Goal: Task Accomplishment & Management: Use online tool/utility

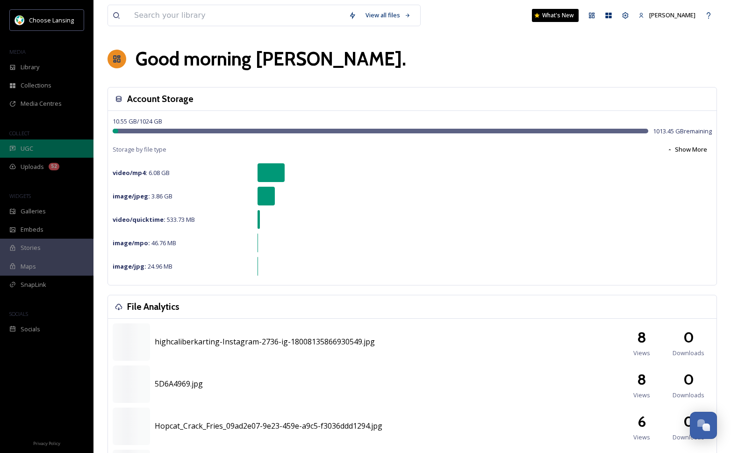
click at [51, 146] on div "UGC" at bounding box center [47, 148] width 94 height 18
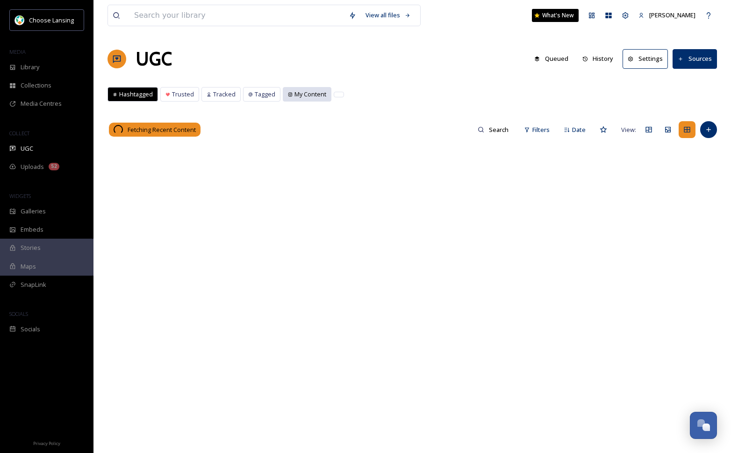
drag, startPoint x: 305, startPoint y: 95, endPoint x: 311, endPoint y: 100, distance: 7.7
click at [306, 95] on span "My Content" at bounding box center [311, 94] width 32 height 9
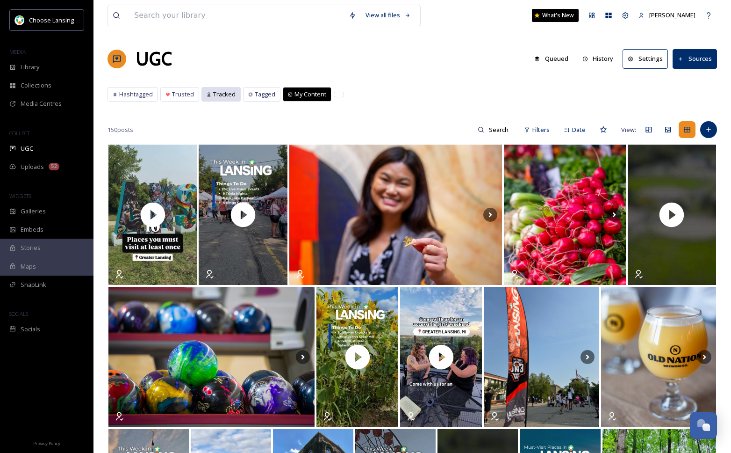
click at [225, 94] on span "Tracked" at bounding box center [224, 94] width 22 height 9
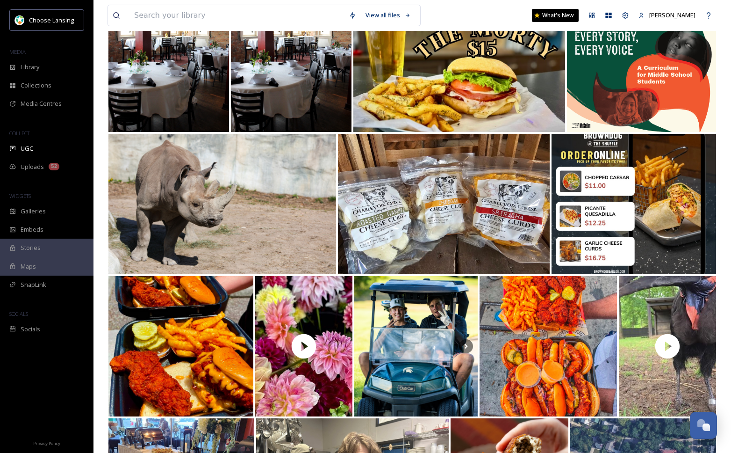
scroll to position [162, 0]
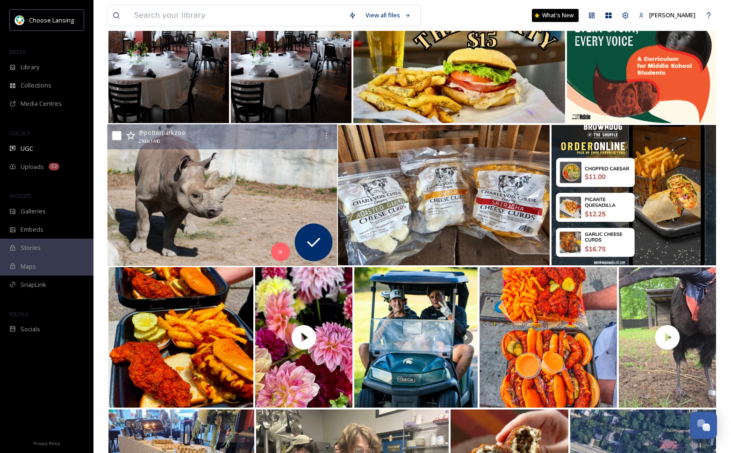
click at [180, 174] on img at bounding box center [223, 195] width 230 height 142
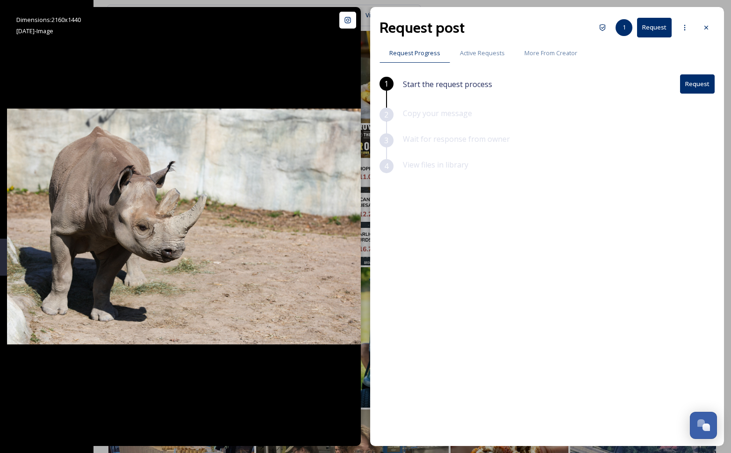
click at [707, 28] on icon at bounding box center [706, 27] width 7 height 7
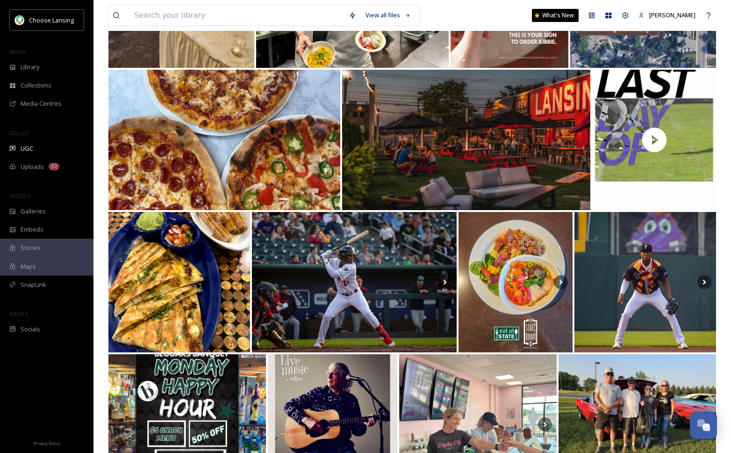
scroll to position [649, 0]
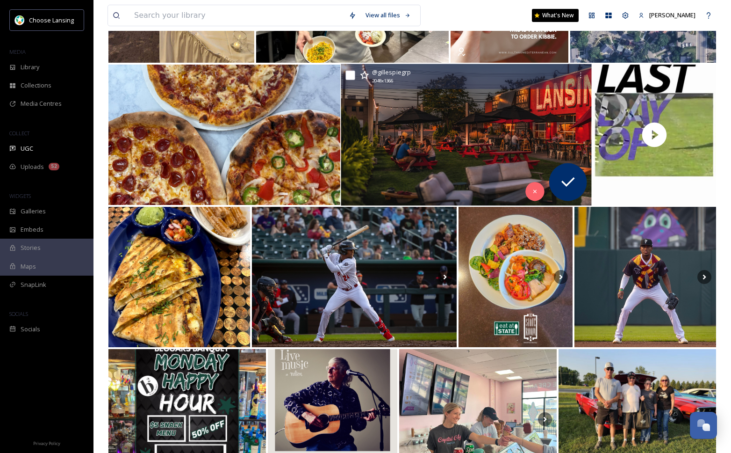
click at [354, 76] on input "checkbox" at bounding box center [350, 75] width 9 height 9
checkbox input "true"
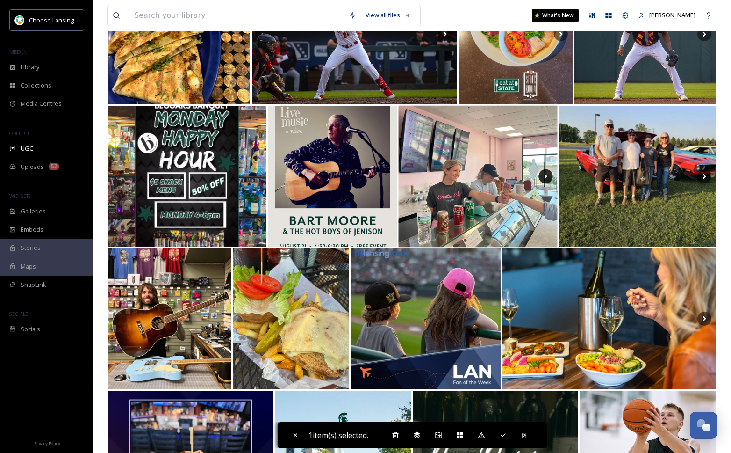
scroll to position [895, 0]
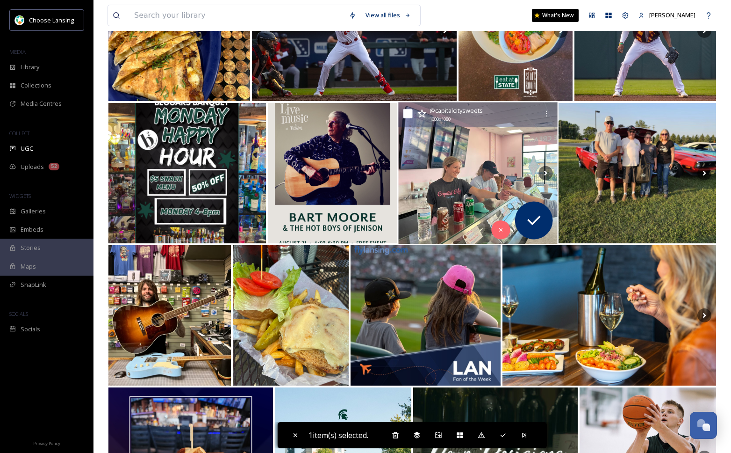
click at [410, 114] on input "checkbox" at bounding box center [407, 113] width 9 height 9
checkbox input "true"
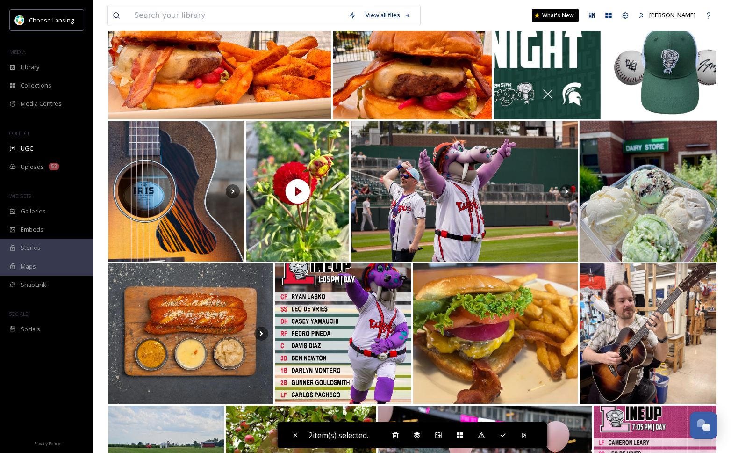
scroll to position [1449, 0]
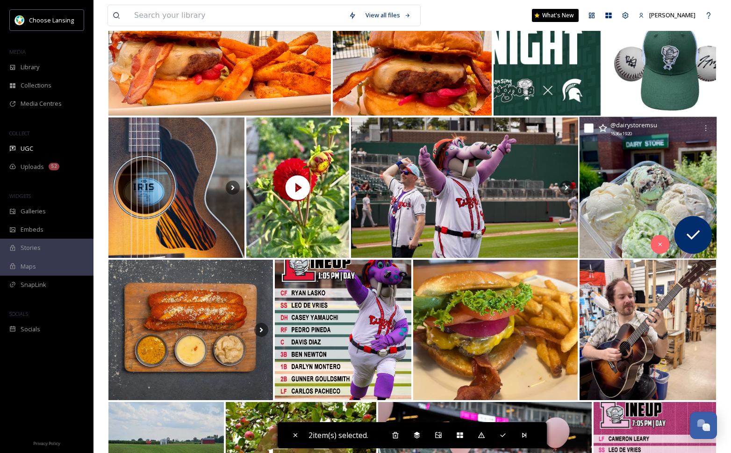
click at [588, 128] on input "checkbox" at bounding box center [588, 127] width 9 height 9
checkbox input "true"
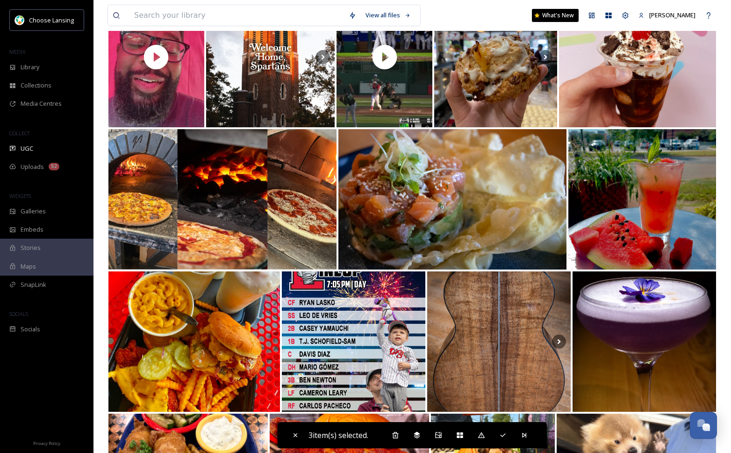
scroll to position [2297, 0]
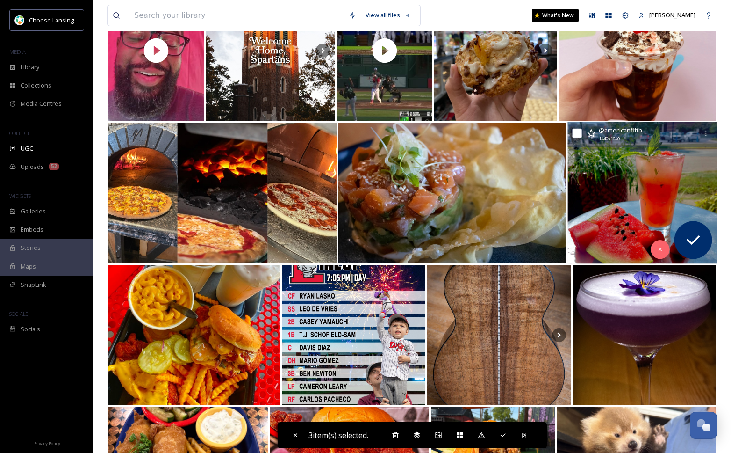
click at [579, 132] on input "checkbox" at bounding box center [577, 133] width 9 height 9
checkbox input "true"
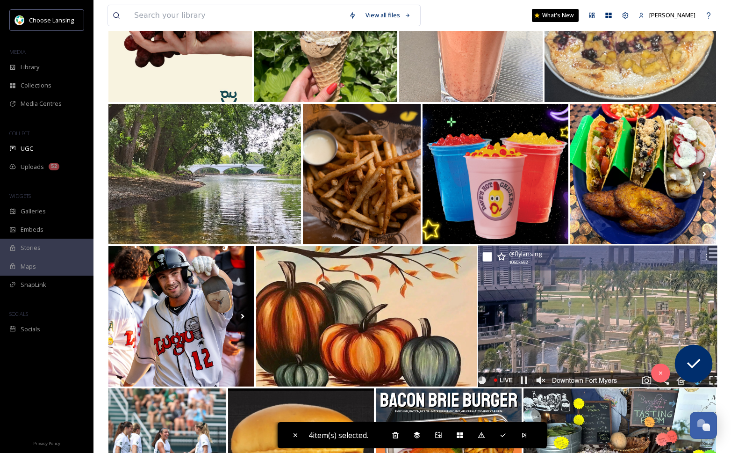
scroll to position [3034, 0]
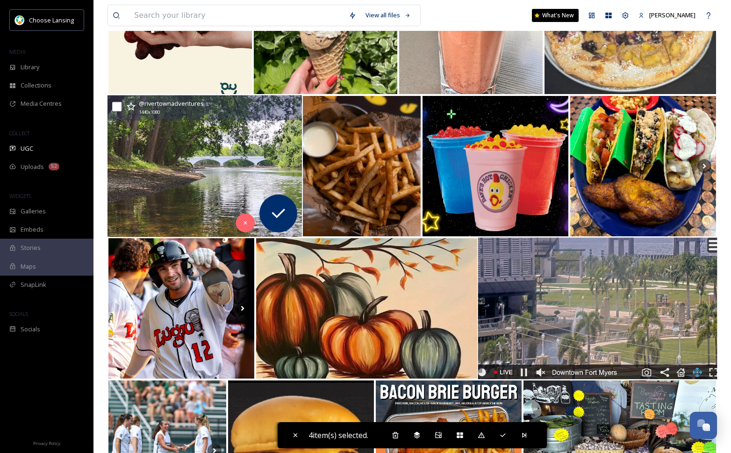
click at [118, 107] on input "checkbox" at bounding box center [116, 106] width 9 height 9
checkbox input "true"
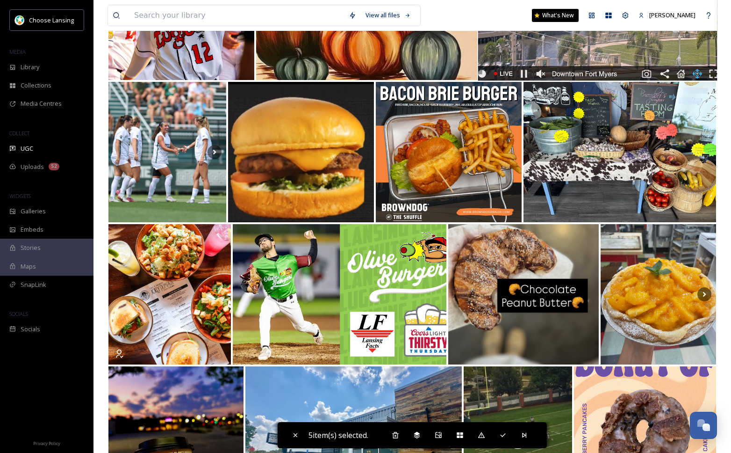
scroll to position [3341, 0]
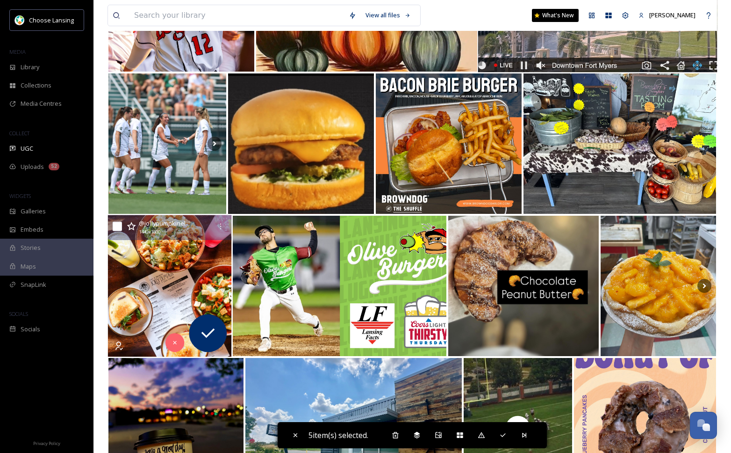
click at [118, 225] on input "checkbox" at bounding box center [117, 226] width 9 height 9
checkbox input "true"
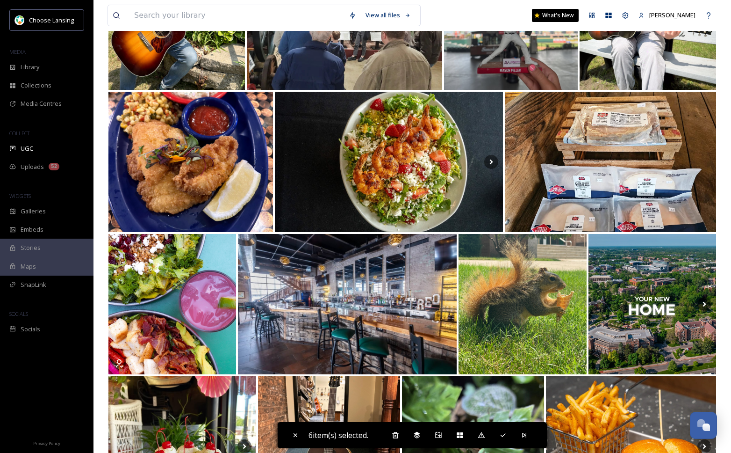
scroll to position [5183, 0]
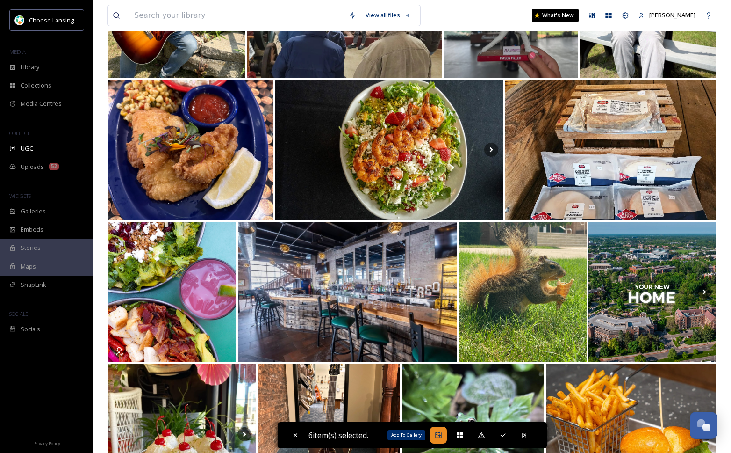
click at [441, 428] on icon at bounding box center [438, 434] width 7 height 7
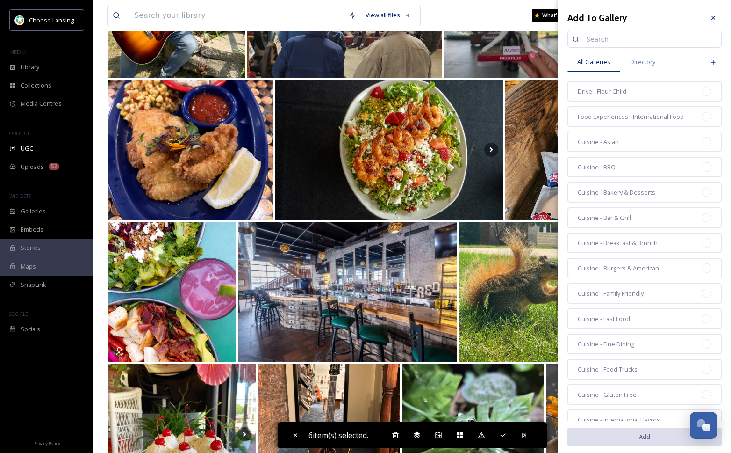
click at [597, 40] on input at bounding box center [649, 39] width 135 height 19
type input "home"
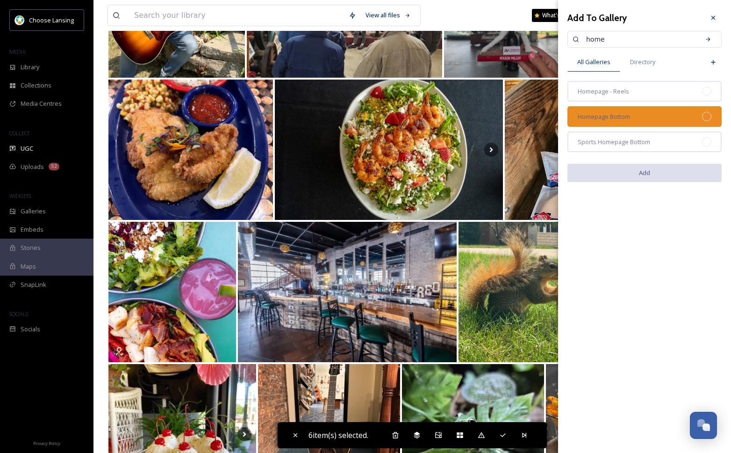
click at [689, 118] on div "Homepage Bottom" at bounding box center [645, 116] width 154 height 21
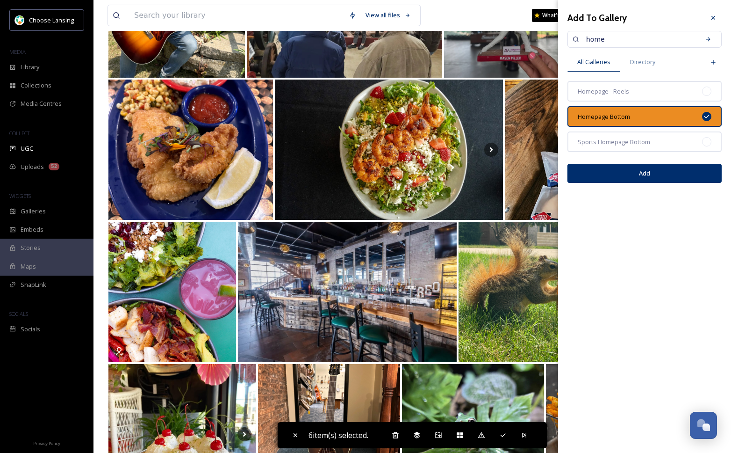
click at [674, 168] on button "Add" at bounding box center [645, 173] width 154 height 19
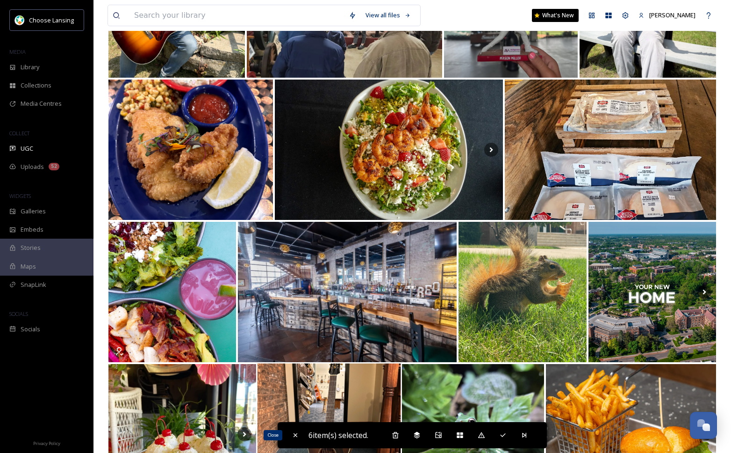
drag, startPoint x: 296, startPoint y: 435, endPoint x: 296, endPoint y: 423, distance: 12.2
click at [296, 428] on icon at bounding box center [295, 434] width 7 height 7
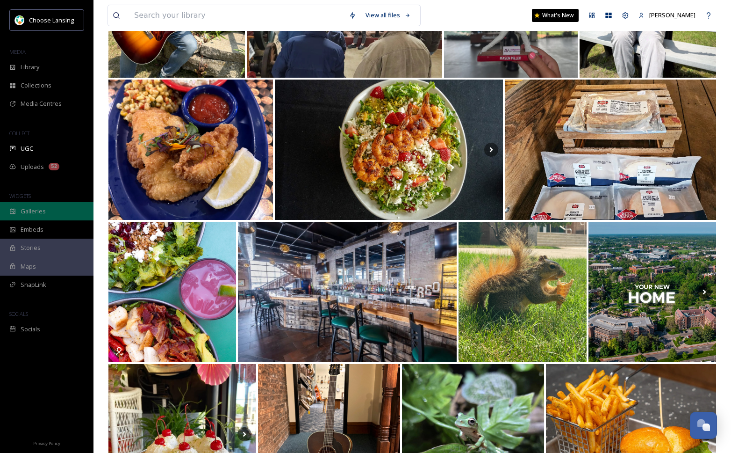
click at [43, 209] on span "Galleries" at bounding box center [33, 211] width 25 height 9
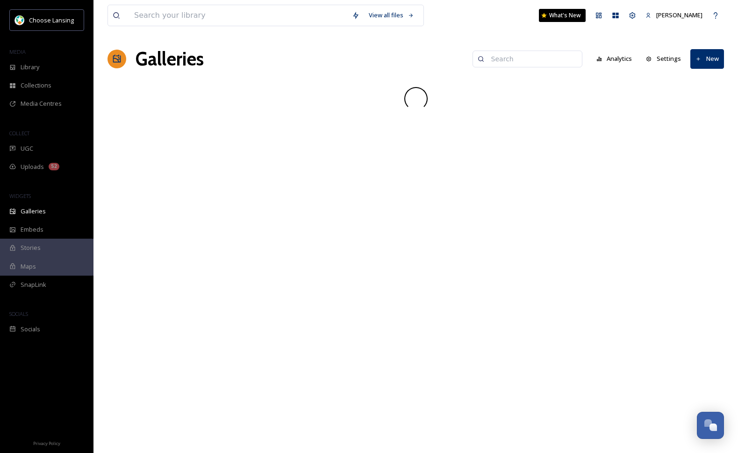
click at [538, 60] on input at bounding box center [532, 59] width 91 height 19
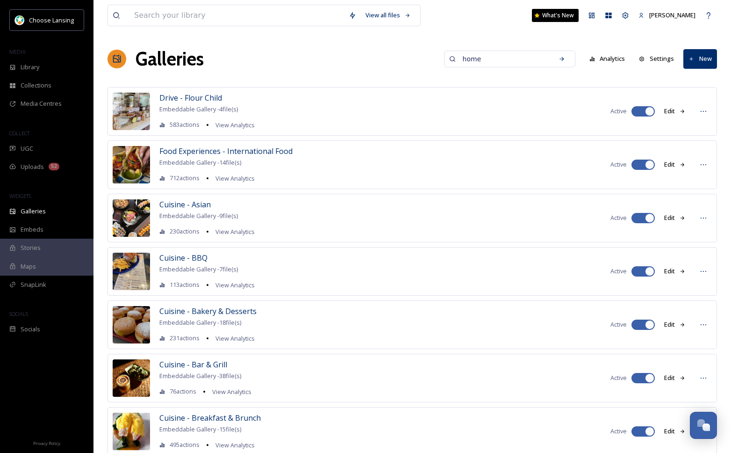
type input "home"
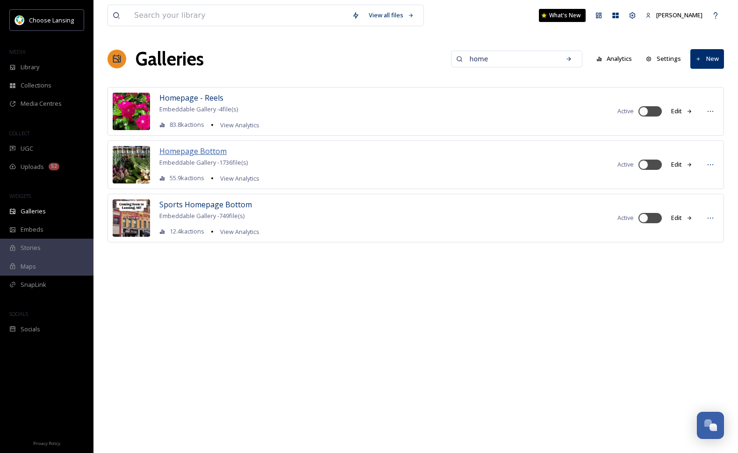
click at [186, 150] on span "Homepage Bottom" at bounding box center [192, 151] width 67 height 10
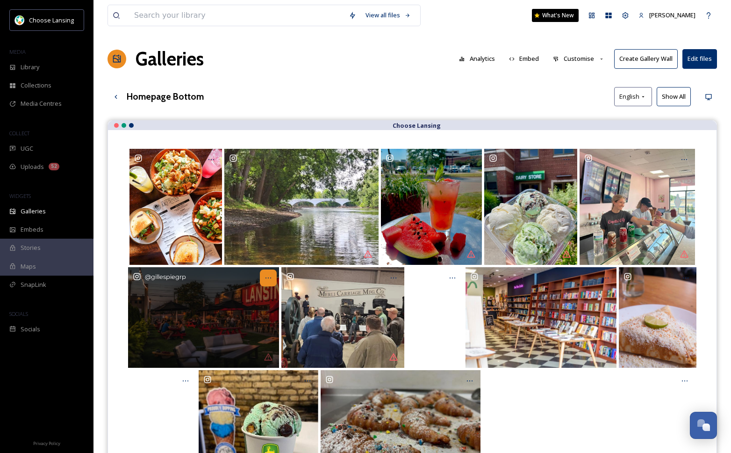
click at [271, 279] on icon at bounding box center [268, 277] width 7 height 7
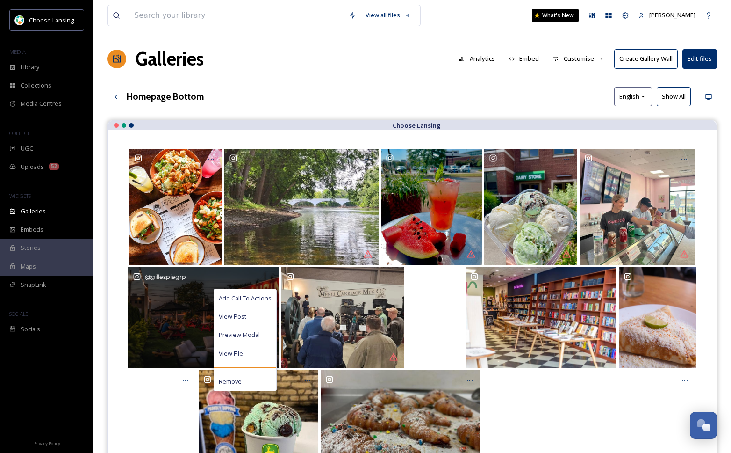
click at [270, 294] on span "Add Call To Actions" at bounding box center [245, 298] width 53 height 9
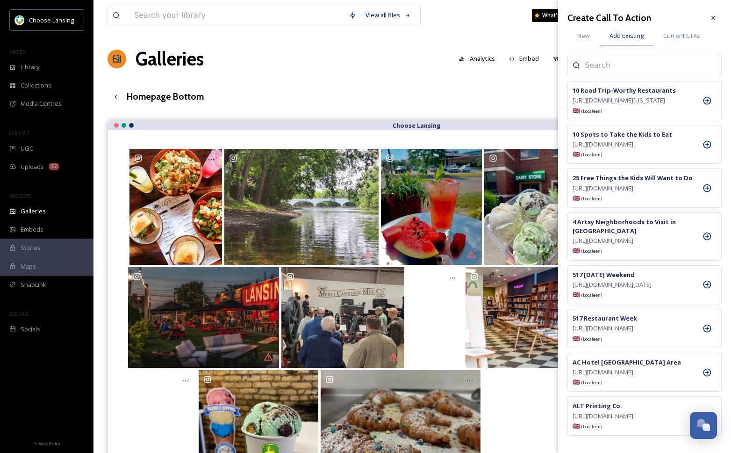
click at [593, 62] on input at bounding box center [632, 65] width 94 height 11
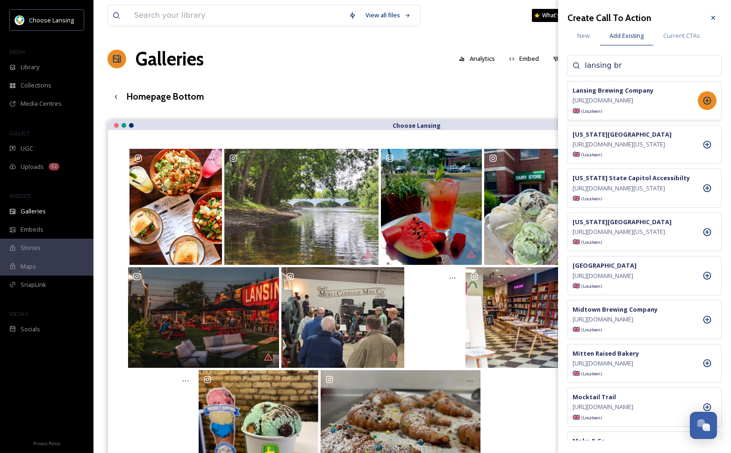
type input "lansing br"
click at [707, 105] on icon at bounding box center [707, 100] width 9 height 9
click at [715, 16] on icon at bounding box center [713, 17] width 7 height 7
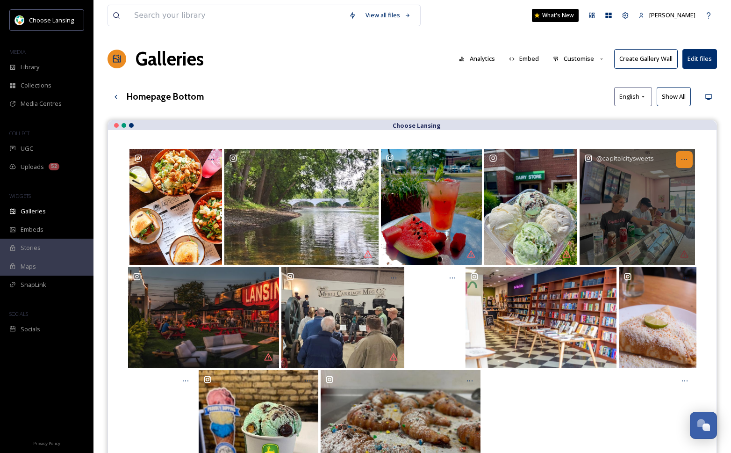
drag, startPoint x: 684, startPoint y: 157, endPoint x: 681, endPoint y: 164, distance: 7.7
click at [685, 157] on icon at bounding box center [684, 159] width 7 height 7
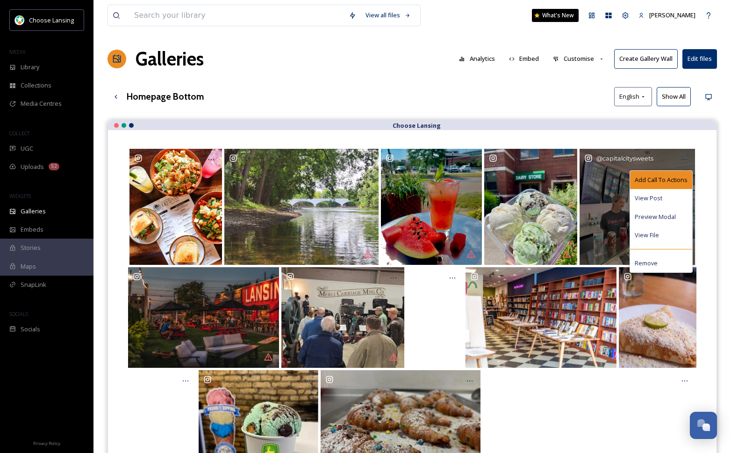
click at [668, 179] on span "Add Call To Actions" at bounding box center [661, 179] width 53 height 9
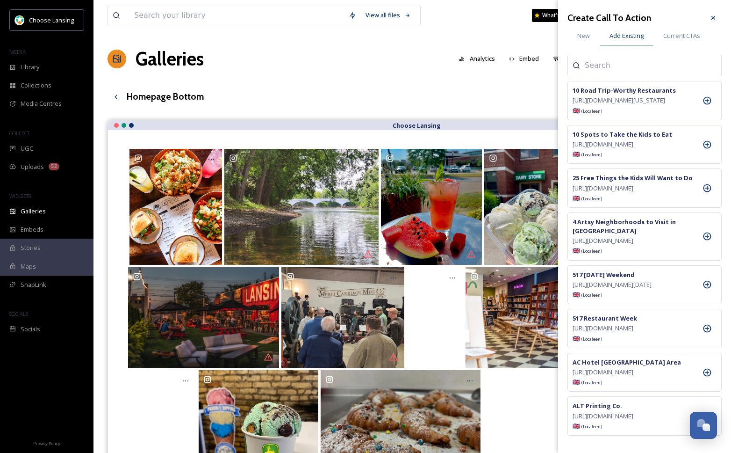
click at [599, 67] on input at bounding box center [632, 65] width 94 height 11
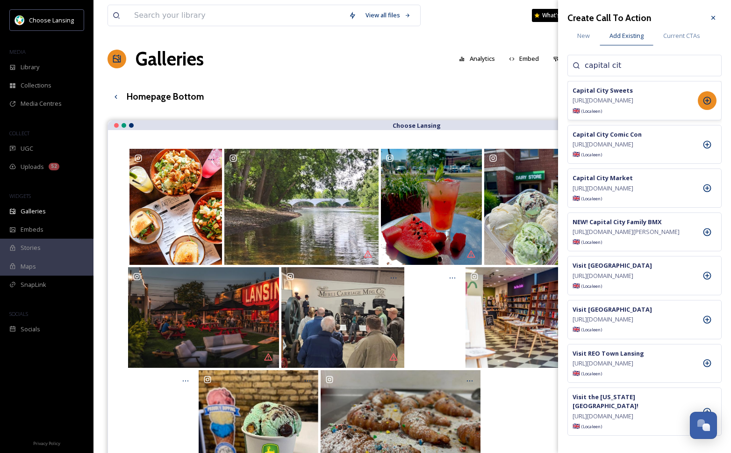
type input "capital cit"
click at [707, 105] on icon at bounding box center [707, 100] width 9 height 9
click at [716, 20] on icon at bounding box center [713, 17] width 7 height 7
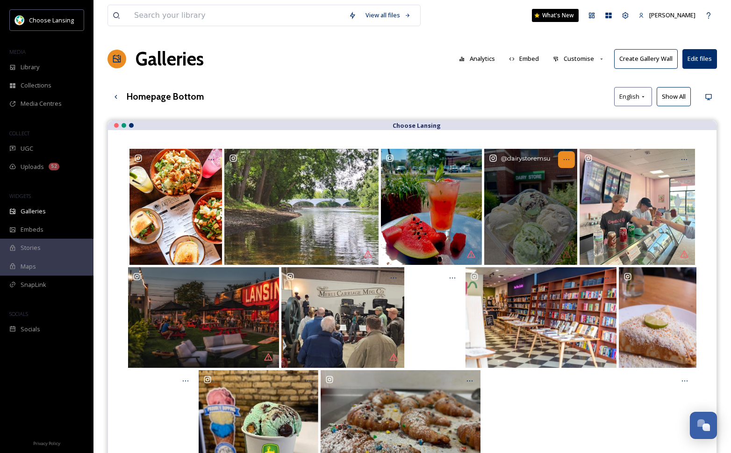
click at [571, 156] on div at bounding box center [566, 159] width 17 height 17
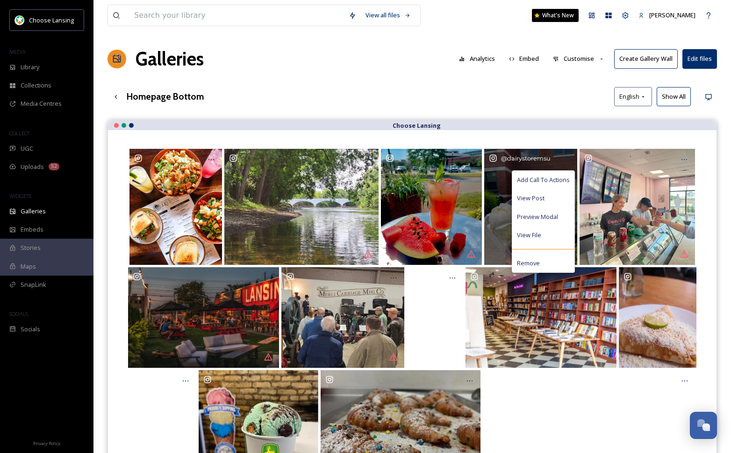
click at [554, 178] on span "Add Call To Actions" at bounding box center [543, 179] width 53 height 9
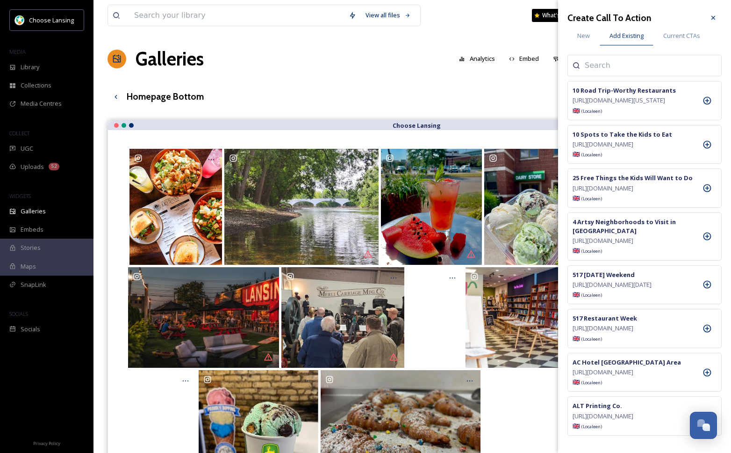
click at [611, 66] on input at bounding box center [632, 65] width 94 height 11
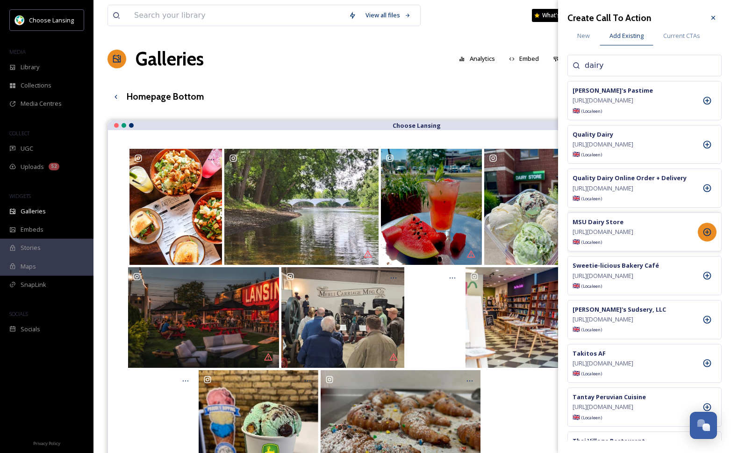
type input "dairy"
click at [713, 241] on div at bounding box center [707, 232] width 19 height 19
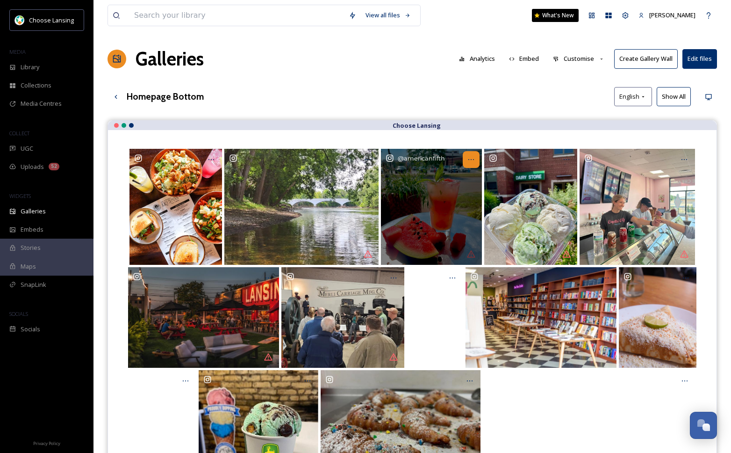
click at [475, 157] on div at bounding box center [471, 159] width 17 height 17
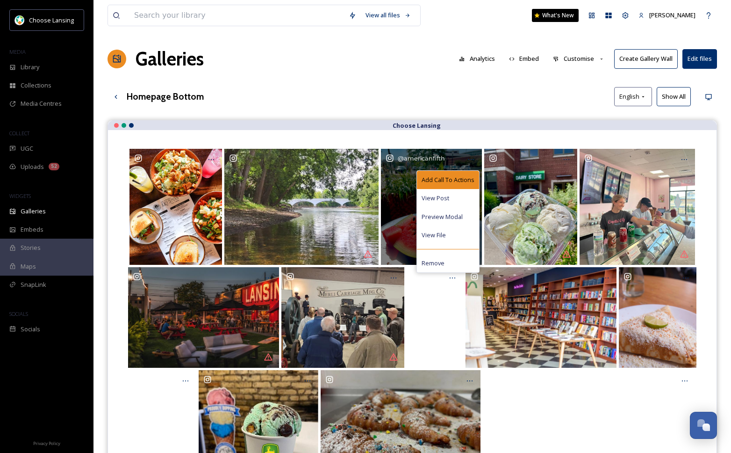
click at [463, 176] on span "Add Call To Actions" at bounding box center [448, 179] width 53 height 9
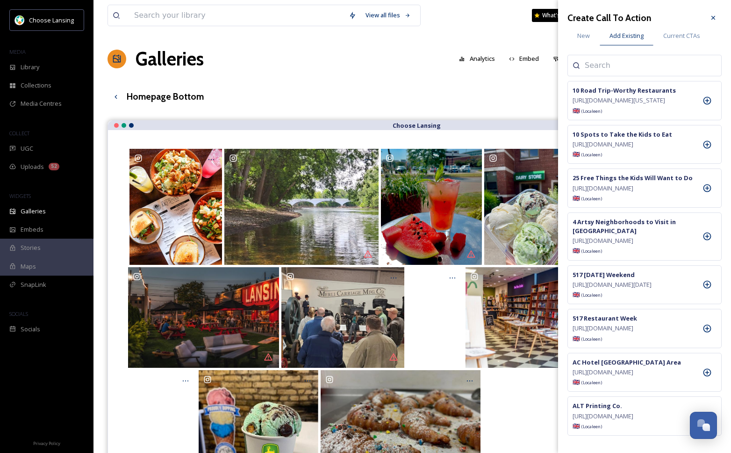
click at [597, 65] on input at bounding box center [632, 65] width 94 height 11
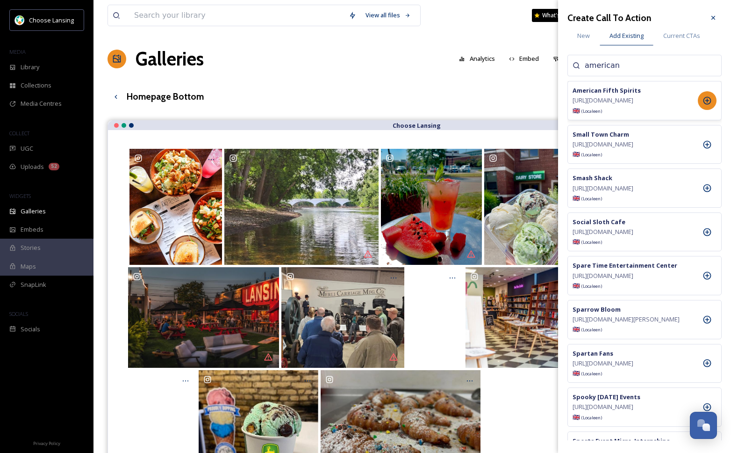
type input "american"
click at [700, 105] on div at bounding box center [707, 100] width 19 height 19
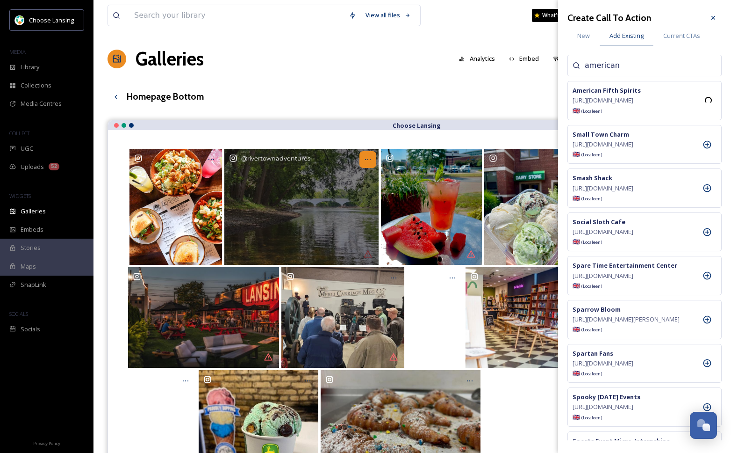
click at [373, 158] on div at bounding box center [368, 159] width 17 height 17
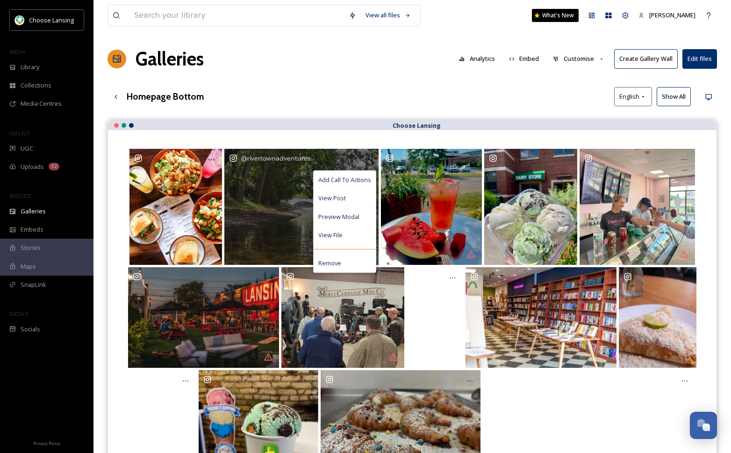
drag, startPoint x: 358, startPoint y: 180, endPoint x: 367, endPoint y: 168, distance: 14.6
click at [358, 180] on span "Add Call To Actions" at bounding box center [344, 179] width 53 height 9
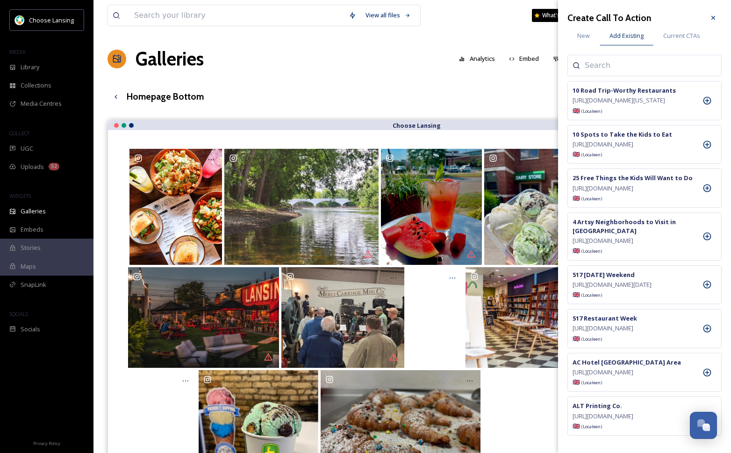
click at [598, 63] on input at bounding box center [632, 65] width 94 height 11
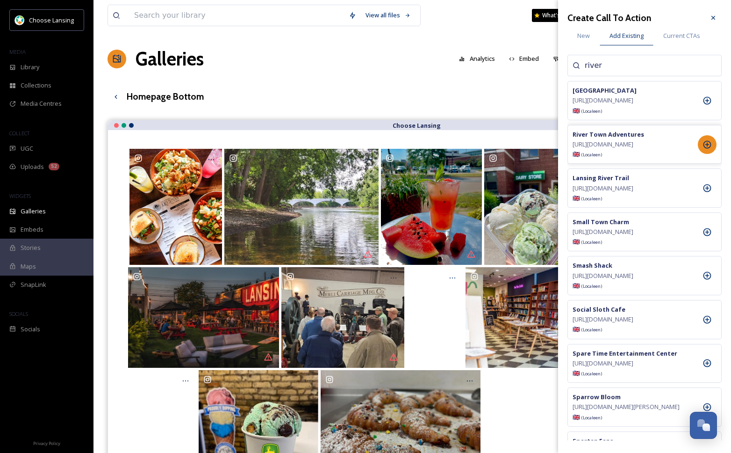
type input "river"
click at [710, 149] on icon at bounding box center [707, 144] width 9 height 9
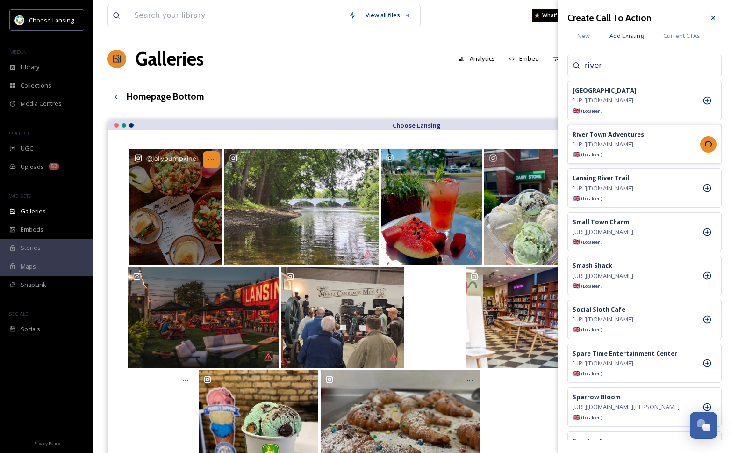
click at [213, 161] on icon at bounding box center [211, 159] width 7 height 7
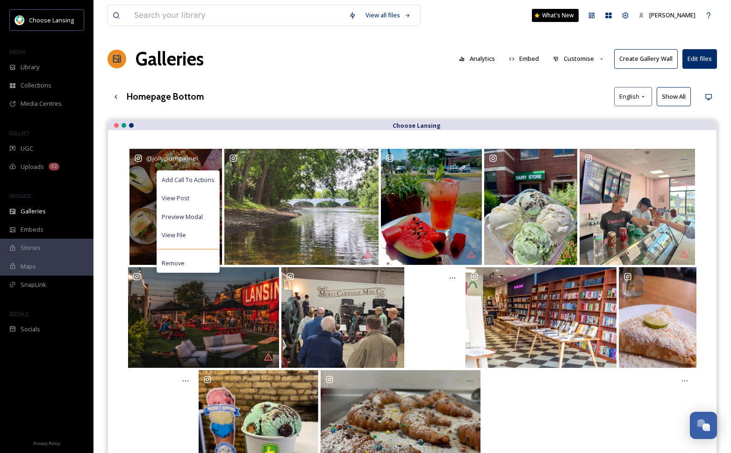
drag, startPoint x: 211, startPoint y: 181, endPoint x: 216, endPoint y: 175, distance: 7.3
click at [212, 181] on span "Add Call To Actions" at bounding box center [188, 179] width 53 height 9
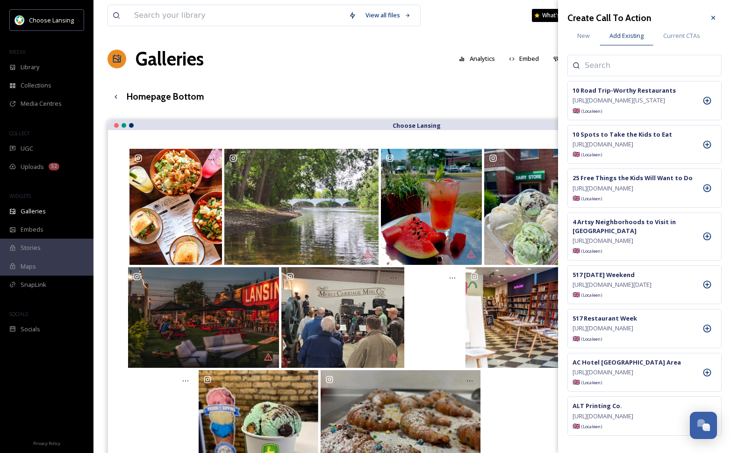
click at [603, 62] on input at bounding box center [632, 65] width 94 height 11
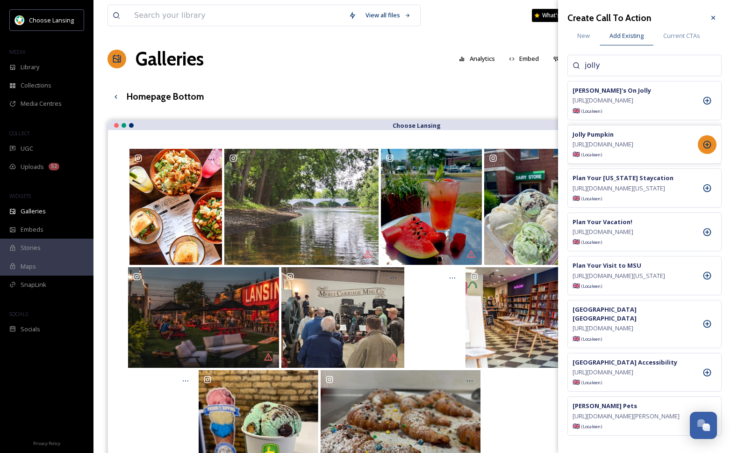
type input "jolly"
click at [711, 149] on icon at bounding box center [707, 144] width 9 height 9
click at [715, 19] on icon at bounding box center [714, 18] width 4 height 4
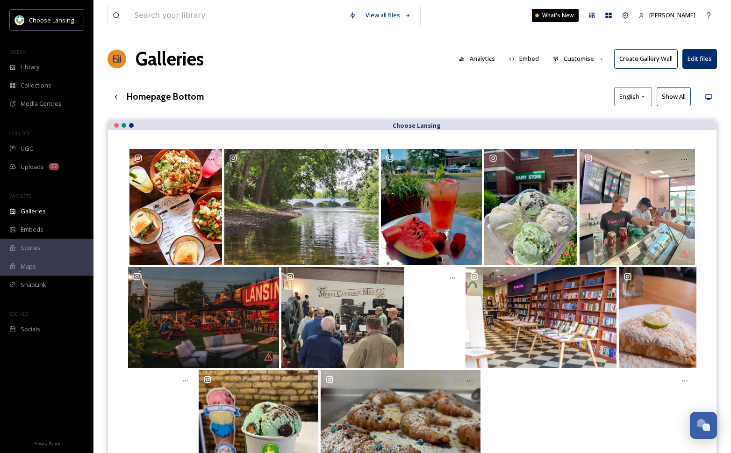
drag, startPoint x: 322, startPoint y: 84, endPoint x: 335, endPoint y: 80, distance: 13.8
click at [322, 84] on div "View all files What's New Valeri Gill Galleries Analytics Embed Customise Creat…" at bounding box center [413, 293] width 638 height 587
click at [22, 152] on span "UGC" at bounding box center [27, 148] width 13 height 9
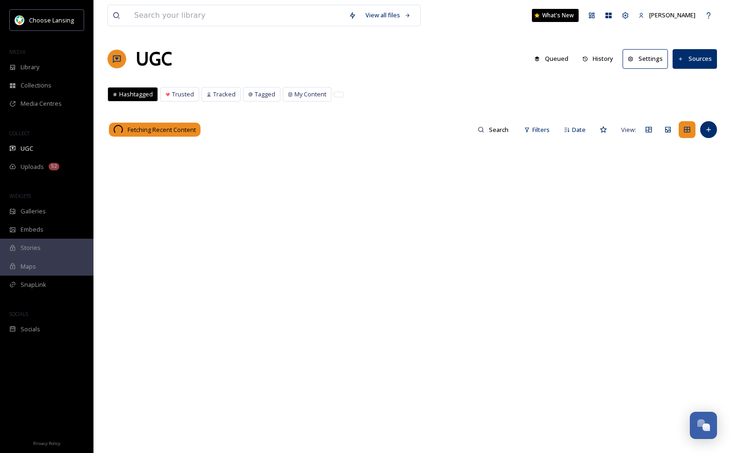
click at [689, 63] on button "Sources" at bounding box center [695, 58] width 44 height 19
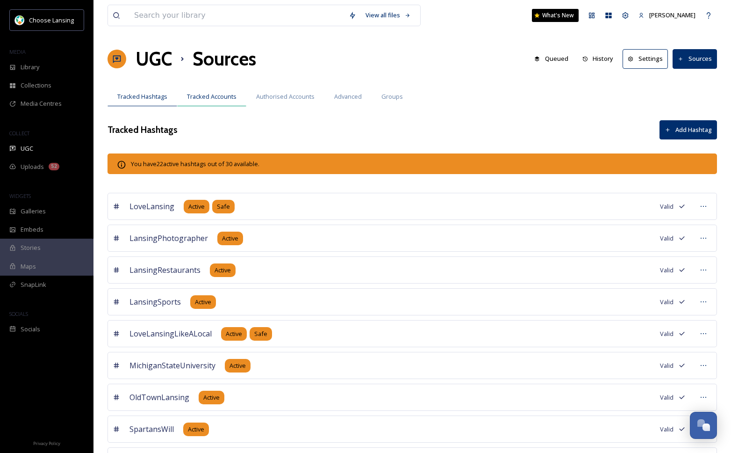
click at [221, 100] on span "Tracked Accounts" at bounding box center [212, 96] width 50 height 9
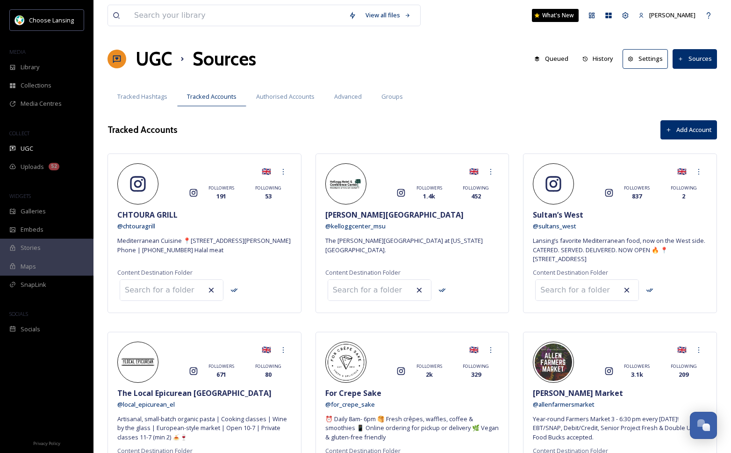
click at [679, 129] on button "Add Account" at bounding box center [689, 129] width 57 height 19
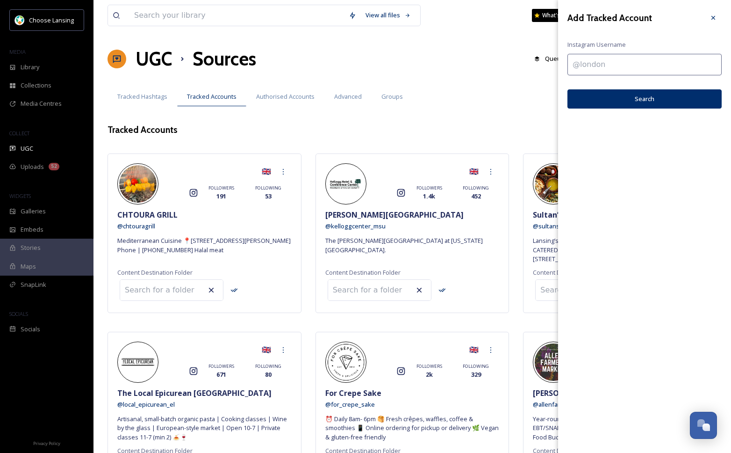
click at [616, 66] on input at bounding box center [645, 65] width 154 height 22
paste input "klavons"
type input "klavons"
click at [614, 100] on button "Search" at bounding box center [645, 98] width 154 height 19
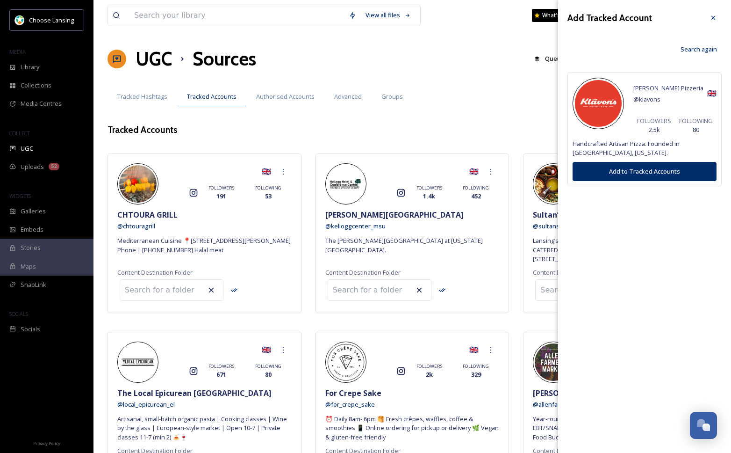
click at [610, 174] on button "Add to Tracked Accounts" at bounding box center [645, 171] width 144 height 19
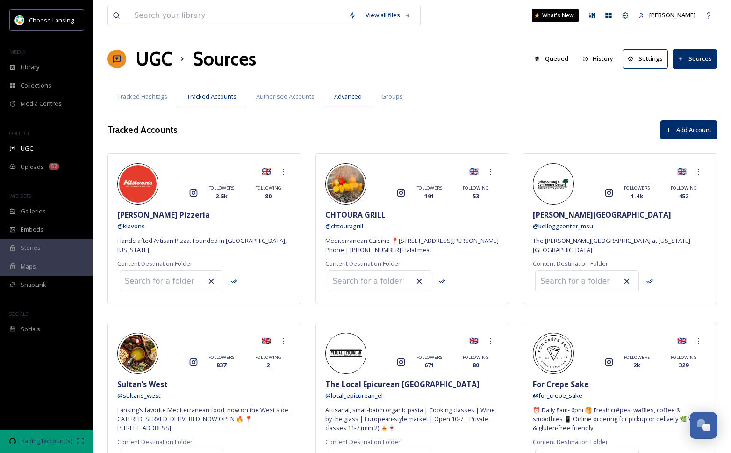
click at [348, 98] on span "Advanced" at bounding box center [348, 96] width 28 height 9
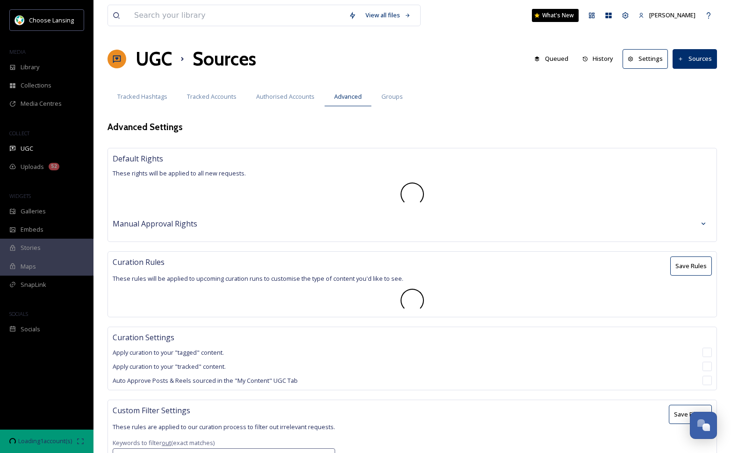
type textarea "workout,725,40代,420,501,60's,90s,AAVGroup,administrator,almacollege,ambergleam,…"
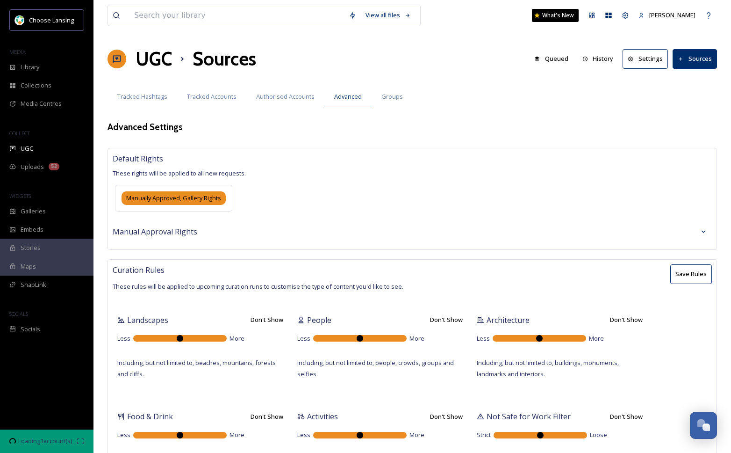
click at [696, 65] on button "Sources" at bounding box center [695, 58] width 44 height 19
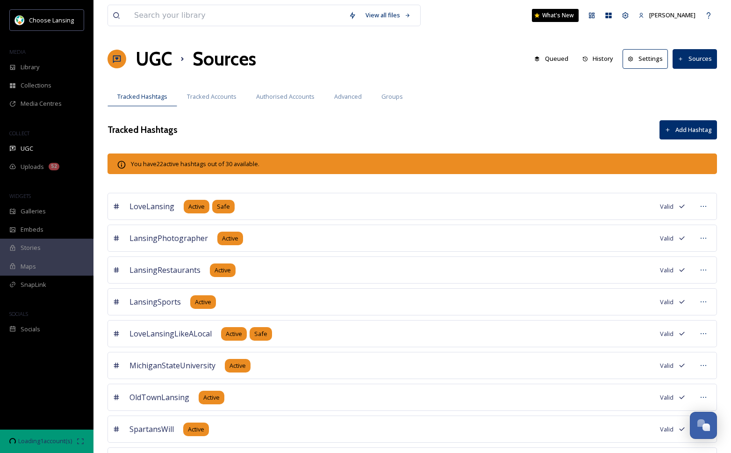
click at [698, 59] on button "Sources" at bounding box center [695, 58] width 44 height 19
click at [684, 60] on icon at bounding box center [681, 59] width 6 height 6
click at [684, 58] on icon at bounding box center [681, 59] width 6 height 6
click at [629, 100] on div "Tracked Hashtags Tracked Accounts Authorised Accounts Advanced Groups" at bounding box center [413, 96] width 610 height 19
click at [293, 97] on span "Authorised Accounts" at bounding box center [285, 96] width 58 height 9
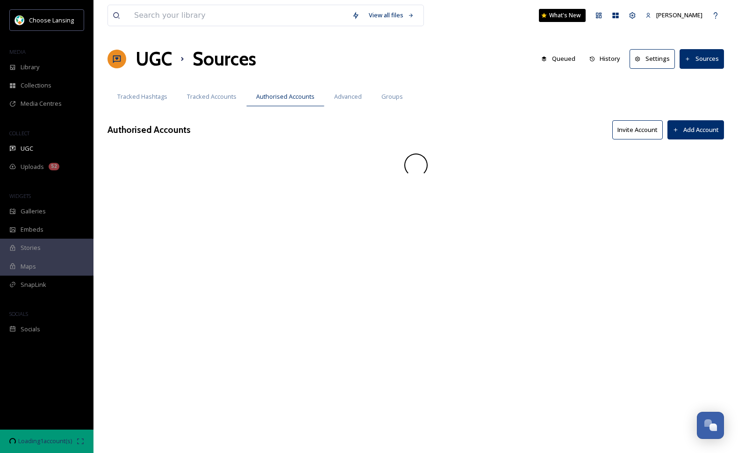
click at [701, 61] on button "Sources" at bounding box center [702, 58] width 44 height 19
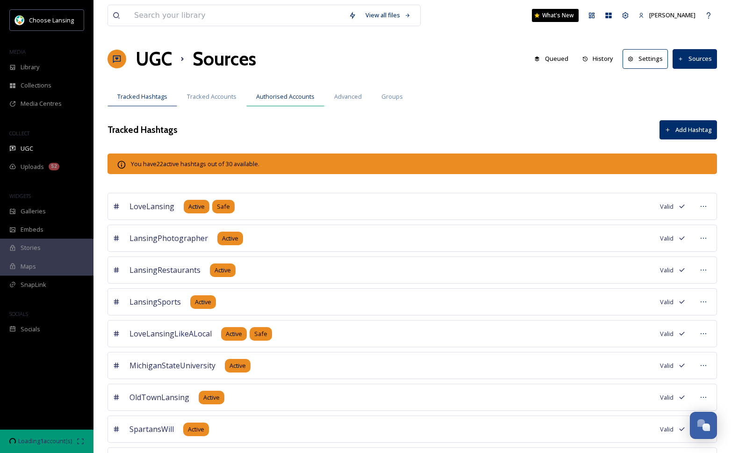
click at [286, 97] on span "Authorised Accounts" at bounding box center [285, 96] width 58 height 9
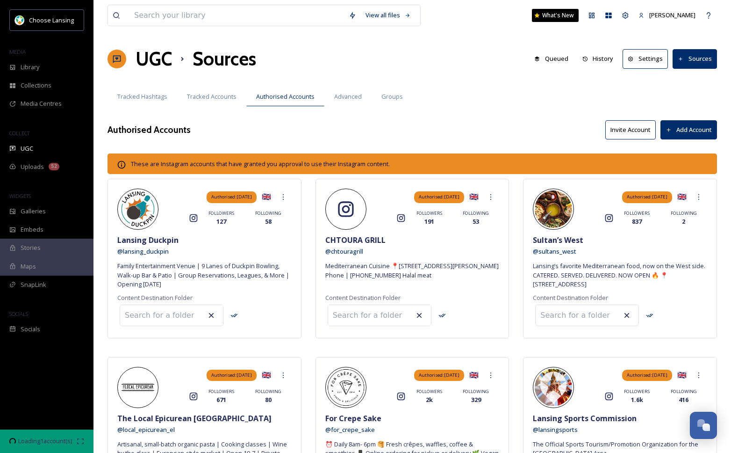
click at [696, 63] on button "Sources" at bounding box center [695, 58] width 44 height 19
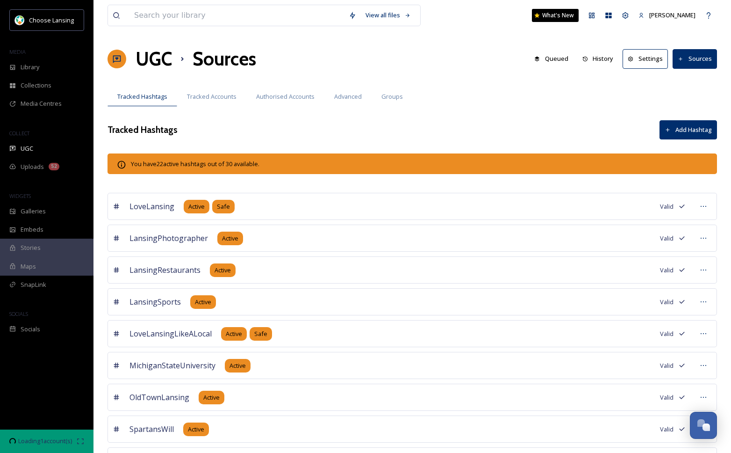
click at [694, 65] on button "Sources" at bounding box center [695, 58] width 44 height 19
click at [290, 101] on div "Authorised Accounts" at bounding box center [285, 96] width 78 height 19
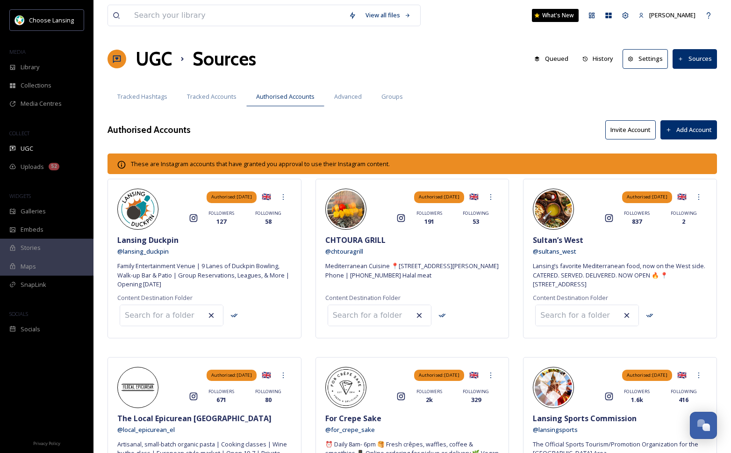
click at [684, 130] on button "Add Account" at bounding box center [689, 129] width 57 height 19
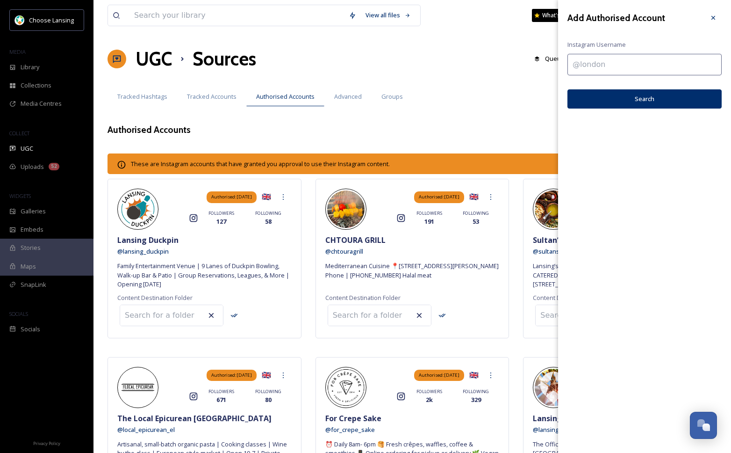
click at [639, 65] on input at bounding box center [645, 65] width 154 height 22
paste input "klavons"
type input "klavons"
click at [636, 99] on button "Search" at bounding box center [645, 98] width 154 height 19
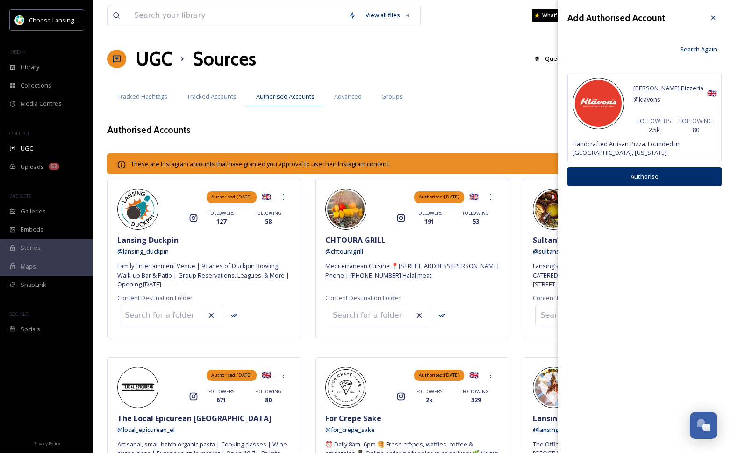
click at [630, 180] on button "Authorise" at bounding box center [645, 176] width 154 height 19
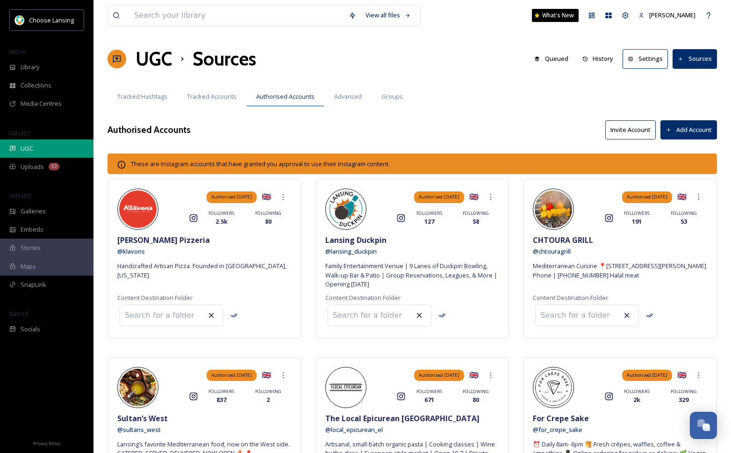
click at [47, 145] on div "UGC" at bounding box center [47, 148] width 94 height 18
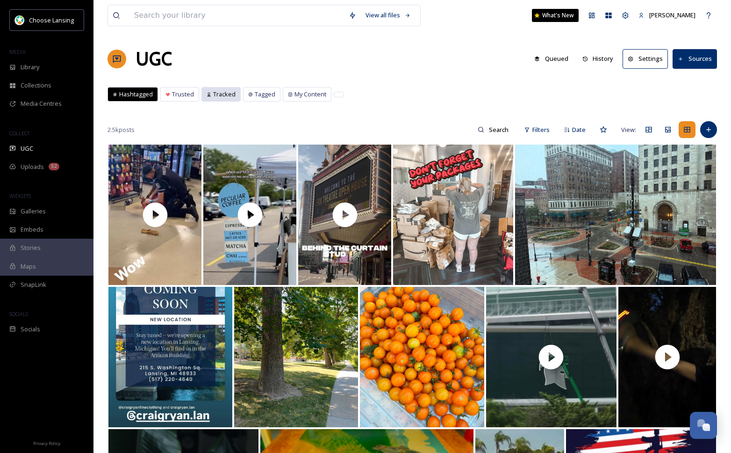
click at [222, 93] on span "Tracked" at bounding box center [224, 94] width 22 height 9
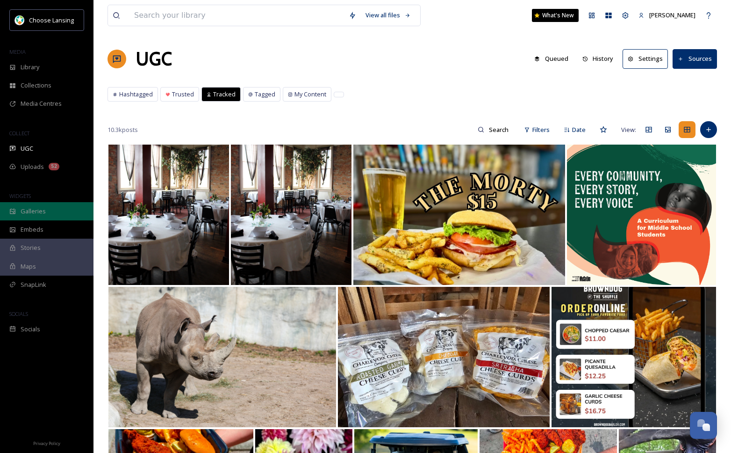
click at [46, 210] on div "Galleries" at bounding box center [47, 211] width 94 height 18
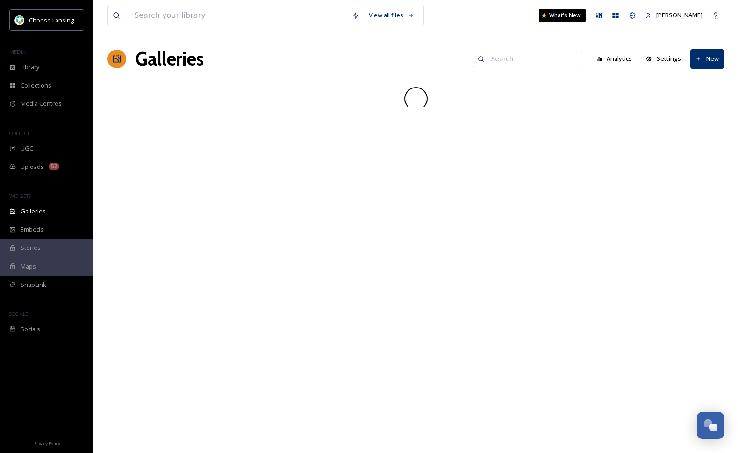
click at [508, 59] on input at bounding box center [532, 59] width 91 height 19
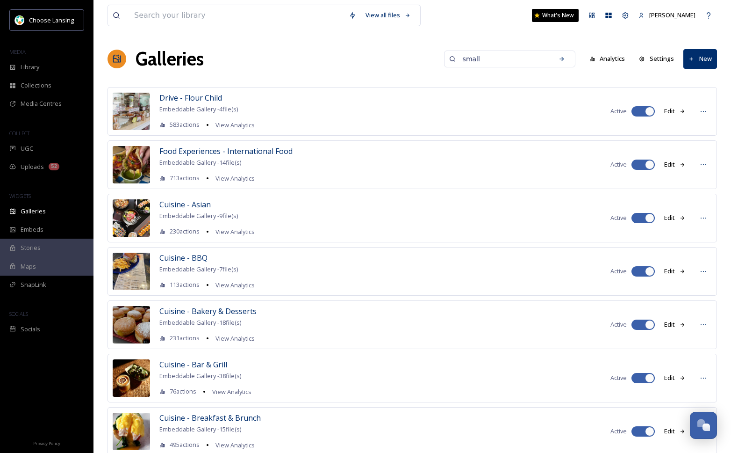
type input "small"
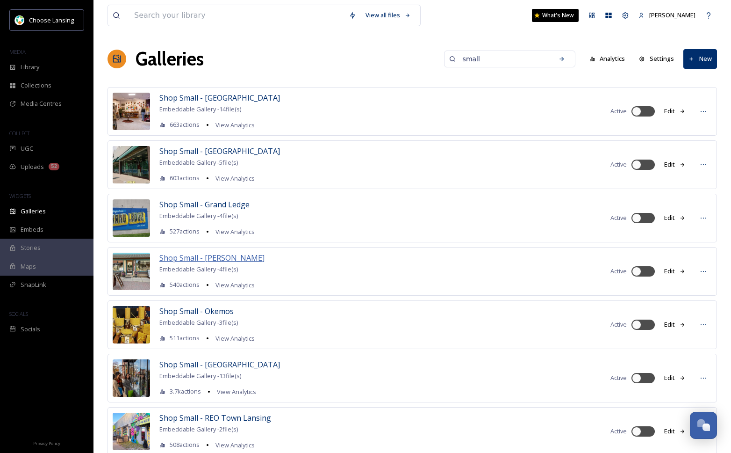
click at [204, 258] on span "Shop Small - [PERSON_NAME]" at bounding box center [211, 258] width 105 height 10
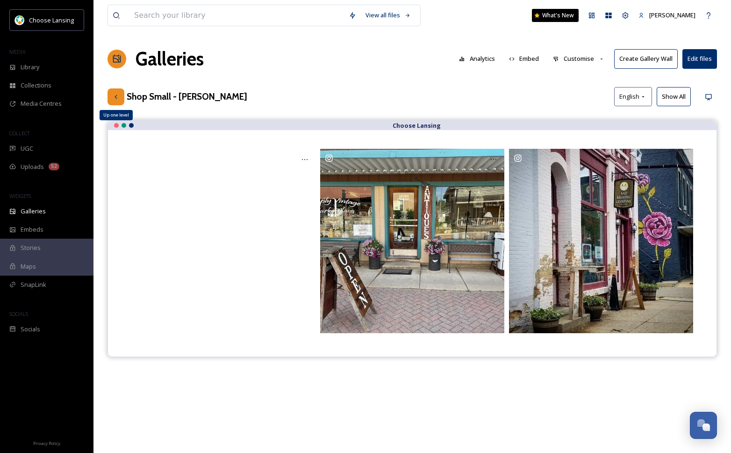
click at [115, 96] on icon at bounding box center [115, 96] width 7 height 7
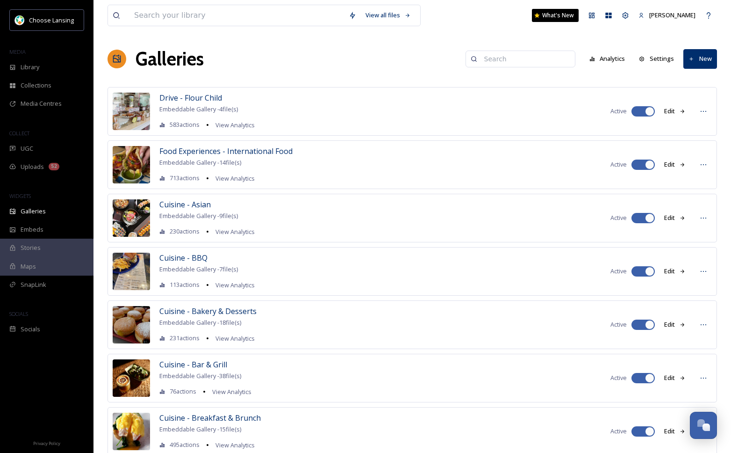
click at [522, 60] on input at bounding box center [525, 59] width 91 height 19
type input "small"
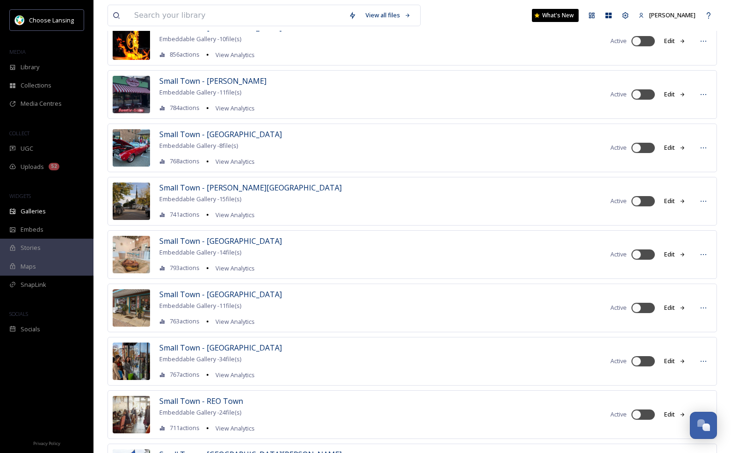
scroll to position [500, 0]
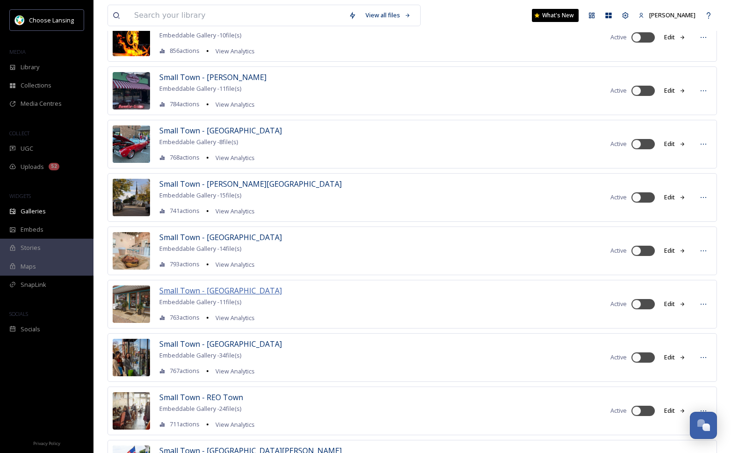
click at [198, 287] on span "Small Town - [GEOGRAPHIC_DATA]" at bounding box center [220, 290] width 123 height 10
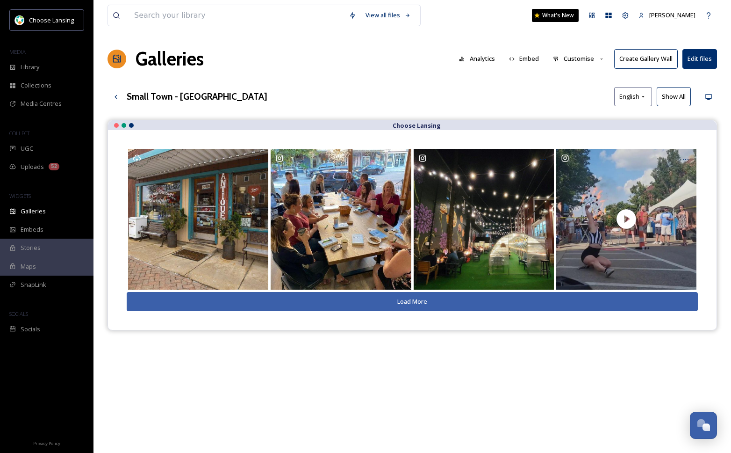
click at [584, 60] on button "Customise" at bounding box center [579, 59] width 61 height 18
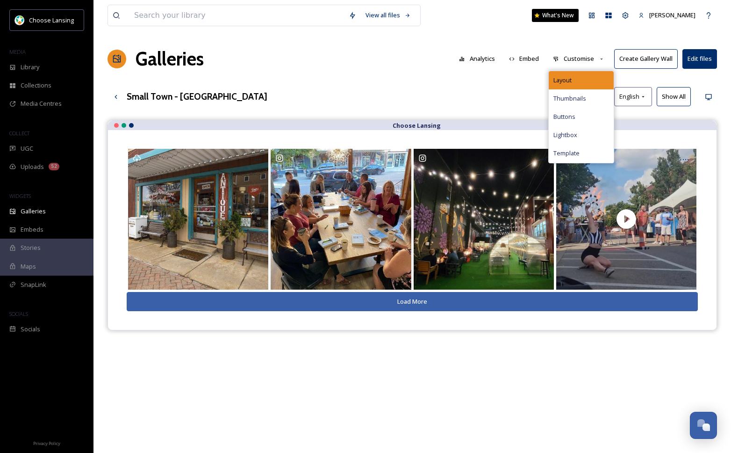
click at [587, 72] on div "Layout" at bounding box center [581, 80] width 65 height 18
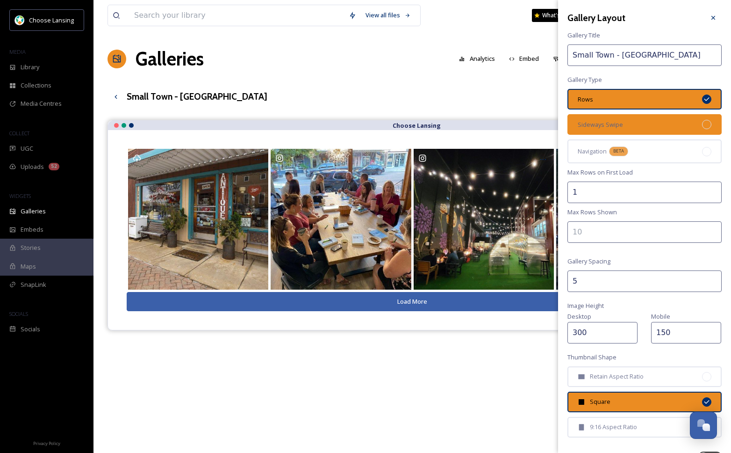
click at [637, 123] on div "Sideways Swipe" at bounding box center [645, 124] width 154 height 21
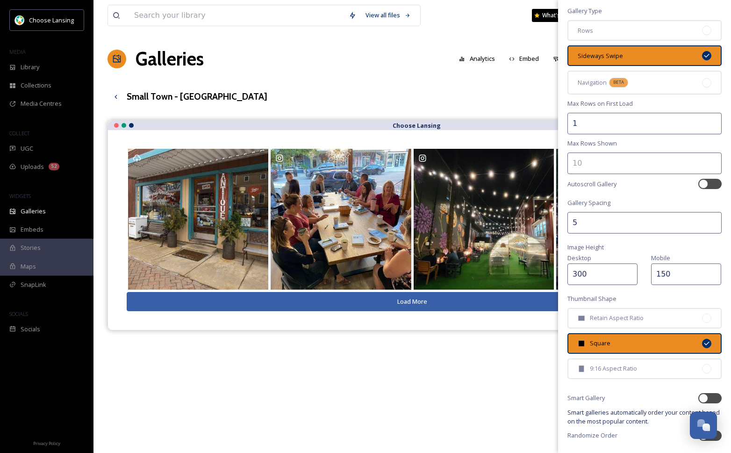
scroll to position [86, 0]
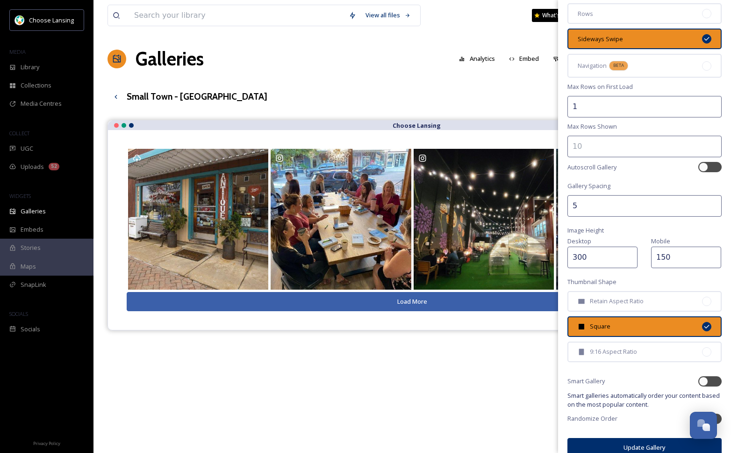
click at [582, 260] on input "300" at bounding box center [603, 257] width 70 height 22
type input "350"
click at [600, 447] on button "Update Gallery" at bounding box center [645, 447] width 154 height 19
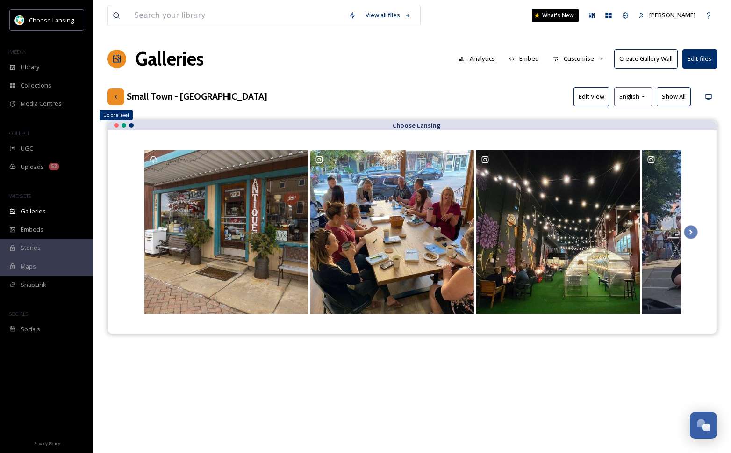
click at [114, 99] on icon at bounding box center [115, 96] width 7 height 7
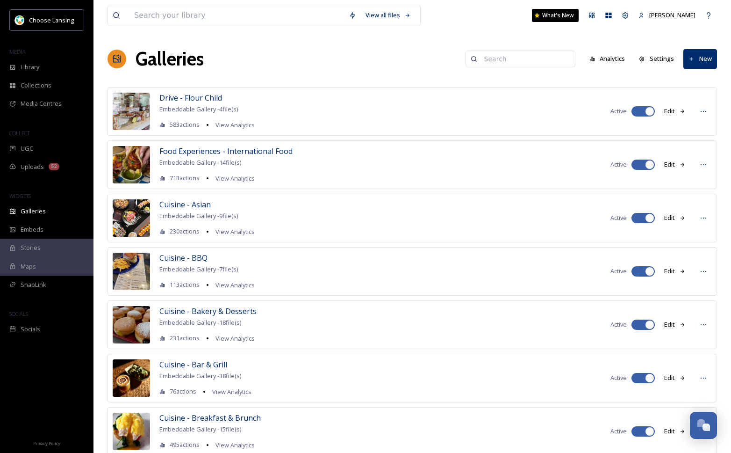
click at [505, 53] on input at bounding box center [525, 59] width 91 height 19
type input "small town"
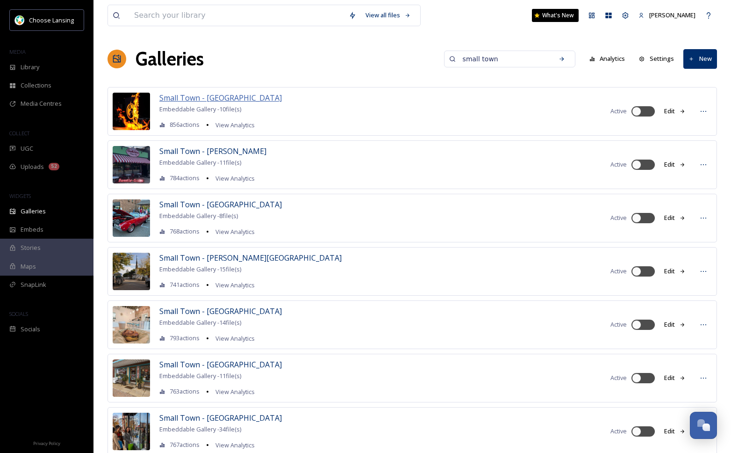
click at [214, 96] on span "Small Town - [GEOGRAPHIC_DATA]" at bounding box center [220, 98] width 123 height 10
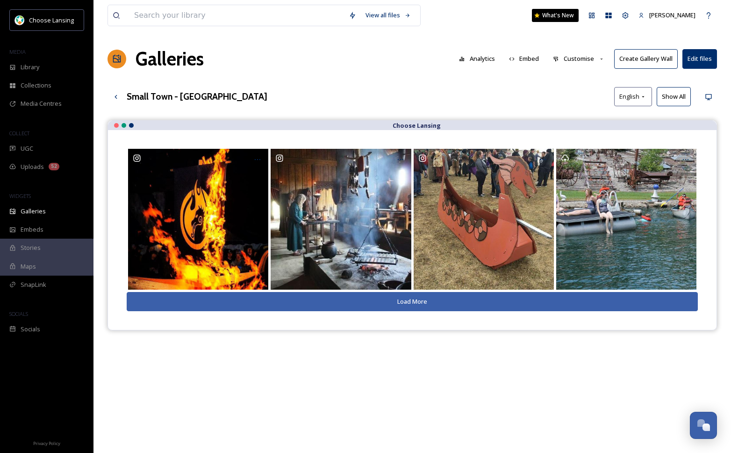
drag, startPoint x: 578, startPoint y: 59, endPoint x: 579, endPoint y: 65, distance: 5.7
click at [578, 59] on button "Customise" at bounding box center [579, 59] width 61 height 18
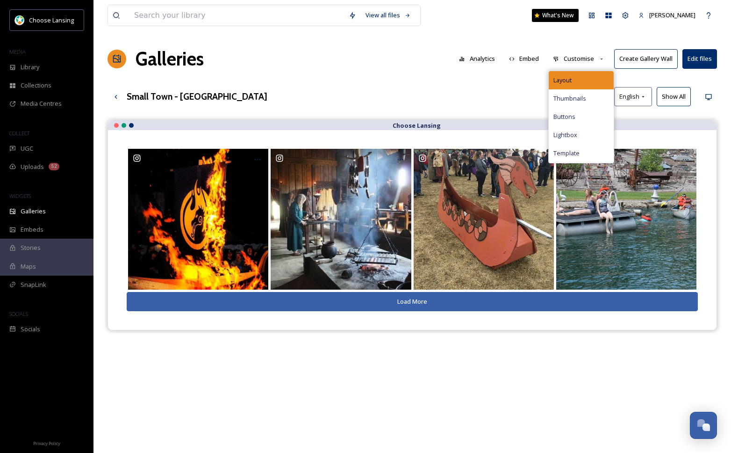
click at [584, 75] on div "Layout" at bounding box center [581, 80] width 65 height 18
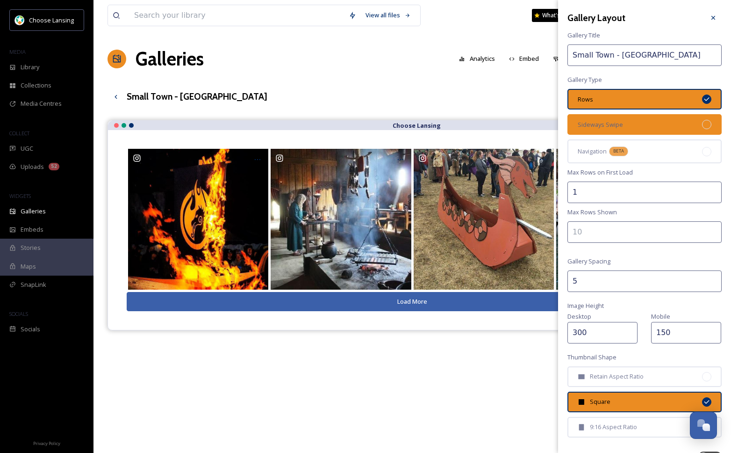
click at [641, 121] on div "Sideways Swipe" at bounding box center [645, 124] width 154 height 21
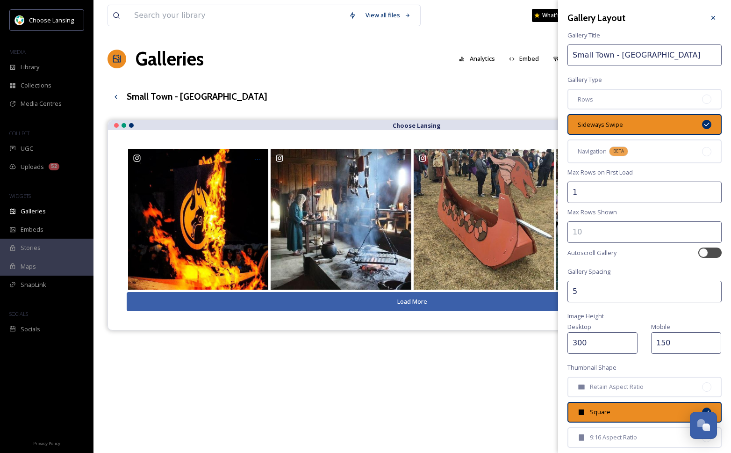
click at [583, 343] on input "300" at bounding box center [603, 343] width 70 height 22
drag, startPoint x: 582, startPoint y: 343, endPoint x: 606, endPoint y: 342, distance: 24.3
click at [582, 343] on input "300" at bounding box center [603, 343] width 70 height 22
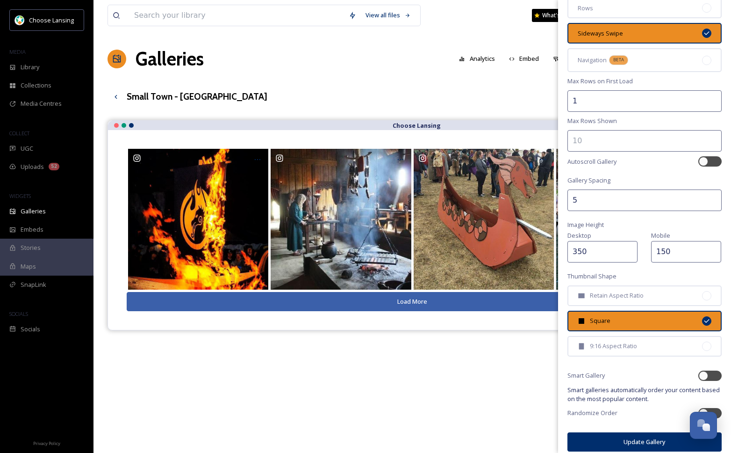
scroll to position [99, 0]
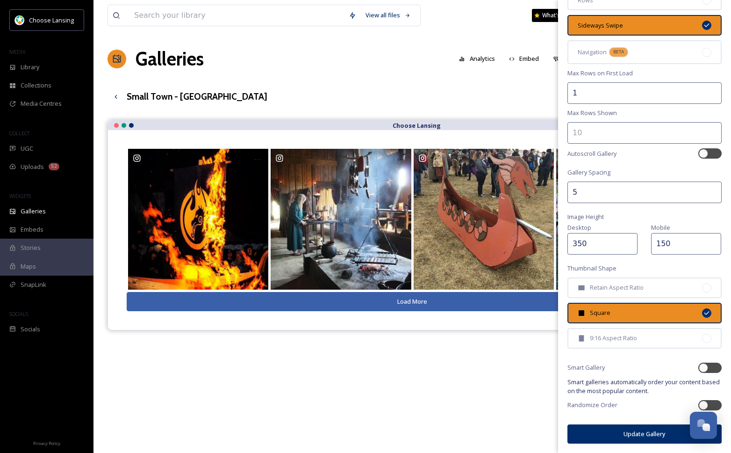
type input "350"
click at [609, 437] on button "Update Gallery" at bounding box center [645, 433] width 154 height 19
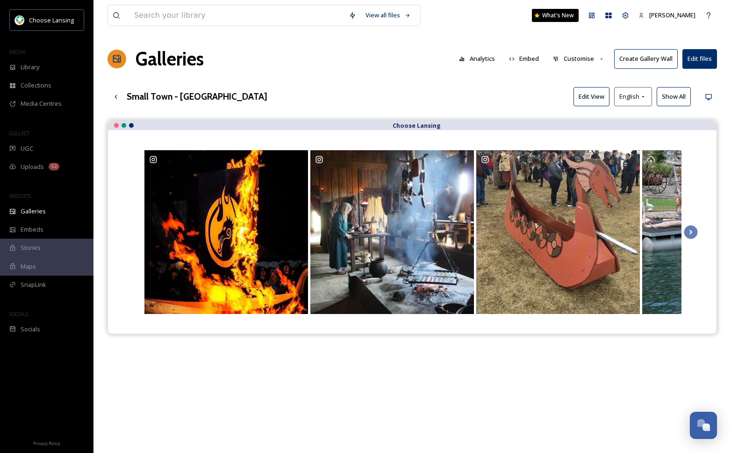
click at [678, 95] on button "Show All" at bounding box center [674, 96] width 34 height 19
click at [654, 61] on button "Create Gallery Wall" at bounding box center [646, 58] width 64 height 19
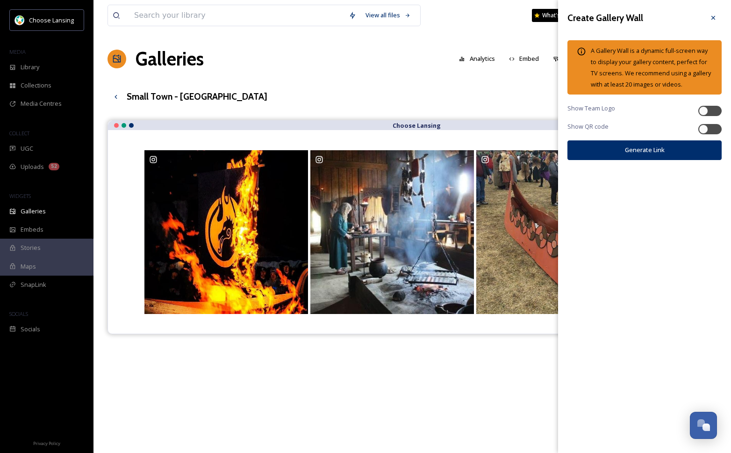
click at [715, 18] on icon at bounding box center [713, 17] width 7 height 7
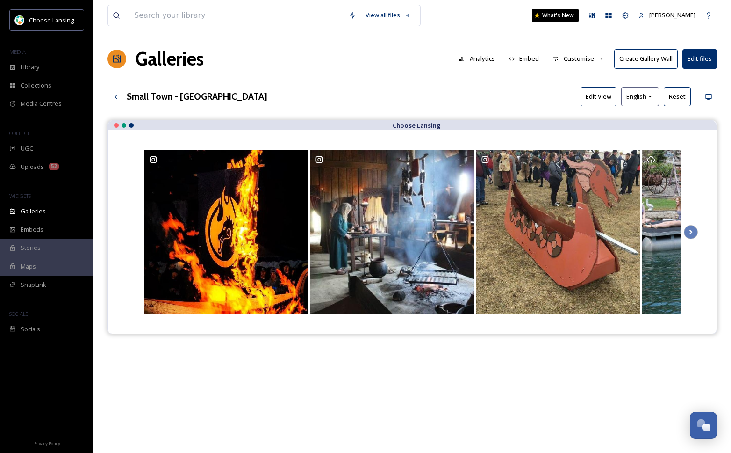
click at [586, 59] on button "Customise" at bounding box center [579, 59] width 61 height 18
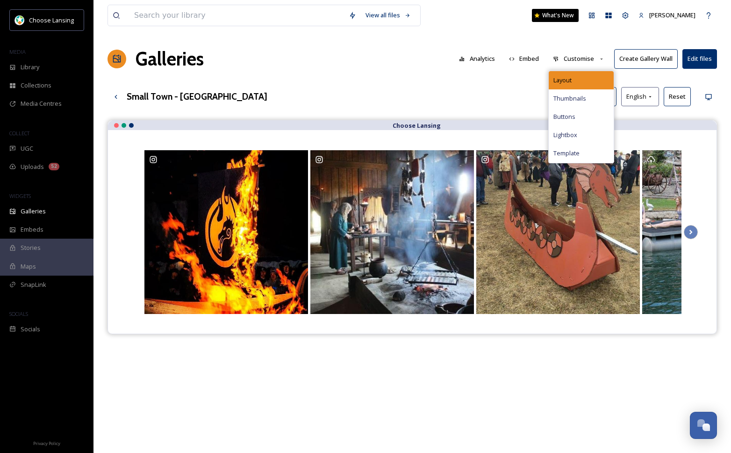
click at [599, 79] on div "Layout" at bounding box center [581, 80] width 65 height 18
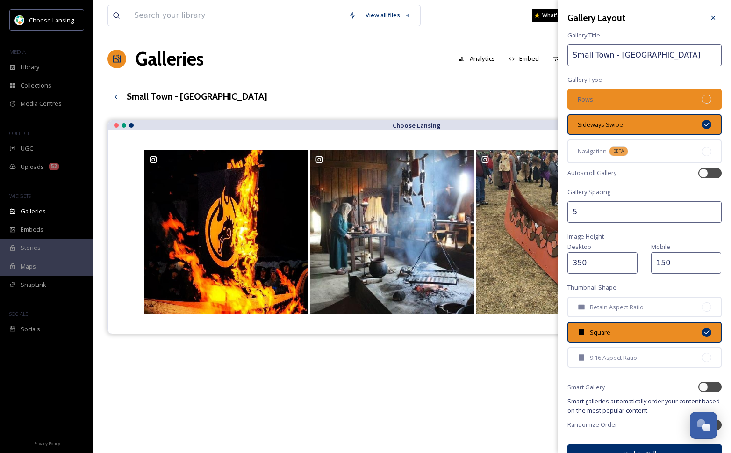
drag, startPoint x: 650, startPoint y: 96, endPoint x: 658, endPoint y: 105, distance: 12.3
click at [650, 96] on div "Rows" at bounding box center [645, 99] width 154 height 21
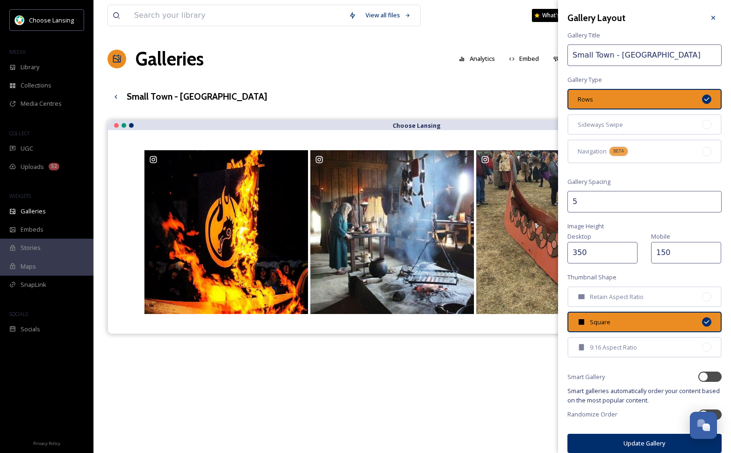
drag, startPoint x: 613, startPoint y: 443, endPoint x: 612, endPoint y: 436, distance: 6.6
click at [613, 443] on button "Update Gallery" at bounding box center [645, 443] width 154 height 19
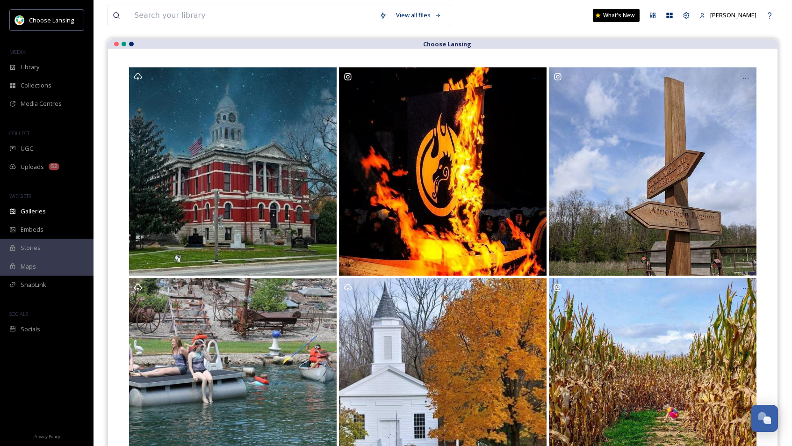
scroll to position [0, 0]
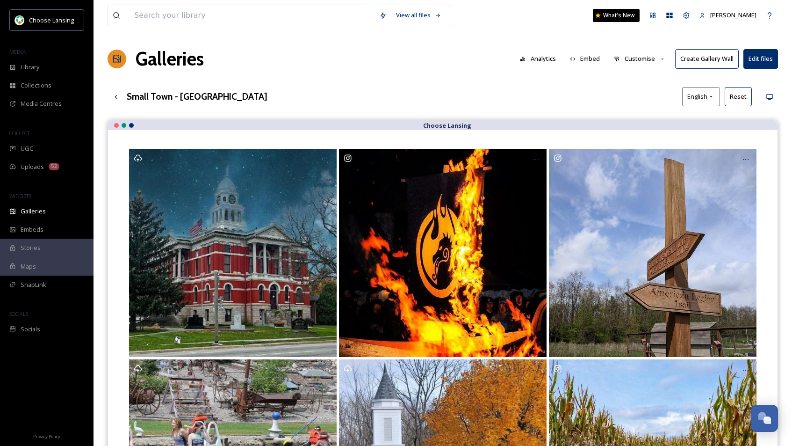
click at [634, 59] on button "Customise" at bounding box center [639, 59] width 61 height 18
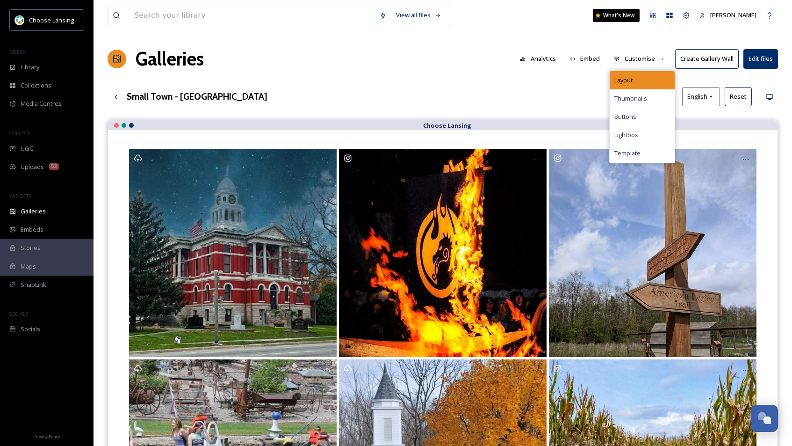
click at [641, 78] on div "Layout" at bounding box center [642, 80] width 65 height 18
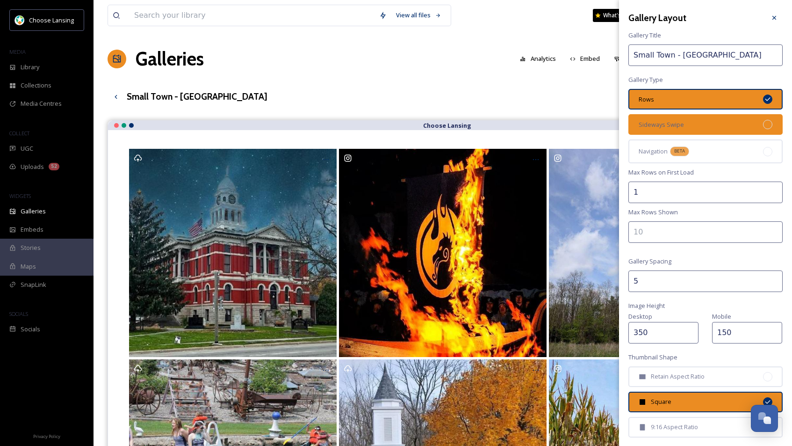
click at [701, 126] on div "Sideways Swipe" at bounding box center [706, 124] width 154 height 21
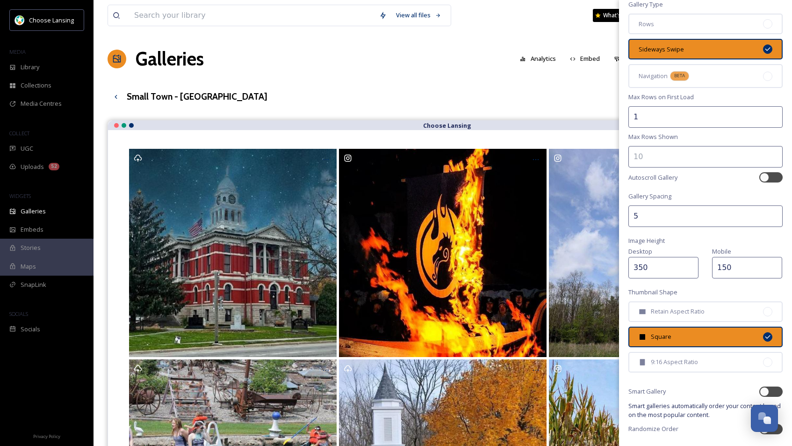
scroll to position [106, 0]
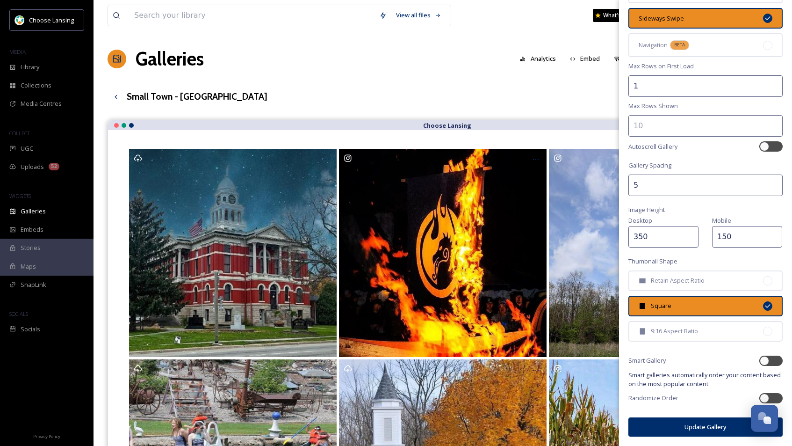
click at [703, 431] on button "Update Gallery" at bounding box center [706, 426] width 154 height 19
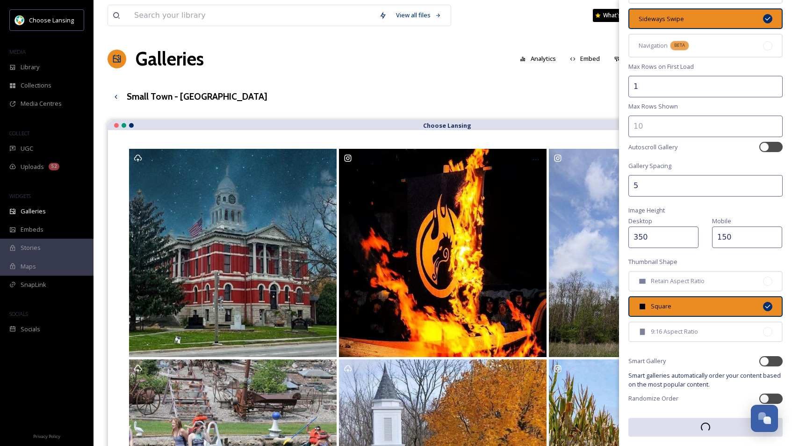
scroll to position [106, 0]
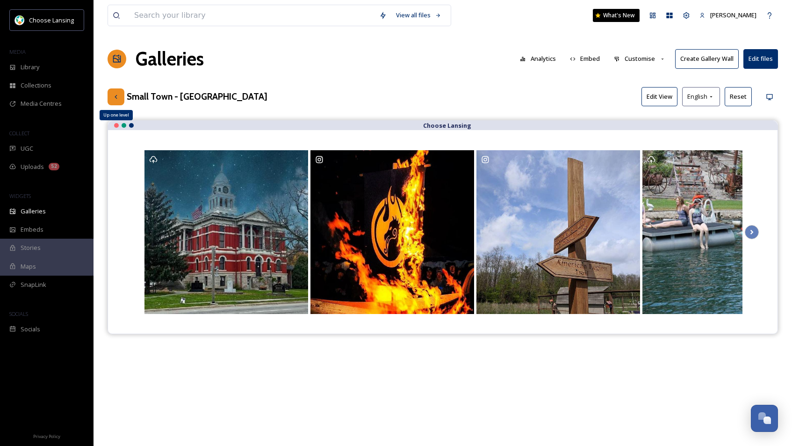
click at [117, 98] on icon at bounding box center [115, 96] width 7 height 7
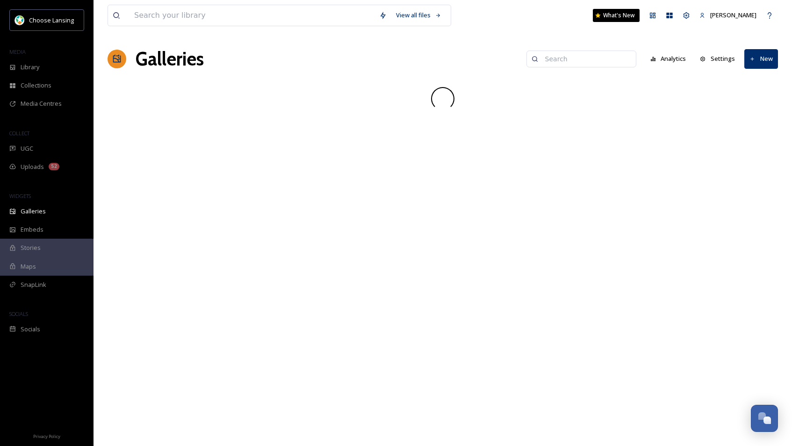
click at [595, 60] on input at bounding box center [586, 59] width 91 height 19
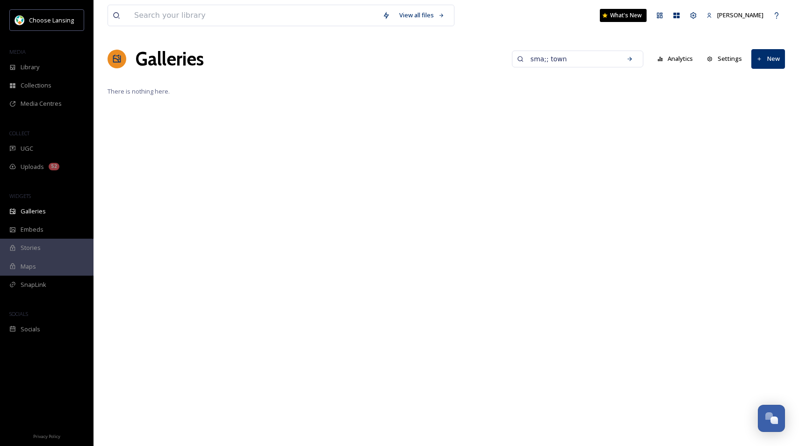
drag, startPoint x: 558, startPoint y: 58, endPoint x: 572, endPoint y: 60, distance: 14.1
click at [558, 58] on input "sma;; town" at bounding box center [571, 59] width 91 height 19
type input "small town"
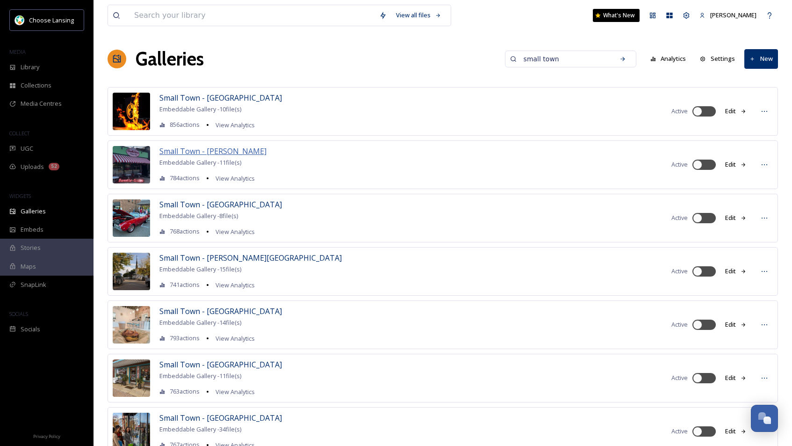
click at [215, 151] on span "Small Town - [PERSON_NAME]" at bounding box center [212, 151] width 107 height 10
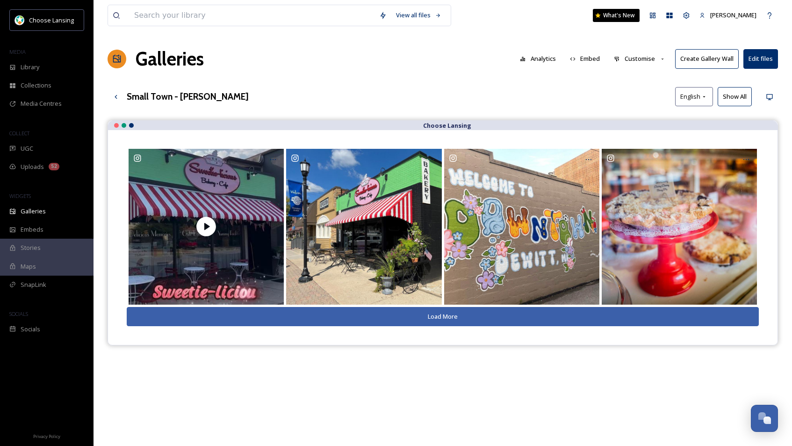
click at [735, 96] on button "Show All" at bounding box center [735, 96] width 34 height 19
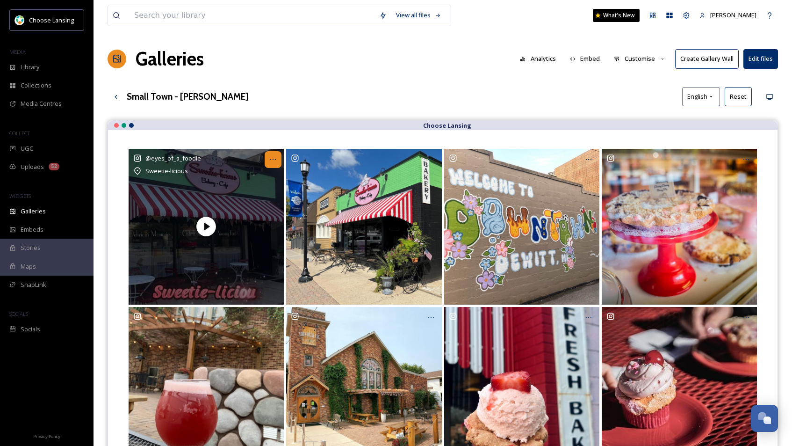
click at [274, 160] on icon at bounding box center [272, 159] width 7 height 7
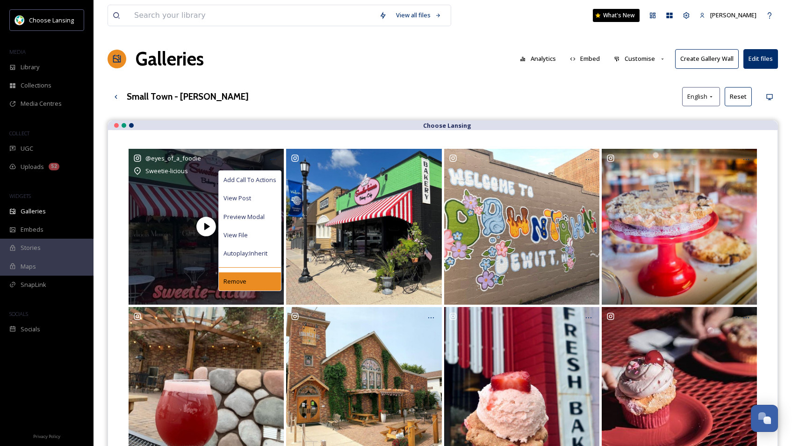
click at [261, 281] on div "Remove" at bounding box center [250, 281] width 62 height 18
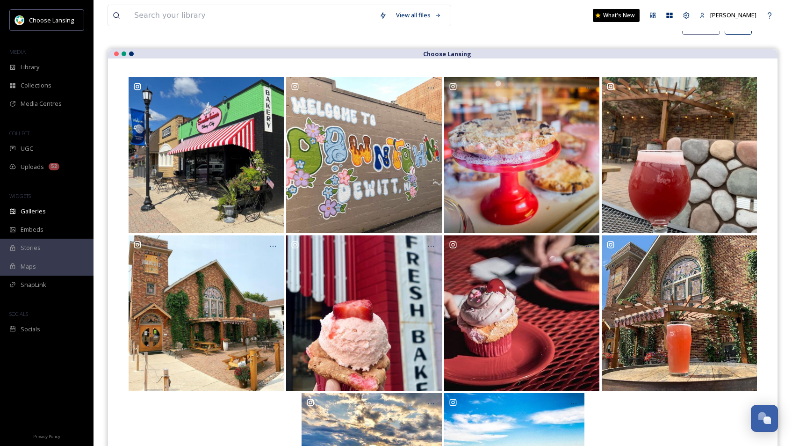
scroll to position [71, 0]
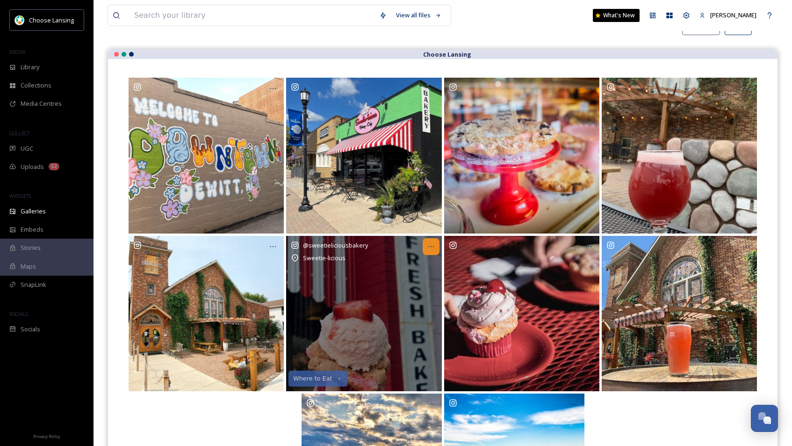
click at [431, 247] on icon at bounding box center [430, 246] width 7 height 7
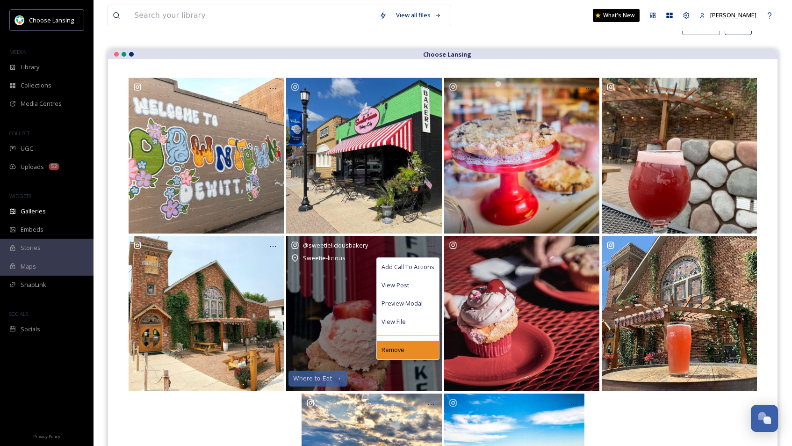
click at [406, 351] on div "Remove" at bounding box center [408, 349] width 62 height 18
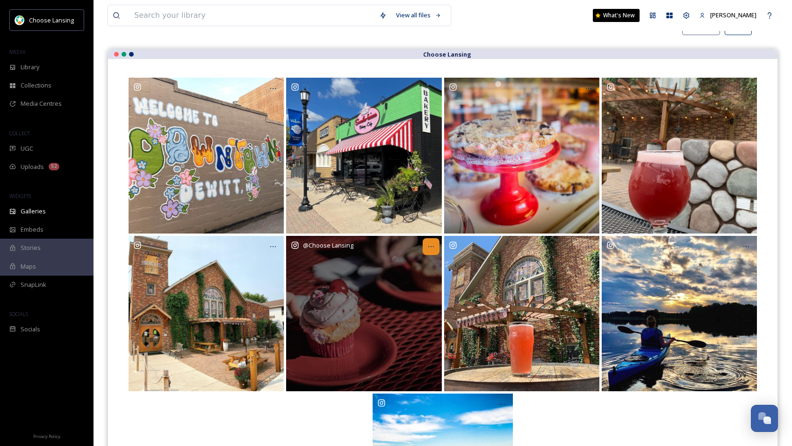
click at [426, 250] on div at bounding box center [431, 246] width 17 height 17
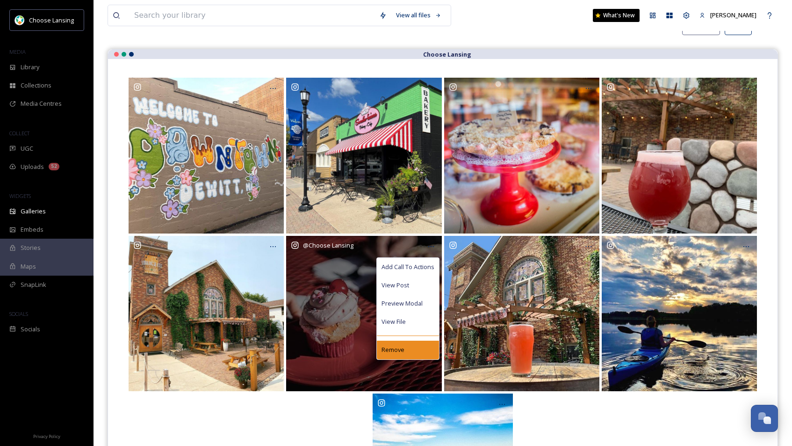
click at [421, 350] on div "Remove" at bounding box center [408, 349] width 62 height 18
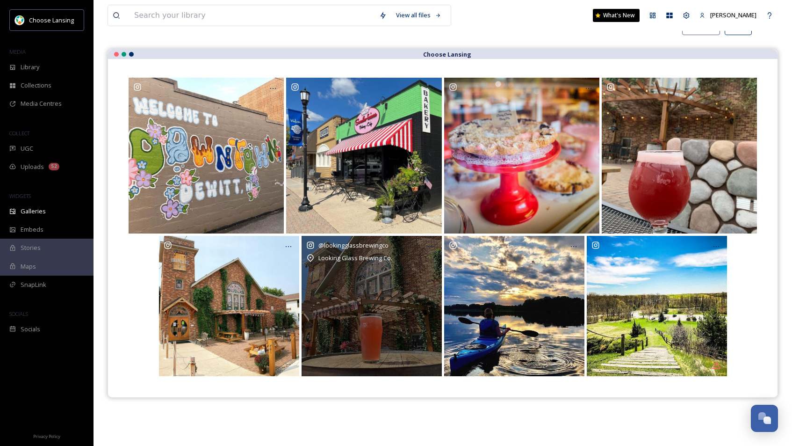
drag, startPoint x: 433, startPoint y: 245, endPoint x: 434, endPoint y: 254, distance: 9.8
click at [433, 245] on icon at bounding box center [430, 246] width 7 height 7
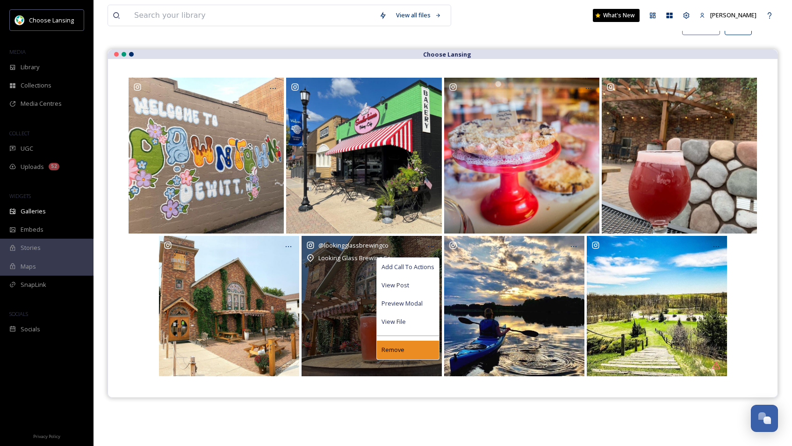
click at [411, 353] on div "Remove" at bounding box center [408, 349] width 62 height 18
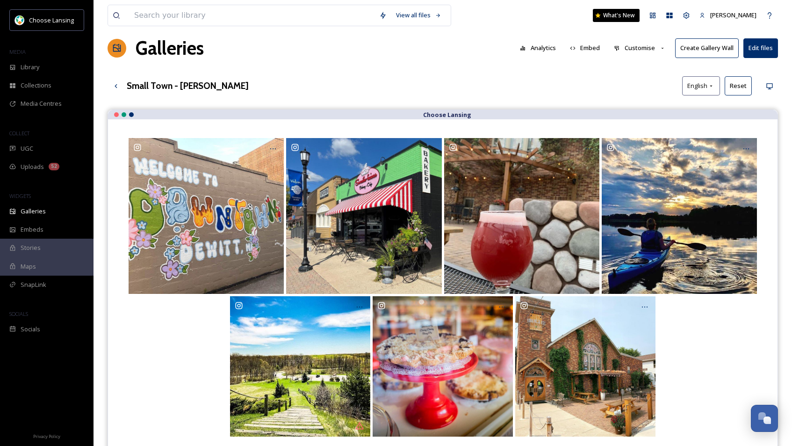
scroll to position [8, 0]
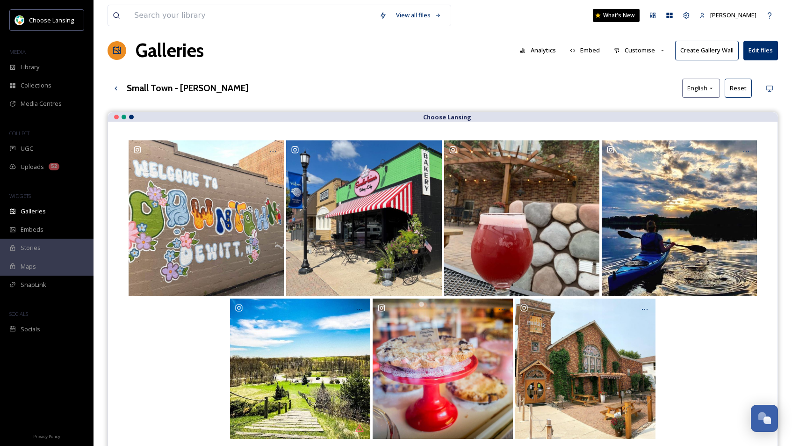
click at [630, 53] on button "Customise" at bounding box center [639, 50] width 61 height 18
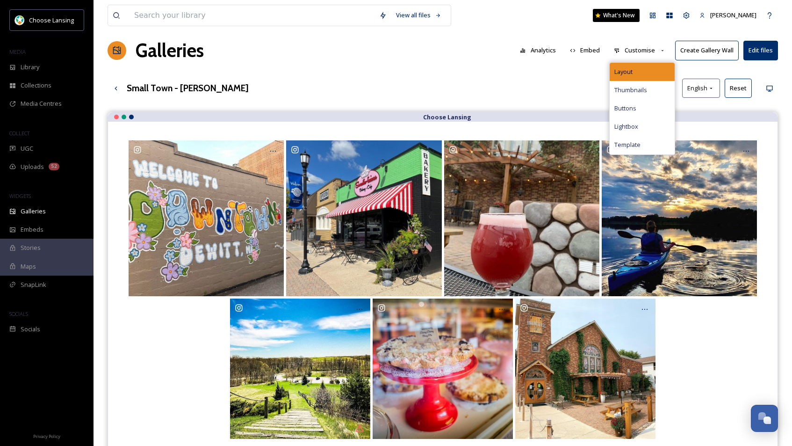
click at [631, 71] on span "Layout" at bounding box center [623, 71] width 18 height 9
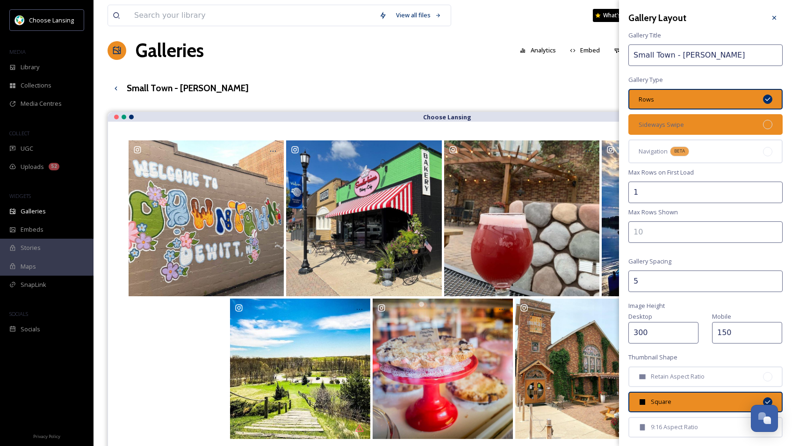
click at [717, 122] on div "Sideways Swipe" at bounding box center [706, 124] width 154 height 21
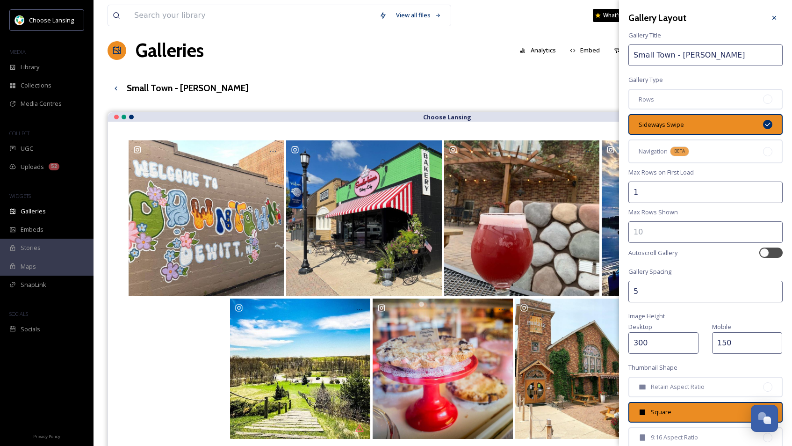
click at [645, 341] on input "300" at bounding box center [664, 343] width 70 height 22
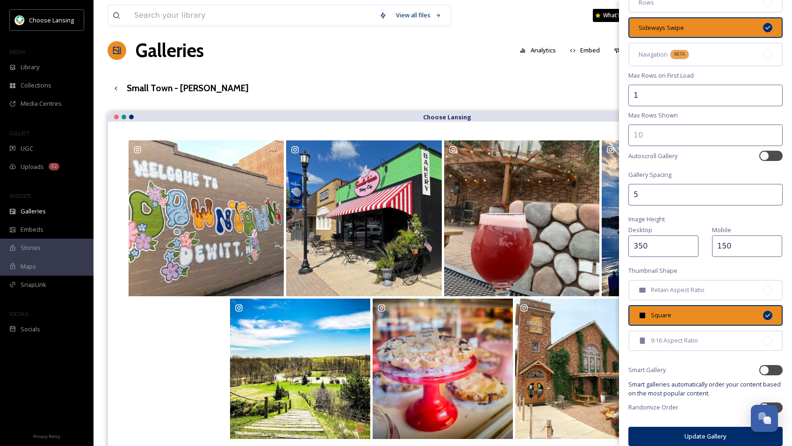
scroll to position [106, 0]
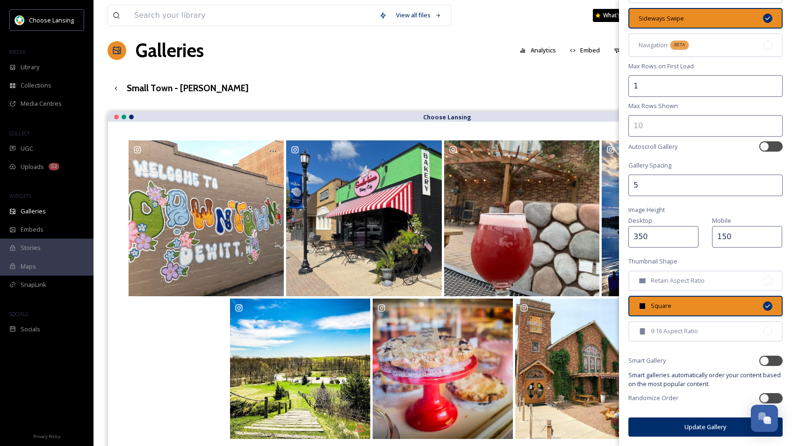
type input "350"
drag, startPoint x: 655, startPoint y: 424, endPoint x: 659, endPoint y: 418, distance: 6.7
click at [655, 423] on button "Update Gallery" at bounding box center [706, 426] width 154 height 19
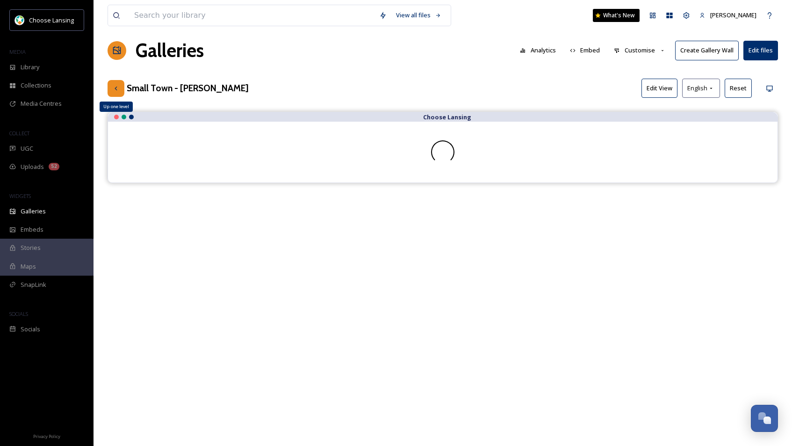
click at [112, 87] on icon at bounding box center [115, 88] width 7 height 7
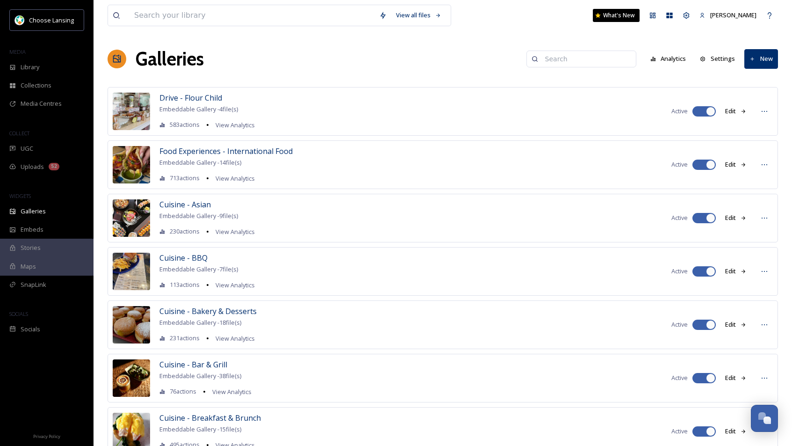
click at [581, 57] on input at bounding box center [586, 59] width 91 height 19
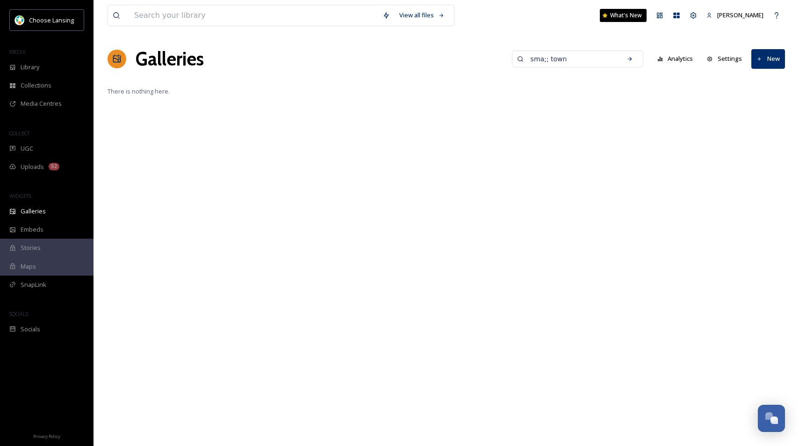
drag, startPoint x: 557, startPoint y: 61, endPoint x: 552, endPoint y: 61, distance: 5.1
click at [552, 61] on input "sma;; town" at bounding box center [571, 59] width 91 height 19
type input "small town"
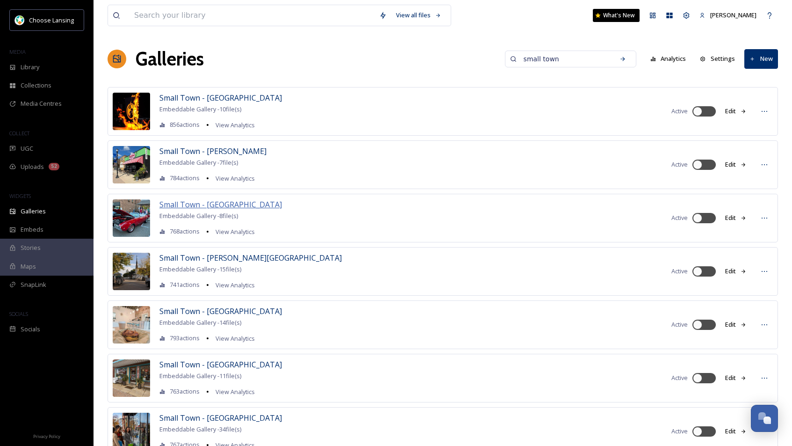
click at [221, 203] on span "Small Town - [GEOGRAPHIC_DATA]" at bounding box center [220, 204] width 123 height 10
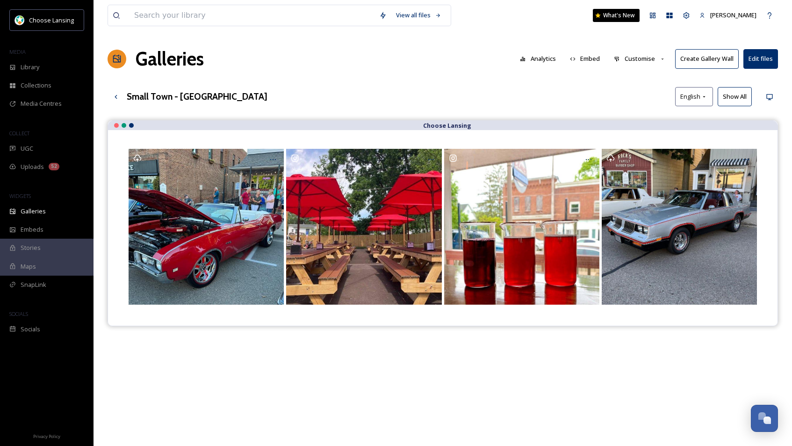
click at [730, 97] on button "Show All" at bounding box center [735, 96] width 34 height 19
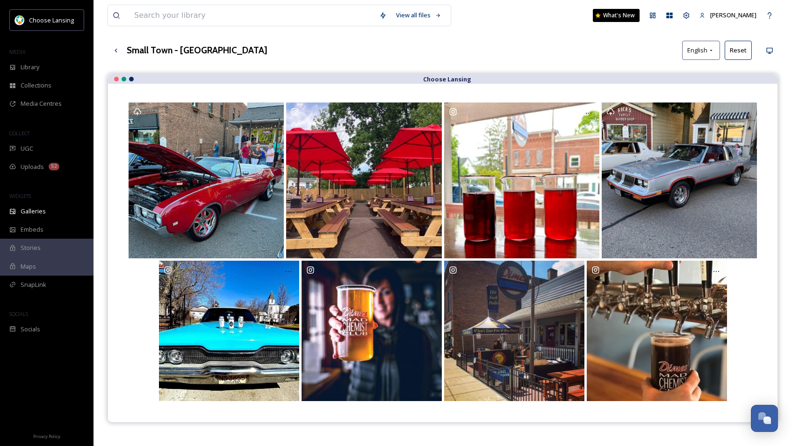
scroll to position [45, 0]
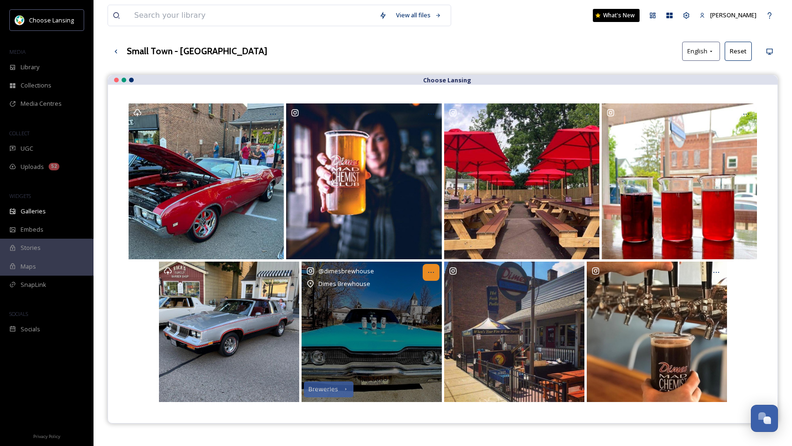
click at [432, 272] on icon at bounding box center [430, 271] width 7 height 7
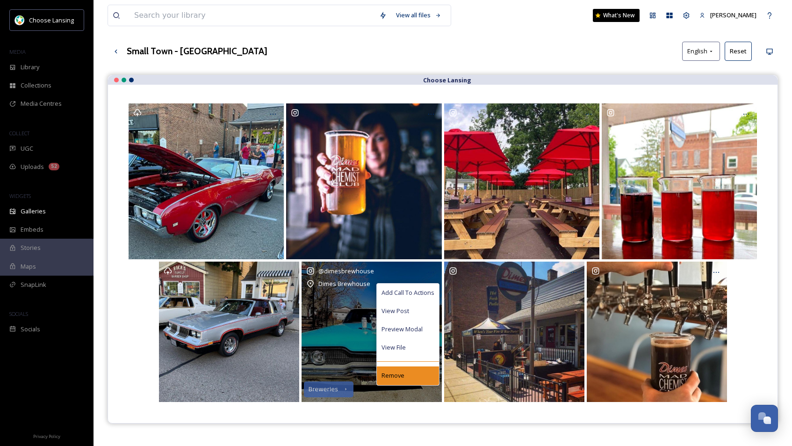
click at [397, 373] on span "Remove" at bounding box center [393, 375] width 23 height 9
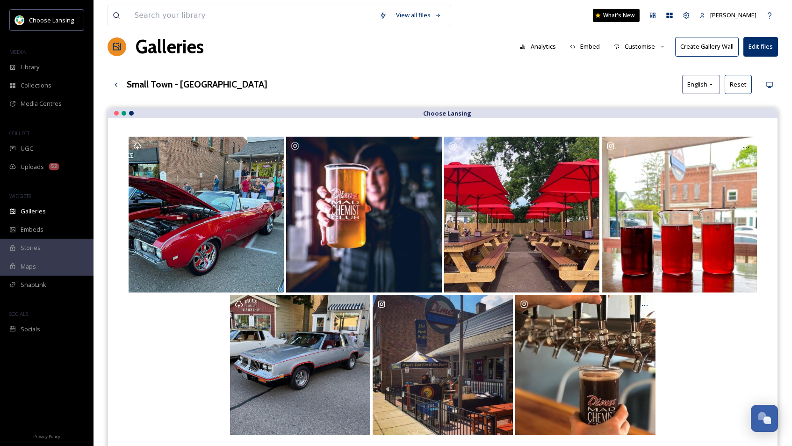
scroll to position [0, 0]
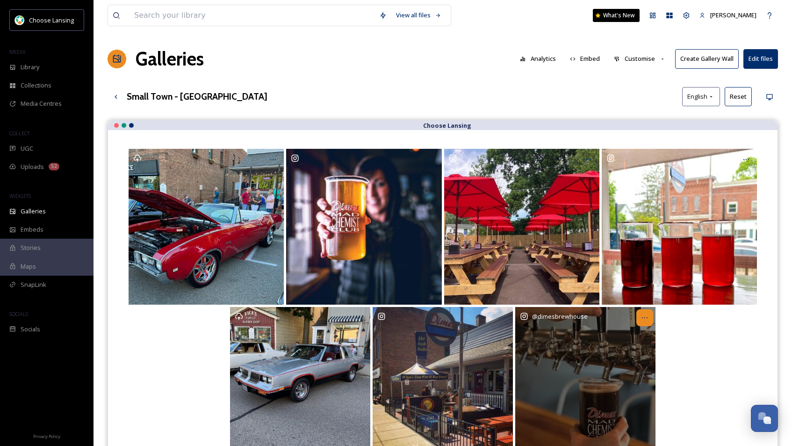
click at [647, 323] on div at bounding box center [644, 317] width 17 height 17
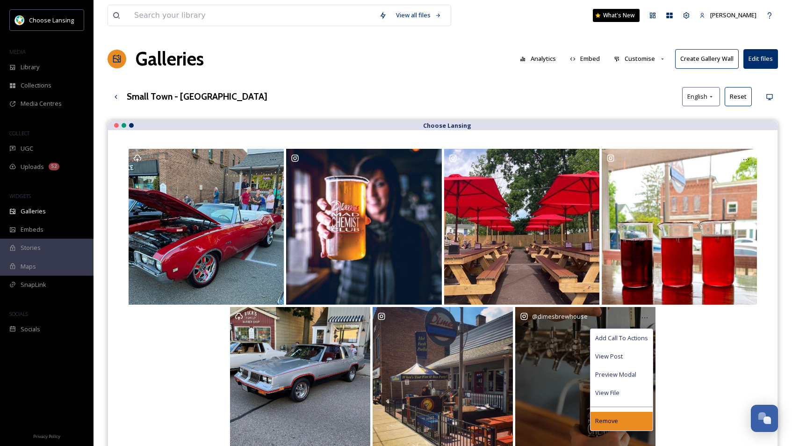
click at [615, 422] on span "Remove" at bounding box center [606, 420] width 23 height 9
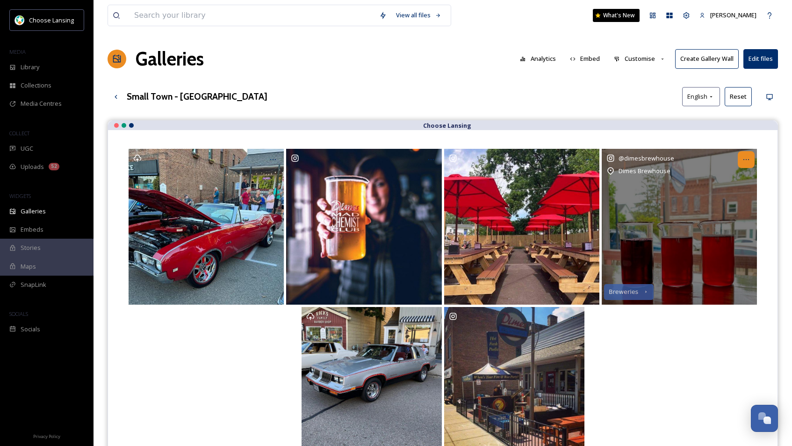
click at [738, 159] on icon at bounding box center [746, 159] width 7 height 7
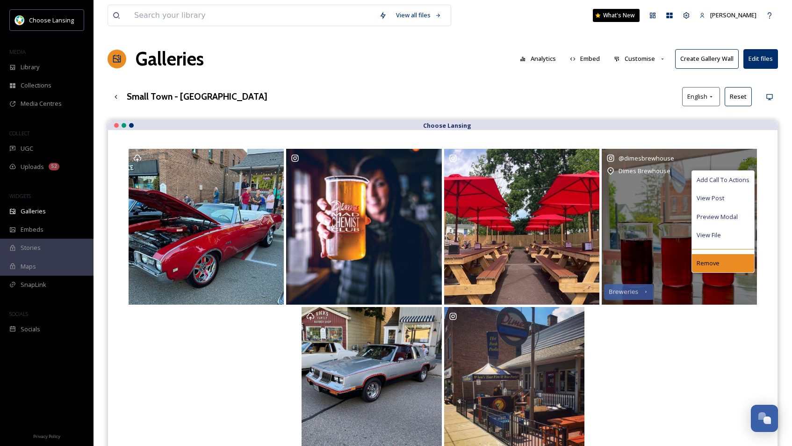
click at [703, 260] on span "Remove" at bounding box center [708, 263] width 23 height 9
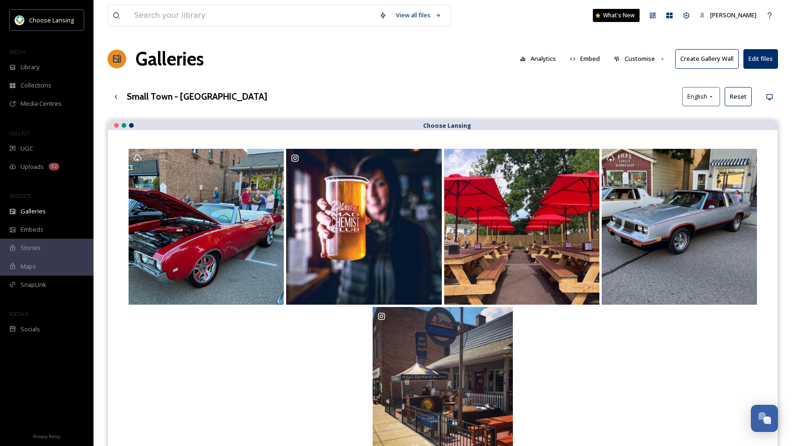
drag, startPoint x: 638, startPoint y: 59, endPoint x: 642, endPoint y: 65, distance: 7.1
click at [638, 59] on button "Customise" at bounding box center [639, 59] width 61 height 18
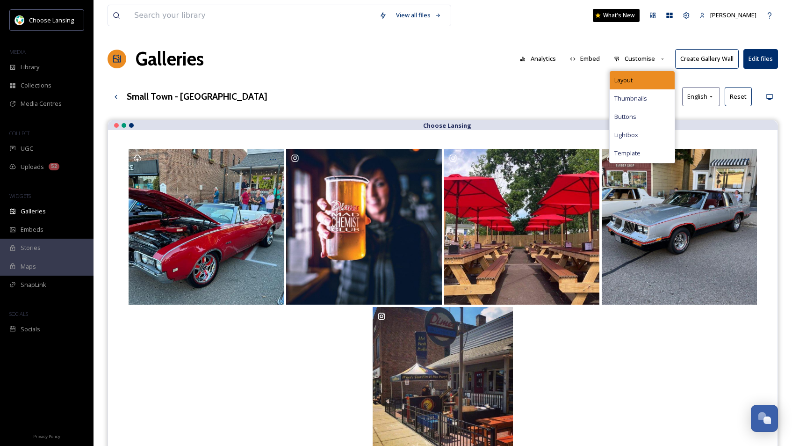
click at [640, 72] on div "Layout" at bounding box center [642, 80] width 65 height 18
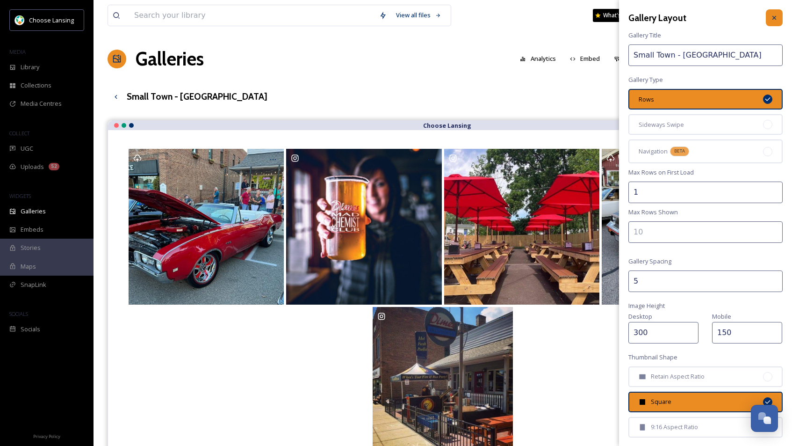
click at [738, 19] on icon at bounding box center [775, 18] width 4 height 4
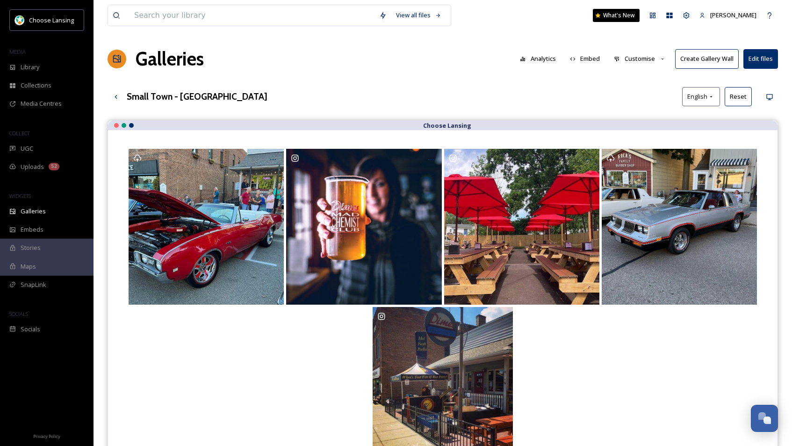
click at [643, 58] on button "Customise" at bounding box center [639, 59] width 61 height 18
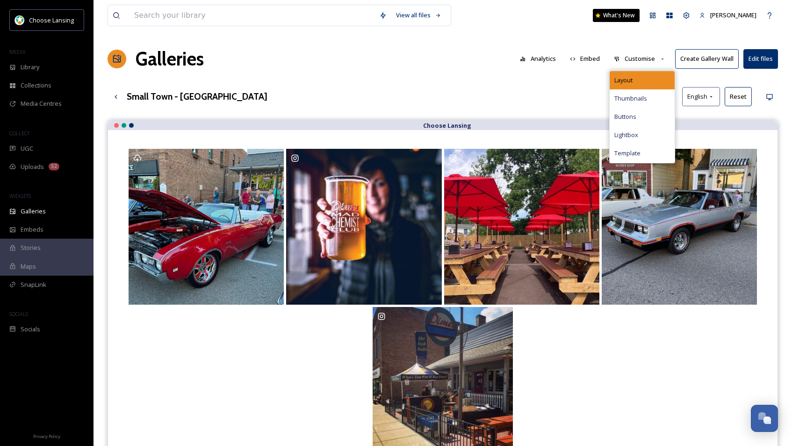
click at [644, 78] on div "Layout" at bounding box center [642, 80] width 65 height 18
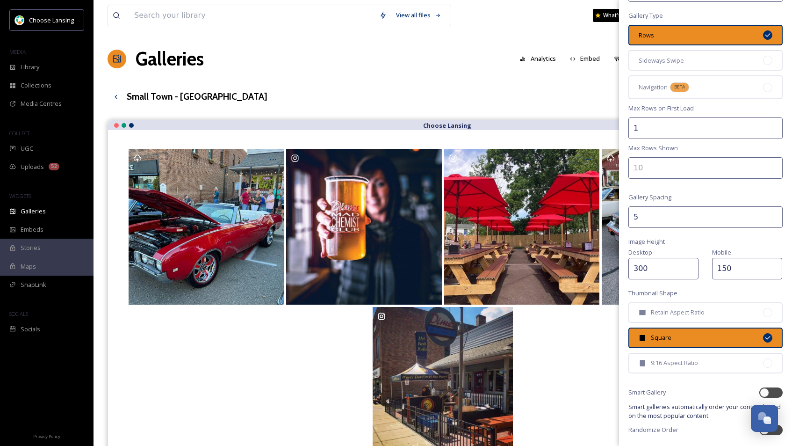
scroll to position [65, 0]
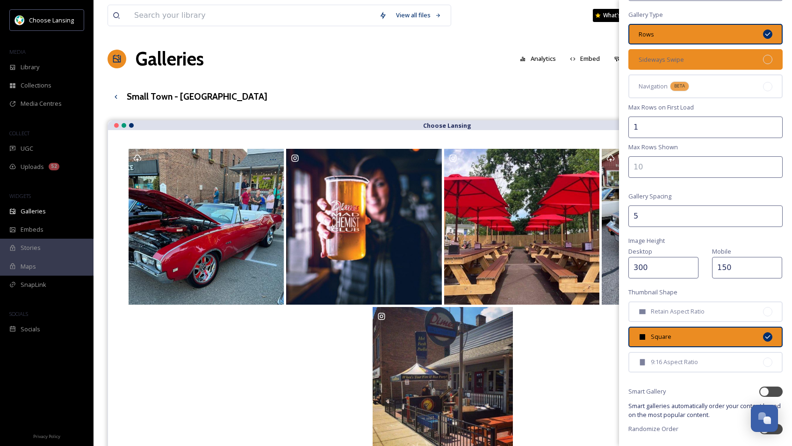
click at [738, 61] on div "Sideways Swipe" at bounding box center [706, 59] width 154 height 21
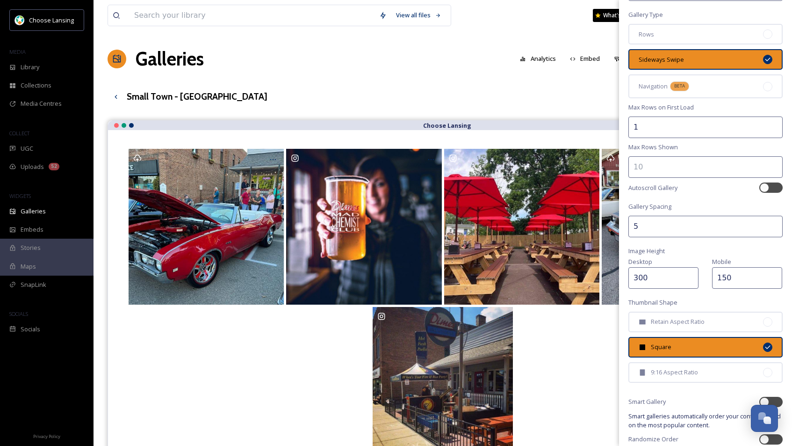
click at [642, 279] on input "300" at bounding box center [664, 278] width 70 height 22
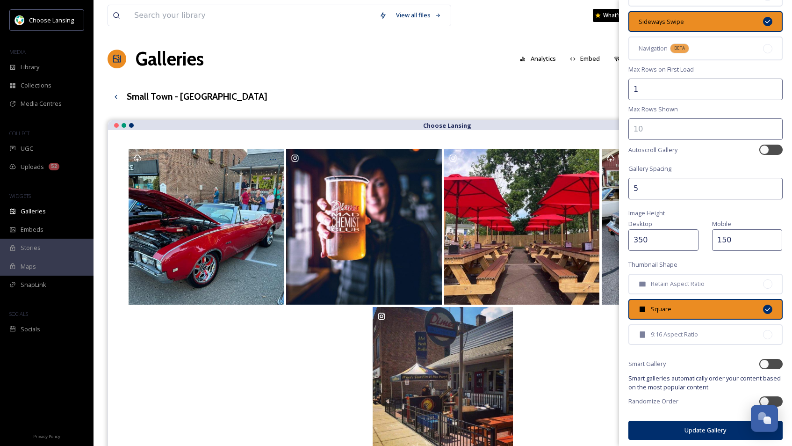
scroll to position [106, 0]
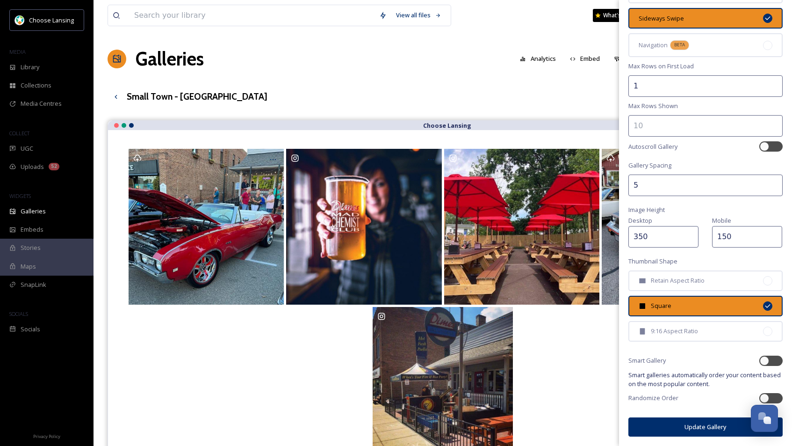
type input "350"
click at [710, 430] on button "Update Gallery" at bounding box center [706, 426] width 154 height 19
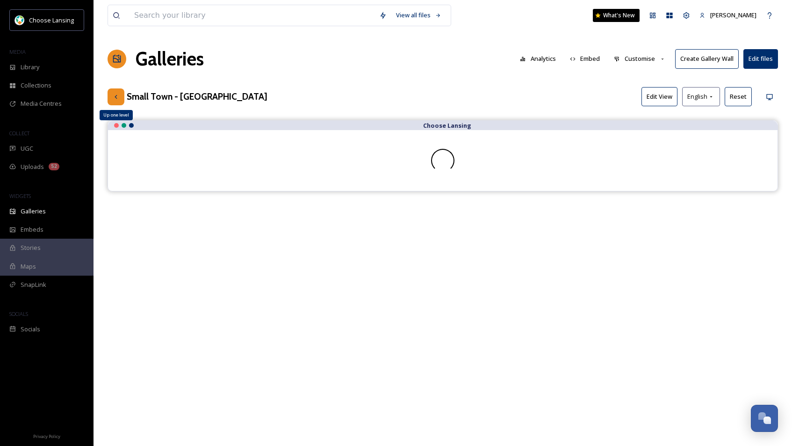
click at [116, 98] on icon at bounding box center [116, 96] width 2 height 4
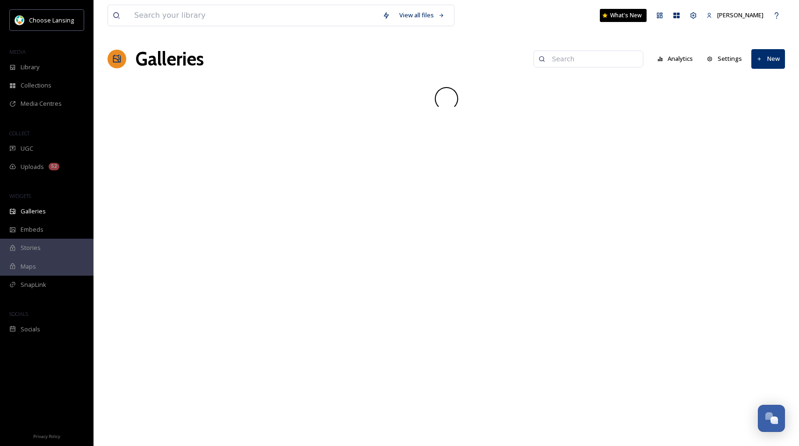
click at [587, 58] on input at bounding box center [593, 59] width 91 height 19
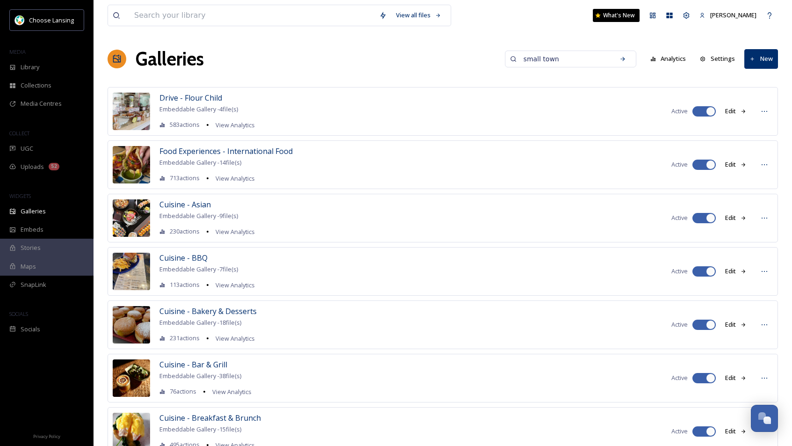
type input "small town"
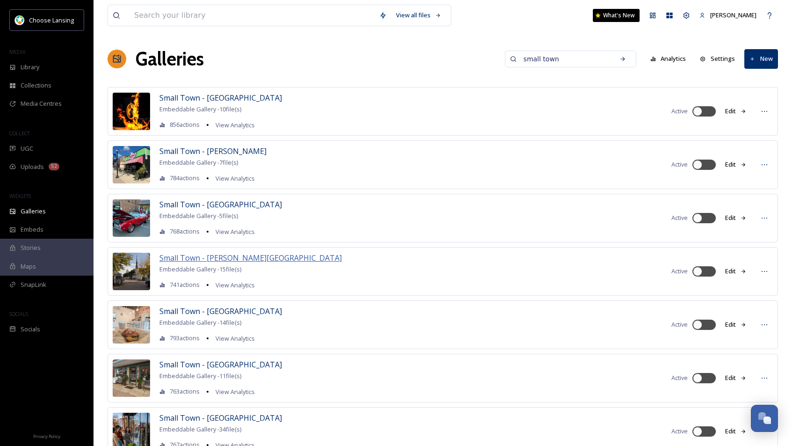
click at [201, 260] on span "Small Town - [PERSON_NAME][GEOGRAPHIC_DATA]" at bounding box center [250, 258] width 182 height 10
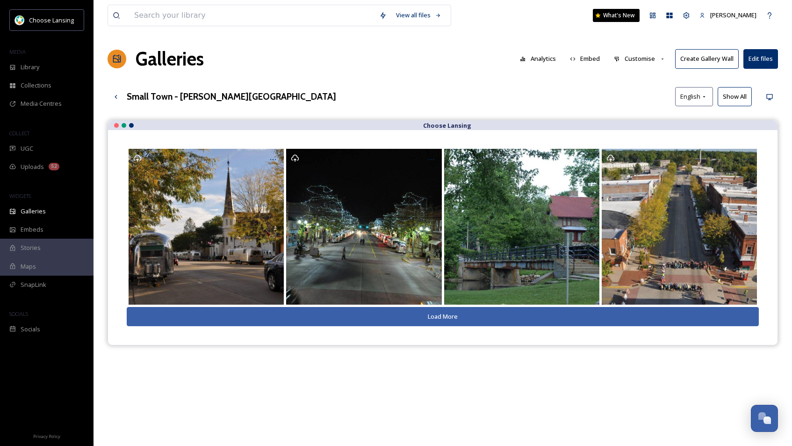
click at [734, 95] on button "Show All" at bounding box center [735, 96] width 34 height 19
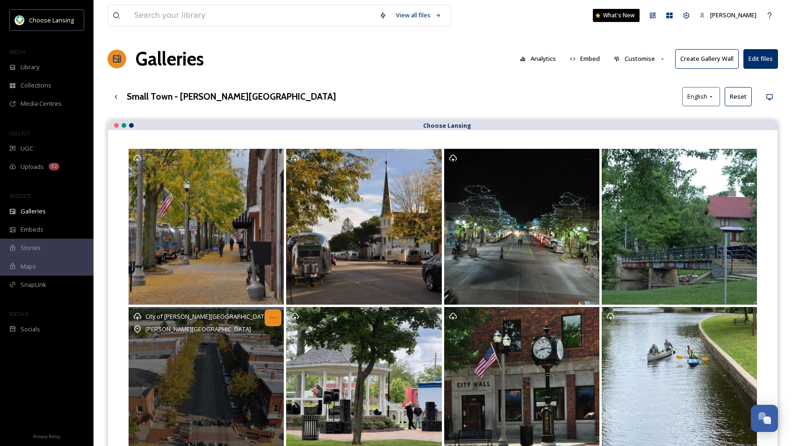
click at [275, 318] on icon at bounding box center [272, 317] width 7 height 7
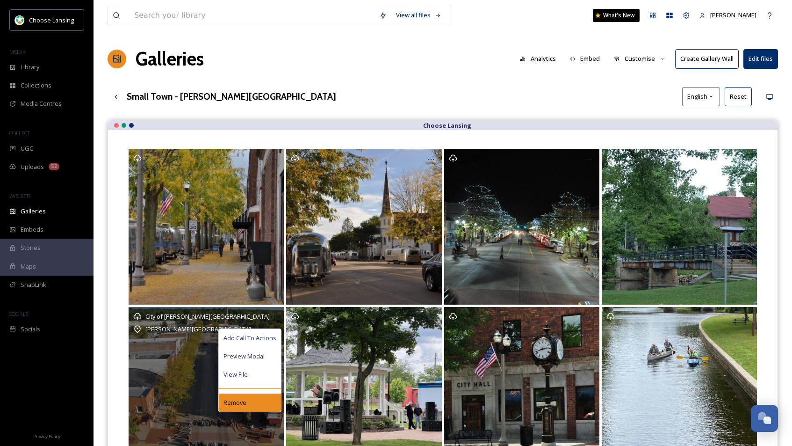
click at [241, 399] on span "Remove" at bounding box center [235, 402] width 23 height 9
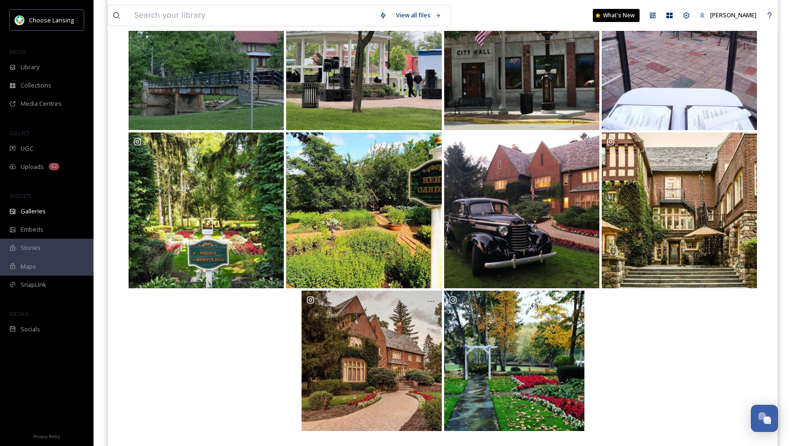
scroll to position [353, 0]
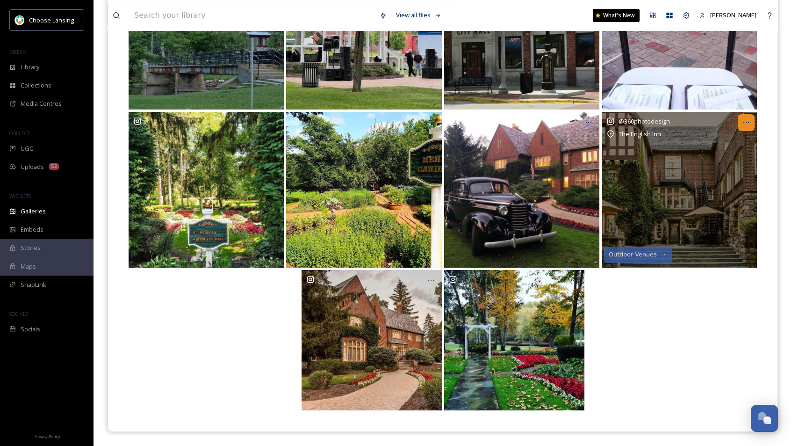
click at [738, 121] on icon at bounding box center [746, 122] width 7 height 7
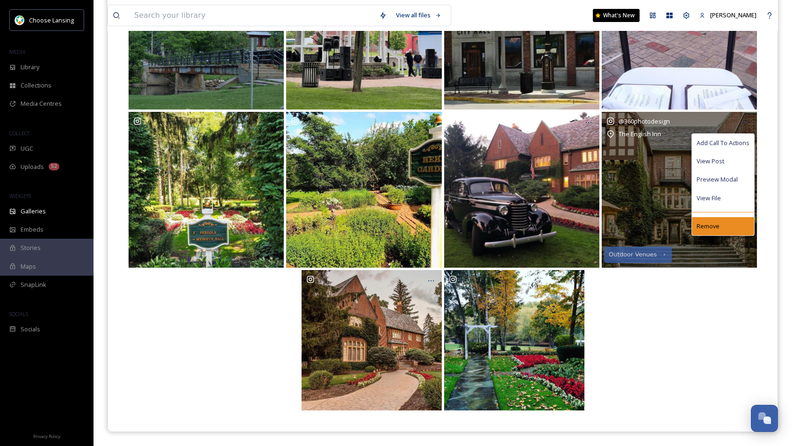
click at [711, 229] on span "Remove" at bounding box center [708, 226] width 23 height 9
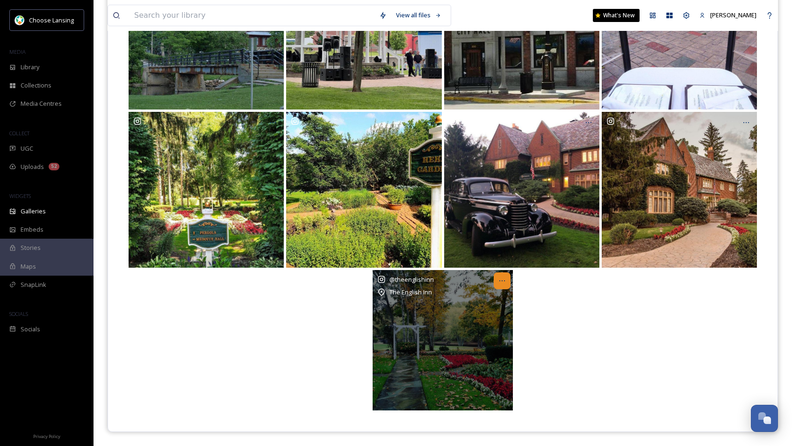
click at [500, 282] on icon at bounding box center [502, 280] width 7 height 7
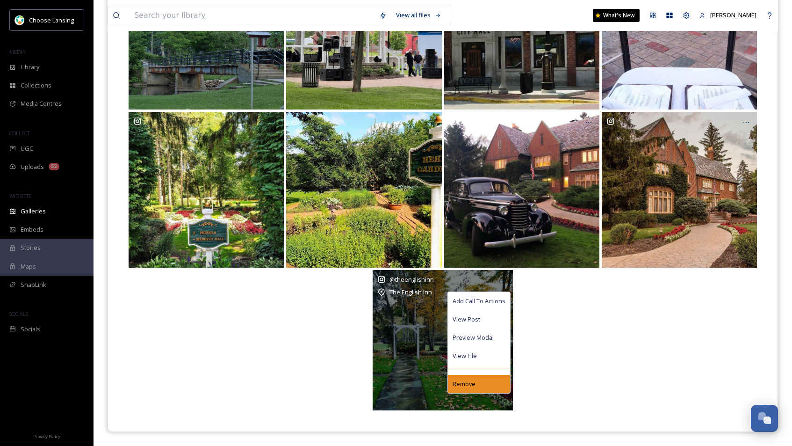
click at [461, 386] on span "Remove" at bounding box center [464, 383] width 23 height 9
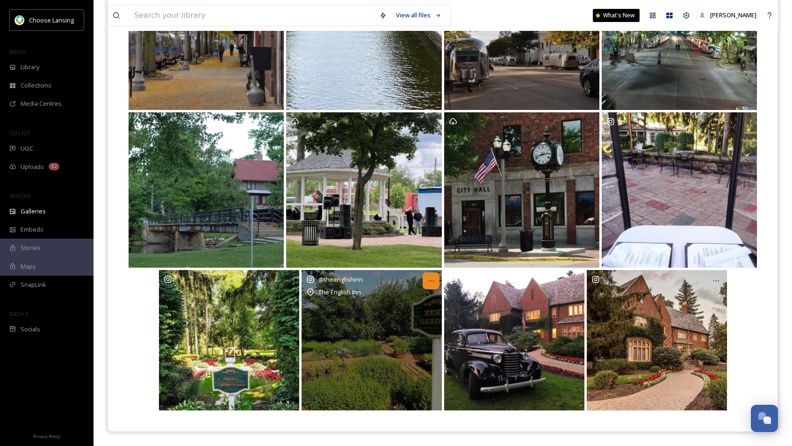
click at [427, 282] on icon at bounding box center [430, 280] width 7 height 7
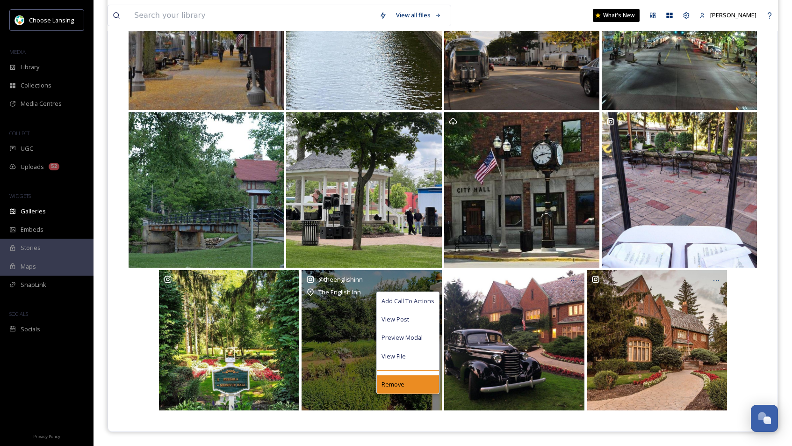
click at [407, 384] on div "Remove" at bounding box center [408, 384] width 62 height 18
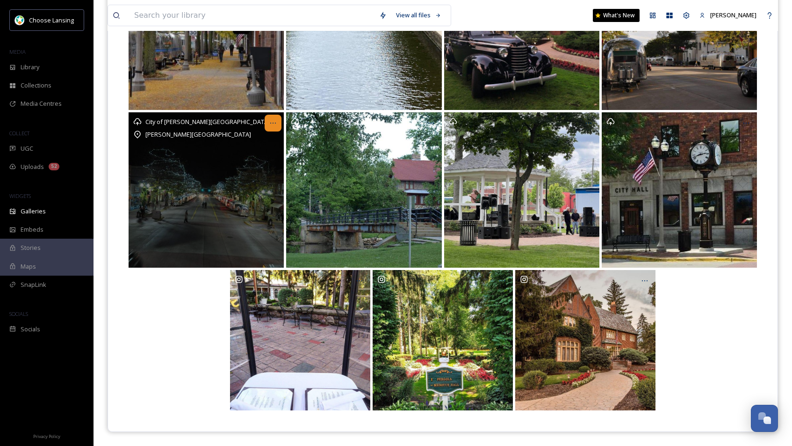
click at [271, 121] on icon at bounding box center [272, 122] width 7 height 7
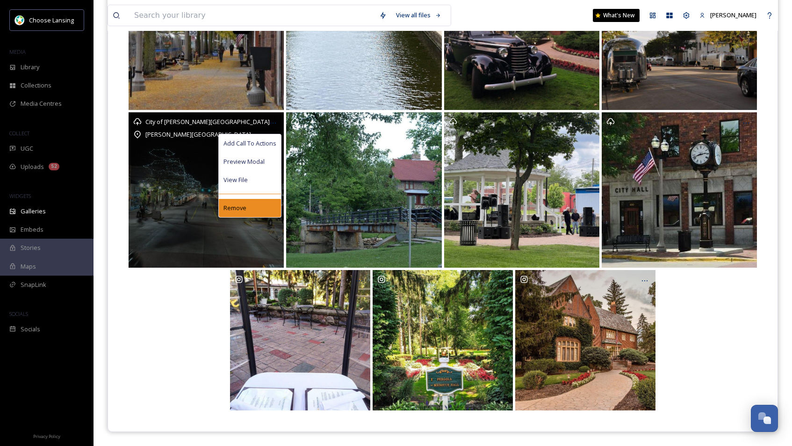
click at [245, 208] on span "Remove" at bounding box center [235, 207] width 23 height 9
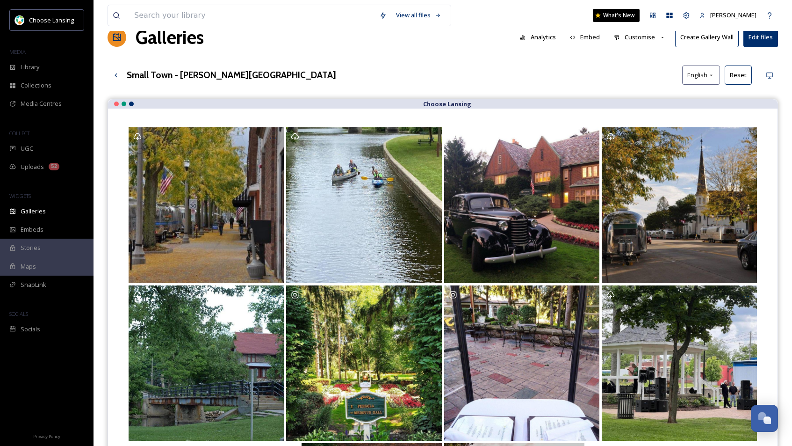
scroll to position [0, 0]
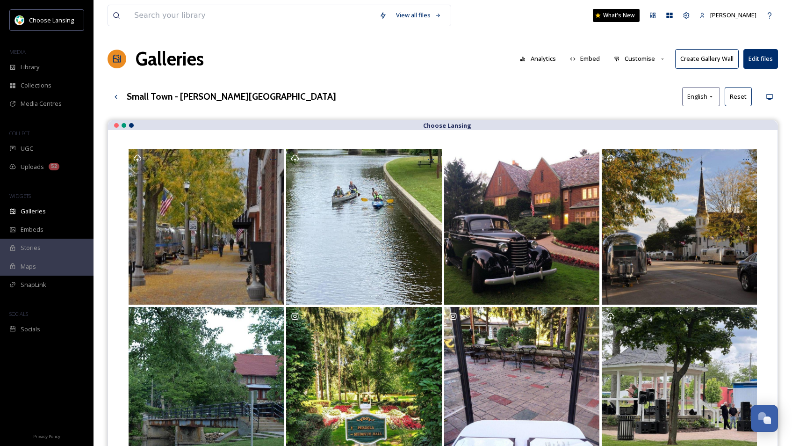
click at [639, 59] on button "Customise" at bounding box center [639, 59] width 61 height 18
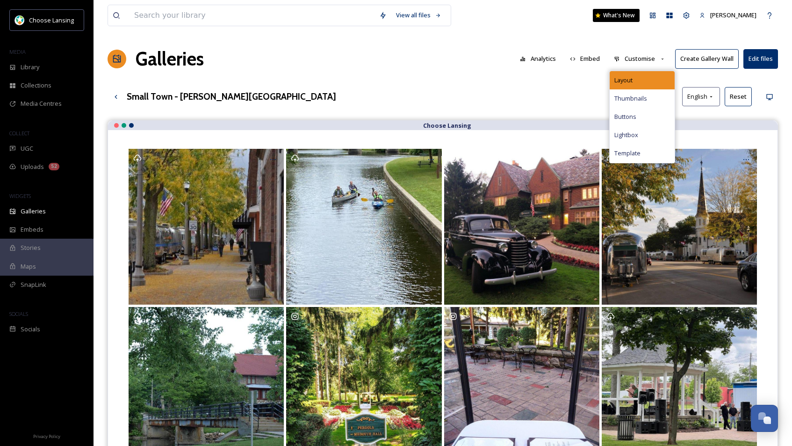
click at [633, 73] on div "Layout" at bounding box center [642, 80] width 65 height 18
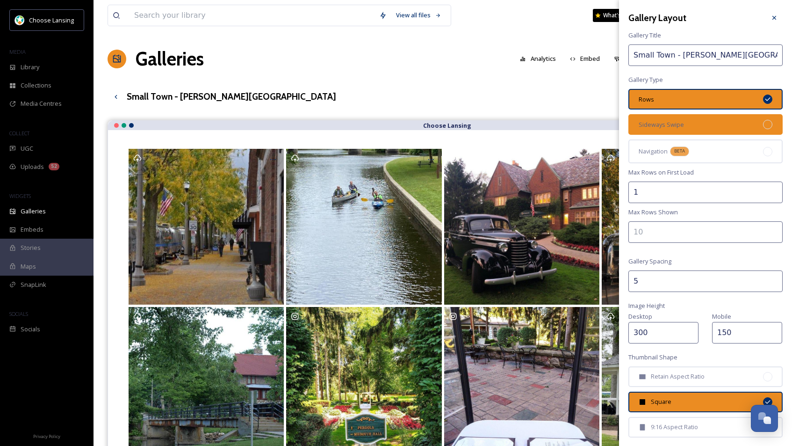
drag, startPoint x: 683, startPoint y: 121, endPoint x: 694, endPoint y: 120, distance: 10.8
click at [683, 121] on div "Sideways Swipe" at bounding box center [706, 124] width 154 height 21
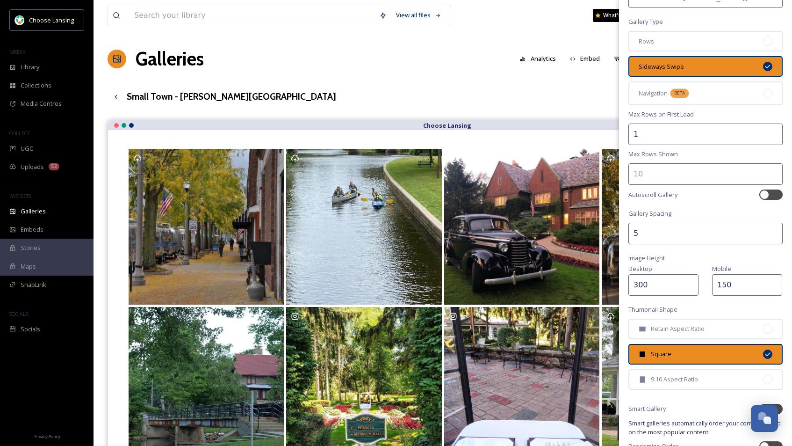
scroll to position [106, 0]
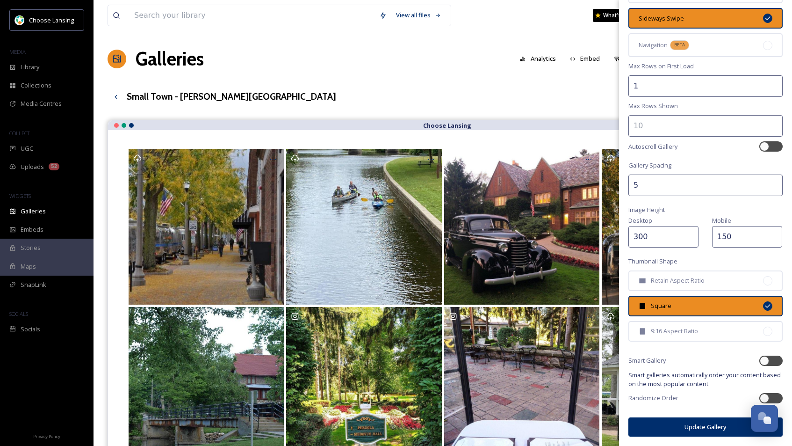
click at [643, 241] on input "300" at bounding box center [664, 237] width 70 height 22
type input "350"
drag, startPoint x: 657, startPoint y: 425, endPoint x: 654, endPoint y: 418, distance: 7.1
click at [655, 425] on button "Update Gallery" at bounding box center [706, 426] width 154 height 19
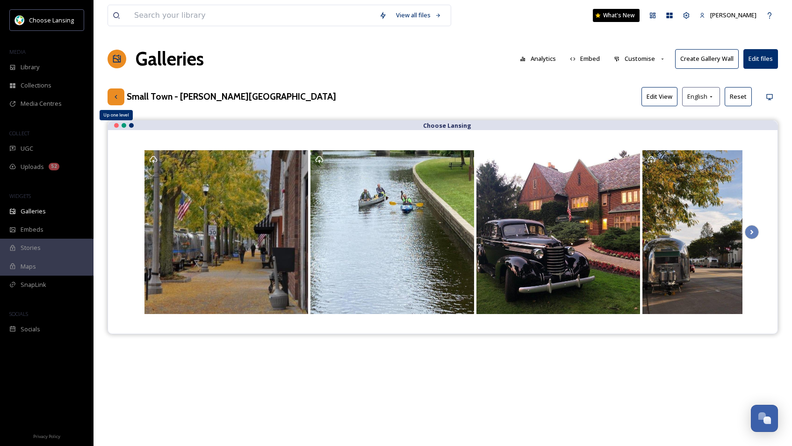
click at [118, 97] on icon at bounding box center [115, 96] width 7 height 7
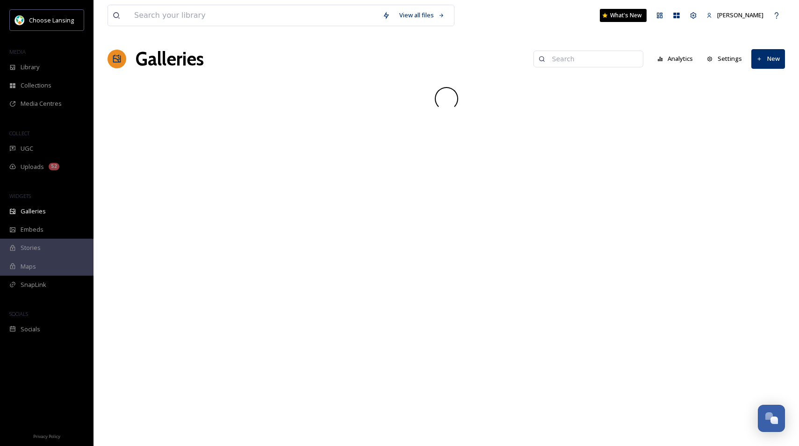
click at [577, 60] on input at bounding box center [593, 59] width 91 height 19
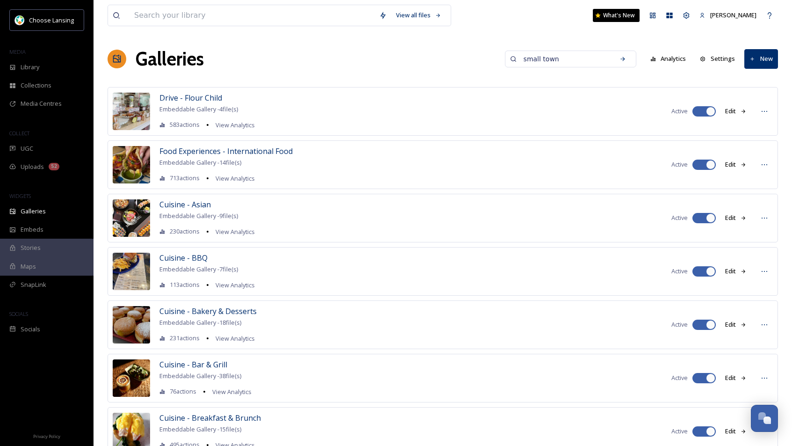
type input "small town"
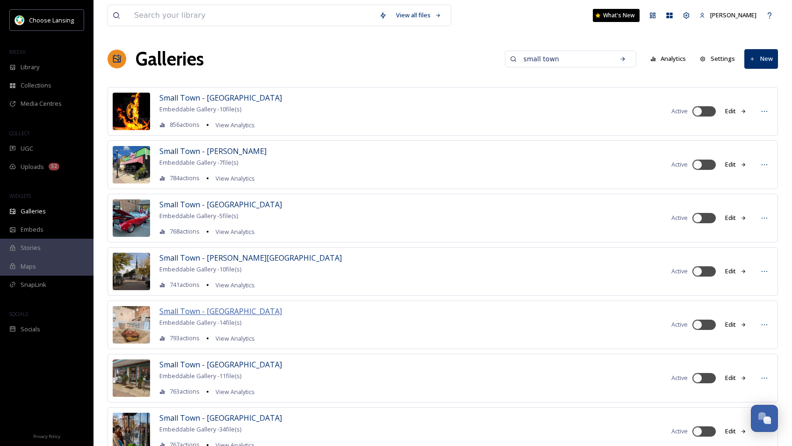
click at [223, 309] on span "Small Town - [GEOGRAPHIC_DATA]" at bounding box center [220, 311] width 123 height 10
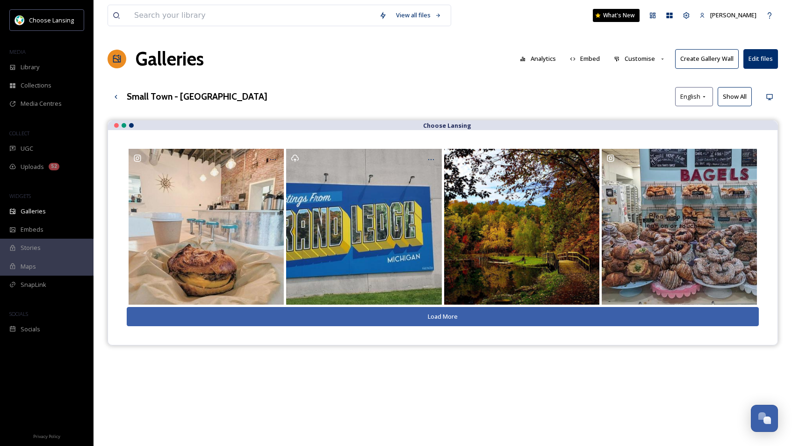
click at [731, 98] on button "Show All" at bounding box center [735, 96] width 34 height 19
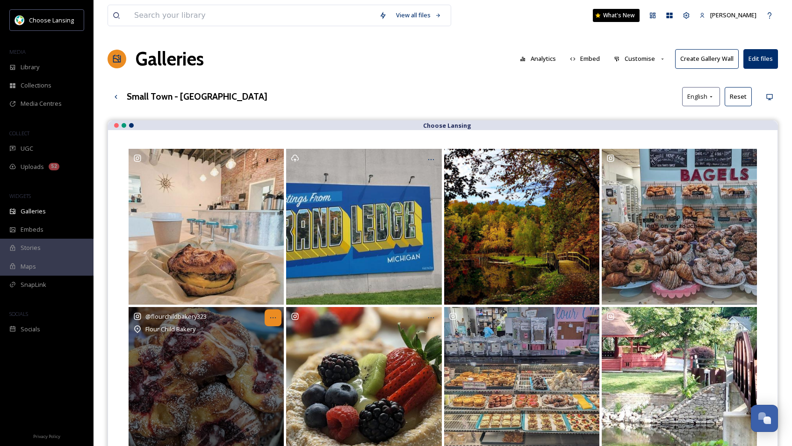
click at [273, 317] on icon at bounding box center [272, 317] width 7 height 7
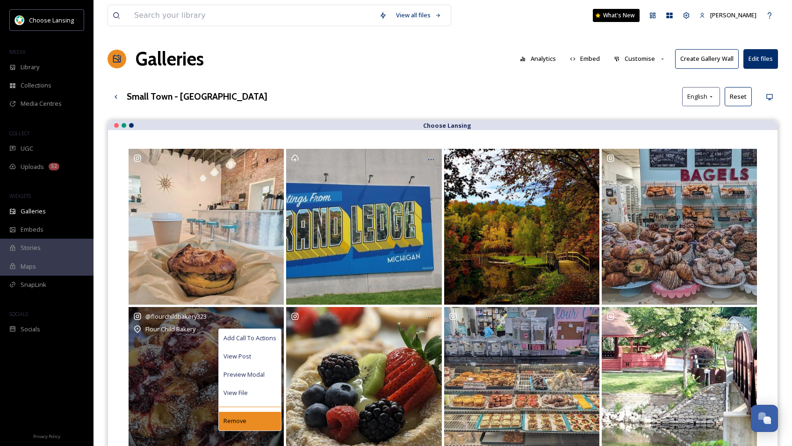
click at [247, 418] on div "Remove" at bounding box center [250, 421] width 62 height 18
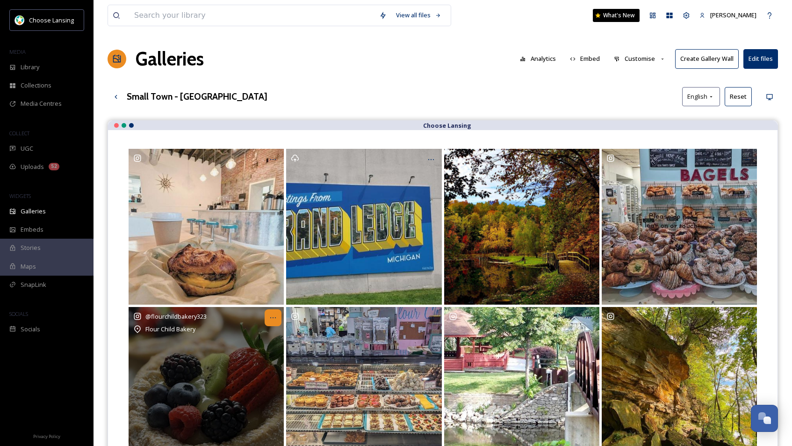
drag, startPoint x: 268, startPoint y: 313, endPoint x: 267, endPoint y: 318, distance: 5.2
click at [268, 313] on div at bounding box center [273, 317] width 17 height 17
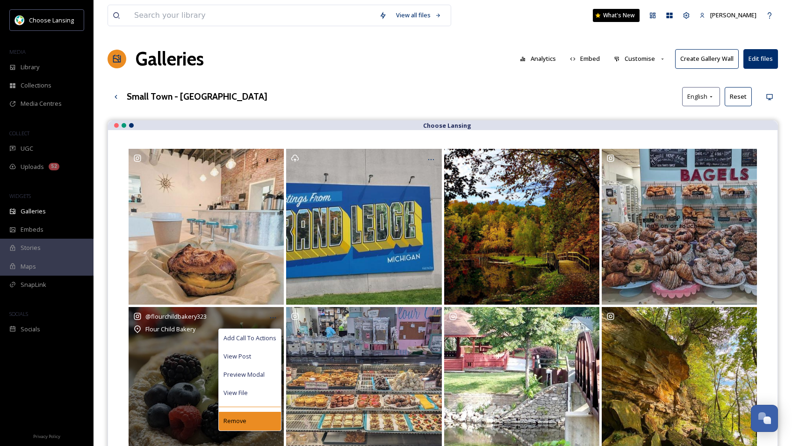
click at [248, 419] on div "Remove" at bounding box center [250, 421] width 62 height 18
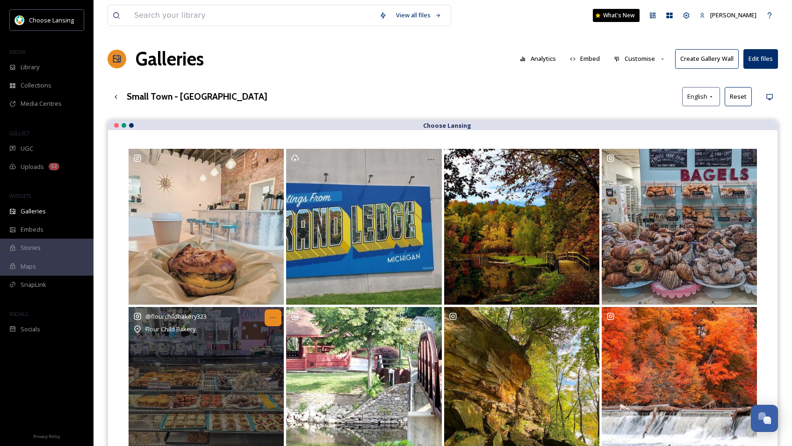
click at [272, 314] on icon at bounding box center [272, 317] width 7 height 7
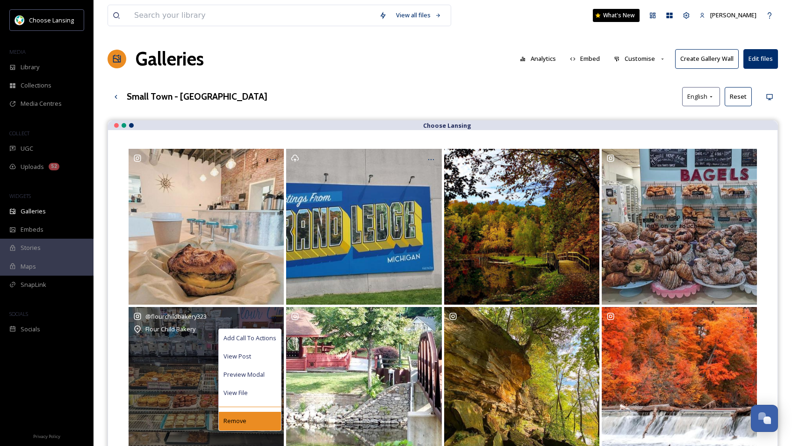
click at [255, 419] on div "Remove" at bounding box center [250, 421] width 62 height 18
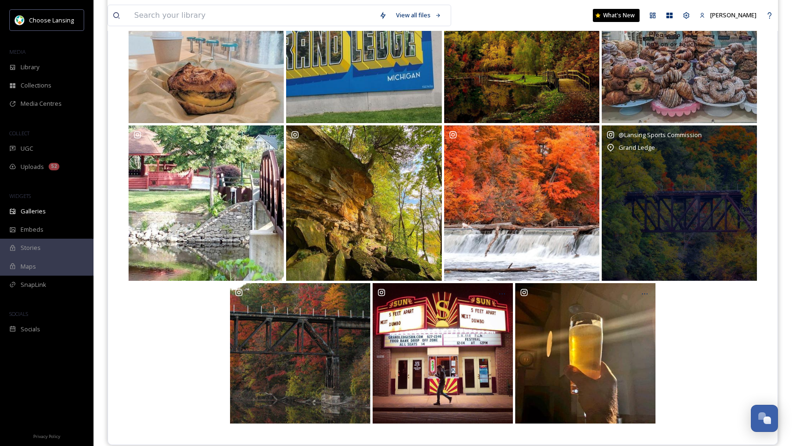
scroll to position [180, 0]
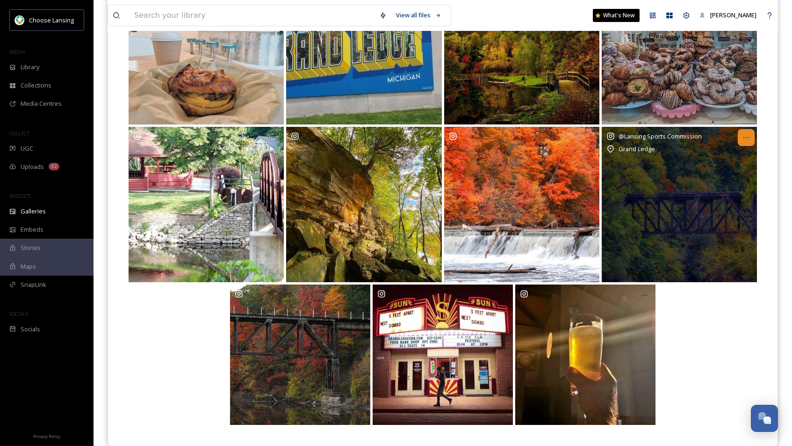
click at [738, 137] on icon at bounding box center [746, 137] width 7 height 7
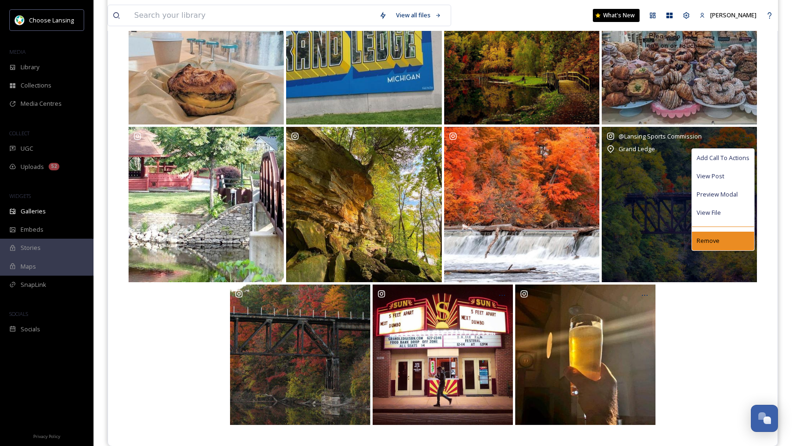
click at [711, 241] on span "Remove" at bounding box center [708, 240] width 23 height 9
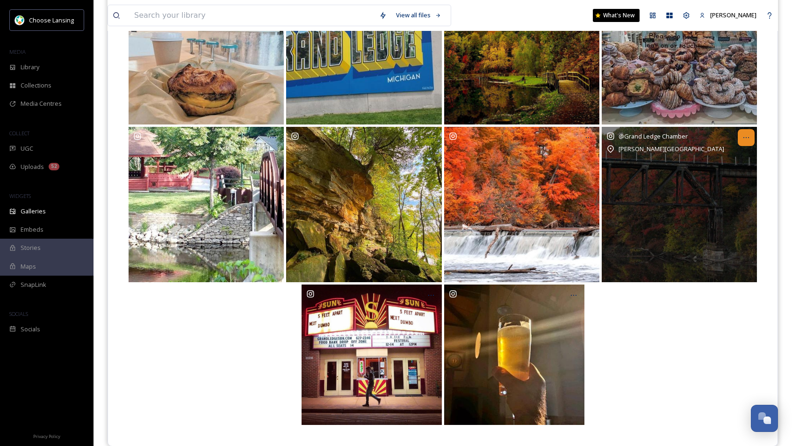
click at [738, 139] on icon at bounding box center [746, 137] width 7 height 7
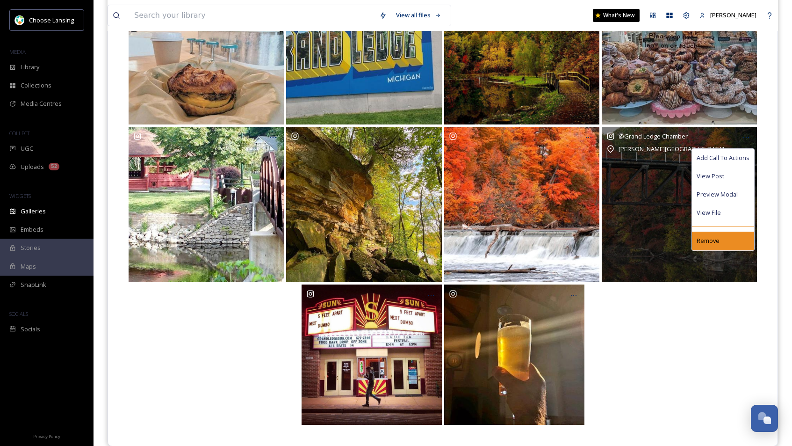
click at [710, 248] on div "Remove" at bounding box center [723, 240] width 62 height 18
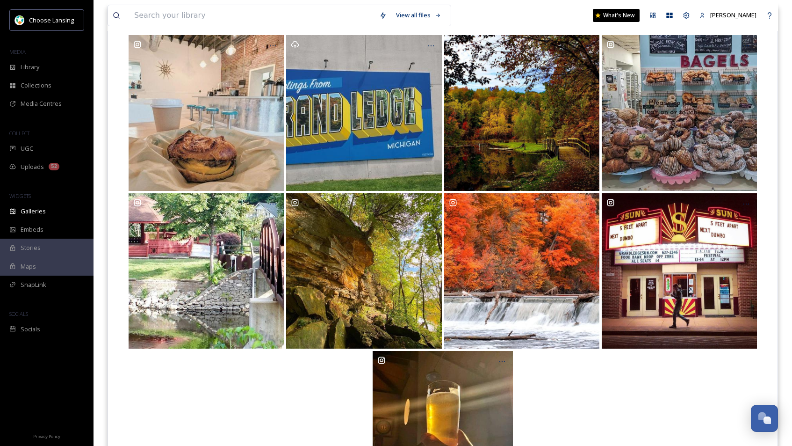
scroll to position [92, 0]
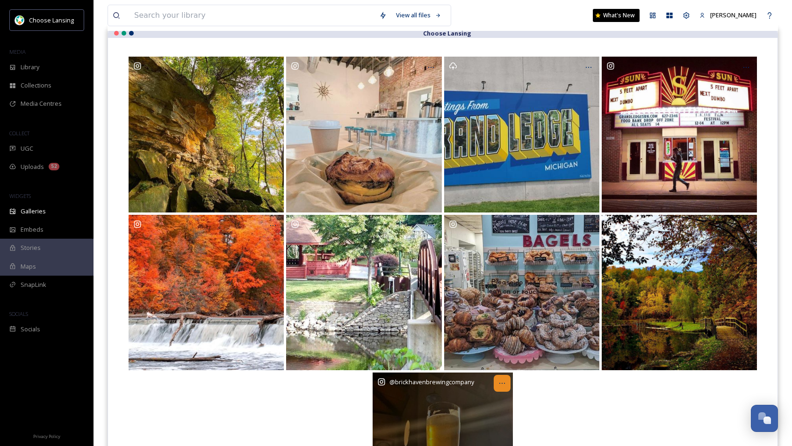
click at [502, 383] on icon at bounding box center [502, 382] width 7 height 7
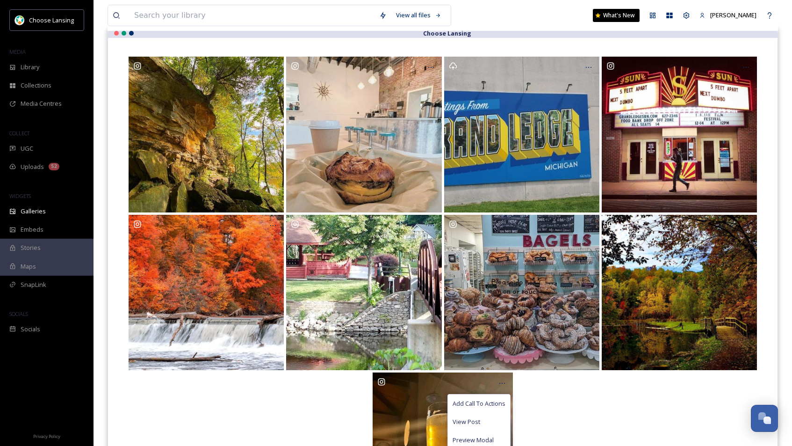
click at [562, 397] on div "Add Call To Actions View Post Preview Modal View File Remove" at bounding box center [443, 442] width 632 height 140
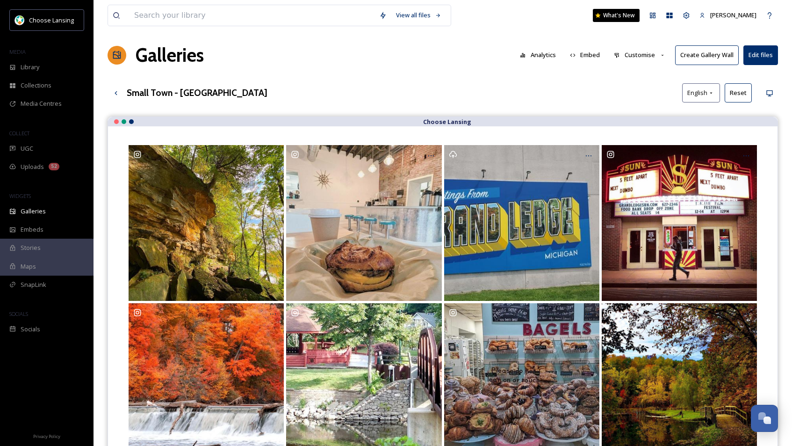
scroll to position [3, 0]
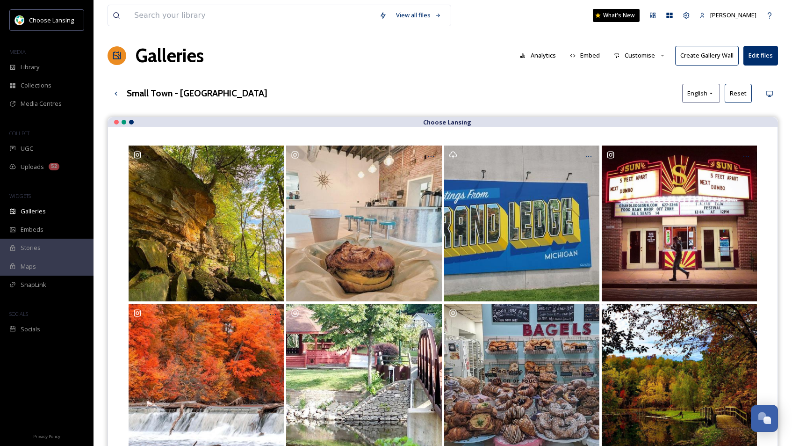
click at [630, 58] on button "Customise" at bounding box center [639, 55] width 61 height 18
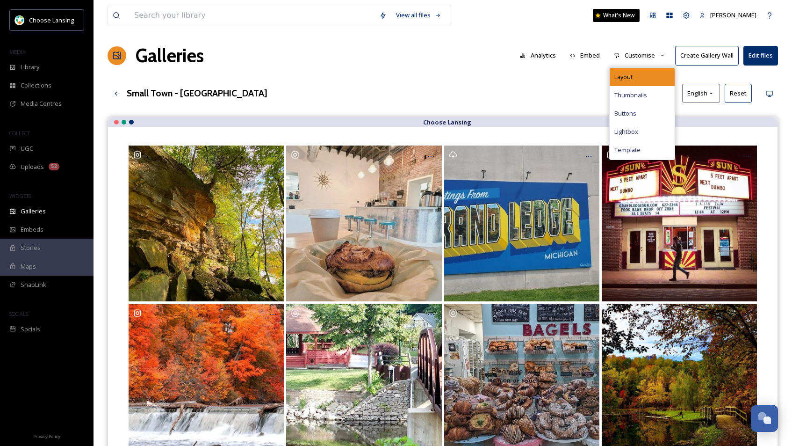
click at [638, 74] on div "Layout" at bounding box center [642, 77] width 65 height 18
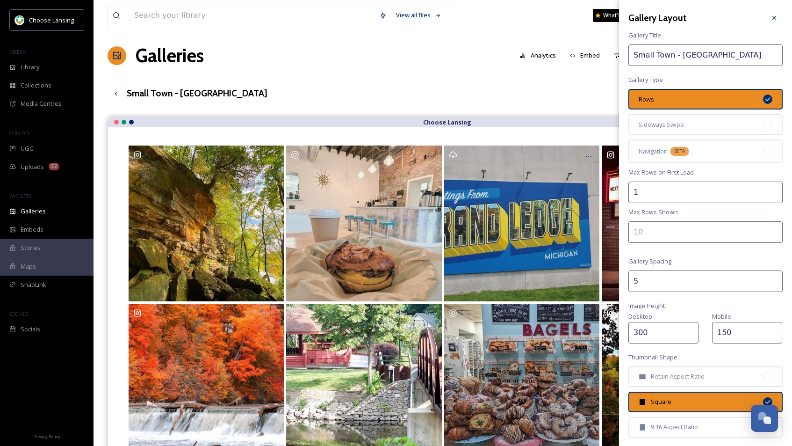
click at [642, 335] on input "300" at bounding box center [664, 333] width 70 height 22
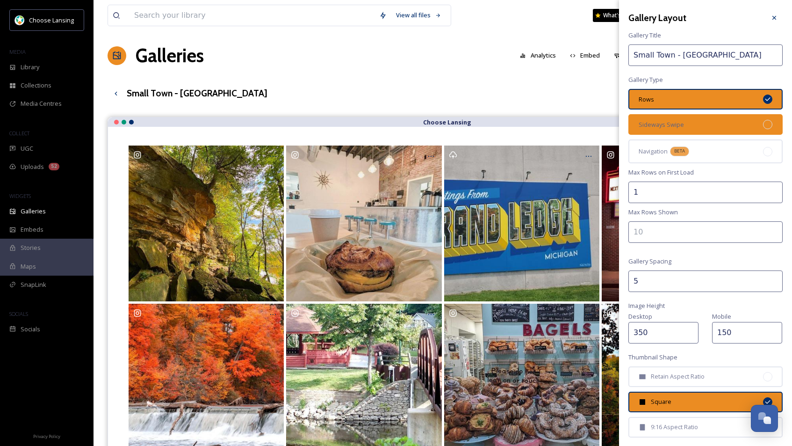
type input "350"
click at [730, 122] on div "Sideways Swipe" at bounding box center [706, 124] width 154 height 21
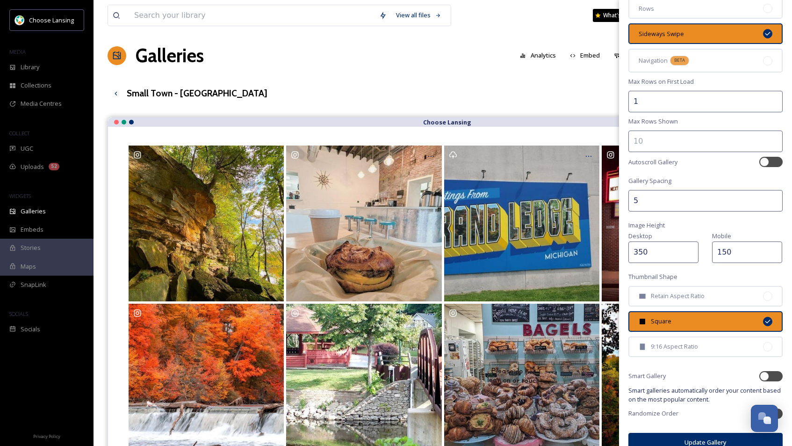
scroll to position [106, 0]
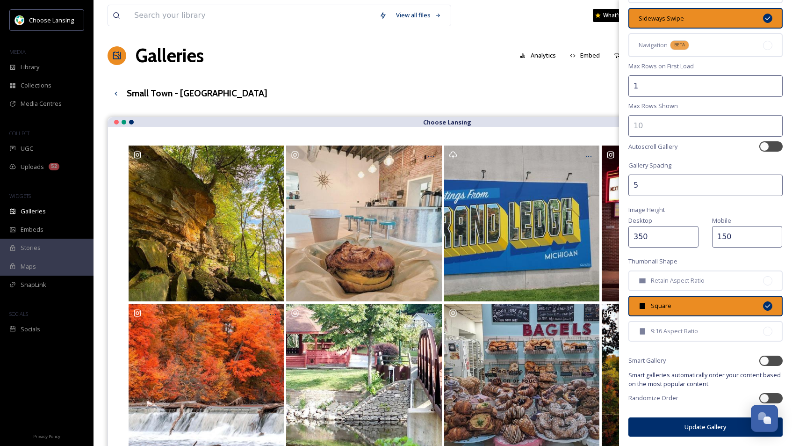
click at [678, 428] on button "Update Gallery" at bounding box center [706, 426] width 154 height 19
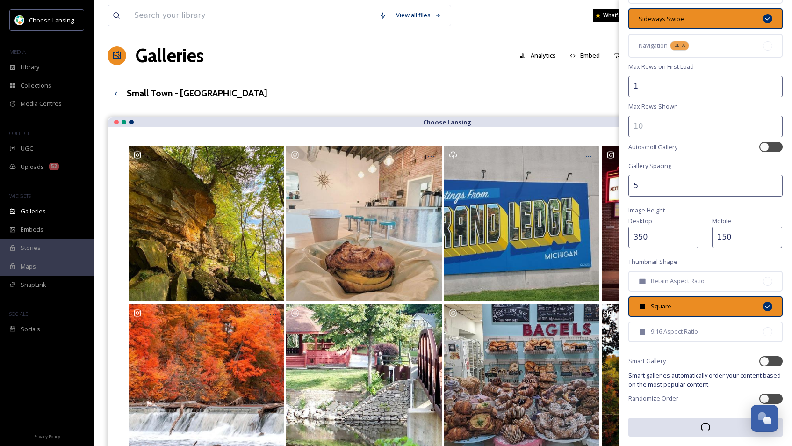
scroll to position [106, 0]
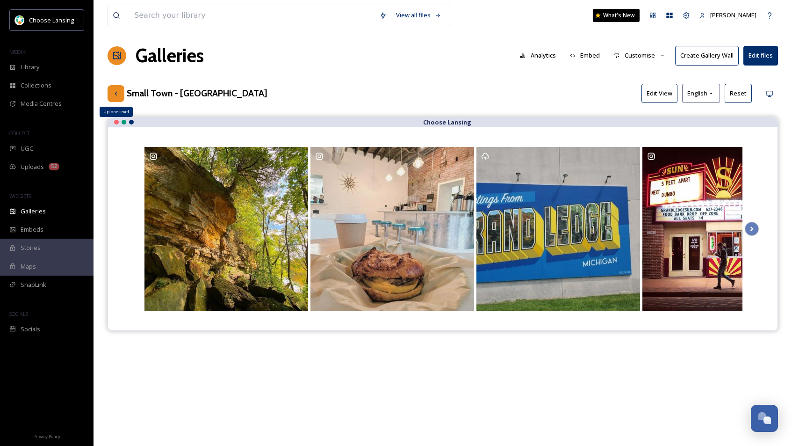
click at [116, 93] on icon at bounding box center [116, 93] width 2 height 4
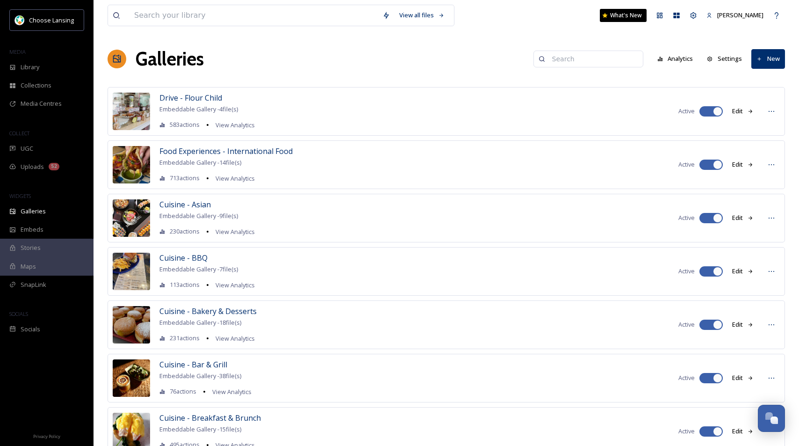
click at [580, 60] on input at bounding box center [593, 59] width 91 height 19
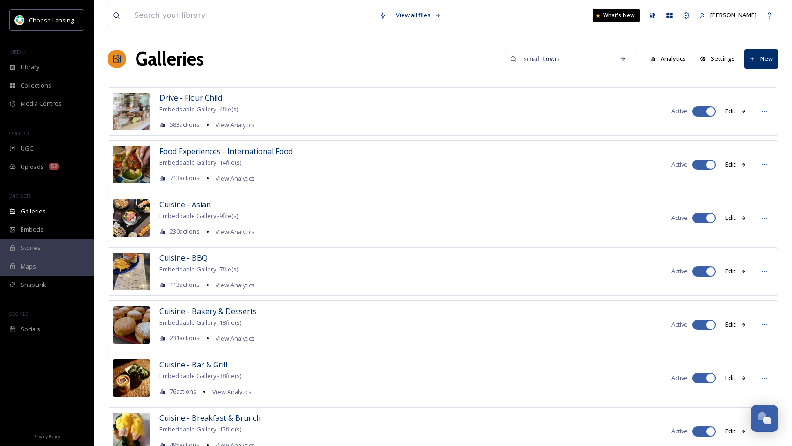
type input "small town"
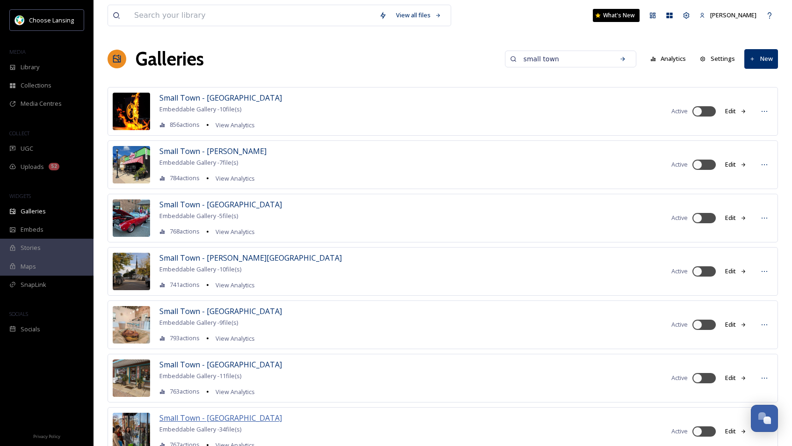
click at [197, 418] on span "Small Town - [GEOGRAPHIC_DATA]" at bounding box center [220, 417] width 123 height 10
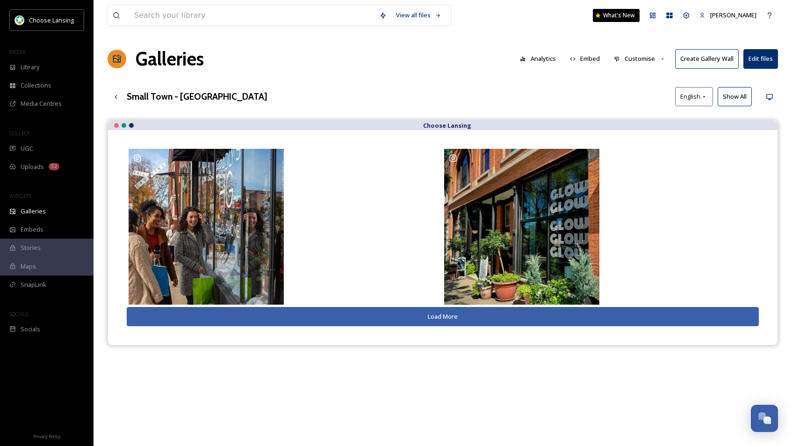
click at [730, 96] on button "Show All" at bounding box center [735, 96] width 34 height 19
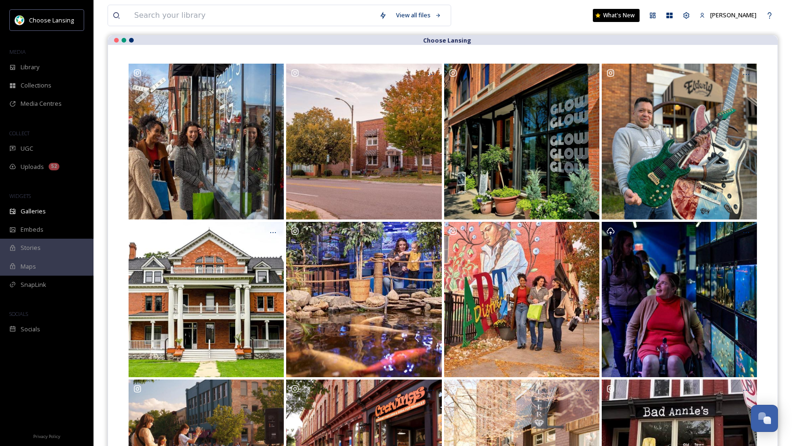
scroll to position [87, 0]
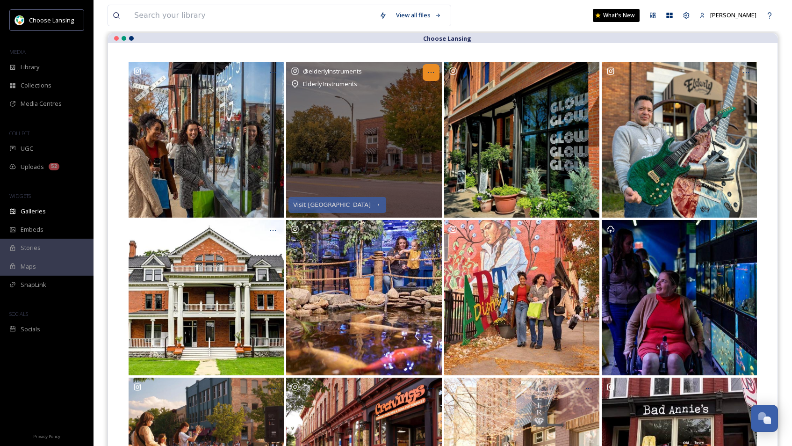
drag, startPoint x: 433, startPoint y: 71, endPoint x: 430, endPoint y: 77, distance: 6.5
click at [433, 71] on icon at bounding box center [430, 72] width 7 height 7
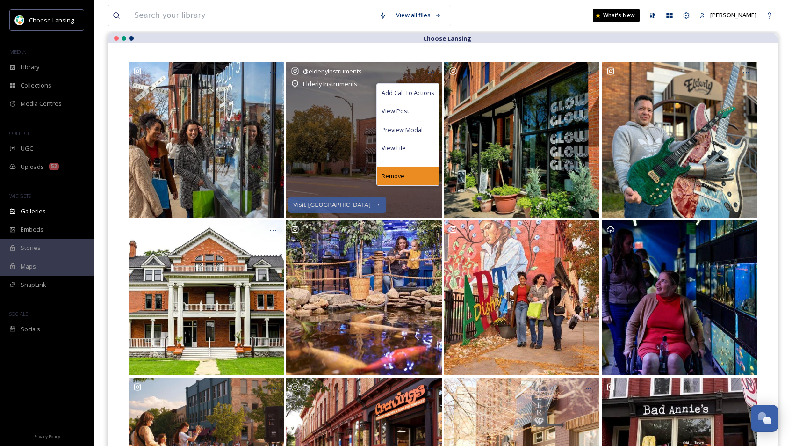
click at [391, 173] on span "Remove" at bounding box center [393, 176] width 23 height 9
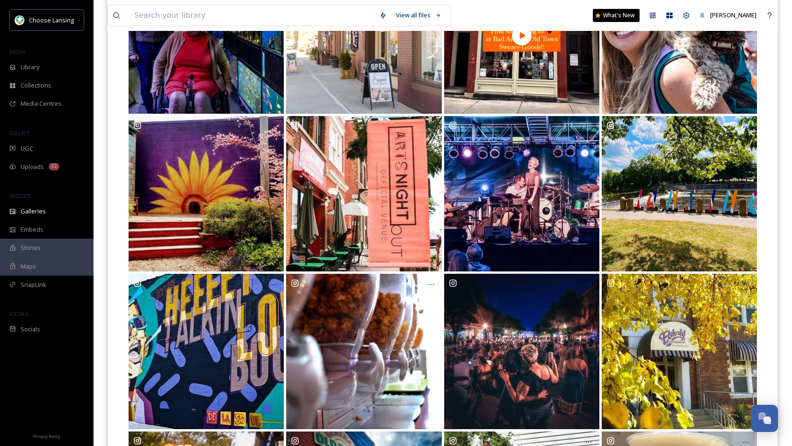
scroll to position [513, 0]
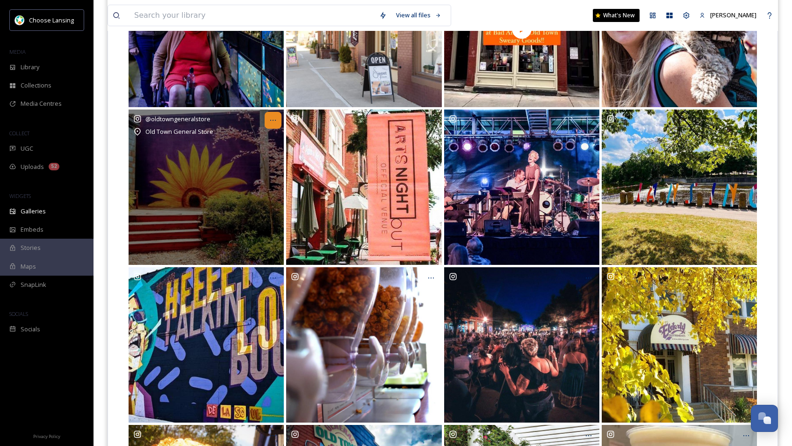
click at [274, 120] on icon at bounding box center [272, 119] width 7 height 7
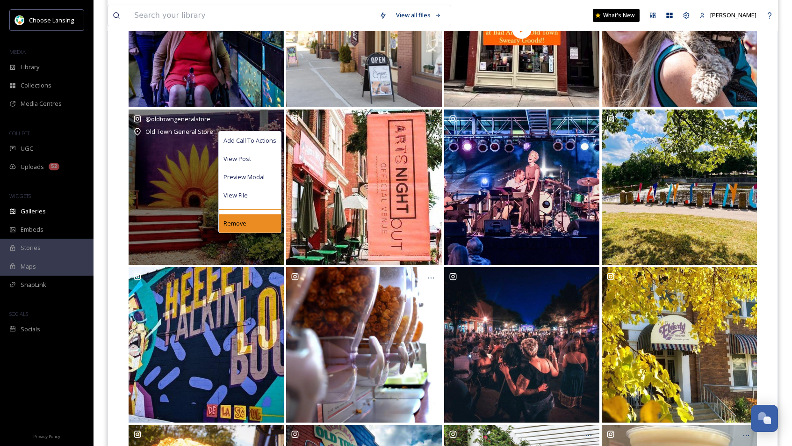
click at [241, 225] on span "Remove" at bounding box center [235, 223] width 23 height 9
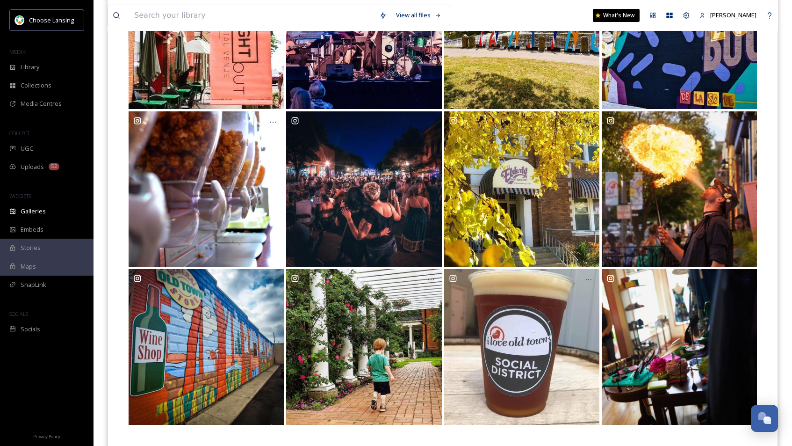
scroll to position [697, 0]
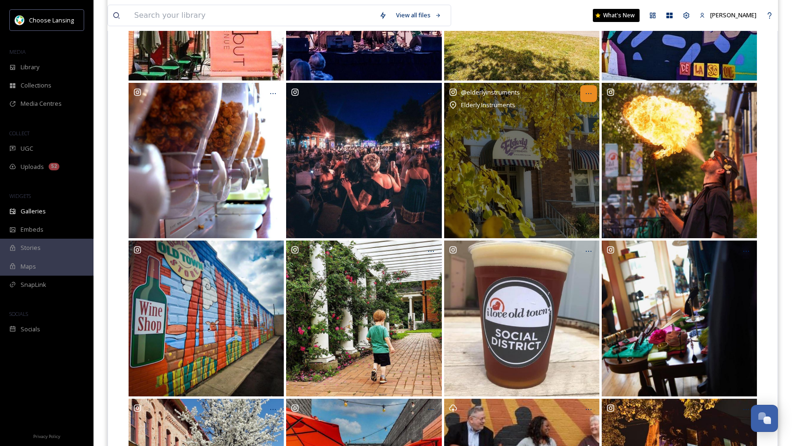
click at [591, 95] on icon at bounding box center [588, 93] width 7 height 7
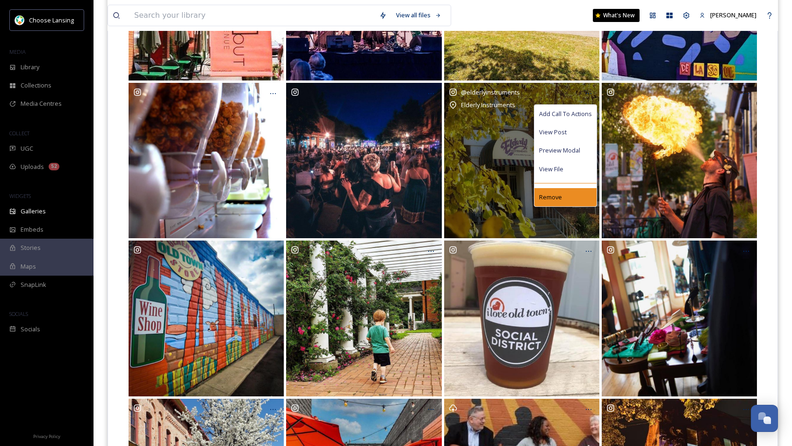
click at [549, 198] on span "Remove" at bounding box center [550, 197] width 23 height 9
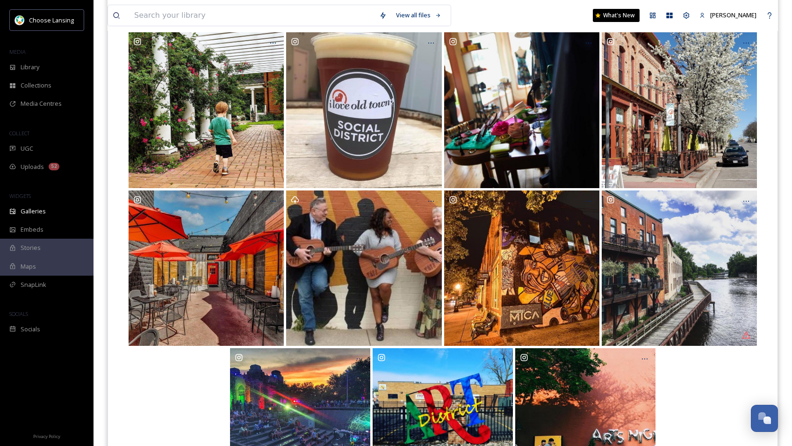
scroll to position [908, 0]
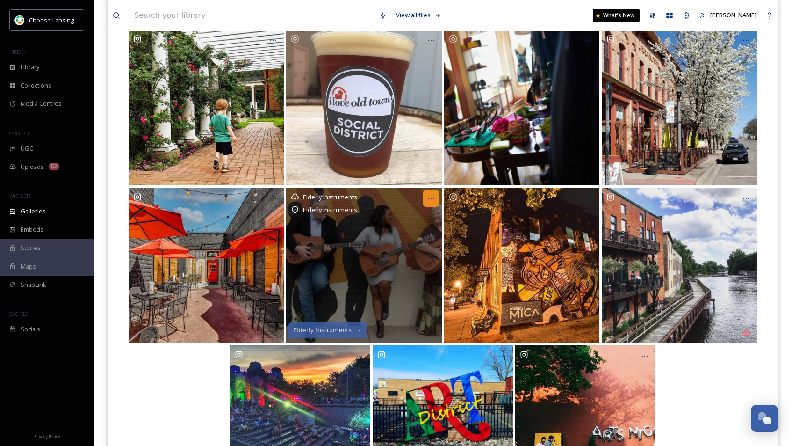
click at [429, 200] on icon at bounding box center [430, 198] width 7 height 7
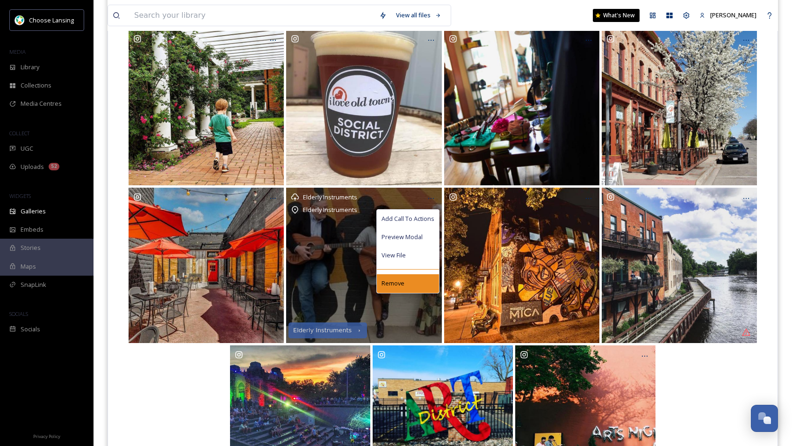
click at [394, 282] on span "Remove" at bounding box center [393, 283] width 23 height 9
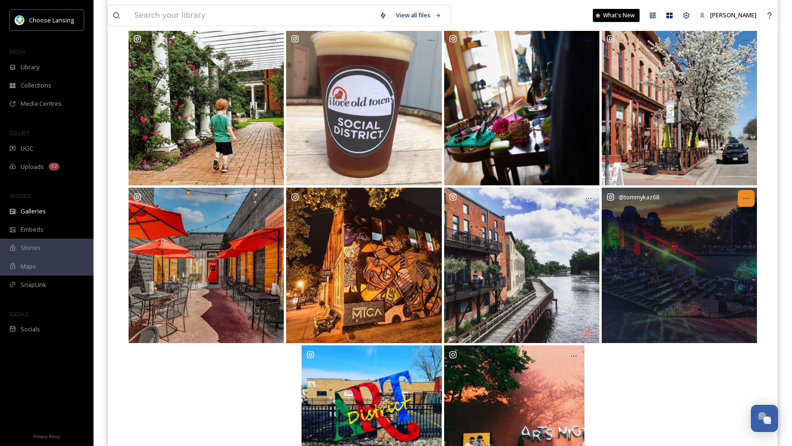
click at [738, 199] on icon at bounding box center [746, 198] width 7 height 7
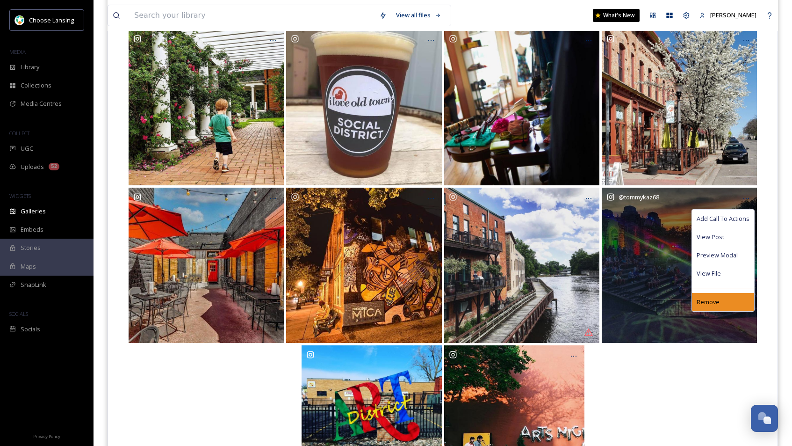
click at [700, 303] on span "Remove" at bounding box center [708, 301] width 23 height 9
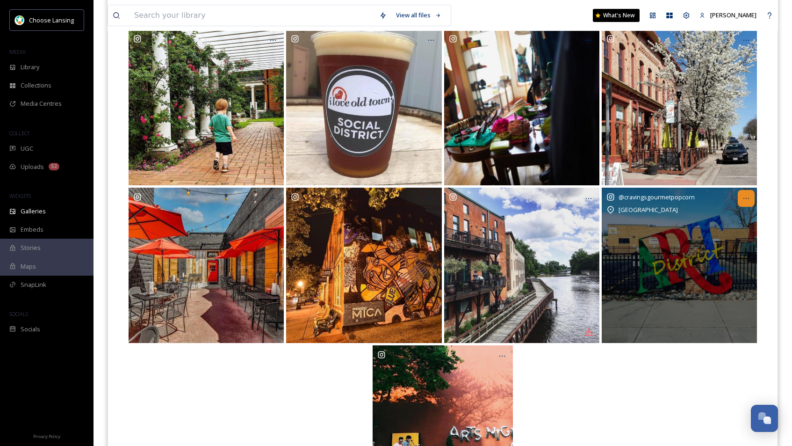
click at [738, 199] on icon at bounding box center [746, 198] width 7 height 7
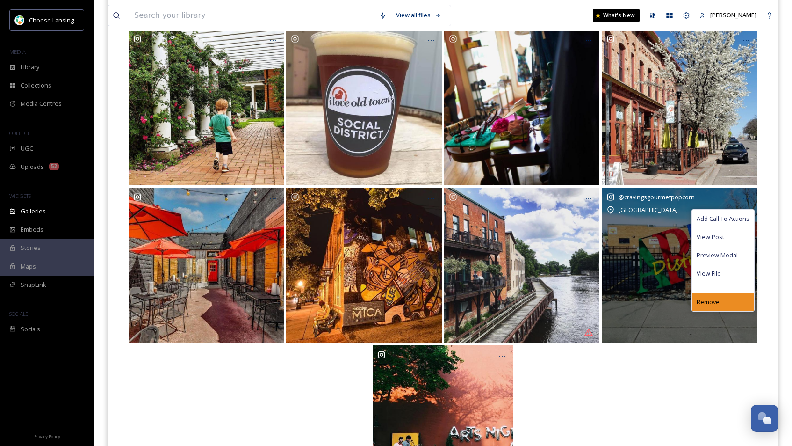
click at [714, 300] on span "Remove" at bounding box center [708, 301] width 23 height 9
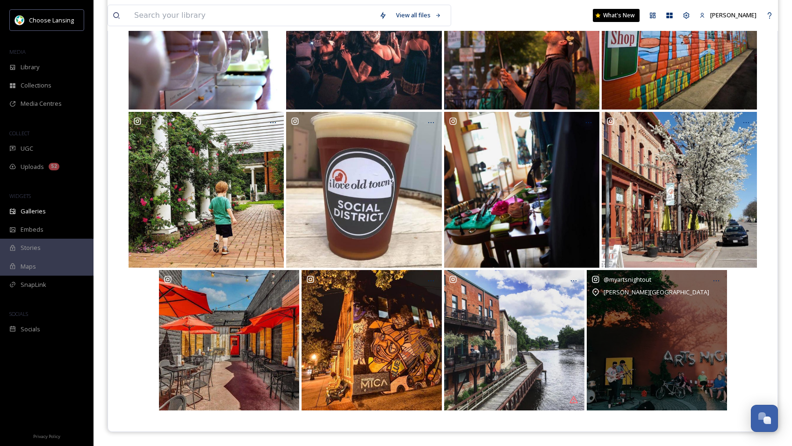
scroll to position [826, 0]
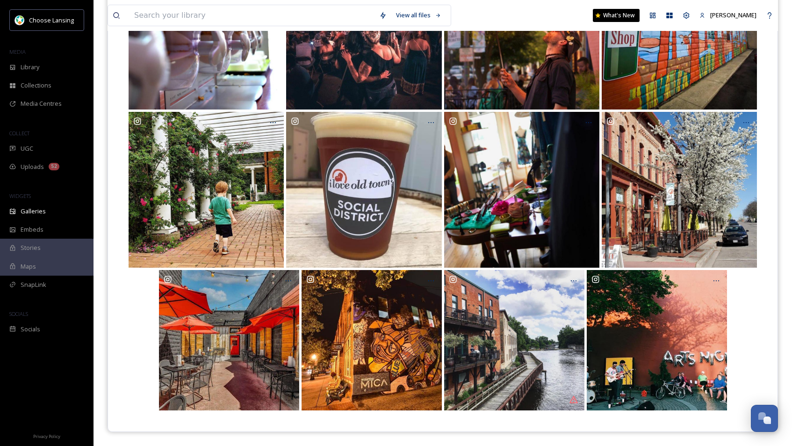
drag, startPoint x: 791, startPoint y: 300, endPoint x: 792, endPoint y: 291, distance: 9.4
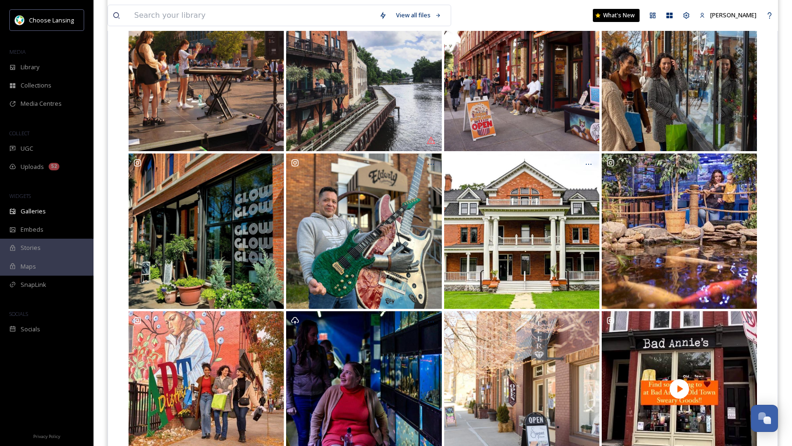
scroll to position [160, 0]
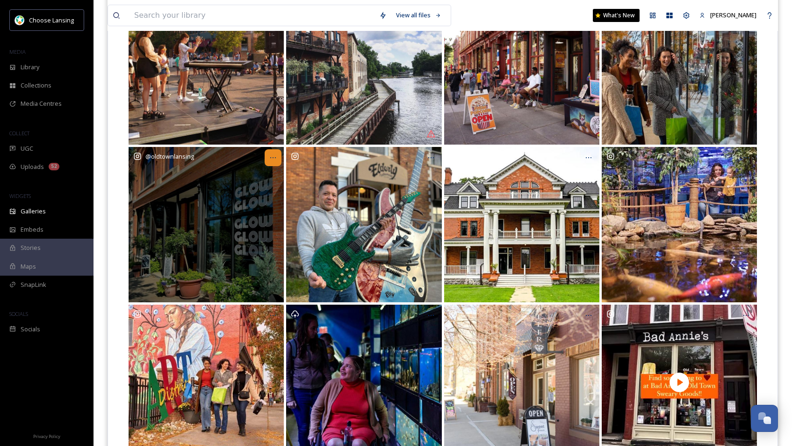
click at [274, 158] on icon at bounding box center [272, 157] width 7 height 7
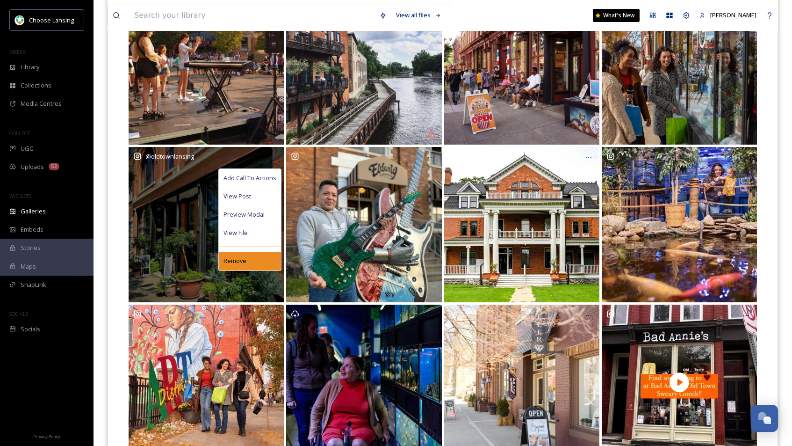
click at [248, 261] on div "Remove" at bounding box center [250, 261] width 62 height 18
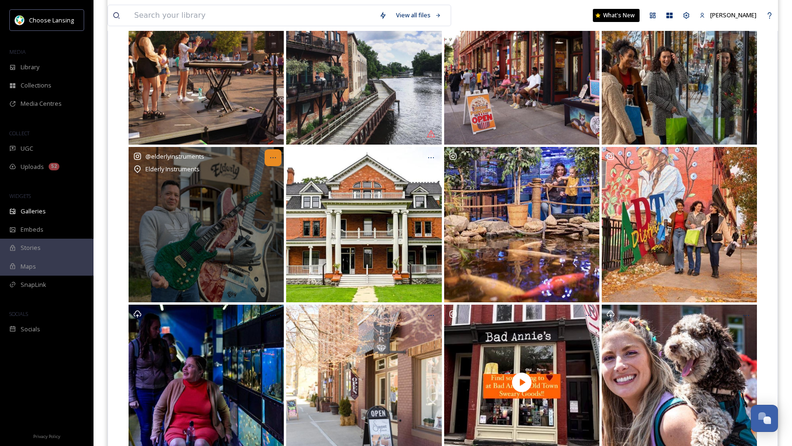
click at [275, 159] on icon at bounding box center [272, 157] width 7 height 7
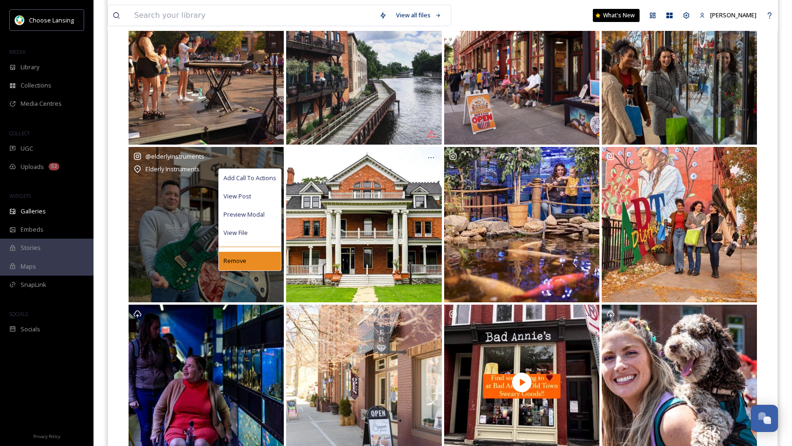
click at [250, 262] on div "Remove" at bounding box center [250, 261] width 62 height 18
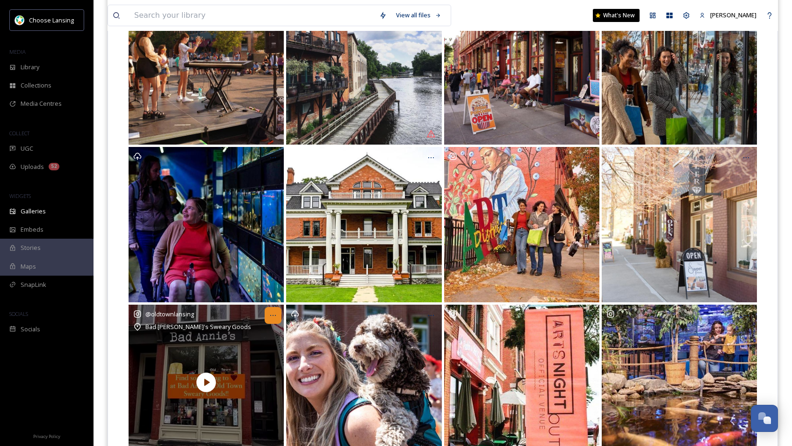
click at [272, 316] on icon at bounding box center [272, 314] width 7 height 7
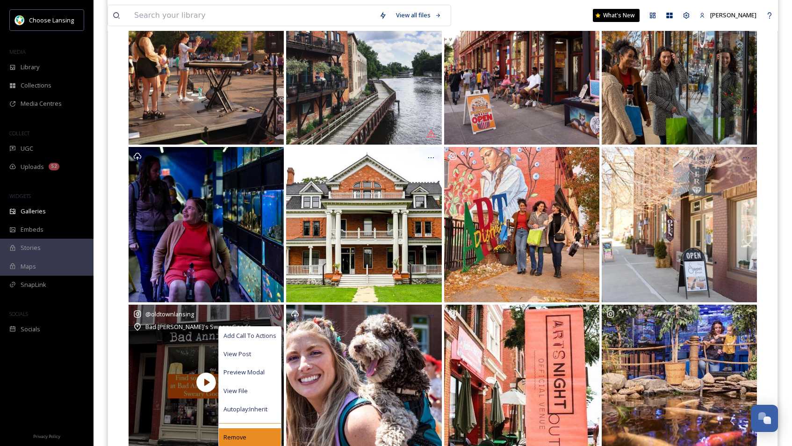
click at [241, 437] on span "Remove" at bounding box center [235, 437] width 23 height 9
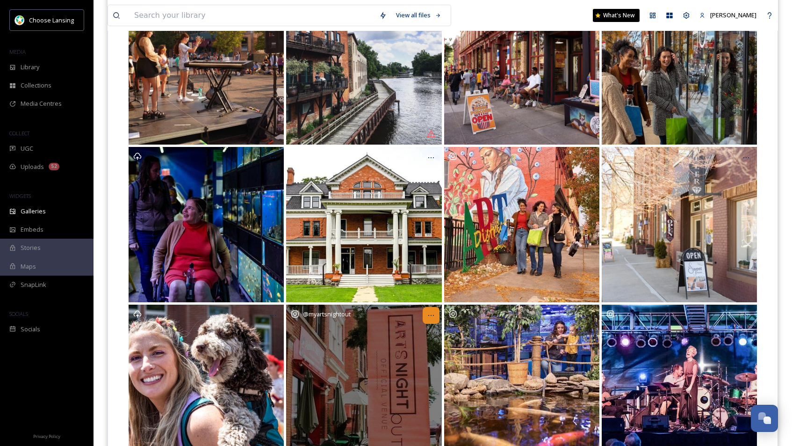
click at [436, 319] on div at bounding box center [431, 315] width 17 height 17
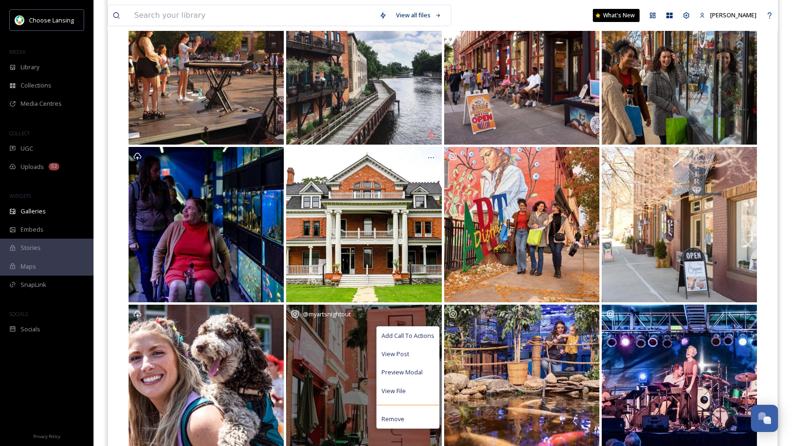
click at [404, 418] on div "Remove" at bounding box center [408, 419] width 62 height 18
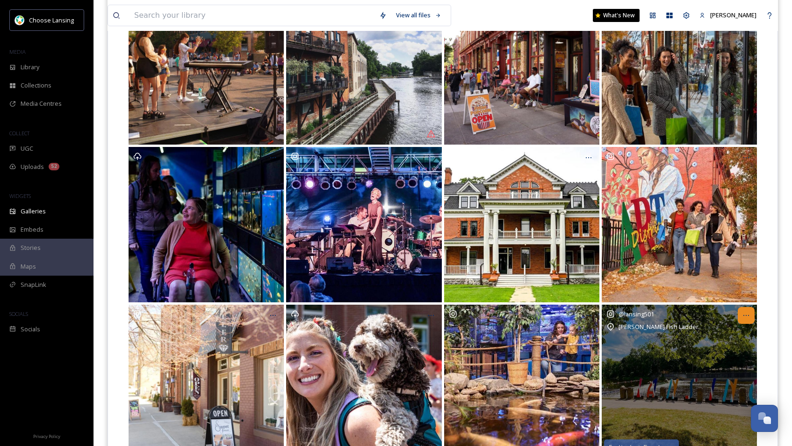
click at [738, 318] on icon at bounding box center [746, 314] width 7 height 7
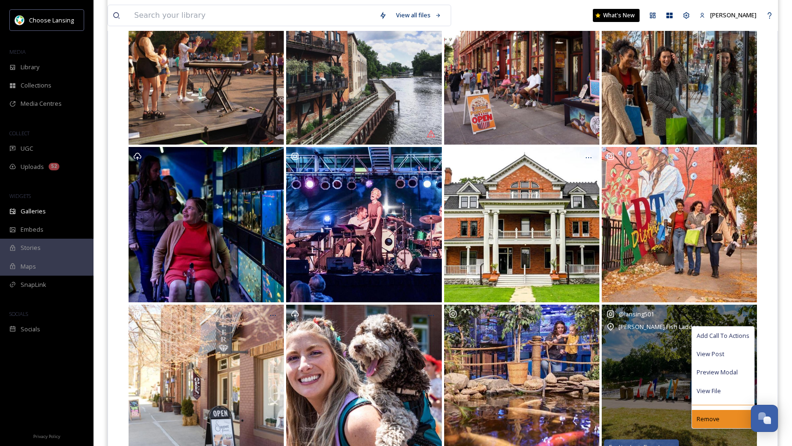
click at [703, 419] on span "Remove" at bounding box center [708, 418] width 23 height 9
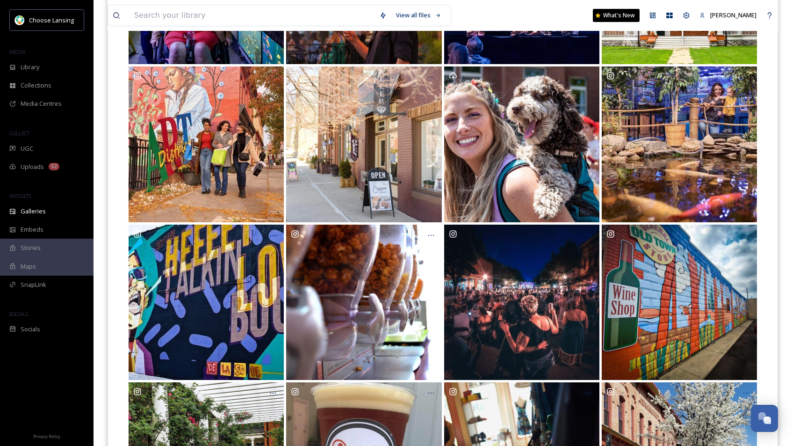
scroll to position [0, 0]
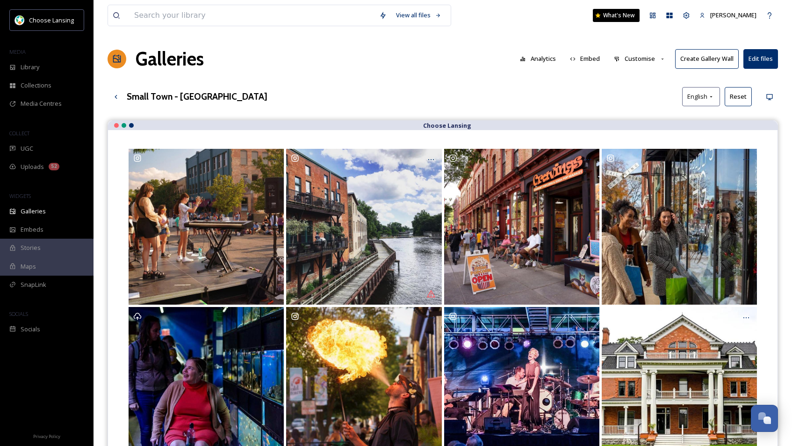
click at [643, 60] on button "Customise" at bounding box center [639, 59] width 61 height 18
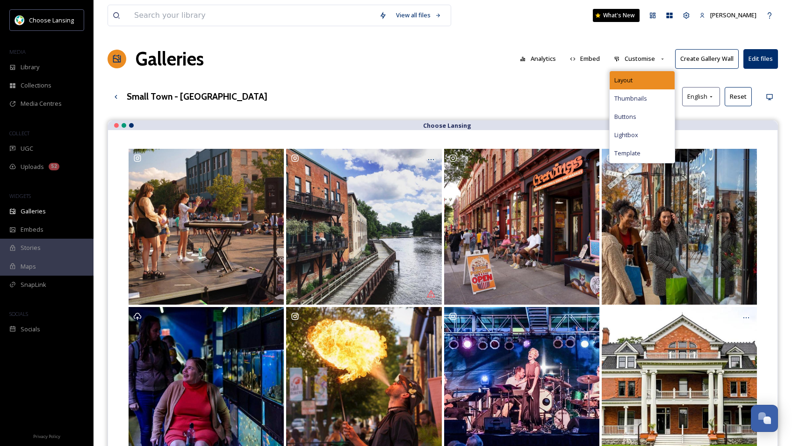
click at [641, 77] on div "Layout" at bounding box center [642, 80] width 65 height 18
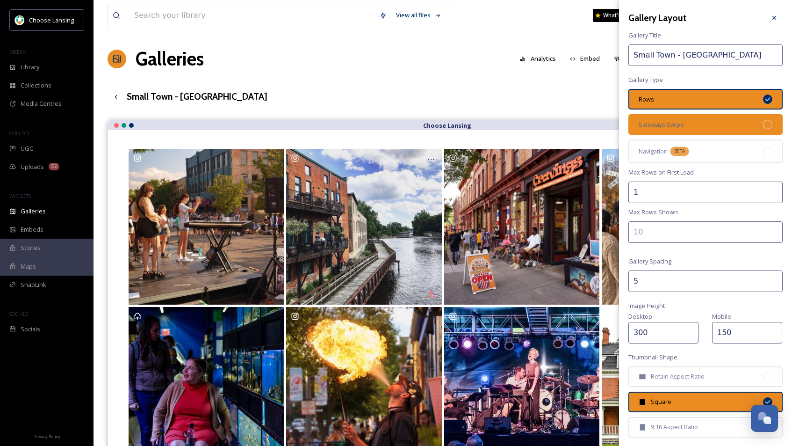
drag, startPoint x: 672, startPoint y: 123, endPoint x: 671, endPoint y: 134, distance: 10.8
click at [672, 124] on span "Sideways Swipe" at bounding box center [661, 124] width 45 height 9
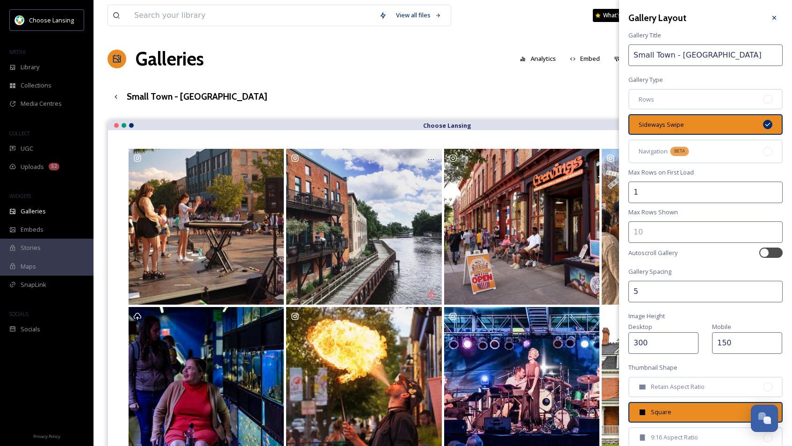
click at [641, 344] on input "300" at bounding box center [664, 343] width 70 height 22
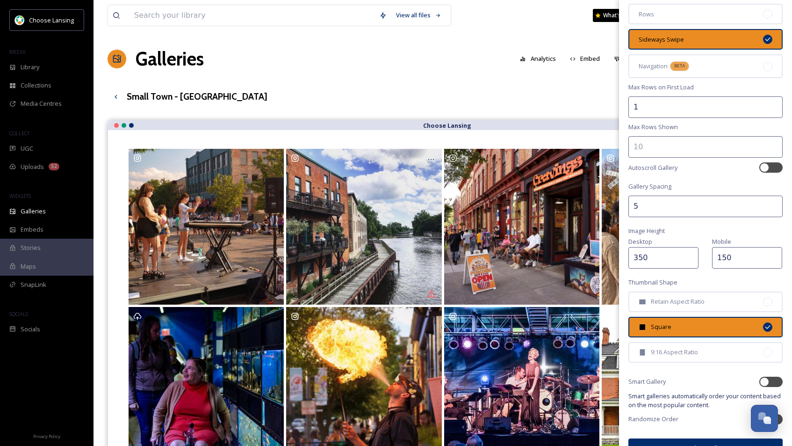
scroll to position [106, 0]
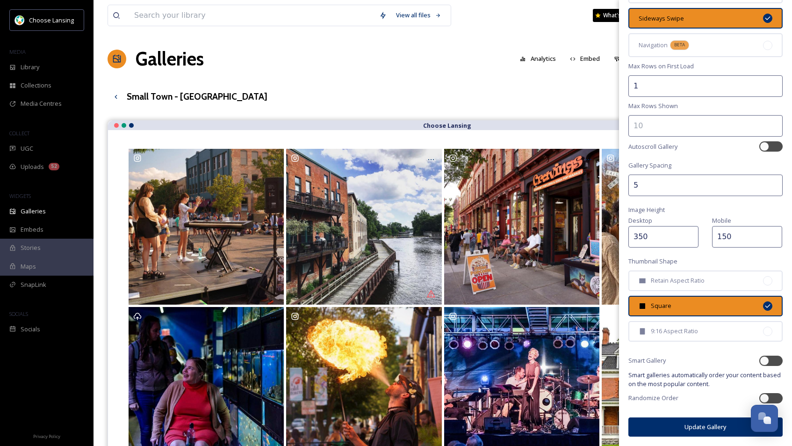
type input "350"
click at [683, 425] on button "Update Gallery" at bounding box center [706, 426] width 154 height 19
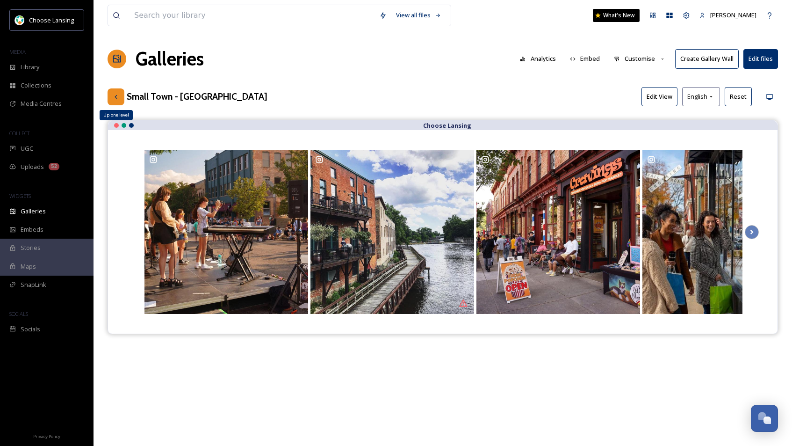
click at [116, 99] on icon at bounding box center [115, 96] width 7 height 7
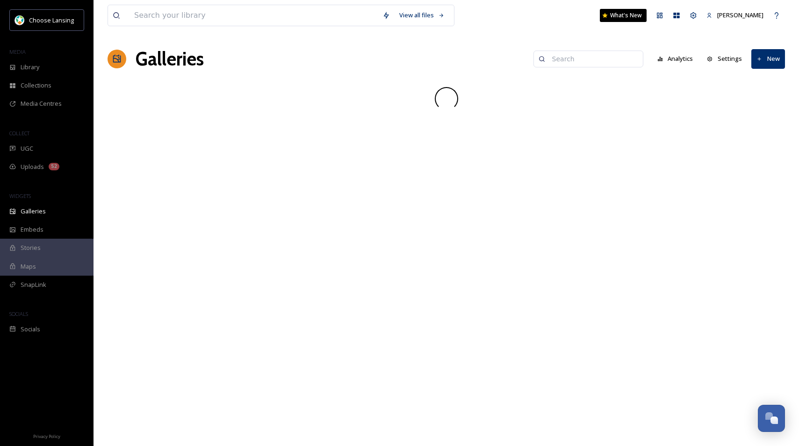
click at [569, 58] on input at bounding box center [593, 59] width 91 height 19
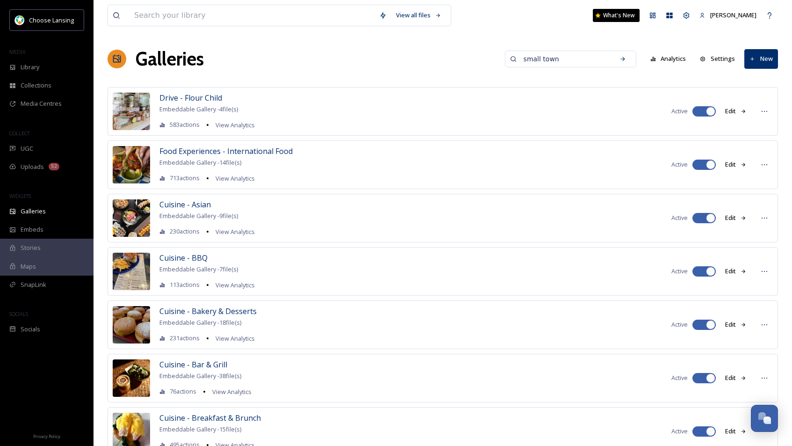
type input "small town"
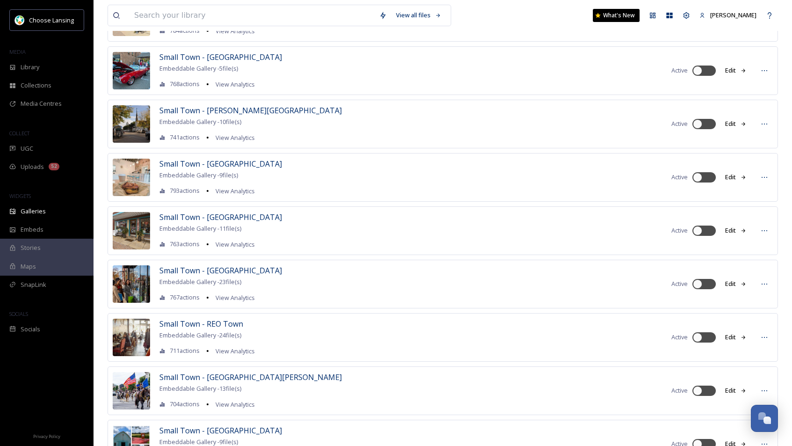
scroll to position [162, 0]
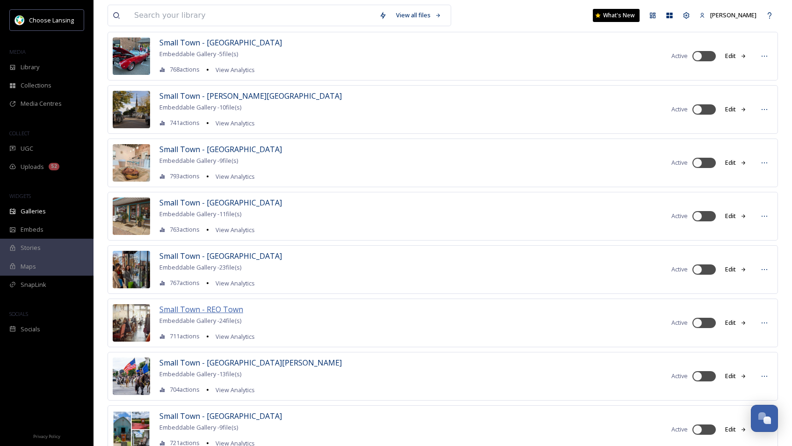
click at [214, 308] on span "Small Town - REO Town" at bounding box center [201, 309] width 84 height 10
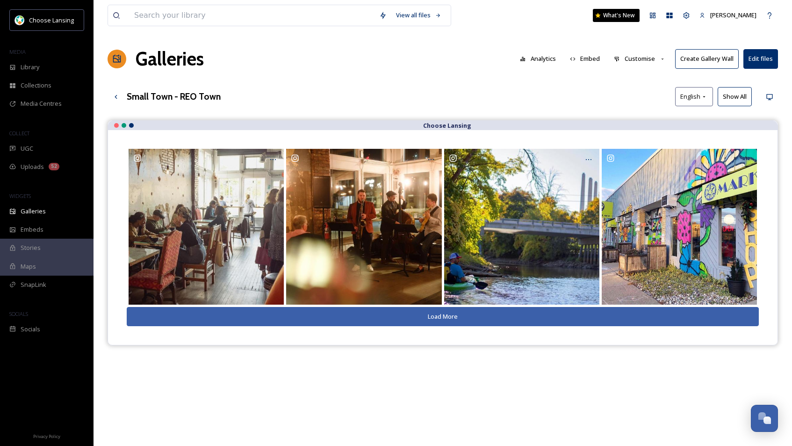
click at [733, 96] on button "Show All" at bounding box center [735, 96] width 34 height 19
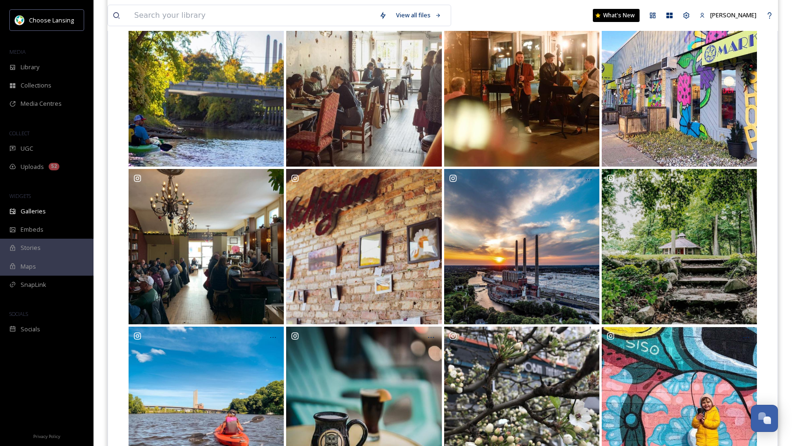
scroll to position [139, 0]
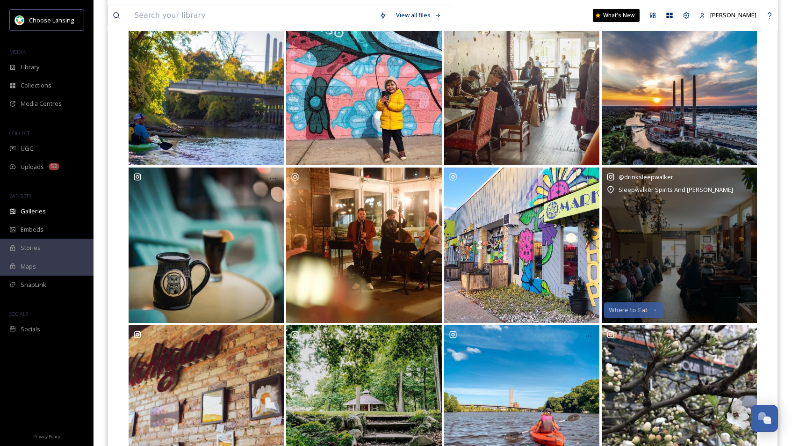
drag, startPoint x: 747, startPoint y: 177, endPoint x: 745, endPoint y: 187, distance: 10.0
click at [738, 177] on icon at bounding box center [746, 177] width 7 height 7
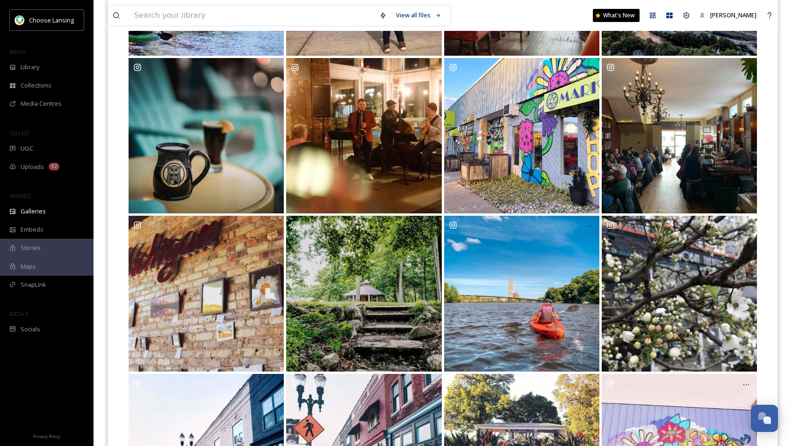
scroll to position [245, 0]
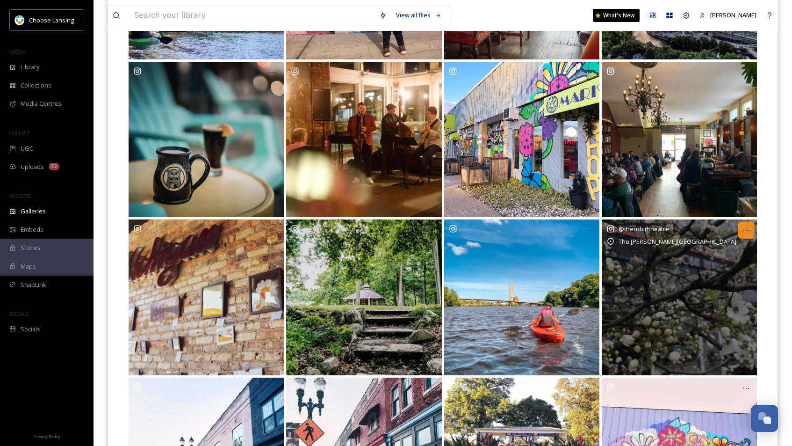
click at [738, 232] on icon at bounding box center [746, 229] width 7 height 7
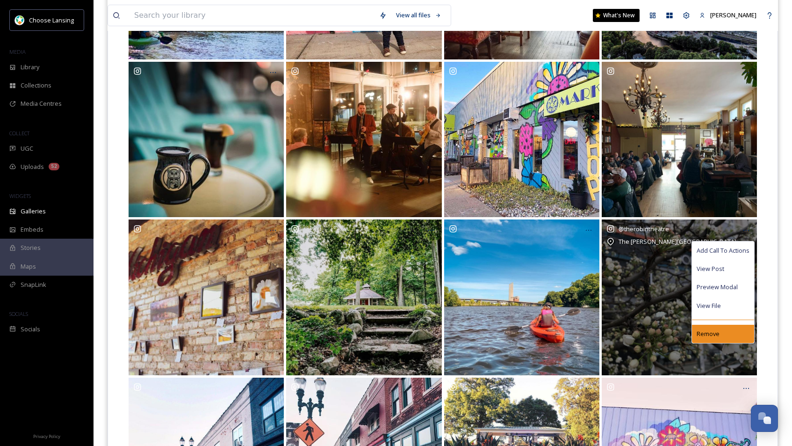
click at [713, 334] on span "Remove" at bounding box center [708, 333] width 23 height 9
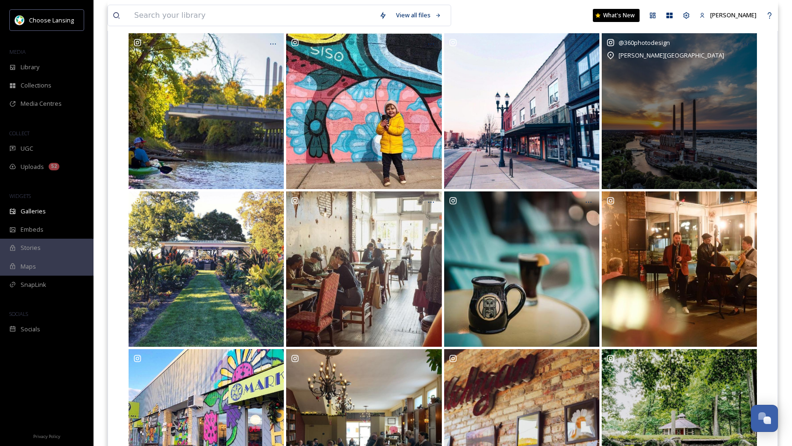
scroll to position [115, 0]
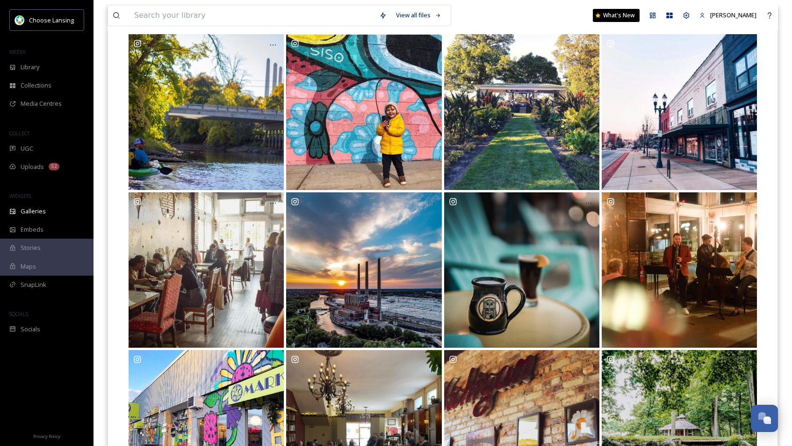
drag, startPoint x: 791, startPoint y: 217, endPoint x: 792, endPoint y: 249, distance: 31.3
click at [738, 249] on html "Choose Lansing MEDIA Library Collections Media Centres COLLECT UGC Uploads 52 W…" at bounding box center [396, 441] width 792 height 1113
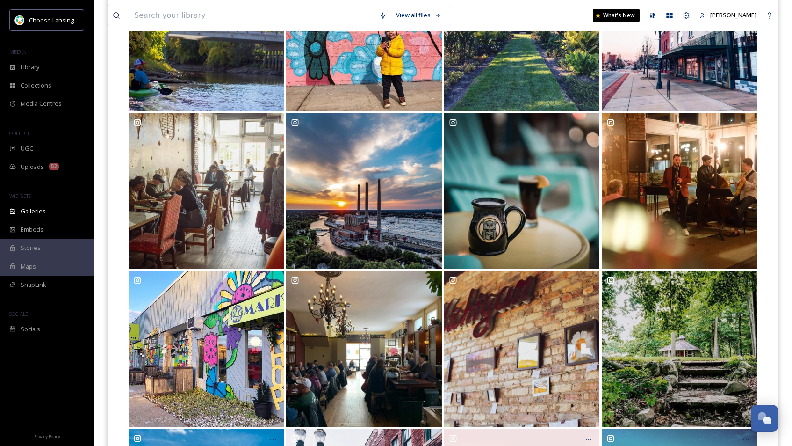
scroll to position [197, 0]
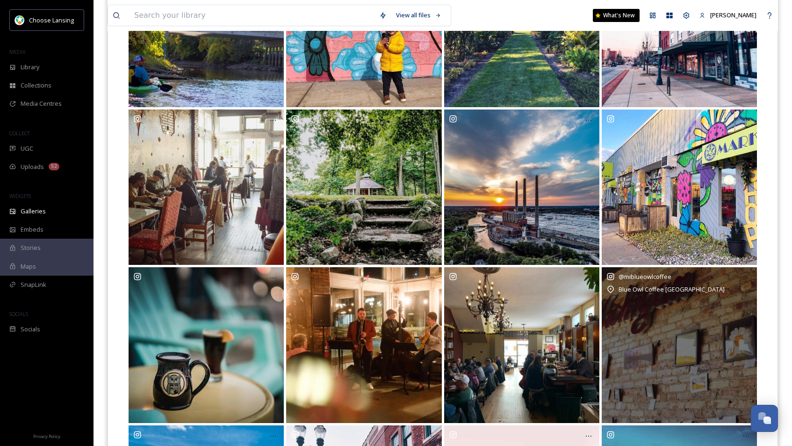
drag, startPoint x: 752, startPoint y: 278, endPoint x: 754, endPoint y: 285, distance: 7.6
click at [738, 279] on div at bounding box center [746, 277] width 17 height 17
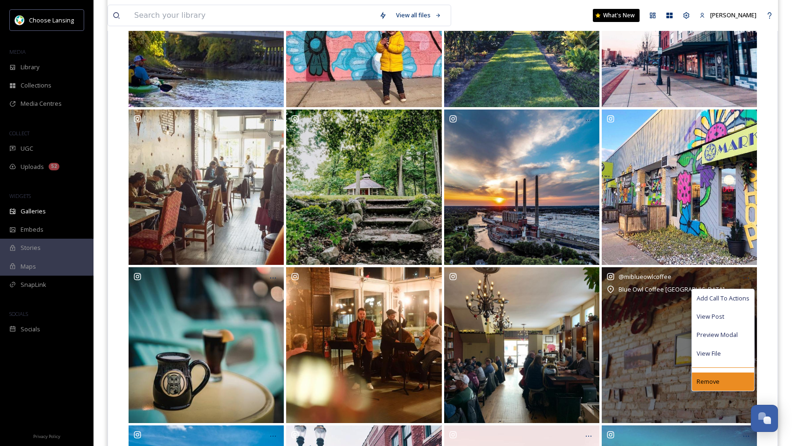
click at [720, 382] on div "Remove" at bounding box center [723, 381] width 62 height 18
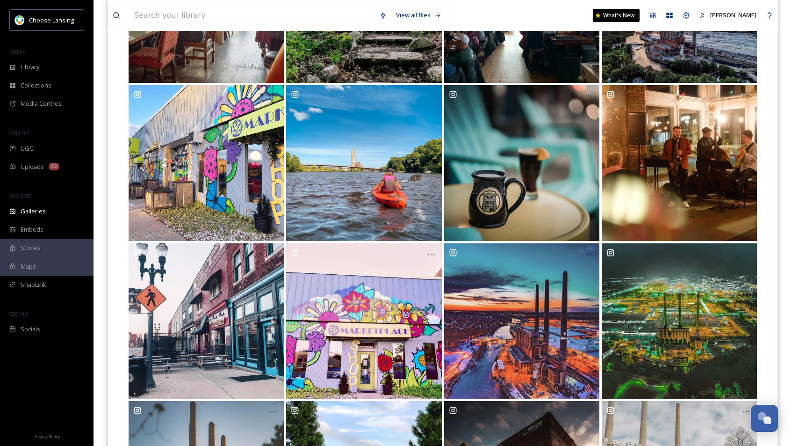
scroll to position [383, 0]
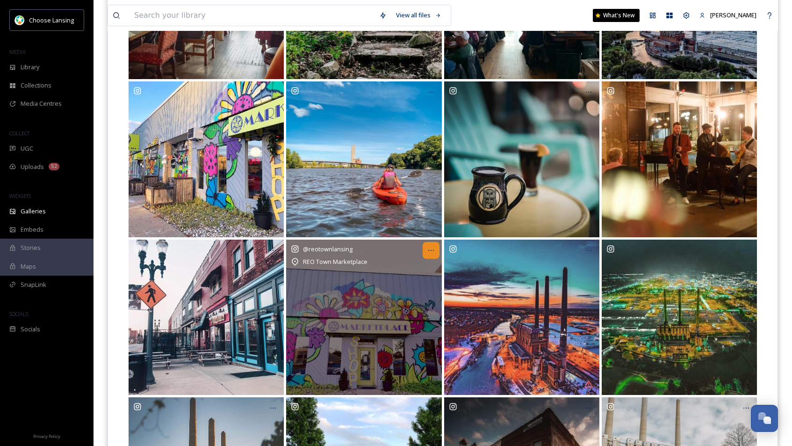
click at [428, 249] on icon at bounding box center [430, 249] width 7 height 7
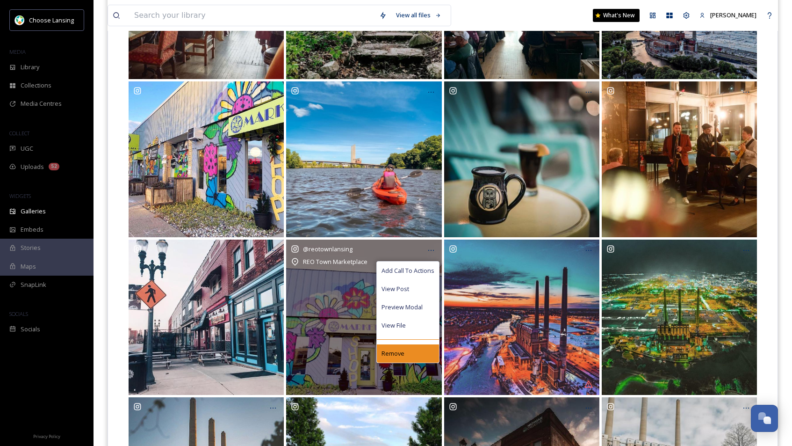
click at [426, 351] on div "Remove" at bounding box center [408, 353] width 62 height 18
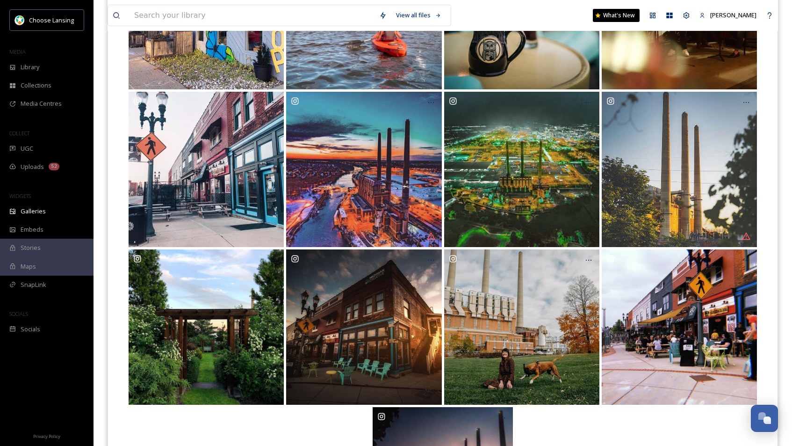
scroll to position [528, 0]
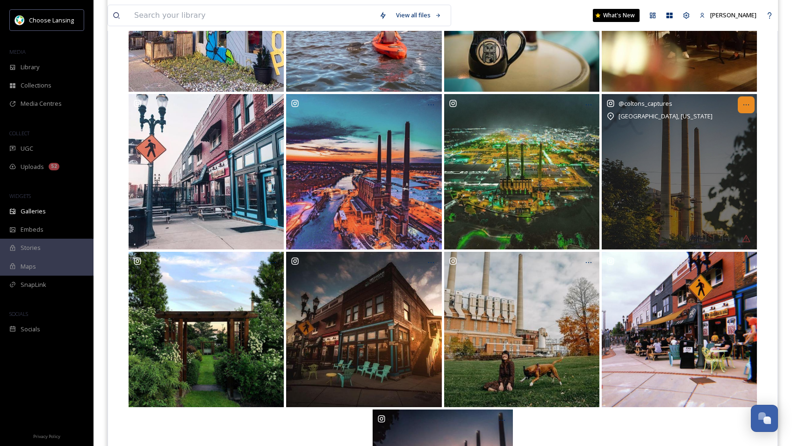
click at [738, 108] on div at bounding box center [746, 104] width 17 height 17
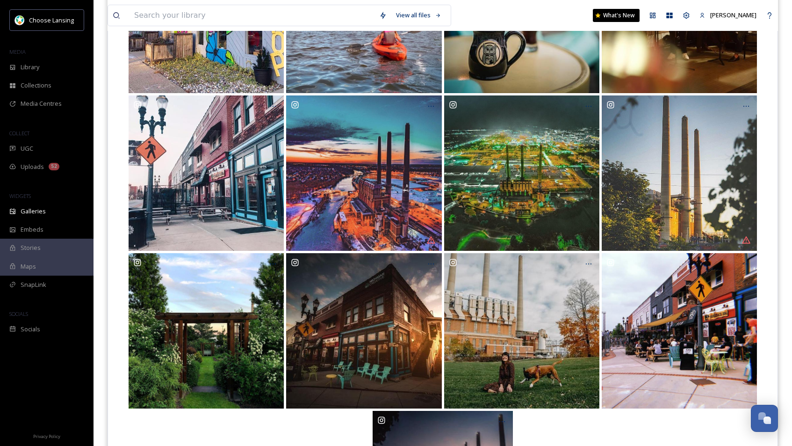
scroll to position [525, 0]
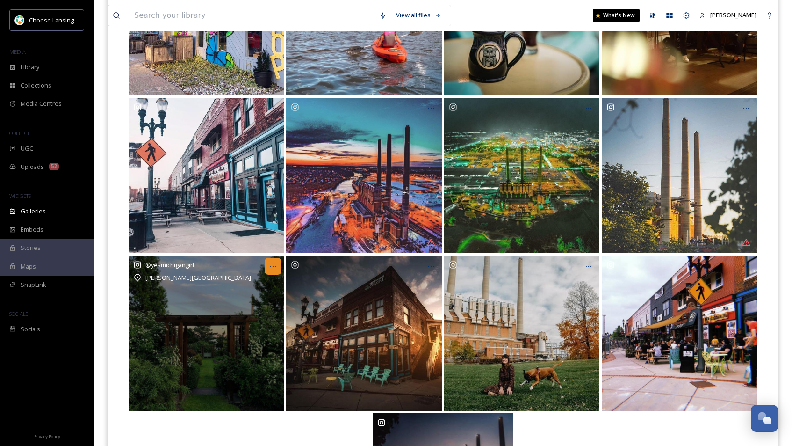
click at [278, 262] on div at bounding box center [273, 266] width 17 height 17
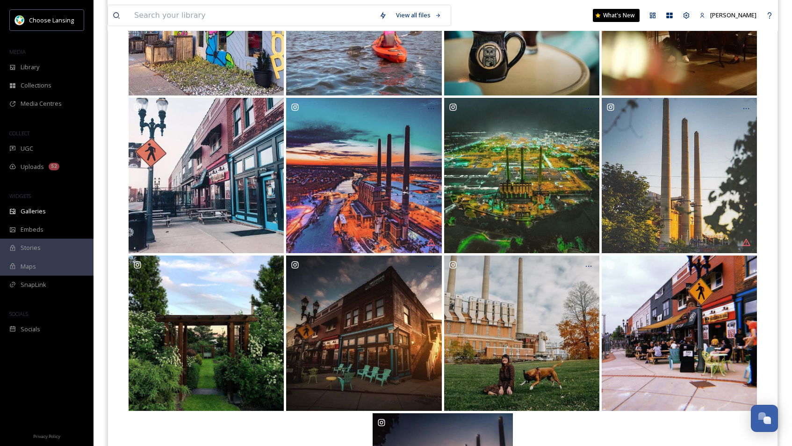
drag, startPoint x: 636, startPoint y: 431, endPoint x: 688, endPoint y: 394, distance: 63.4
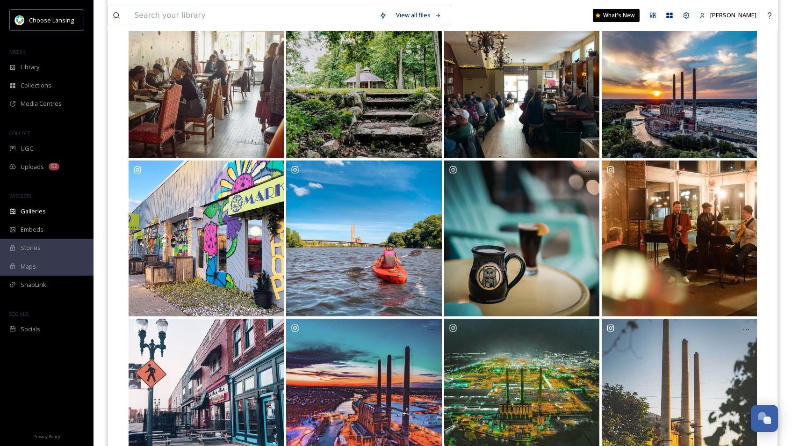
scroll to position [302, 0]
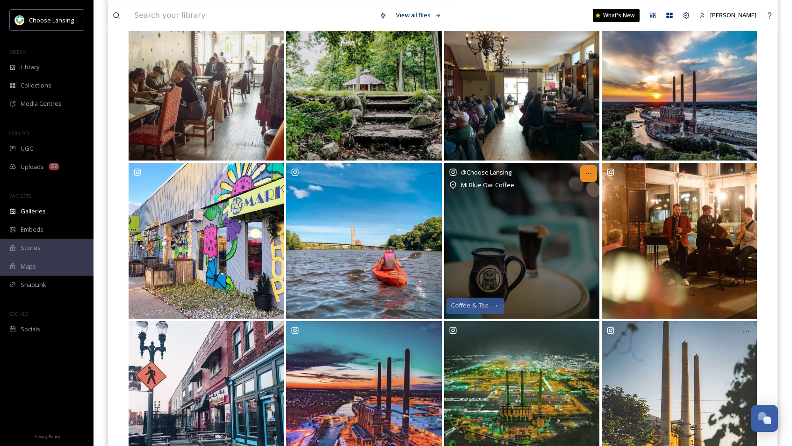
click at [591, 176] on icon at bounding box center [588, 173] width 7 height 7
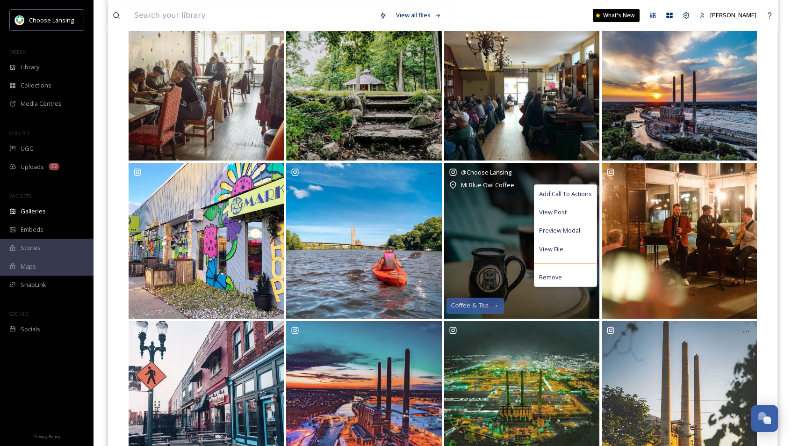
drag, startPoint x: 557, startPoint y: 276, endPoint x: 562, endPoint y: 269, distance: 8.0
click at [557, 276] on span "Remove" at bounding box center [550, 277] width 23 height 9
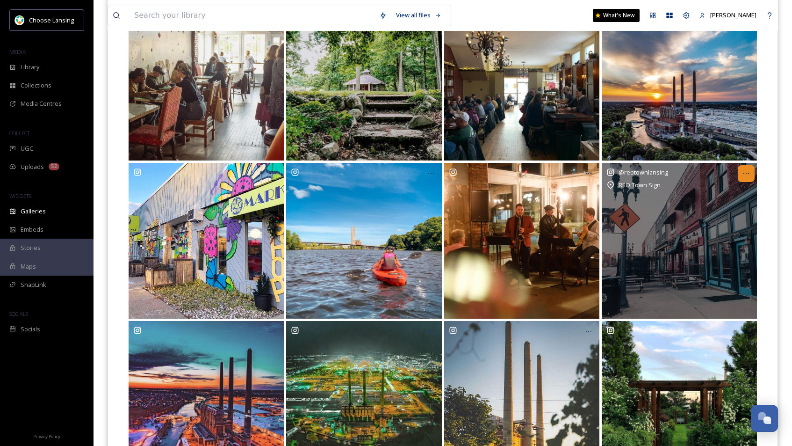
drag, startPoint x: 751, startPoint y: 168, endPoint x: 749, endPoint y: 176, distance: 8.1
click at [738, 168] on div at bounding box center [746, 173] width 17 height 17
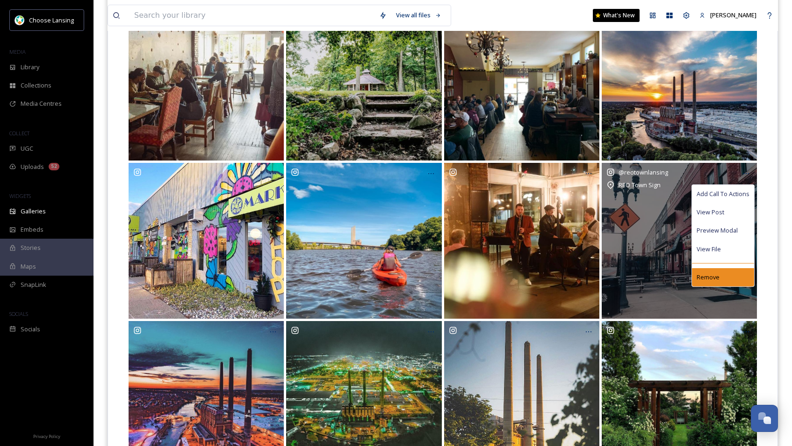
click at [707, 273] on span "Remove" at bounding box center [708, 277] width 23 height 9
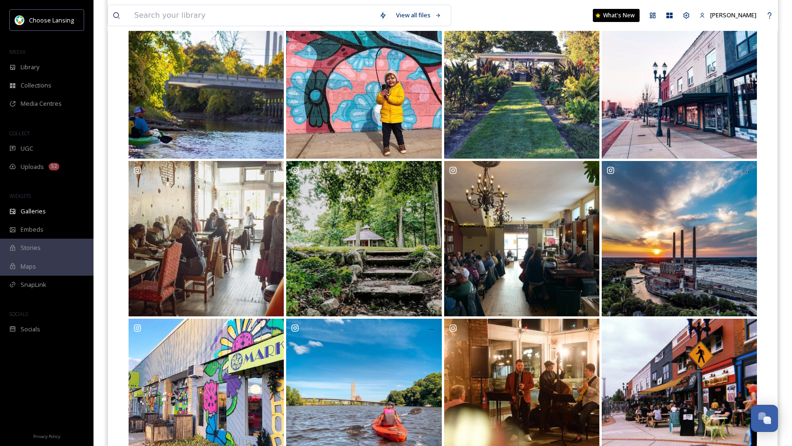
scroll to position [142, 0]
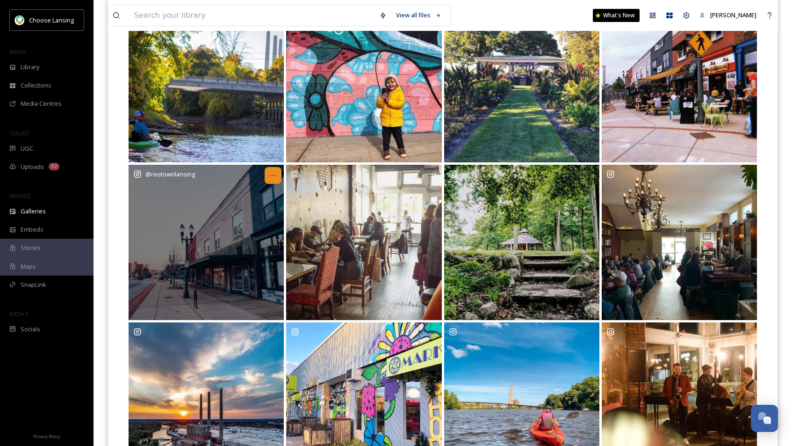
click at [275, 177] on icon at bounding box center [272, 175] width 7 height 7
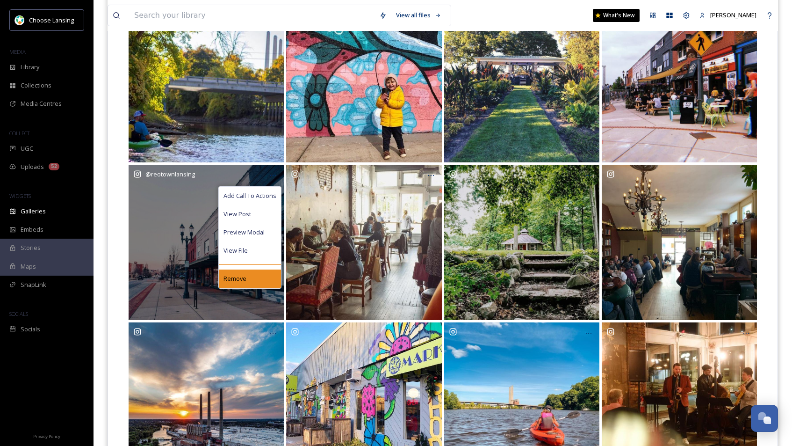
click at [262, 280] on div "Remove" at bounding box center [250, 278] width 62 height 18
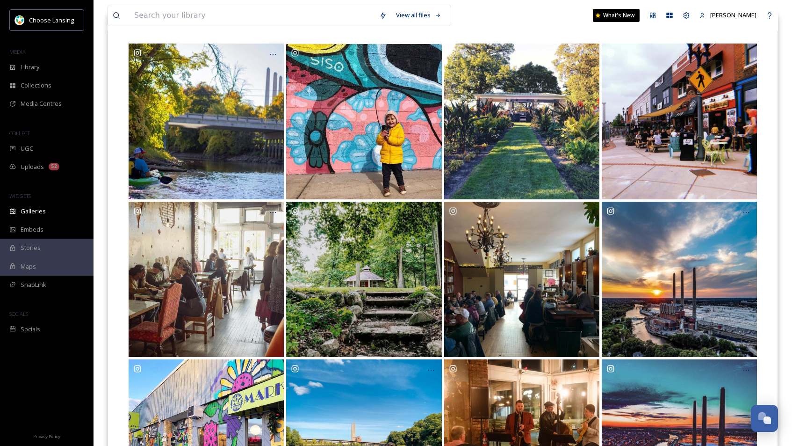
scroll to position [0, 0]
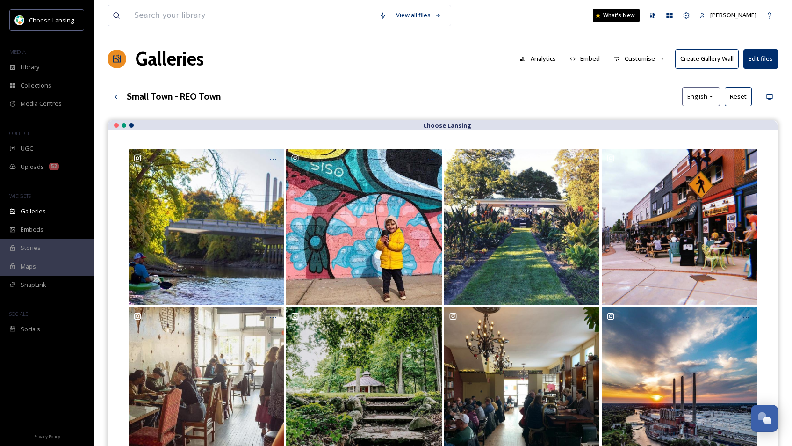
click at [698, 64] on button "Create Gallery Wall" at bounding box center [707, 58] width 64 height 19
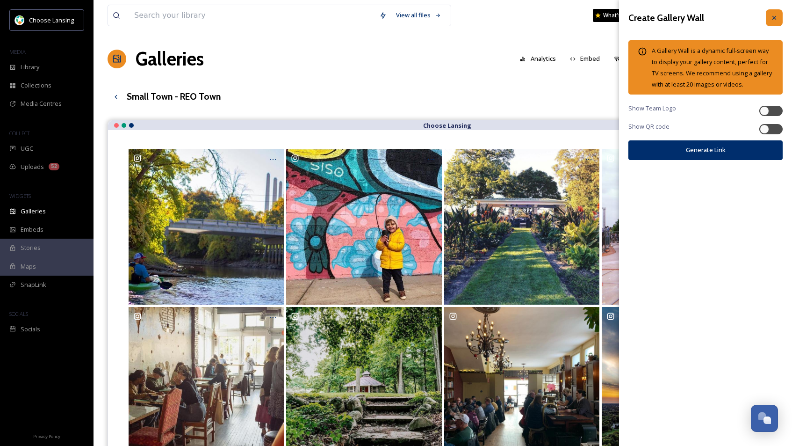
click at [738, 14] on icon at bounding box center [774, 17] width 7 height 7
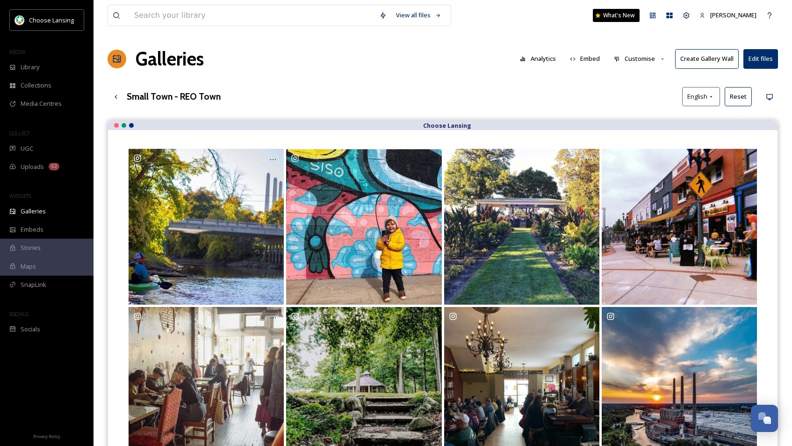
click at [612, 58] on button "Customise" at bounding box center [639, 59] width 61 height 18
click at [635, 77] on div "Layout" at bounding box center [642, 80] width 65 height 18
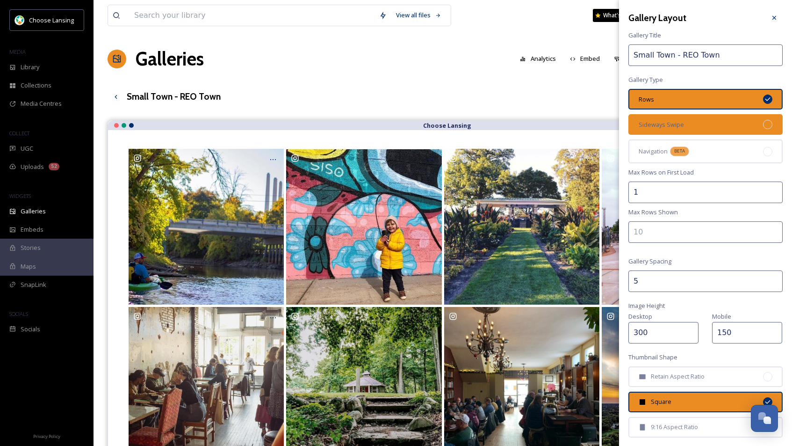
click at [714, 122] on div "Sideways Swipe" at bounding box center [706, 124] width 154 height 21
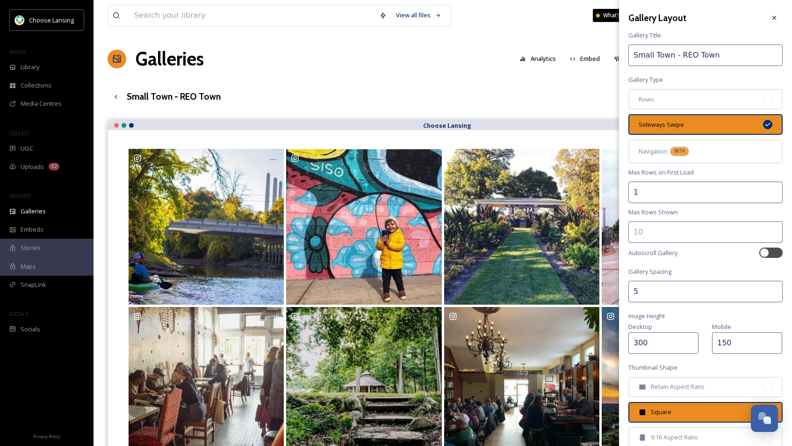
click at [642, 342] on input "300" at bounding box center [664, 343] width 70 height 22
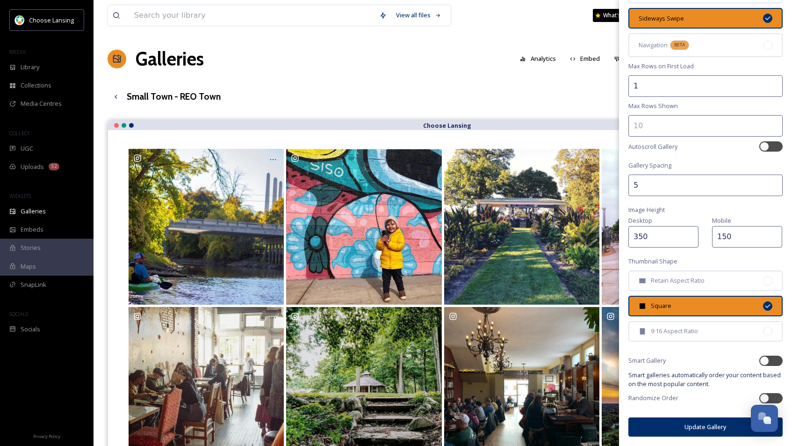
type input "350"
click at [658, 427] on button "Update Gallery" at bounding box center [706, 426] width 154 height 19
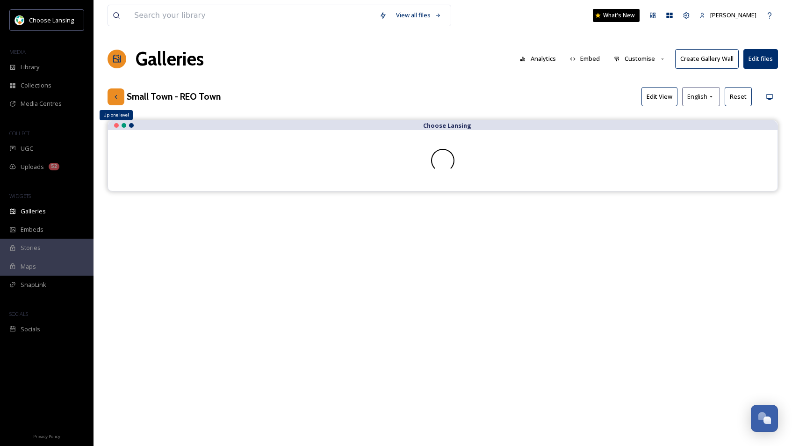
click at [116, 100] on icon at bounding box center [115, 96] width 7 height 7
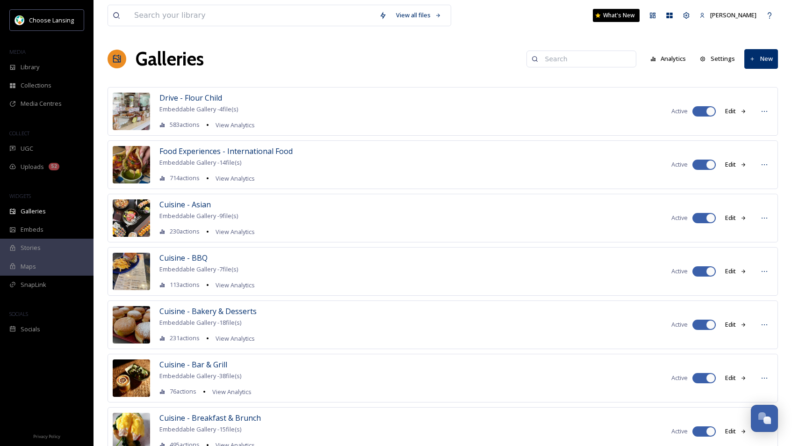
click at [561, 58] on input at bounding box center [586, 59] width 91 height 19
type input "small town"
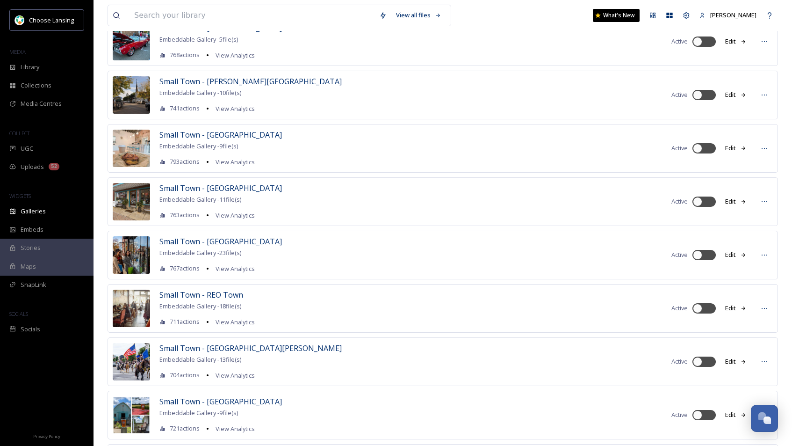
scroll to position [180, 0]
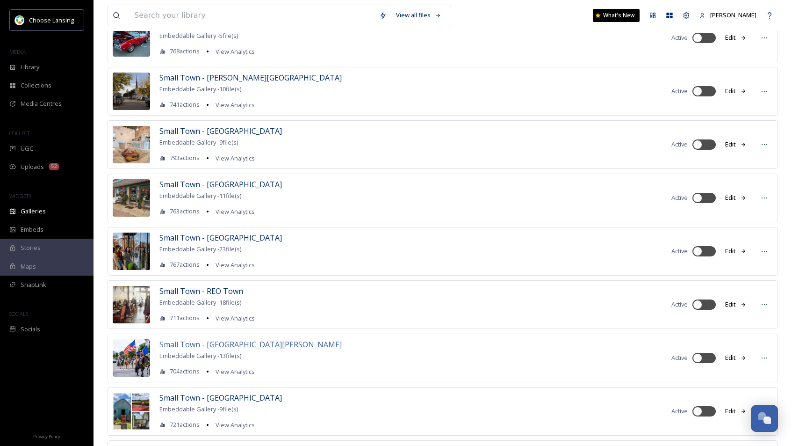
click at [227, 347] on span "Small Town - [GEOGRAPHIC_DATA][PERSON_NAME]" at bounding box center [250, 344] width 182 height 10
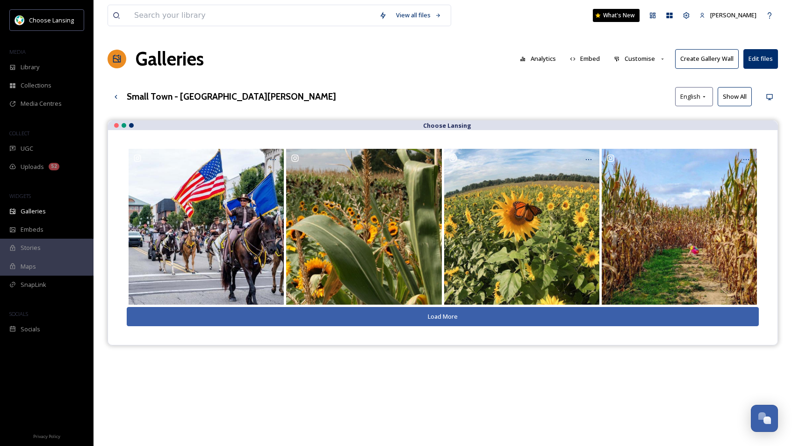
click at [735, 98] on button "Show All" at bounding box center [735, 96] width 34 height 19
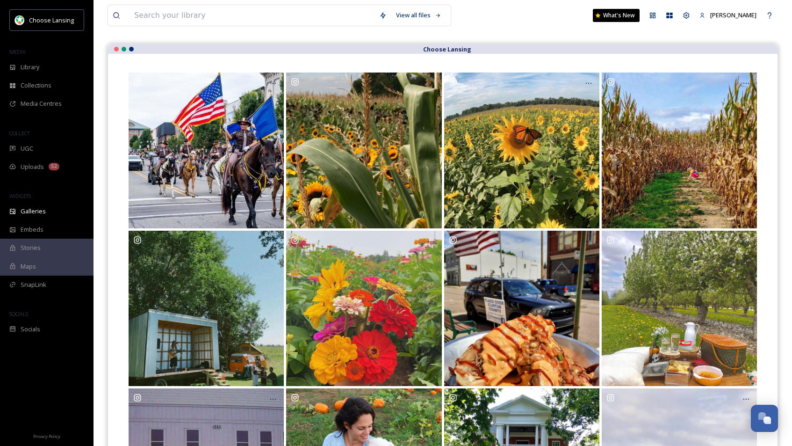
scroll to position [80, 0]
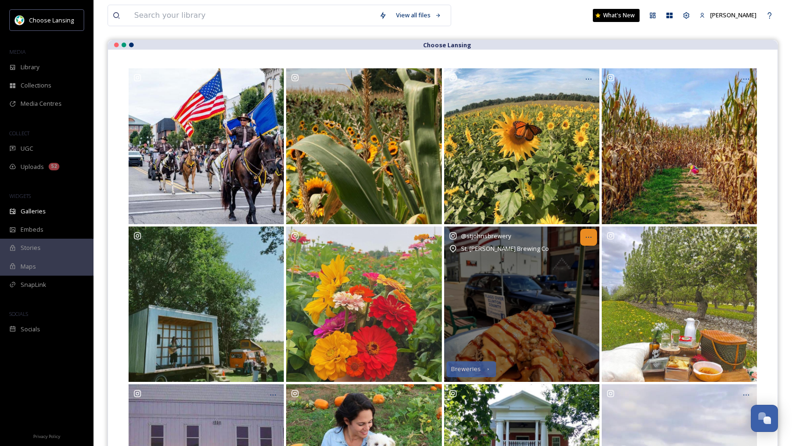
drag, startPoint x: 585, startPoint y: 238, endPoint x: 583, endPoint y: 244, distance: 6.2
click at [585, 238] on icon at bounding box center [588, 236] width 7 height 7
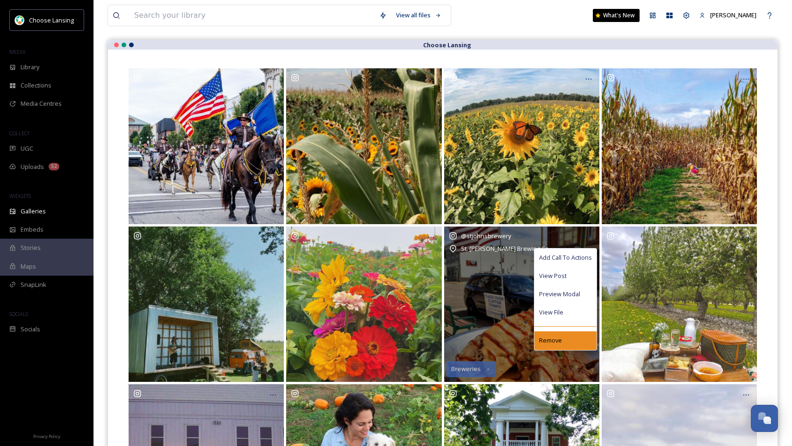
click at [559, 336] on span "Remove" at bounding box center [550, 340] width 23 height 9
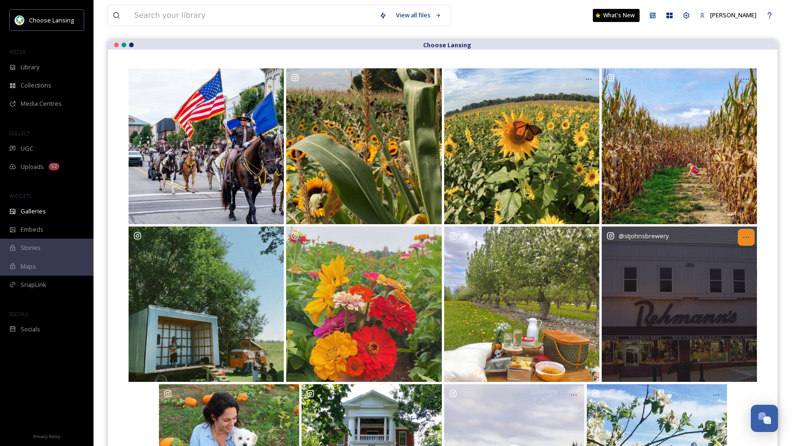
drag, startPoint x: 746, startPoint y: 237, endPoint x: 749, endPoint y: 245, distance: 8.3
click at [738, 238] on icon at bounding box center [746, 236] width 7 height 7
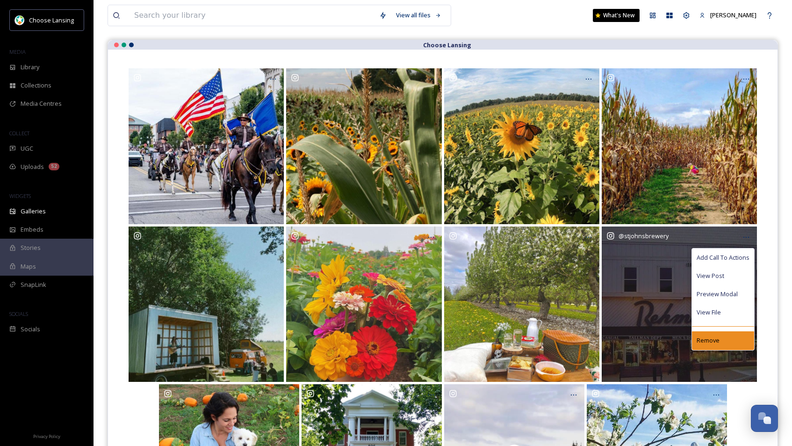
click at [713, 342] on span "Remove" at bounding box center [708, 340] width 23 height 9
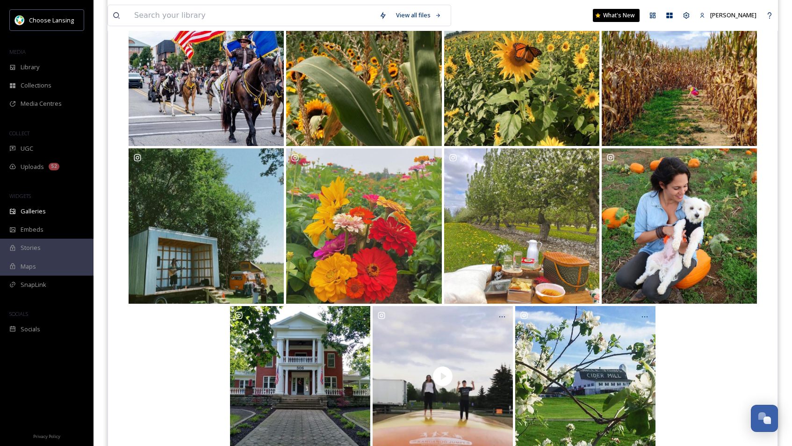
scroll to position [157, 0]
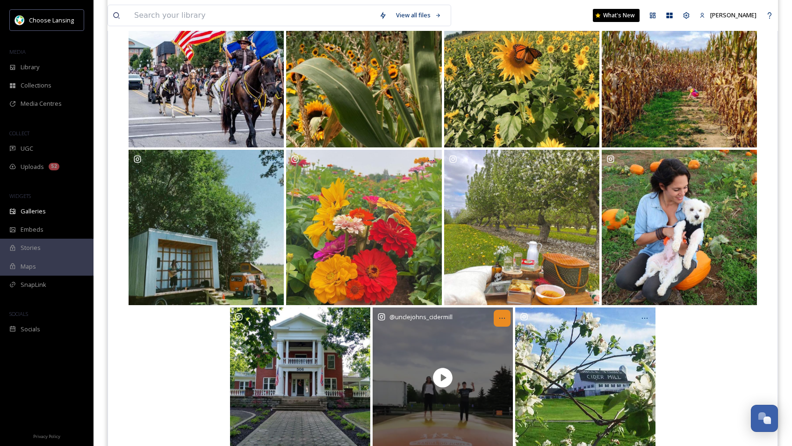
click at [500, 319] on icon at bounding box center [502, 317] width 7 height 7
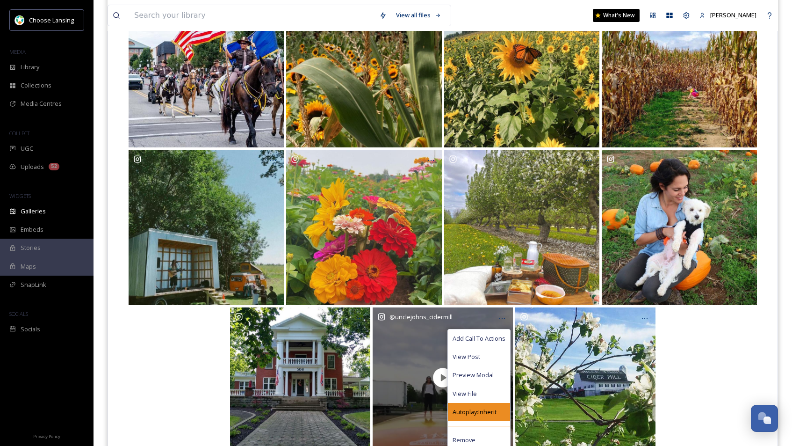
click at [481, 408] on span "Autoplay: Inherit" at bounding box center [475, 411] width 44 height 9
click at [478, 413] on span "Autoplay: Inherit" at bounding box center [475, 411] width 44 height 9
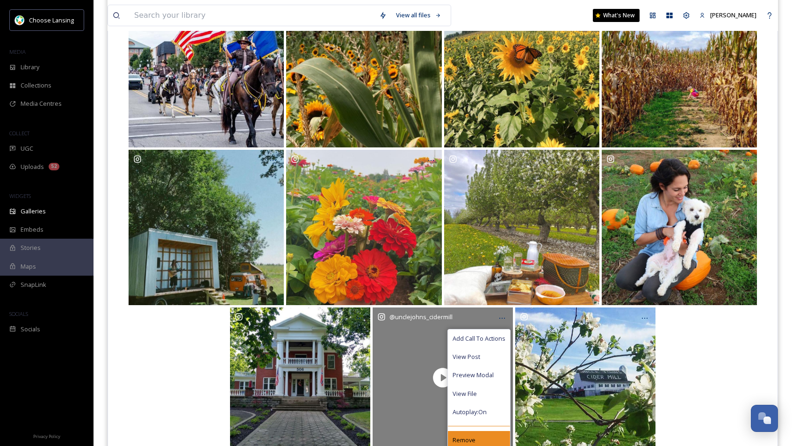
click at [473, 441] on span "Remove" at bounding box center [464, 439] width 23 height 9
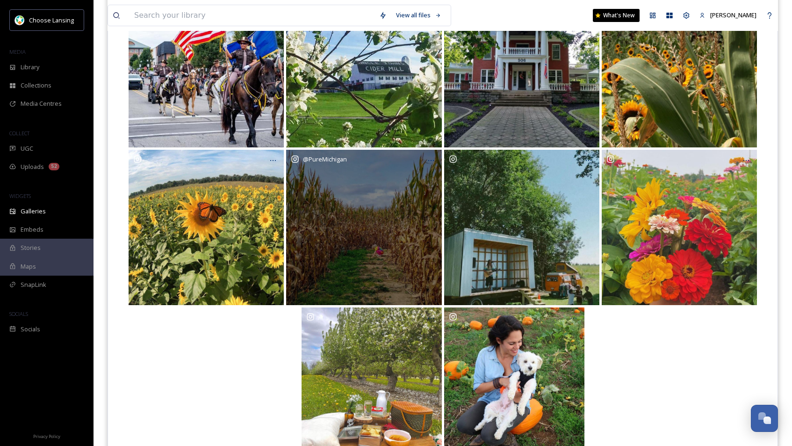
click at [397, 193] on div "@ PureMichigan" at bounding box center [363, 227] width 155 height 155
click at [427, 162] on icon at bounding box center [430, 160] width 7 height 7
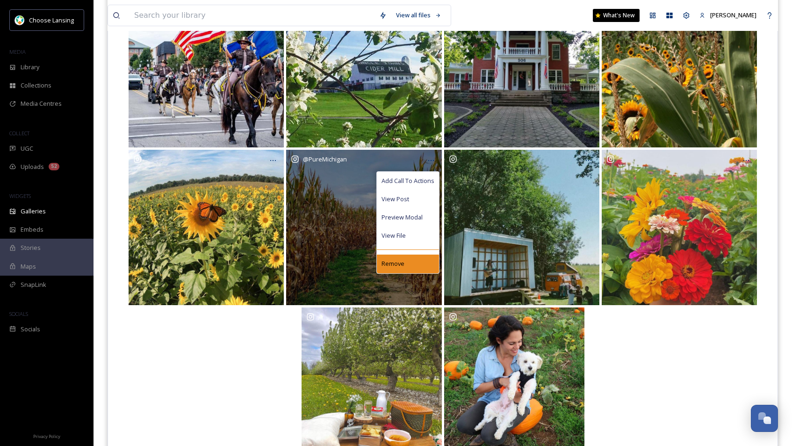
click at [418, 265] on div "Remove" at bounding box center [408, 263] width 62 height 18
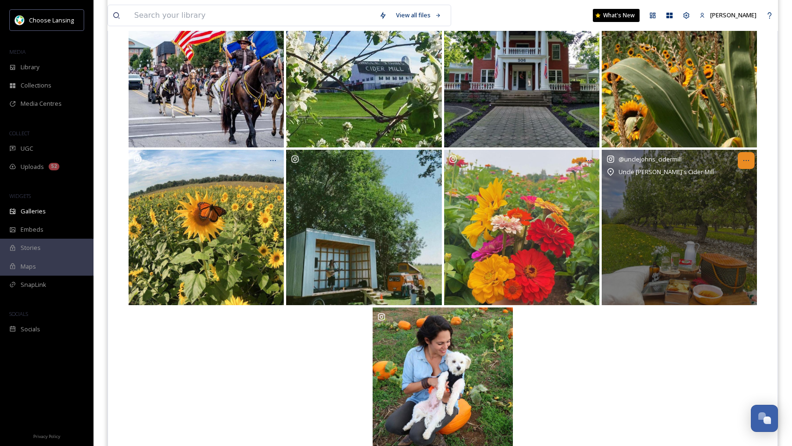
click at [738, 163] on icon at bounding box center [746, 160] width 7 height 7
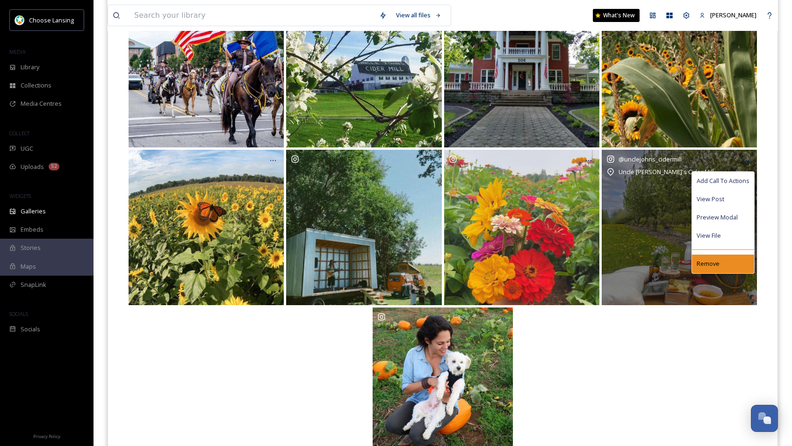
click at [728, 261] on div "Remove" at bounding box center [723, 263] width 62 height 18
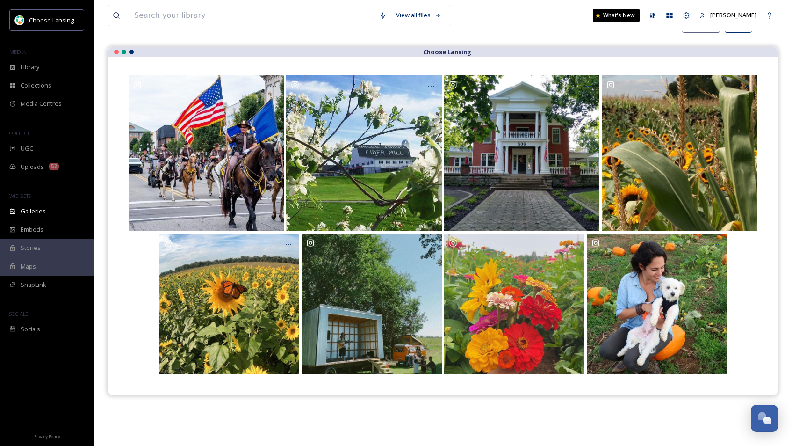
scroll to position [70, 0]
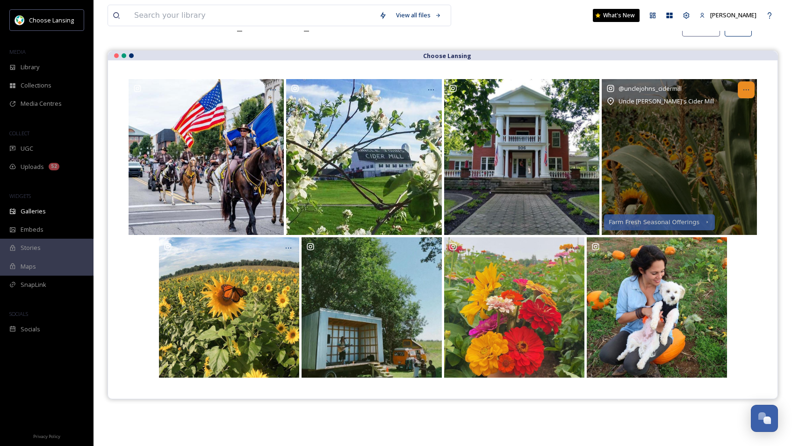
drag, startPoint x: 743, startPoint y: 88, endPoint x: 738, endPoint y: 96, distance: 8.8
click at [738, 88] on icon at bounding box center [746, 89] width 7 height 7
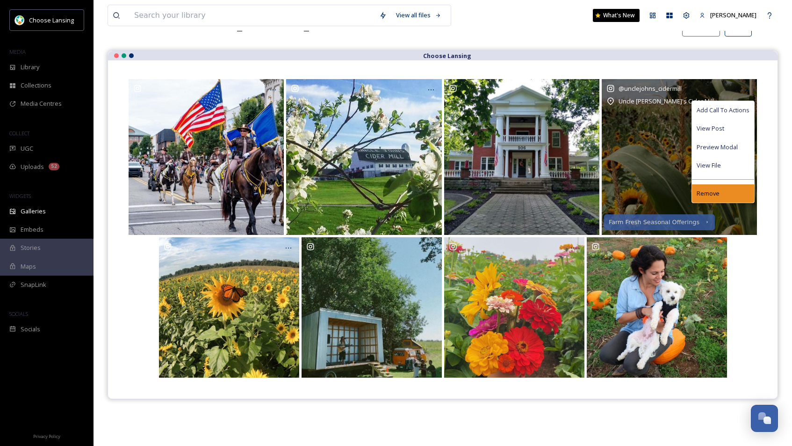
click at [707, 195] on span "Remove" at bounding box center [708, 193] width 23 height 9
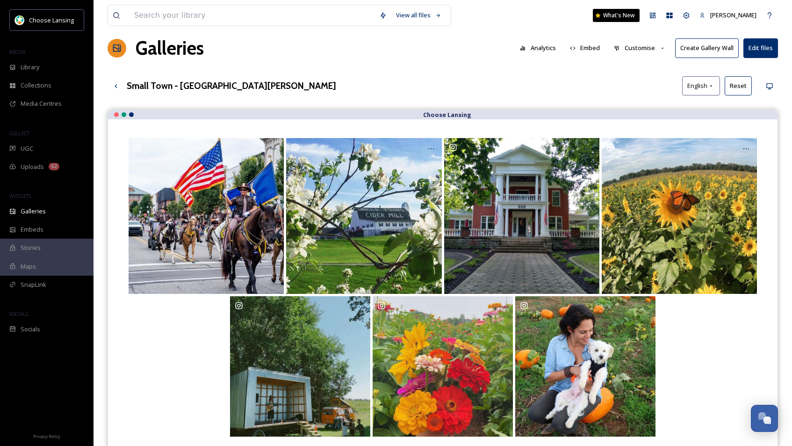
scroll to position [0, 0]
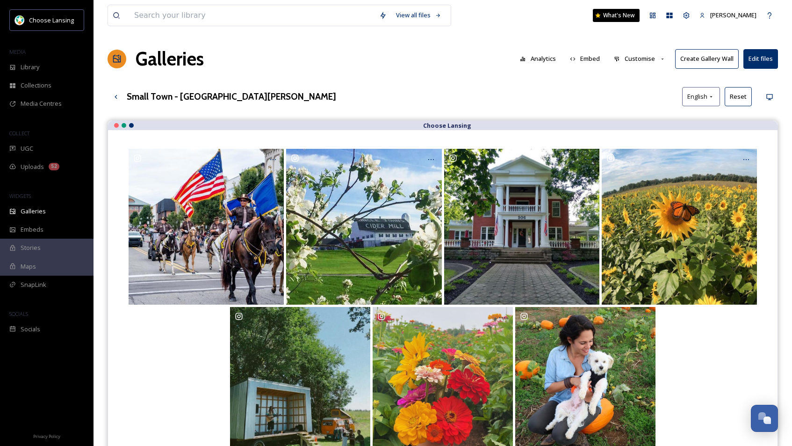
click at [633, 60] on button "Customise" at bounding box center [639, 59] width 61 height 18
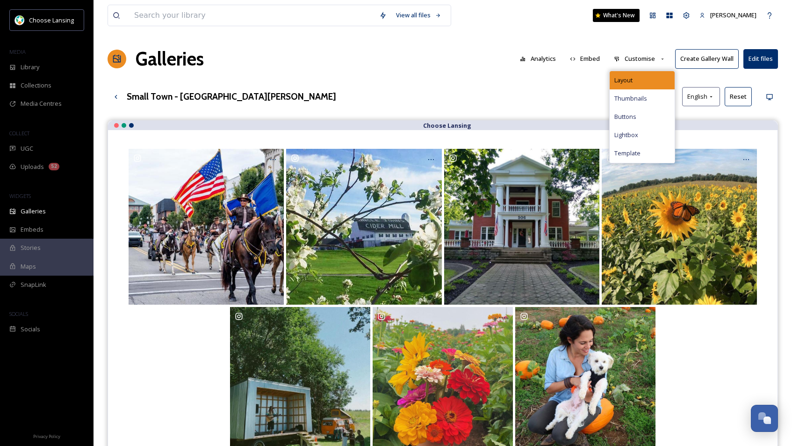
click at [633, 78] on span "Layout" at bounding box center [623, 80] width 18 height 9
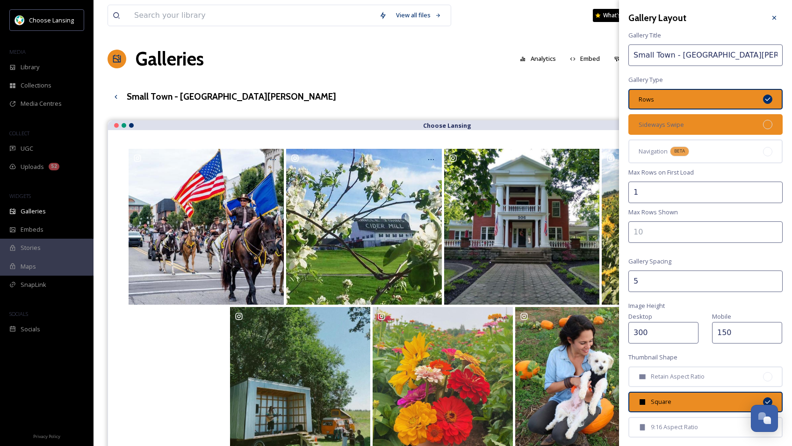
click at [692, 118] on div "Sideways Swipe" at bounding box center [706, 124] width 154 height 21
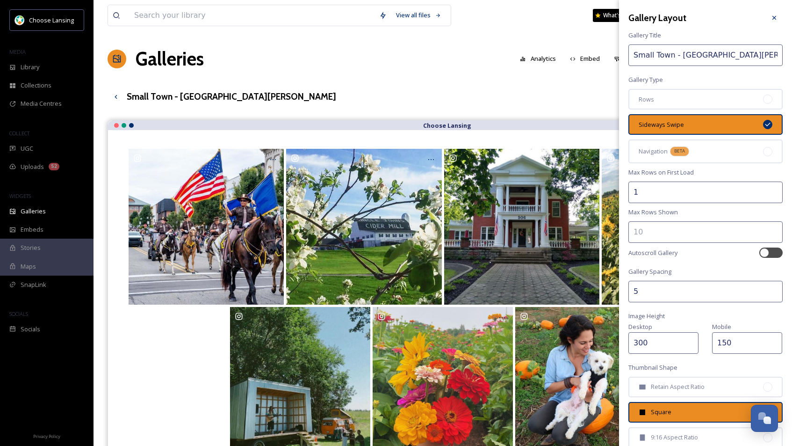
click at [645, 345] on input "300" at bounding box center [664, 343] width 70 height 22
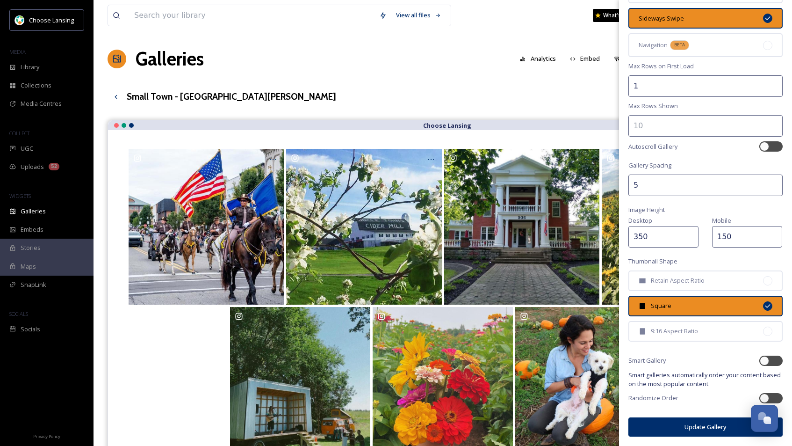
type input "350"
click at [694, 427] on button "Update Gallery" at bounding box center [706, 426] width 154 height 19
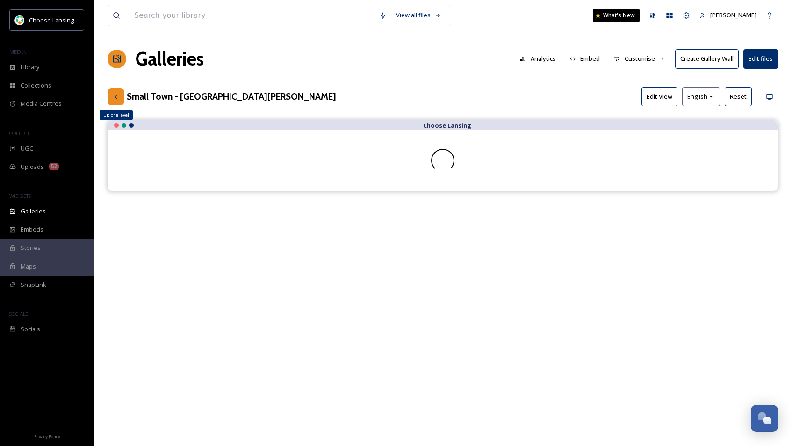
click at [115, 100] on icon at bounding box center [115, 96] width 7 height 7
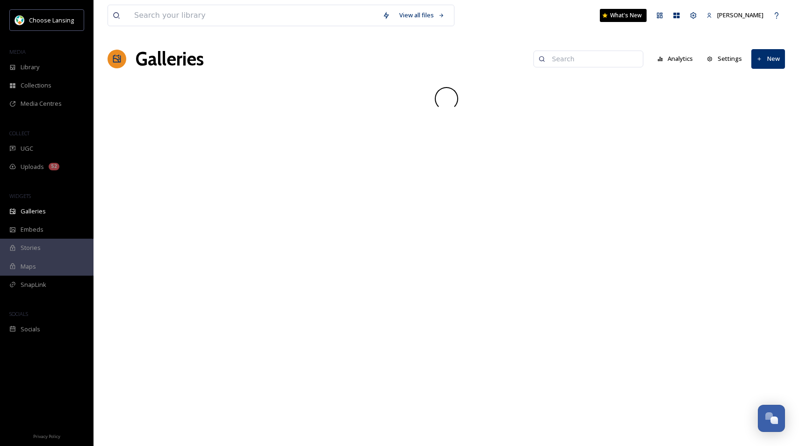
click at [566, 61] on input at bounding box center [593, 59] width 91 height 19
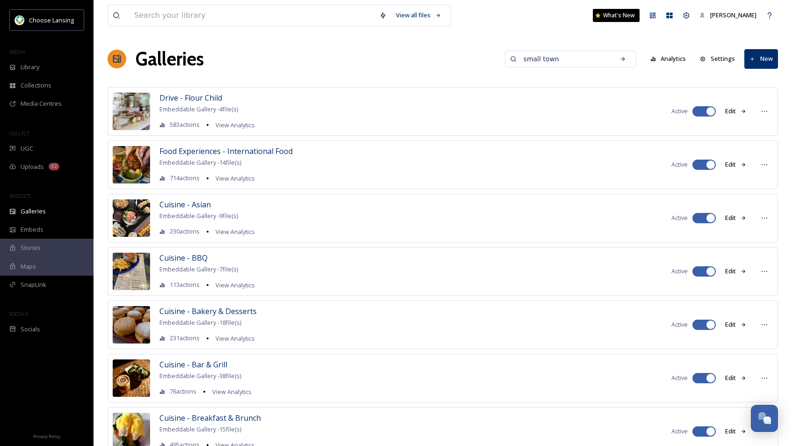
type input "small town"
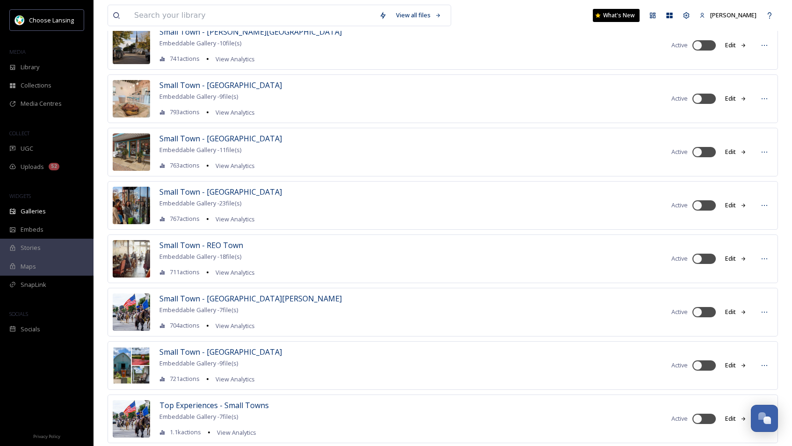
scroll to position [251, 0]
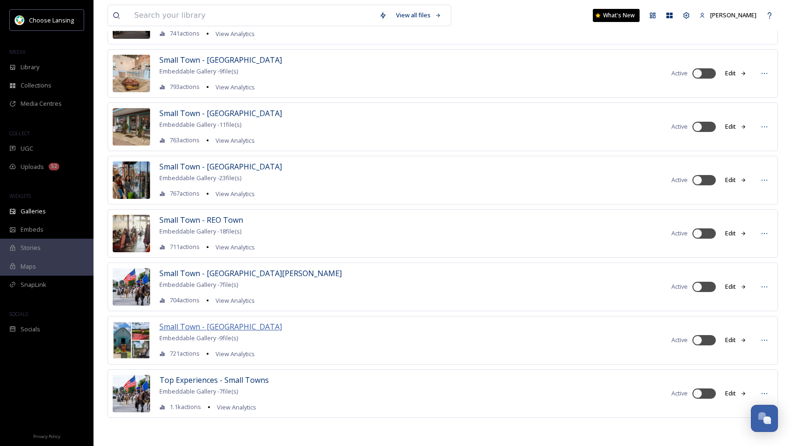
click at [197, 328] on span "Small Town - [GEOGRAPHIC_DATA]" at bounding box center [220, 326] width 123 height 10
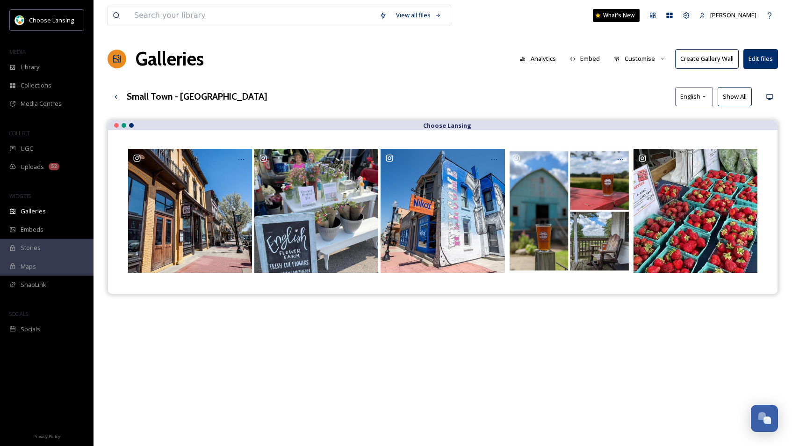
click at [640, 58] on button "Customise" at bounding box center [639, 59] width 61 height 18
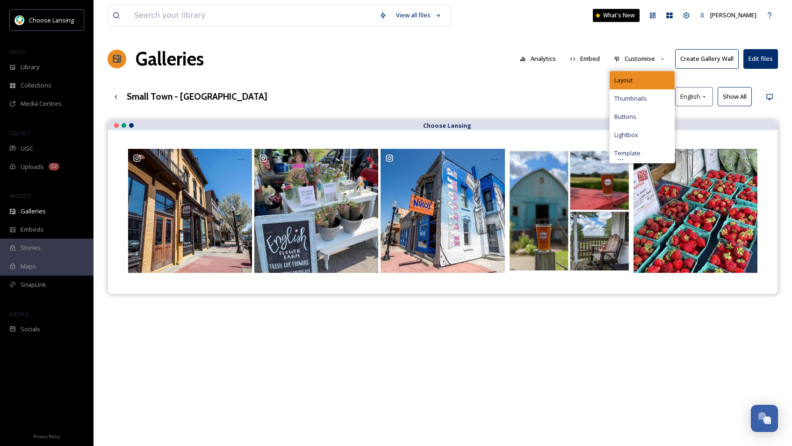
click at [632, 78] on span "Layout" at bounding box center [623, 80] width 18 height 9
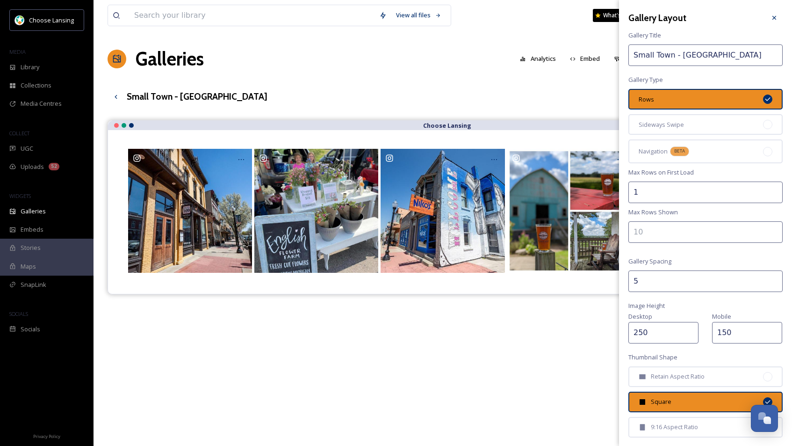
drag, startPoint x: 694, startPoint y: 126, endPoint x: 694, endPoint y: 136, distance: 10.3
click at [694, 126] on div "Sideways Swipe" at bounding box center [706, 124] width 154 height 21
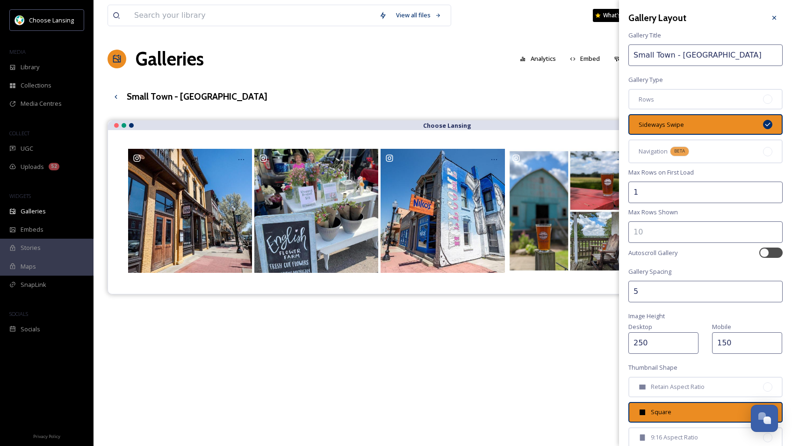
click at [637, 343] on input "250" at bounding box center [664, 343] width 70 height 22
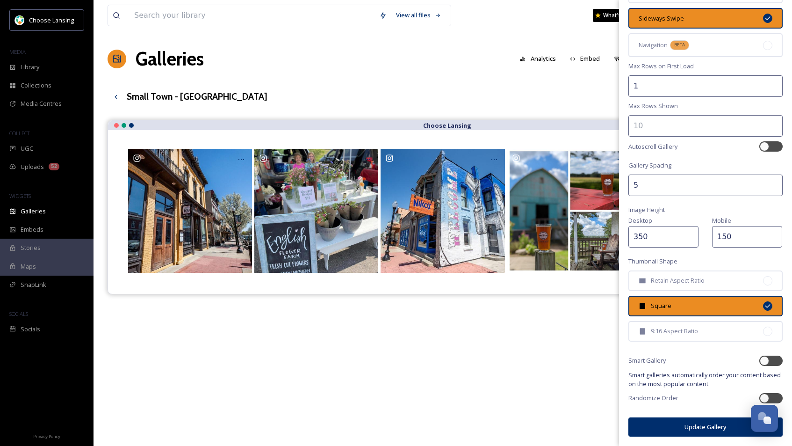
type input "350"
click at [678, 431] on button "Update Gallery" at bounding box center [706, 426] width 154 height 19
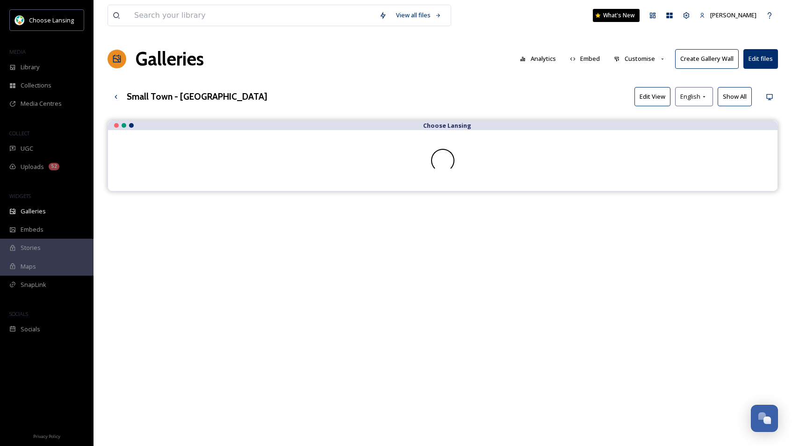
click at [417, 387] on div "Choose Lansing" at bounding box center [443, 343] width 671 height 446
click at [50, 63] on div "Library" at bounding box center [47, 67] width 94 height 18
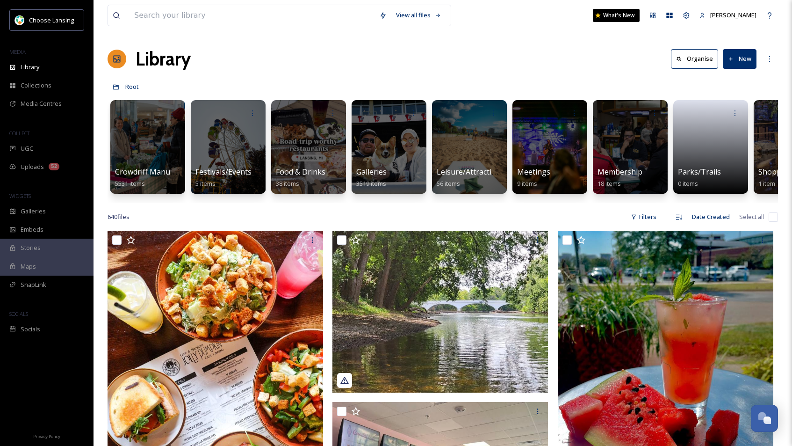
click at [734, 59] on icon at bounding box center [731, 59] width 6 height 6
drag, startPoint x: 495, startPoint y: 69, endPoint x: 466, endPoint y: 66, distance: 29.2
click at [491, 69] on div "Library Organise New File Upload .zip Upload Folder" at bounding box center [443, 59] width 671 height 28
click at [179, 18] on input at bounding box center [252, 15] width 245 height 21
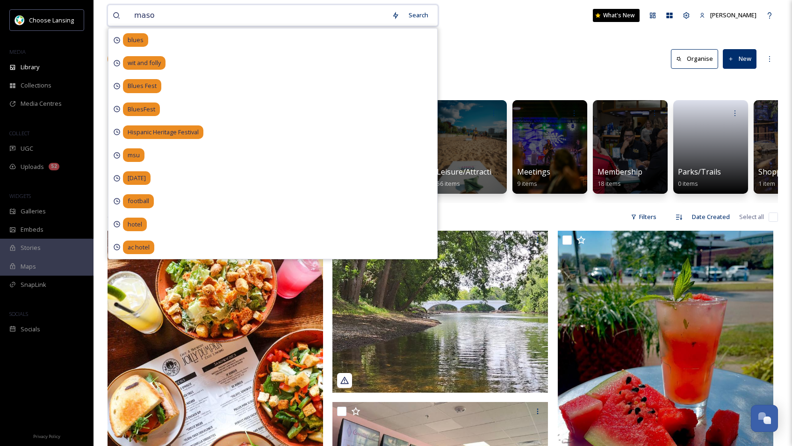
type input "[PERSON_NAME]"
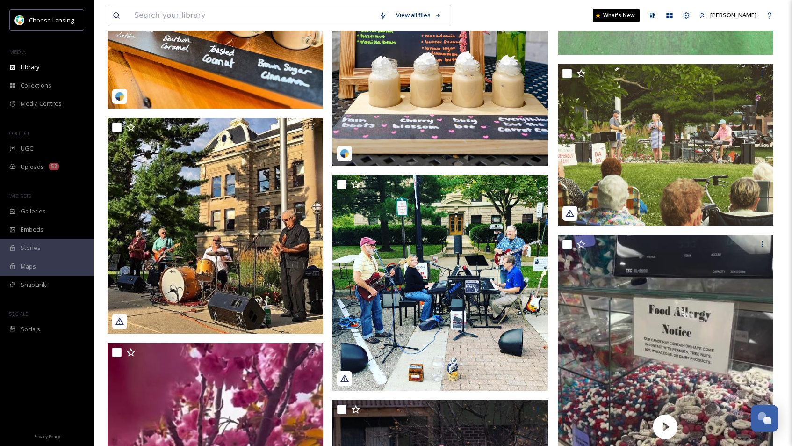
scroll to position [433, 0]
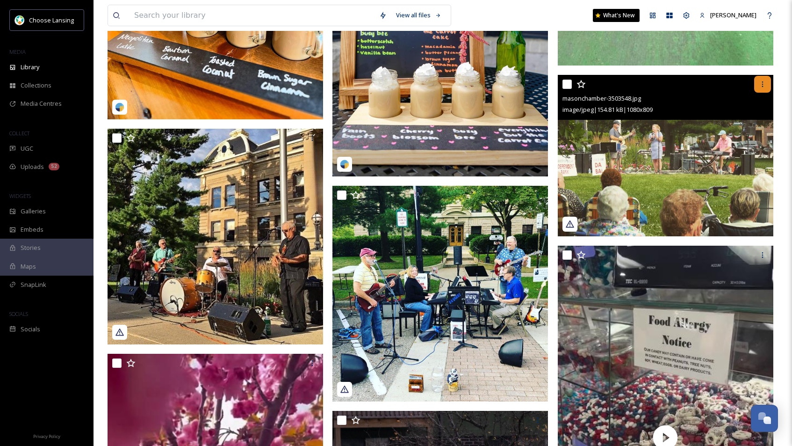
click at [738, 83] on icon at bounding box center [762, 83] width 7 height 7
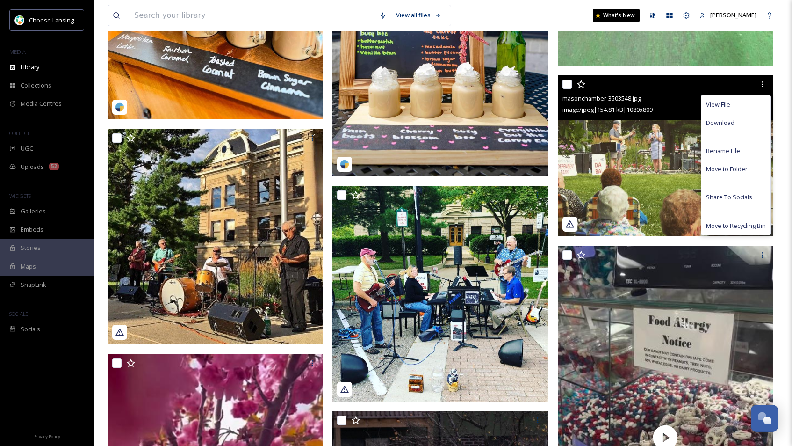
click at [568, 84] on input "checkbox" at bounding box center [567, 83] width 9 height 9
checkbox input "true"
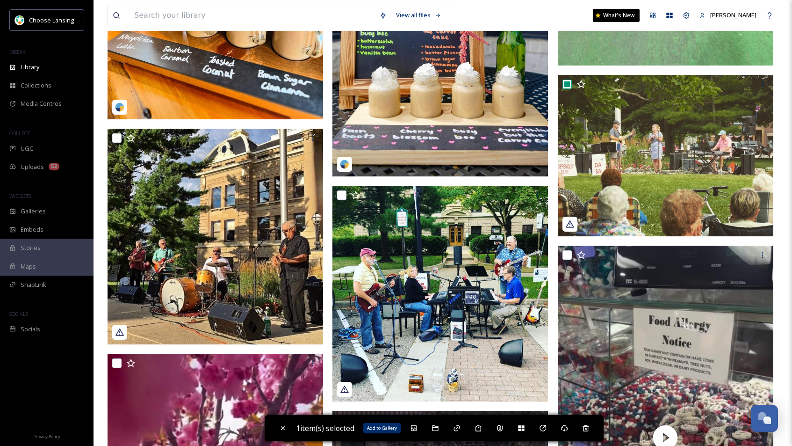
drag, startPoint x: 416, startPoint y: 429, endPoint x: 413, endPoint y: 413, distance: 15.7
click at [416, 427] on icon at bounding box center [413, 427] width 7 height 7
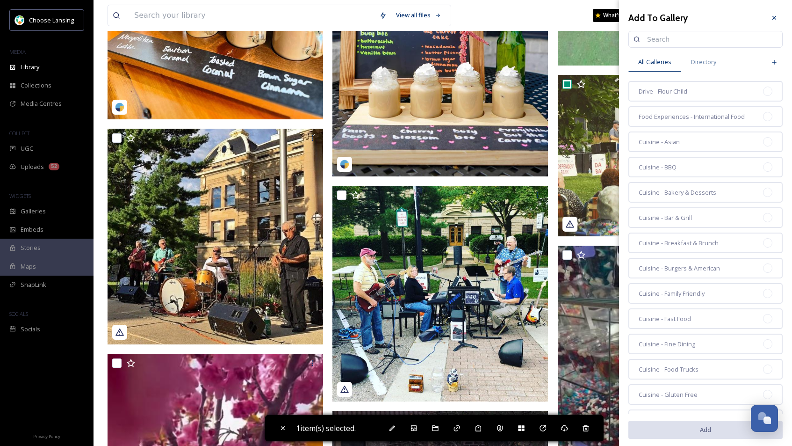
click at [669, 41] on input at bounding box center [710, 39] width 135 height 19
type input "[PERSON_NAME]"
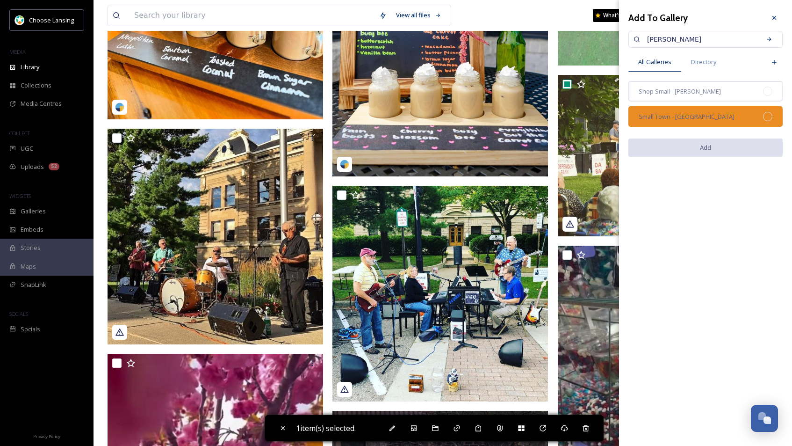
click at [686, 116] on span "Small Town - [GEOGRAPHIC_DATA]" at bounding box center [687, 116] width 96 height 9
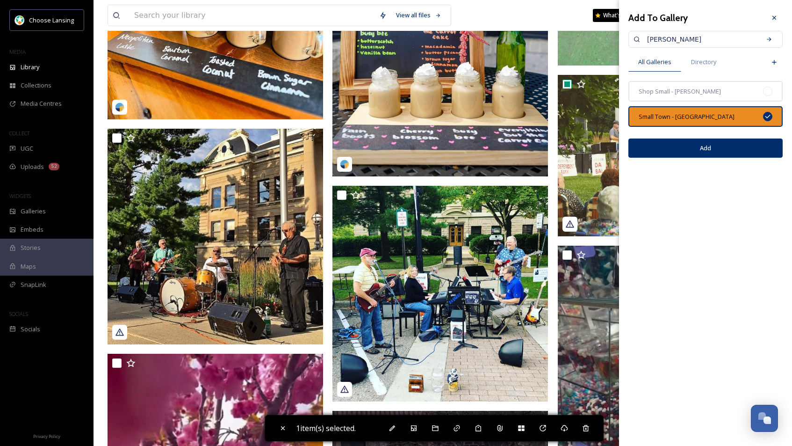
click at [710, 152] on button "Add" at bounding box center [706, 147] width 154 height 19
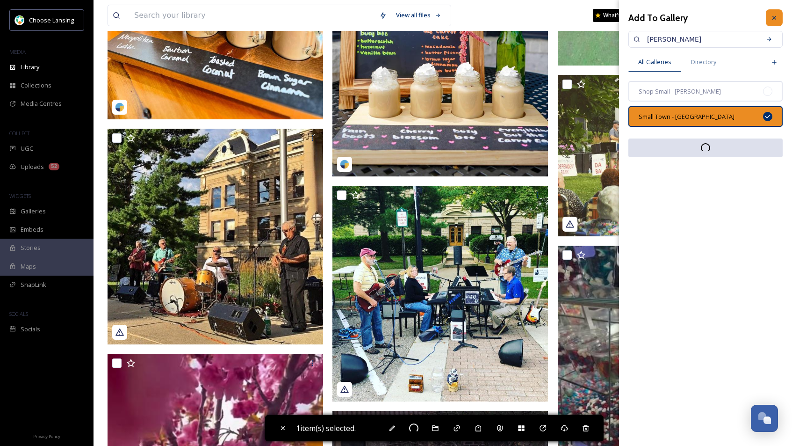
checkbox input "false"
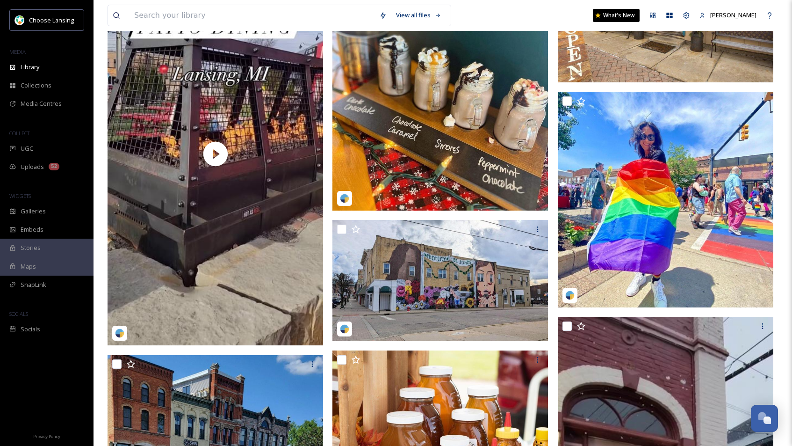
scroll to position [2075, 0]
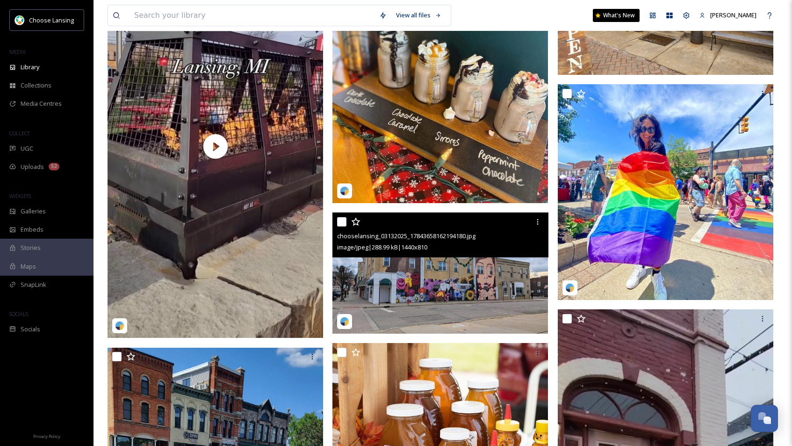
drag, startPoint x: 342, startPoint y: 219, endPoint x: 354, endPoint y: 230, distance: 15.9
click at [342, 219] on input "checkbox" at bounding box center [341, 221] width 9 height 9
checkbox input "true"
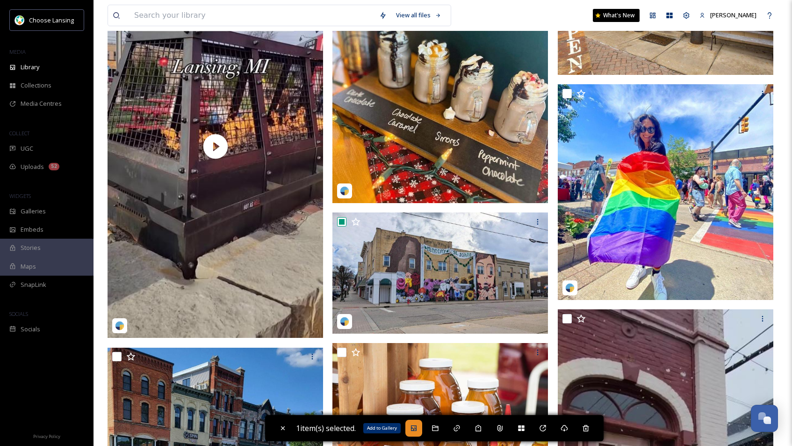
click at [417, 427] on icon at bounding box center [413, 427] width 7 height 7
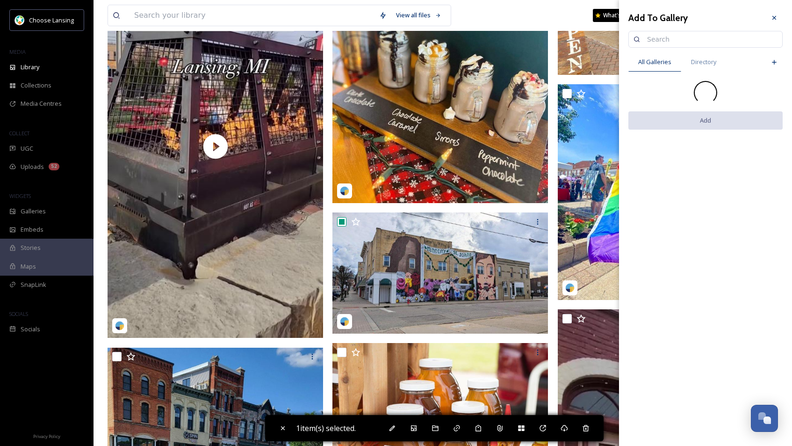
click at [657, 39] on input at bounding box center [710, 39] width 135 height 19
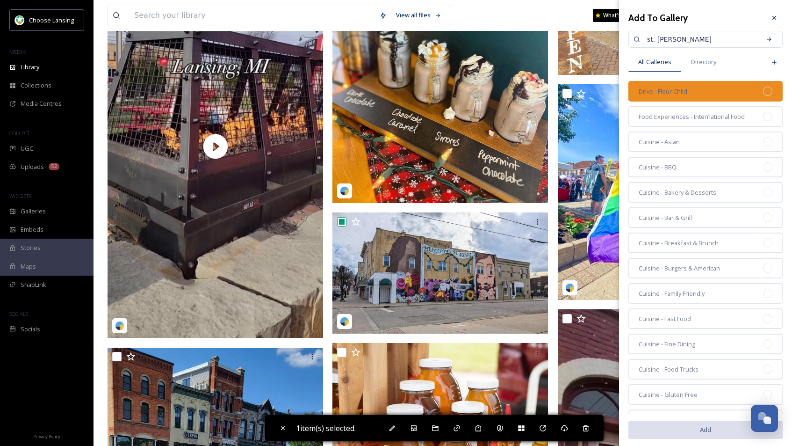
type input "st. [PERSON_NAME]"
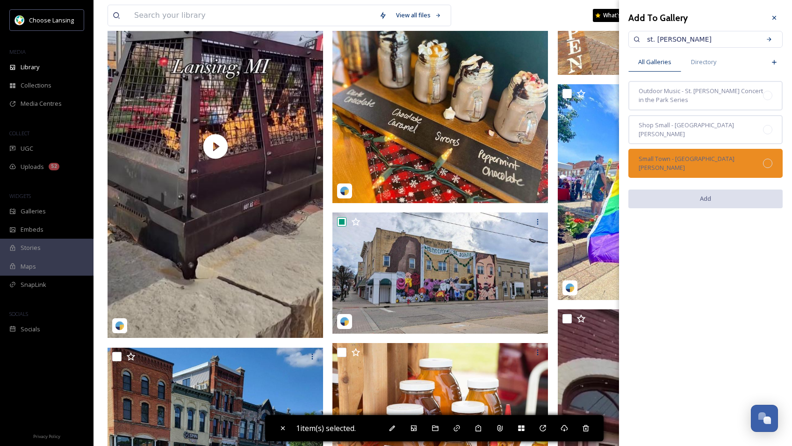
click at [738, 159] on div at bounding box center [767, 163] width 9 height 9
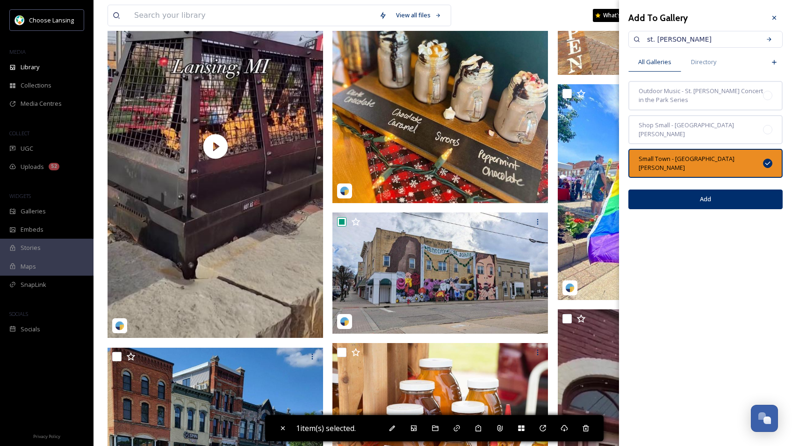
click at [738, 189] on button "Add" at bounding box center [706, 198] width 154 height 19
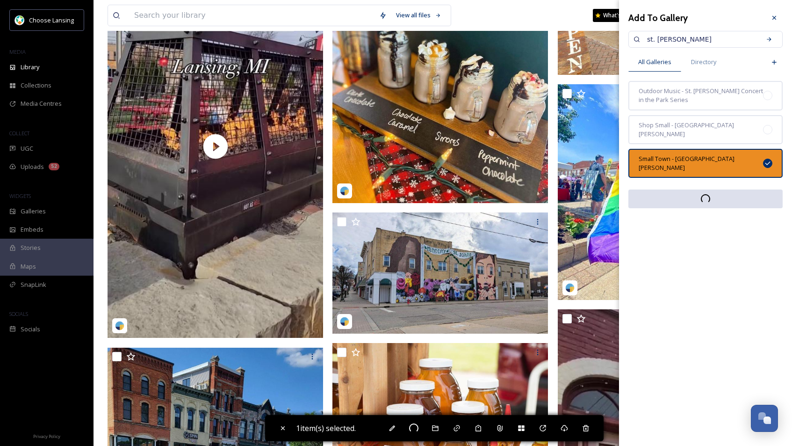
checkbox input "false"
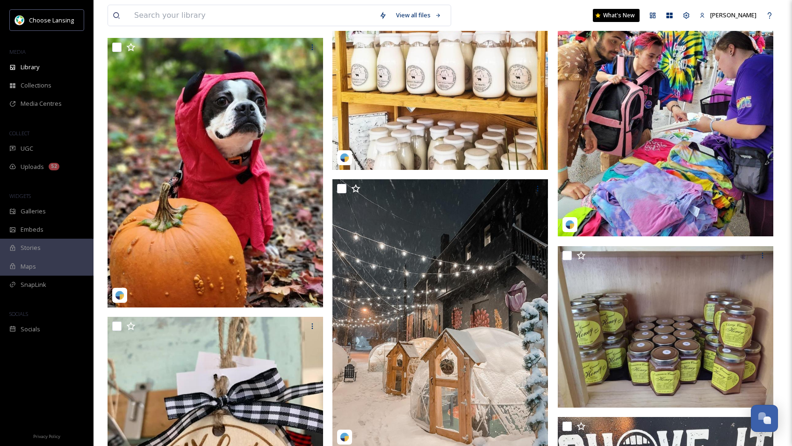
scroll to position [3824, 0]
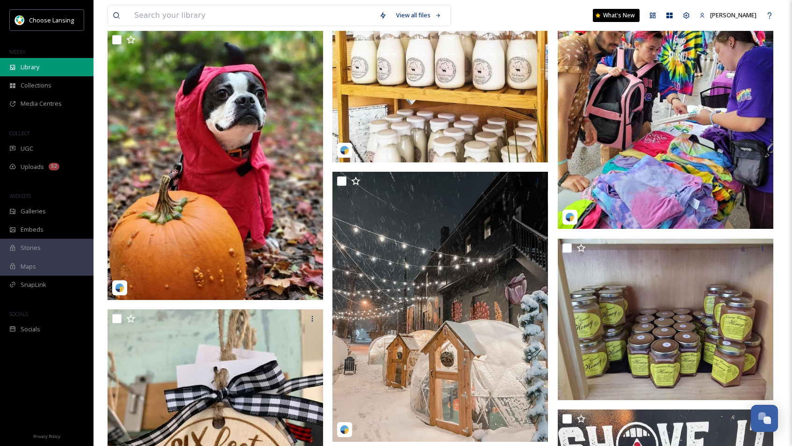
click at [42, 65] on div "Library" at bounding box center [47, 67] width 94 height 18
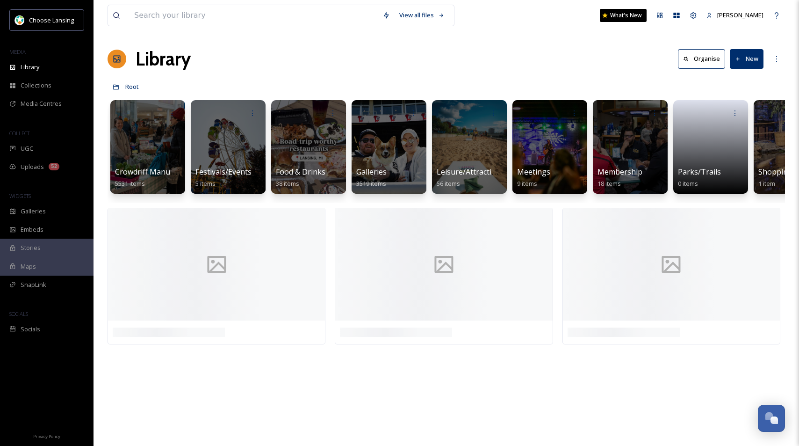
click at [738, 60] on button "New" at bounding box center [747, 58] width 34 height 19
click at [729, 76] on span "File Upload" at bounding box center [742, 80] width 31 height 9
click at [738, 58] on icon at bounding box center [738, 59] width 6 height 6
click at [736, 83] on span "File Upload" at bounding box center [742, 80] width 31 height 9
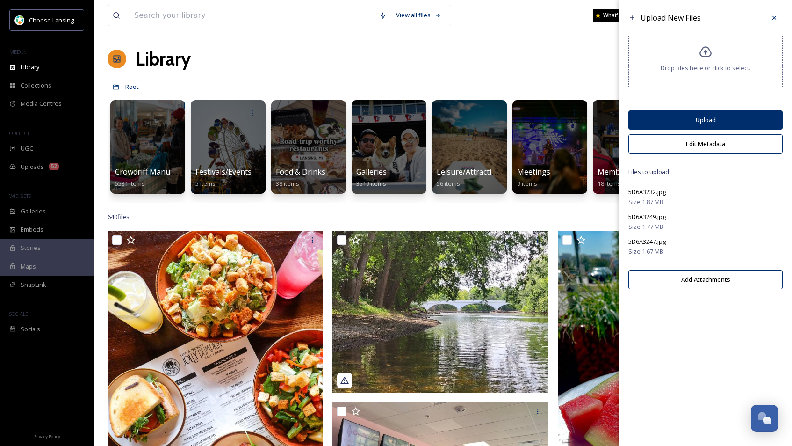
click at [689, 146] on button "Edit Metadata" at bounding box center [706, 143] width 154 height 19
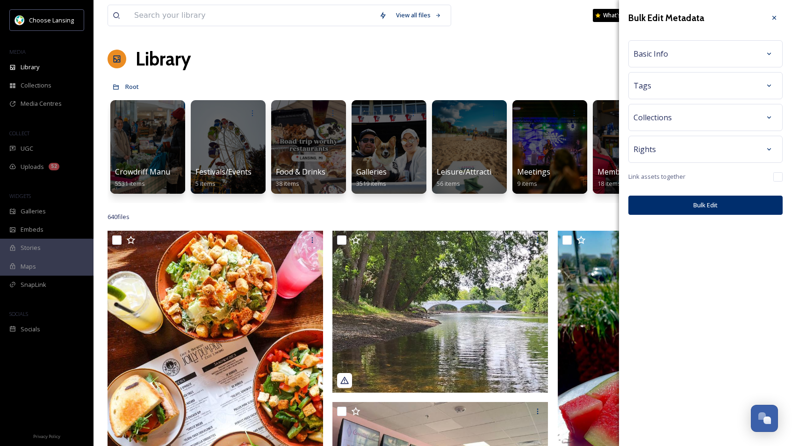
click at [687, 57] on div "Basic Info" at bounding box center [706, 53] width 144 height 17
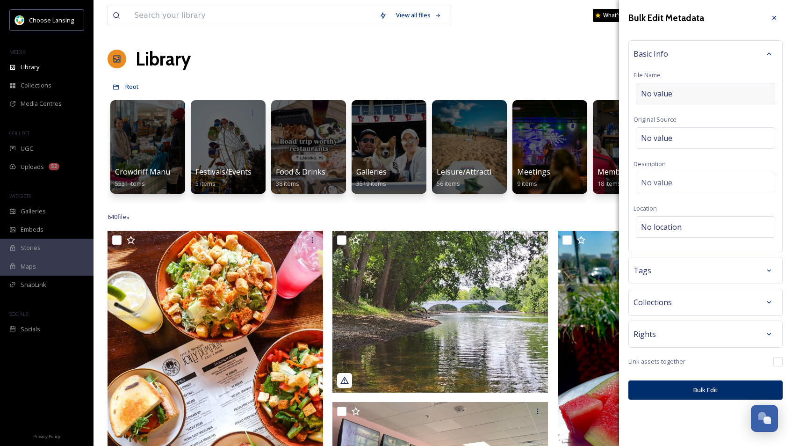
click at [673, 93] on span "No value." at bounding box center [657, 93] width 33 height 11
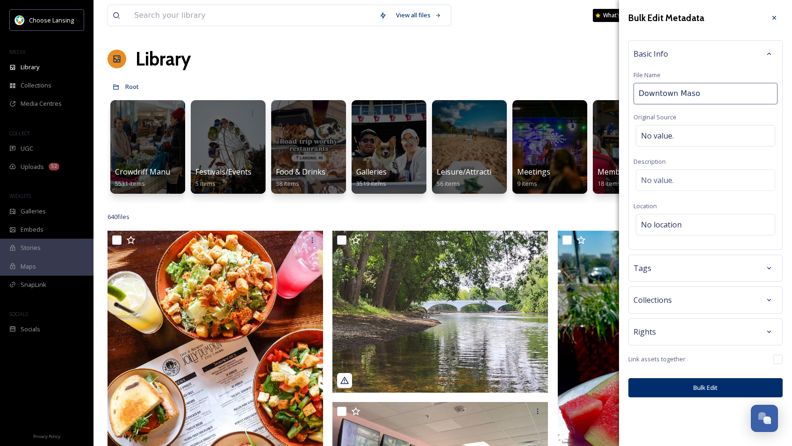
type input "Downtown [PERSON_NAME]"
click at [690, 330] on div "Rights" at bounding box center [706, 331] width 144 height 17
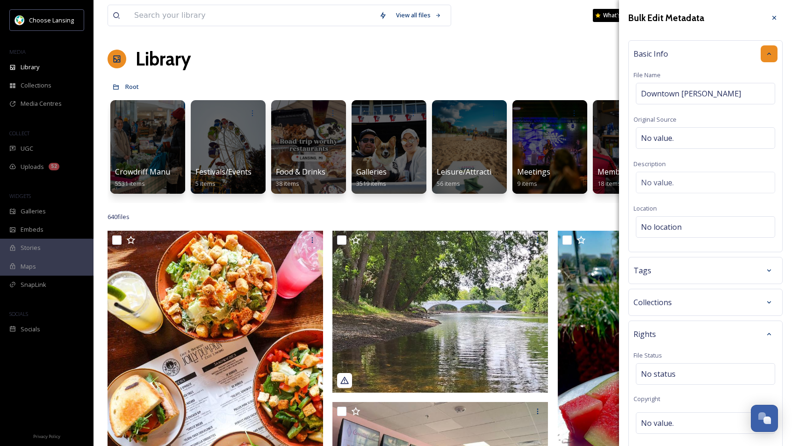
click at [738, 52] on icon at bounding box center [769, 53] width 7 height 7
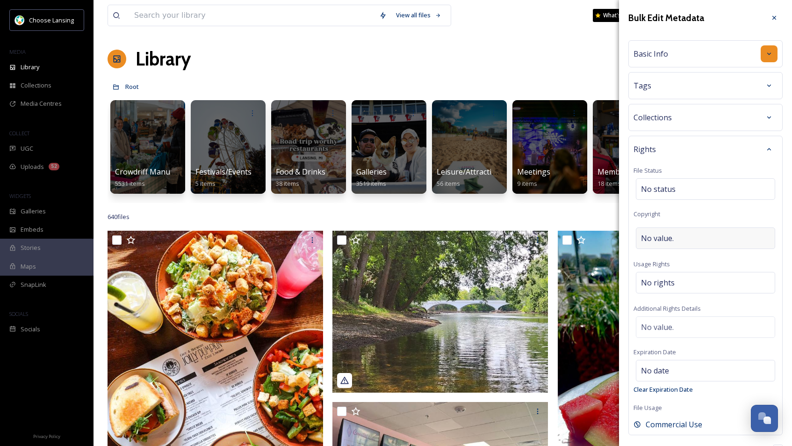
click at [676, 238] on div "No value." at bounding box center [705, 238] width 139 height 22
type input "Choose Lansing"
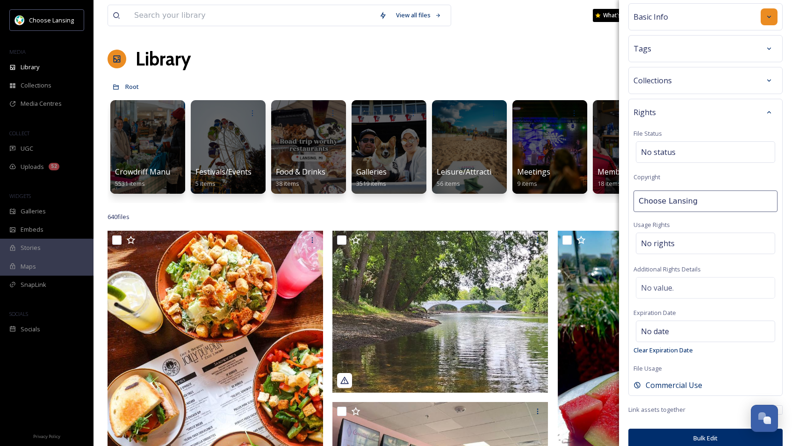
scroll to position [48, 0]
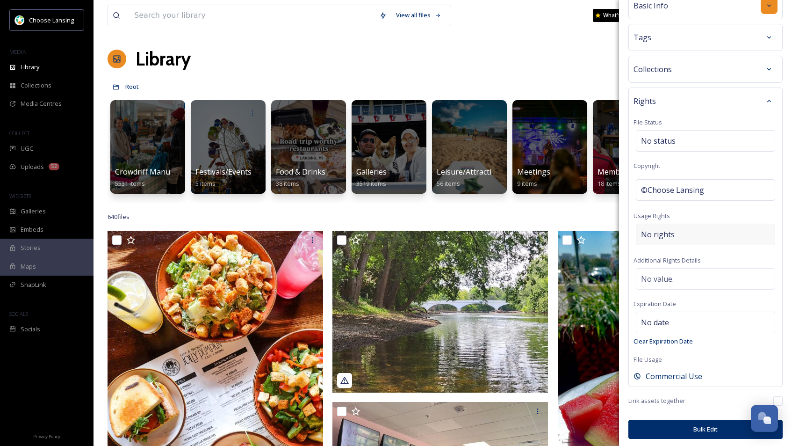
click at [665, 237] on span "No rights" at bounding box center [658, 234] width 34 height 11
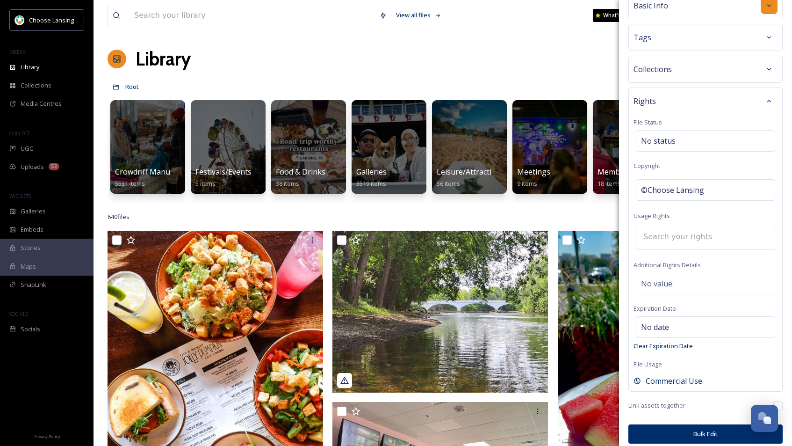
click at [666, 240] on input at bounding box center [690, 236] width 103 height 21
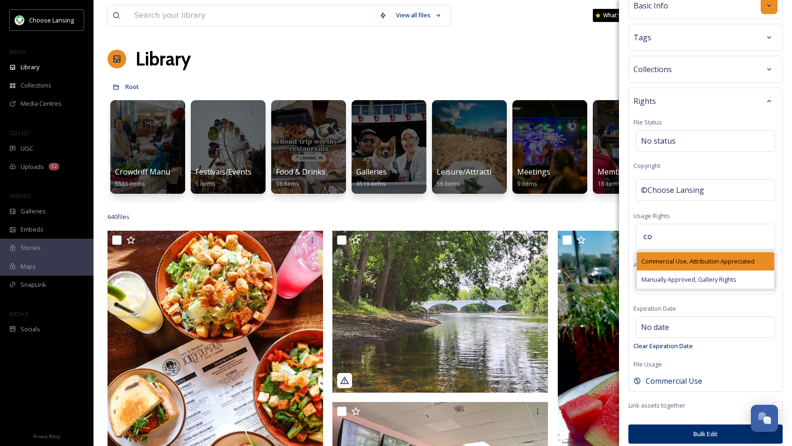
type input "co"
click at [663, 259] on span "Commercial Use, Attribution Appreciated" at bounding box center [698, 261] width 113 height 9
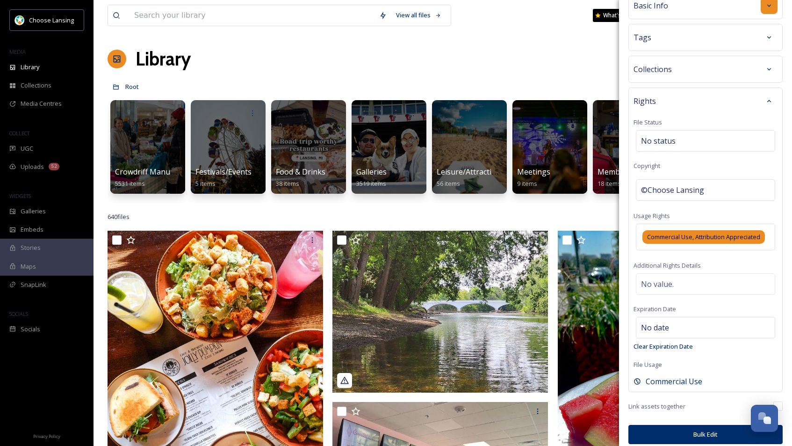
scroll to position [65, 0]
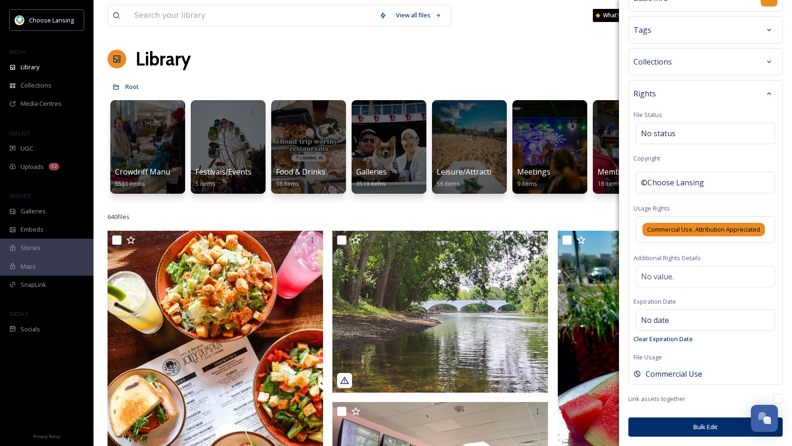
click at [678, 428] on button "Bulk Edit" at bounding box center [706, 426] width 154 height 19
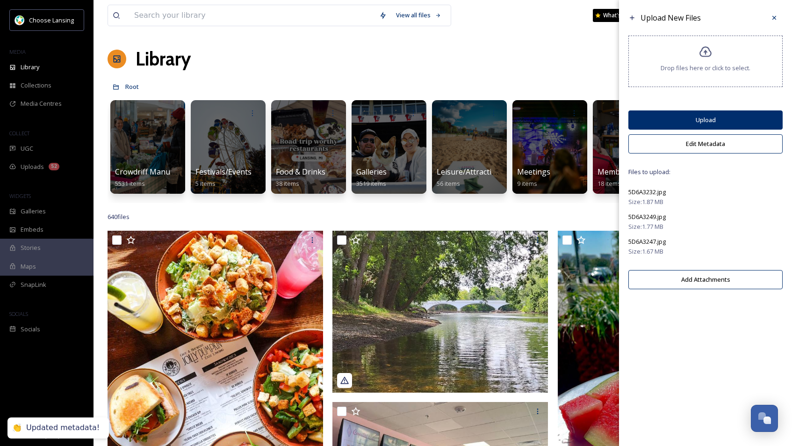
click at [673, 123] on button "Upload" at bounding box center [706, 119] width 154 height 19
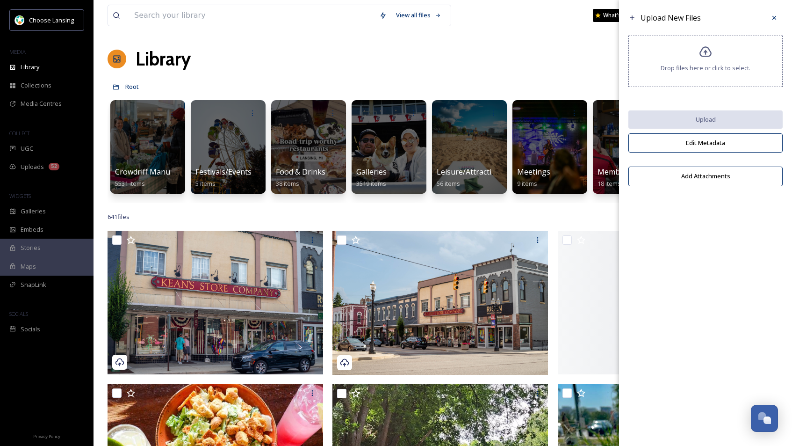
drag, startPoint x: 772, startPoint y: 16, endPoint x: 775, endPoint y: 21, distance: 5.7
click at [738, 16] on icon at bounding box center [774, 17] width 7 height 7
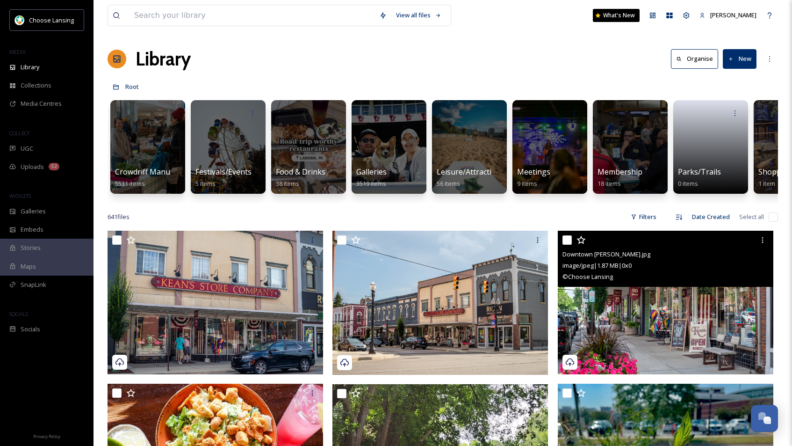
drag, startPoint x: 569, startPoint y: 245, endPoint x: 567, endPoint y: 251, distance: 5.9
click at [569, 245] on input "checkbox" at bounding box center [567, 239] width 9 height 9
checkbox input "true"
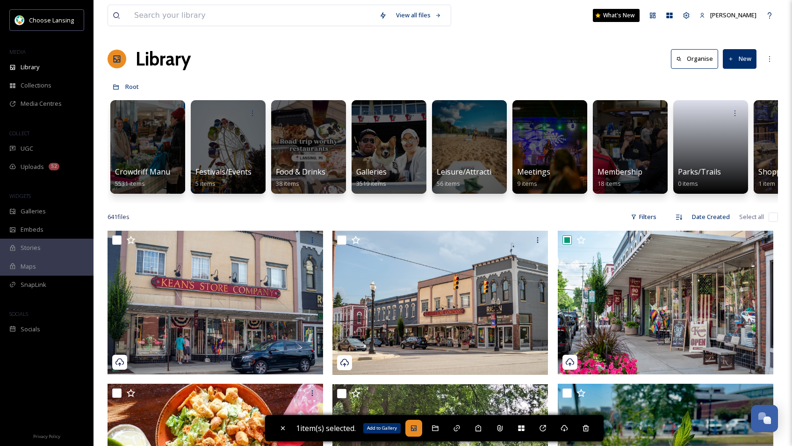
click at [416, 426] on icon at bounding box center [413, 427] width 7 height 7
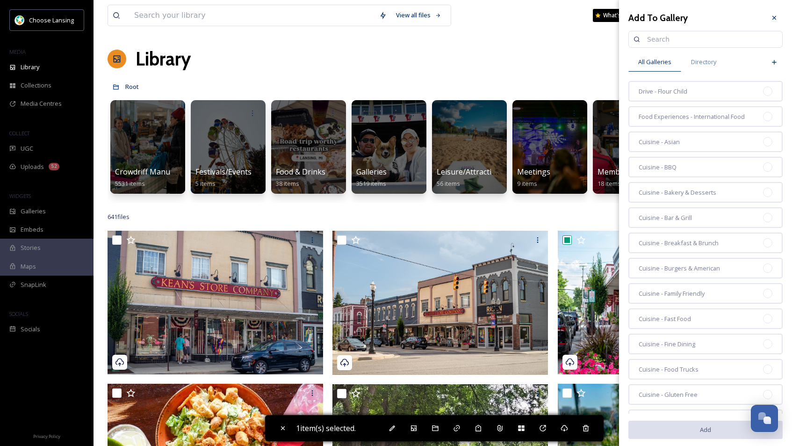
click at [672, 42] on input at bounding box center [710, 39] width 135 height 19
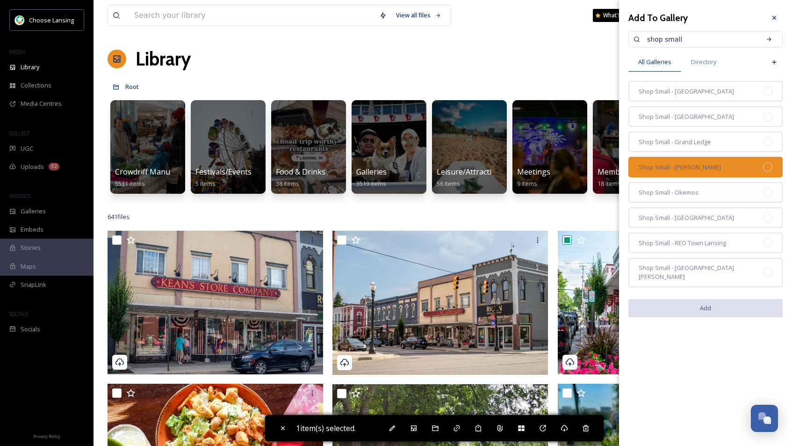
click at [708, 170] on div "Shop Small - [PERSON_NAME]" at bounding box center [706, 167] width 154 height 21
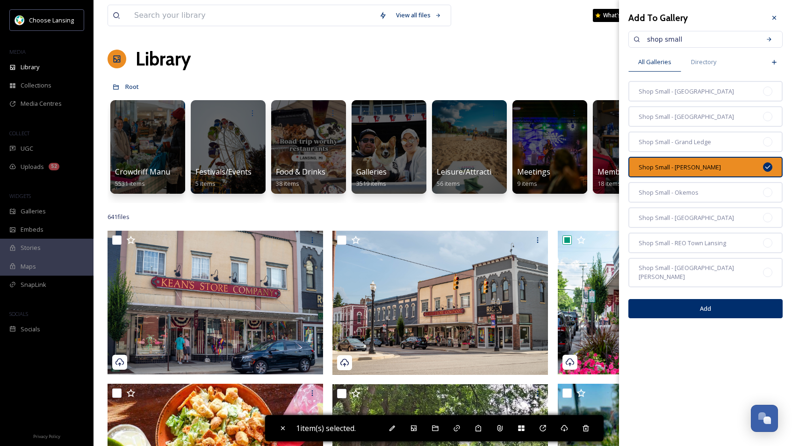
click at [738, 167] on icon at bounding box center [767, 167] width 5 height 4
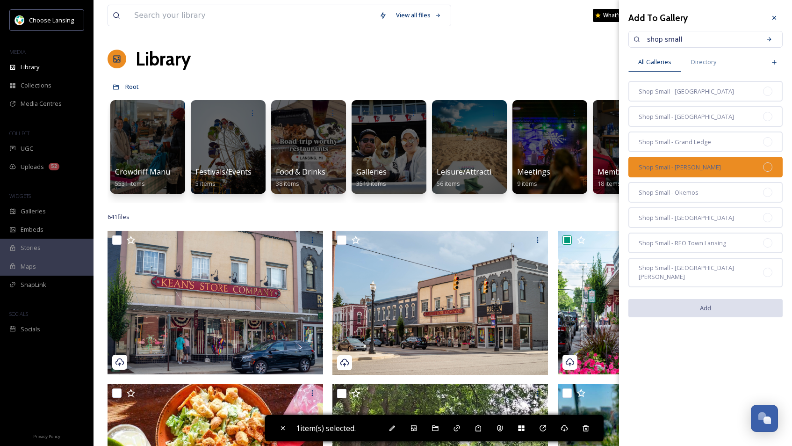
drag, startPoint x: 690, startPoint y: 40, endPoint x: 635, endPoint y: 37, distance: 54.8
click at [633, 38] on div "shop small" at bounding box center [706, 39] width 154 height 17
drag, startPoint x: 783, startPoint y: 14, endPoint x: 779, endPoint y: 36, distance: 21.5
click at [738, 14] on div "Add To Gallery shop small All Galleries Directory Shop Small - Downtown Lansing…" at bounding box center [705, 166] width 173 height 333
drag, startPoint x: 701, startPoint y: 39, endPoint x: 640, endPoint y: 38, distance: 60.8
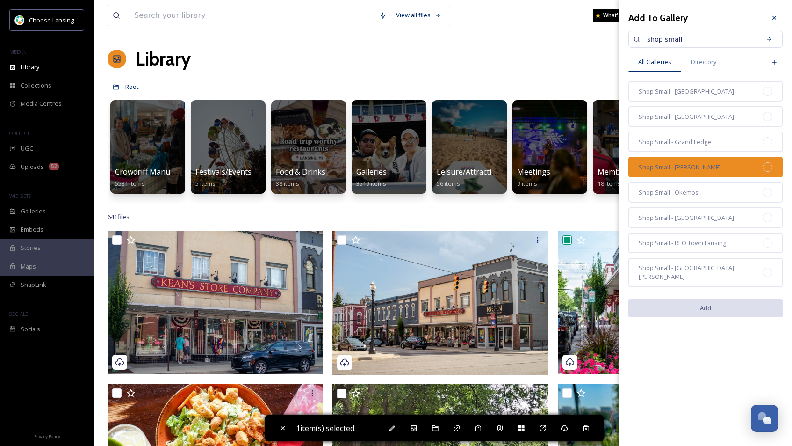
click at [641, 38] on div "shop small" at bounding box center [706, 39] width 154 height 17
type input "[PERSON_NAME]"
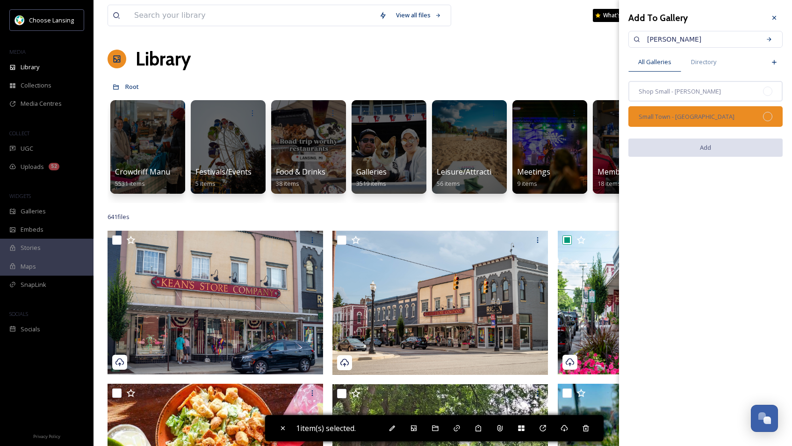
click at [738, 113] on div "Small Town - [GEOGRAPHIC_DATA]" at bounding box center [706, 116] width 154 height 21
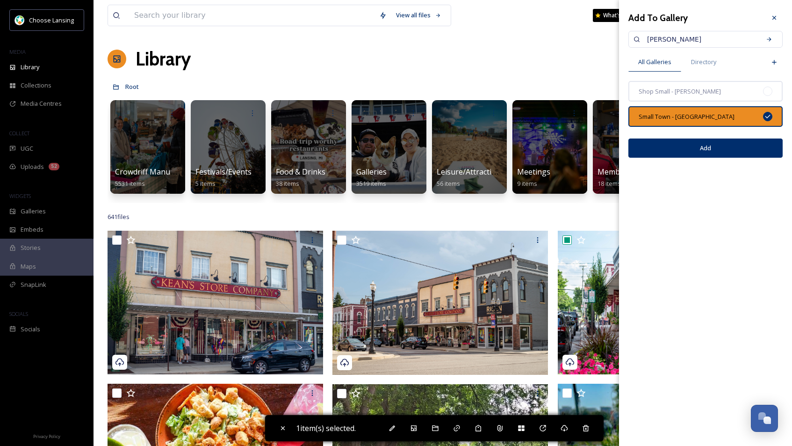
click at [738, 148] on button "Add" at bounding box center [706, 147] width 154 height 19
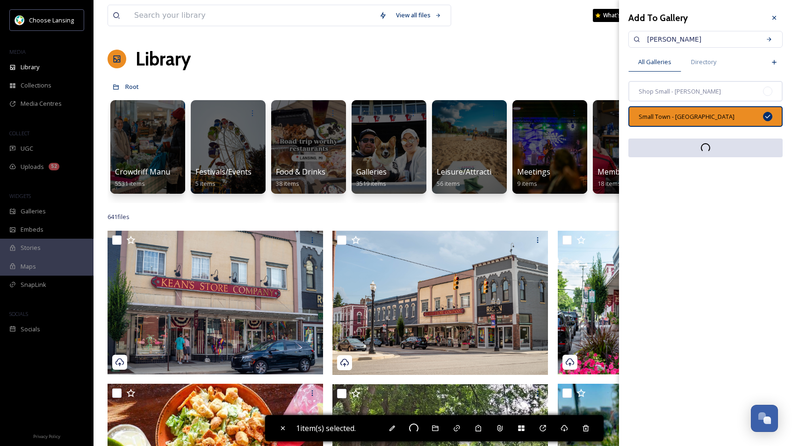
checkbox input "false"
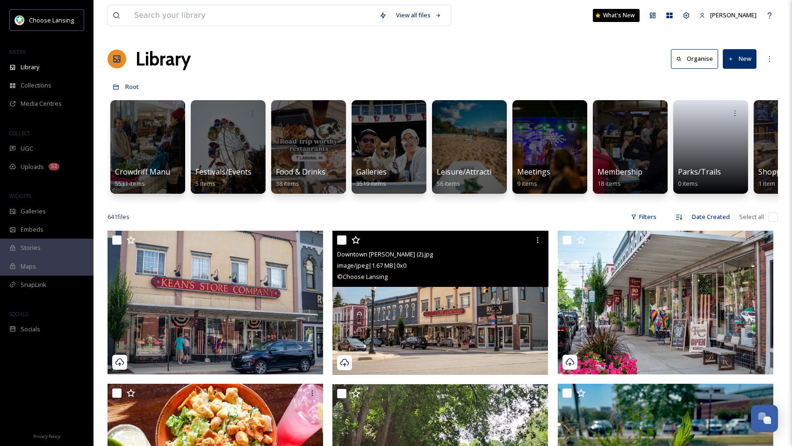
click at [342, 245] on input "checkbox" at bounding box center [341, 239] width 9 height 9
checkbox input "true"
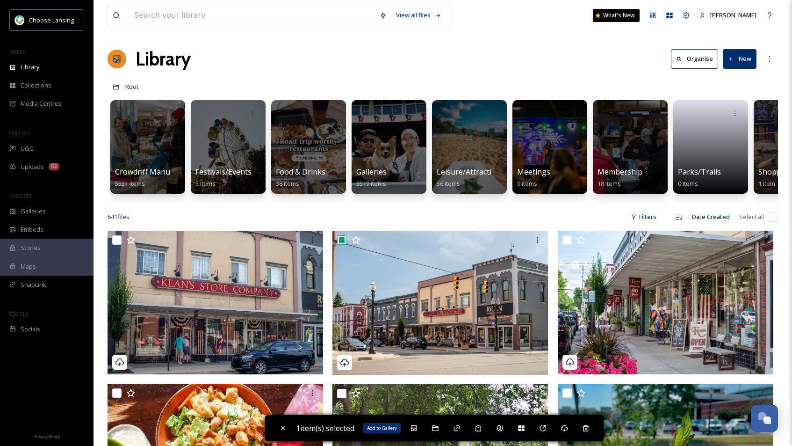
drag, startPoint x: 417, startPoint y: 426, endPoint x: 423, endPoint y: 405, distance: 22.4
click at [417, 426] on icon at bounding box center [413, 427] width 7 height 7
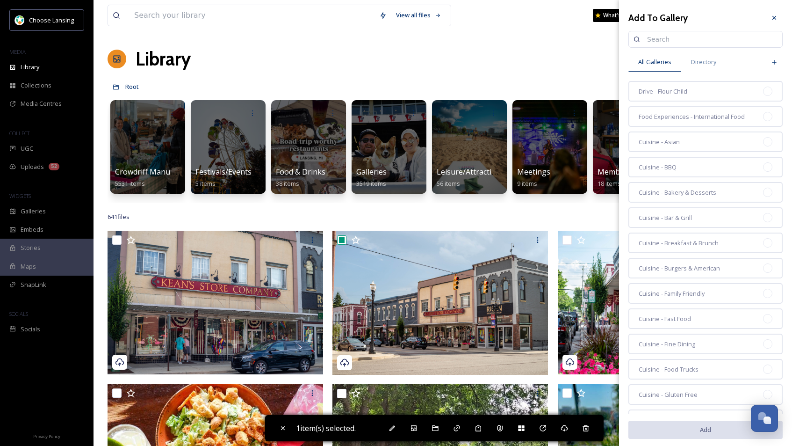
click at [651, 37] on input at bounding box center [710, 39] width 135 height 19
type input "[PERSON_NAME]"
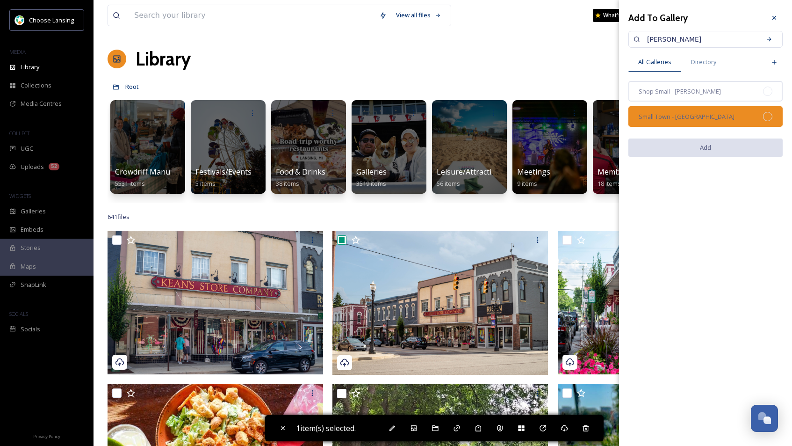
drag, startPoint x: 754, startPoint y: 109, endPoint x: 759, endPoint y: 122, distance: 13.6
click at [738, 109] on div "Small Town - [GEOGRAPHIC_DATA]" at bounding box center [706, 116] width 154 height 21
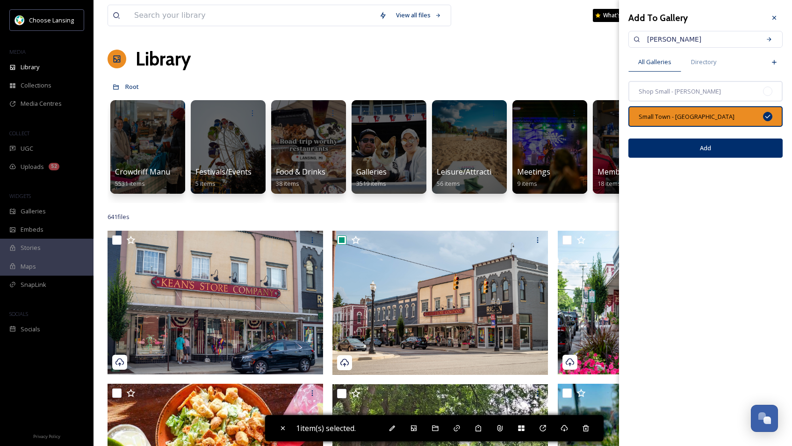
click at [738, 148] on button "Add" at bounding box center [706, 147] width 154 height 19
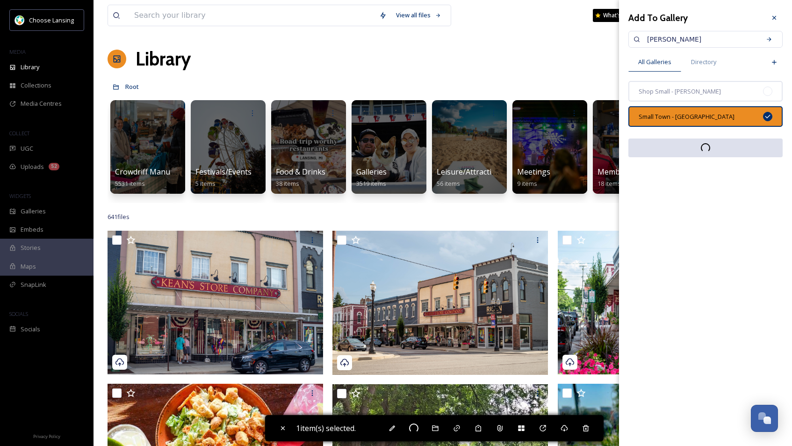
checkbox input "false"
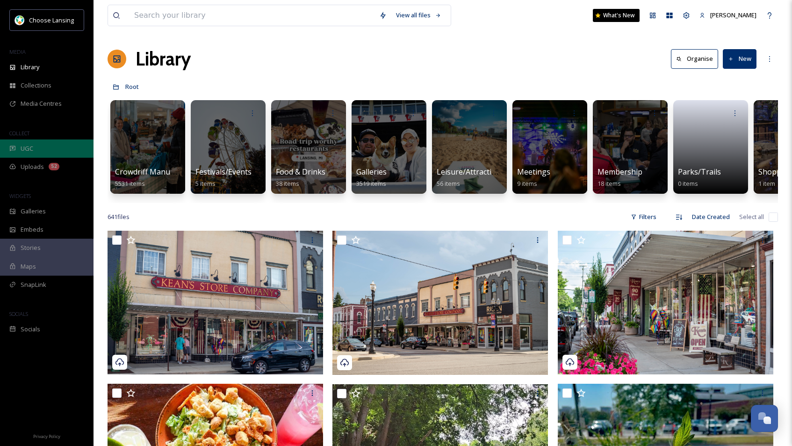
click at [32, 146] on span "UGC" at bounding box center [27, 148] width 13 height 9
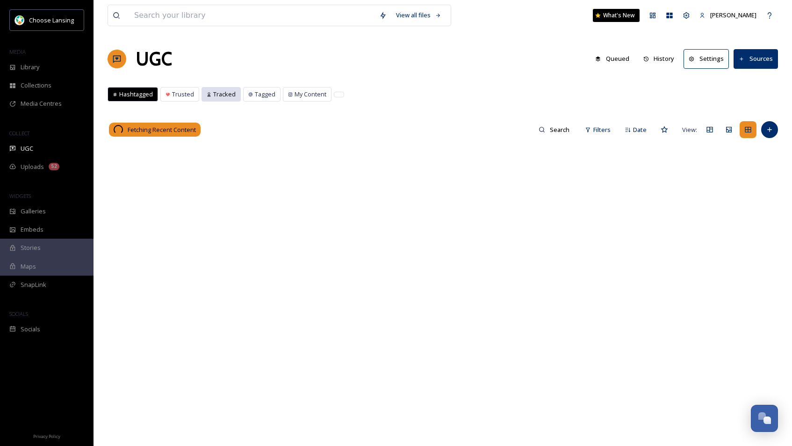
drag, startPoint x: 218, startPoint y: 94, endPoint x: 228, endPoint y: 94, distance: 10.3
click at [220, 94] on span "Tracked" at bounding box center [224, 94] width 22 height 9
drag, startPoint x: 561, startPoint y: 130, endPoint x: 560, endPoint y: 135, distance: 4.9
click at [561, 130] on input at bounding box center [560, 129] width 30 height 19
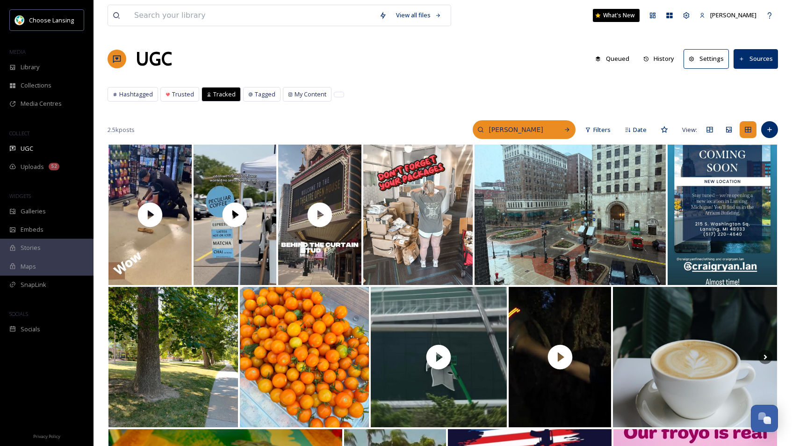
type input "[PERSON_NAME]"
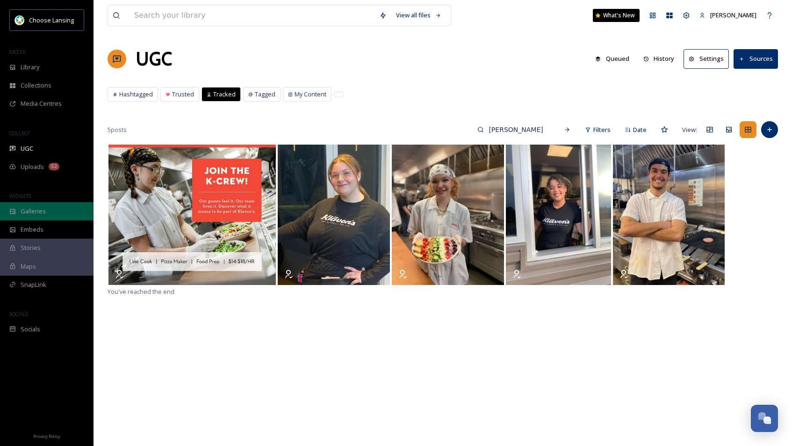
click at [39, 211] on span "Galleries" at bounding box center [33, 211] width 25 height 9
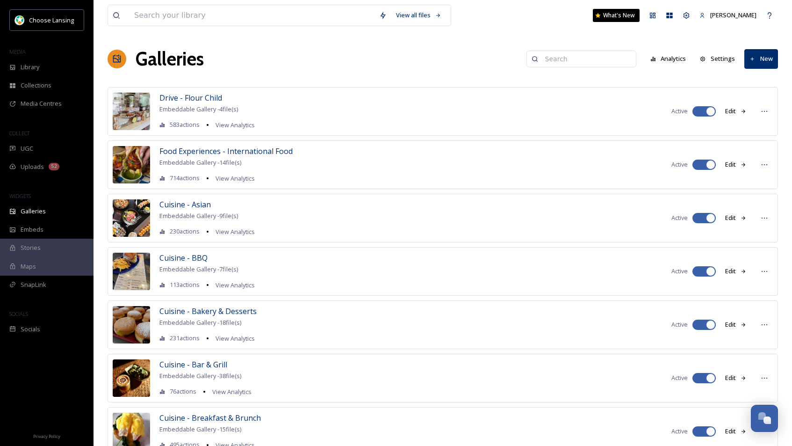
click at [569, 58] on input at bounding box center [586, 59] width 91 height 19
type input "[PERSON_NAME]"
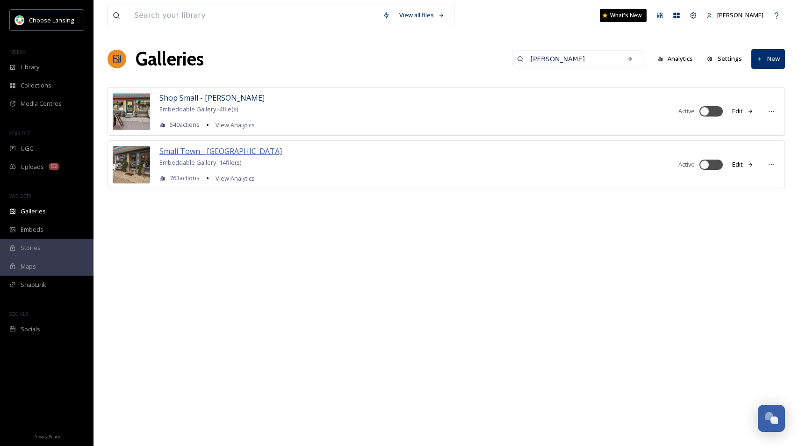
click at [178, 154] on span "Small Town - [GEOGRAPHIC_DATA]" at bounding box center [220, 151] width 123 height 10
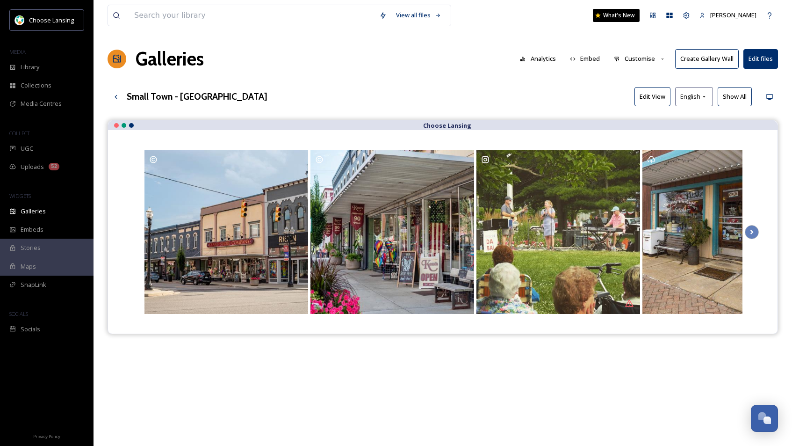
click at [638, 59] on button "Customise" at bounding box center [639, 59] width 61 height 18
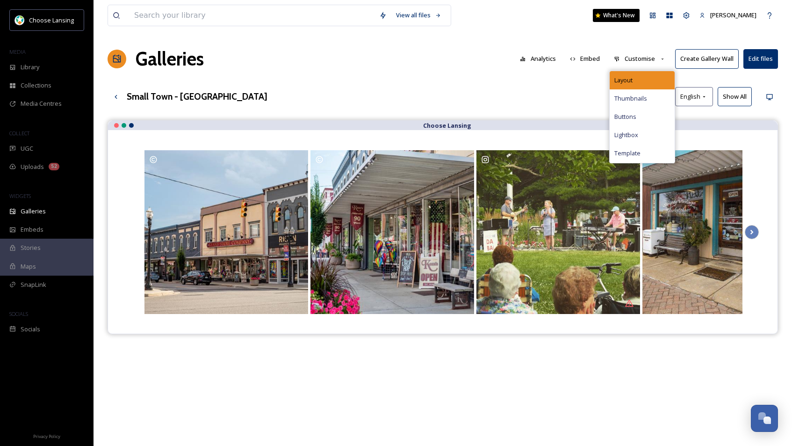
click at [642, 74] on div "Layout" at bounding box center [642, 80] width 65 height 18
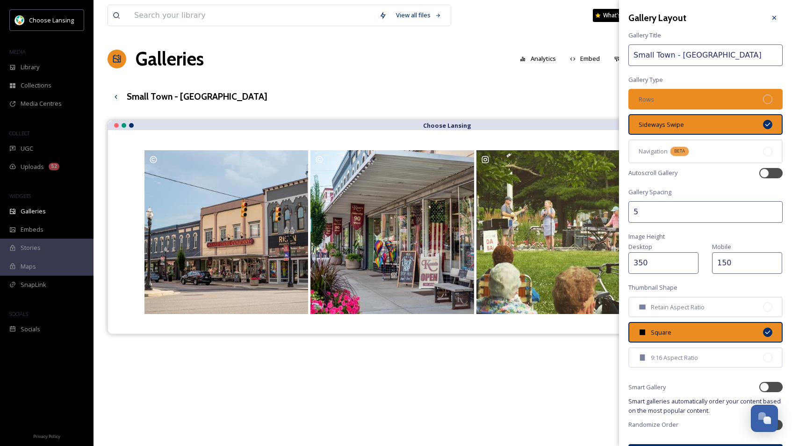
click at [693, 98] on div "Rows" at bounding box center [706, 99] width 154 height 21
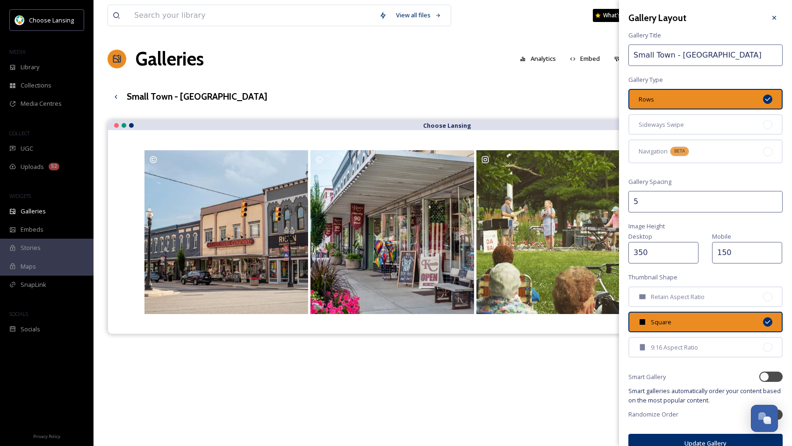
click at [668, 440] on button "Update Gallery" at bounding box center [706, 443] width 154 height 19
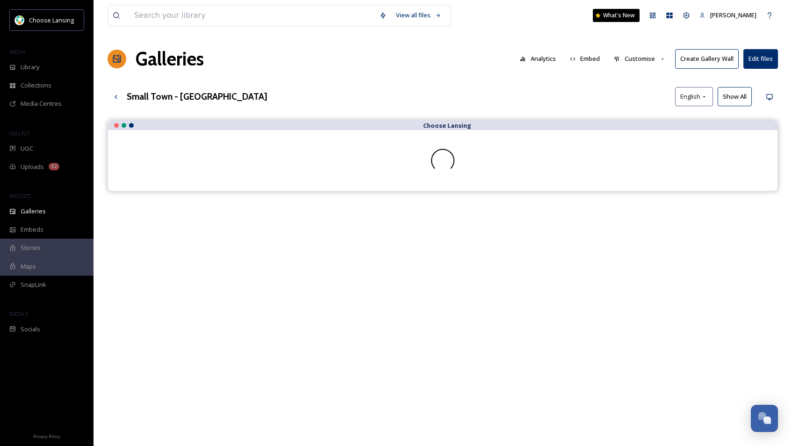
click at [545, 401] on div "Choose Lansing" at bounding box center [443, 343] width 671 height 446
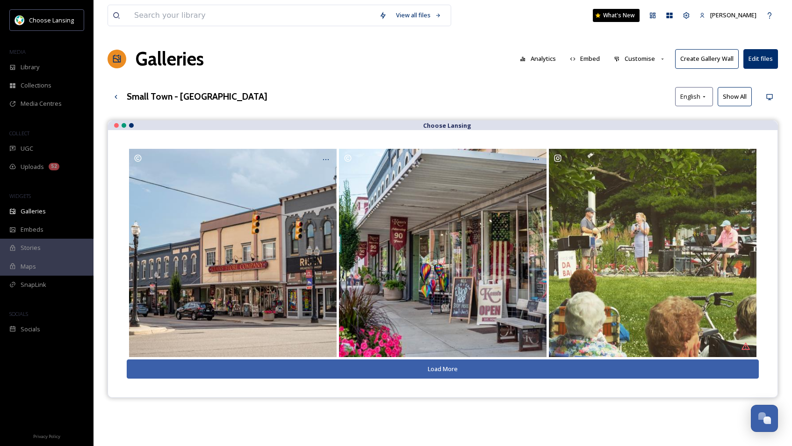
drag, startPoint x: 732, startPoint y: 97, endPoint x: 745, endPoint y: 101, distance: 13.8
click at [732, 97] on button "Show All" at bounding box center [735, 96] width 34 height 19
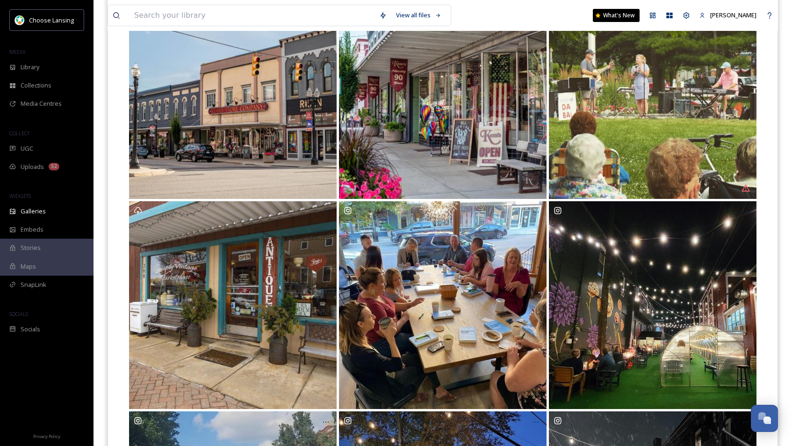
scroll to position [169, 0]
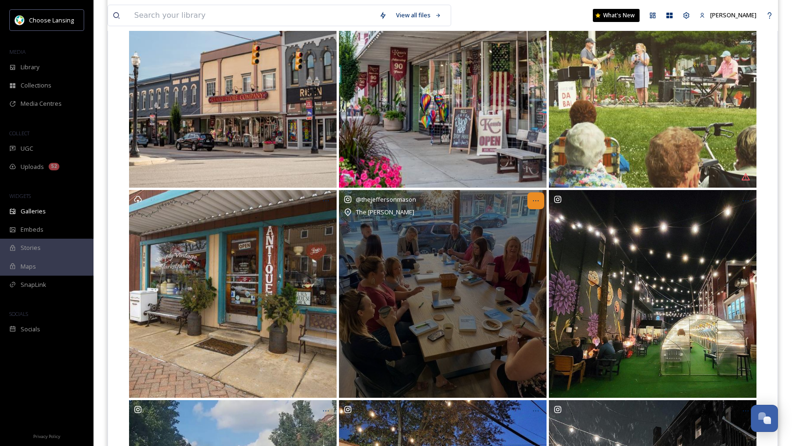
drag, startPoint x: 534, startPoint y: 200, endPoint x: 532, endPoint y: 206, distance: 6.4
click at [534, 200] on icon at bounding box center [536, 200] width 6 height 1
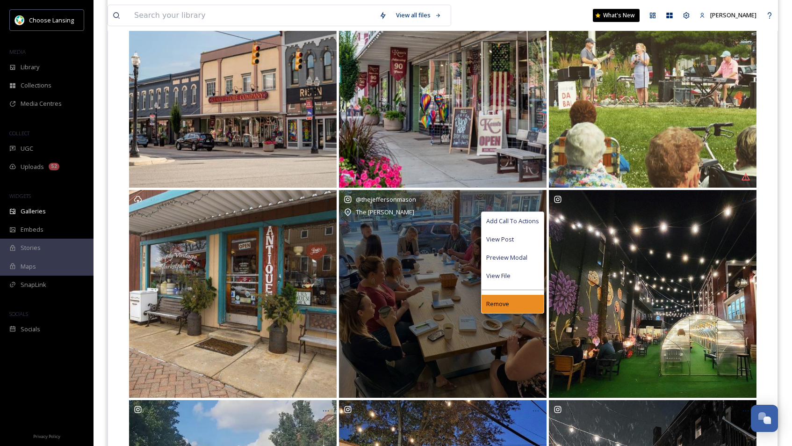
click at [508, 304] on span "Remove" at bounding box center [497, 303] width 23 height 9
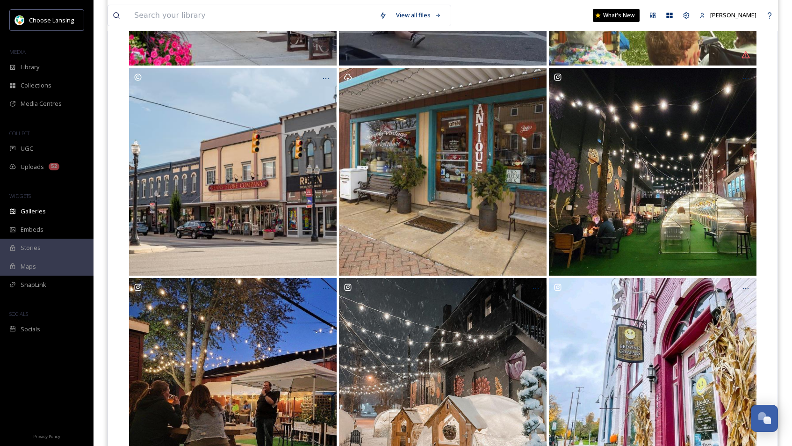
scroll to position [295, 0]
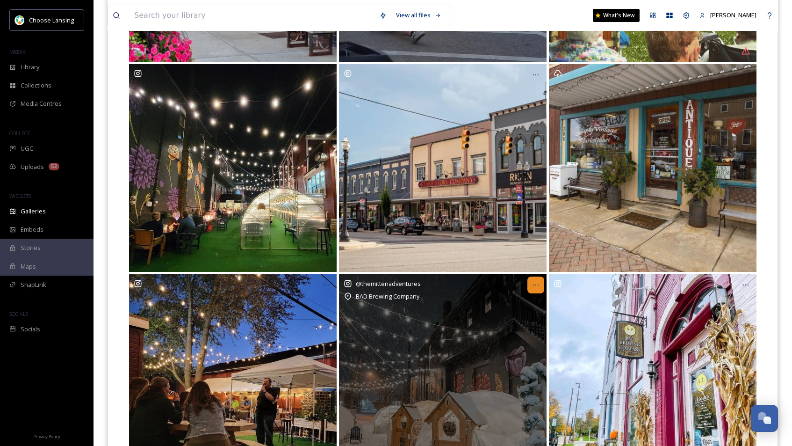
click at [536, 288] on icon at bounding box center [535, 284] width 7 height 7
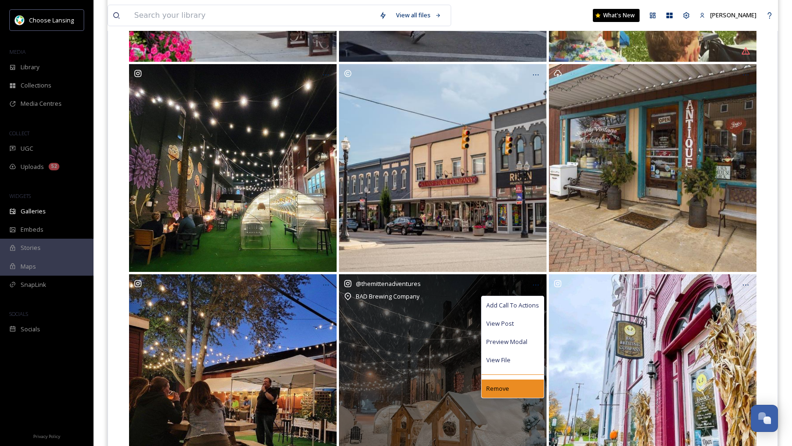
click at [504, 387] on span "Remove" at bounding box center [497, 388] width 23 height 9
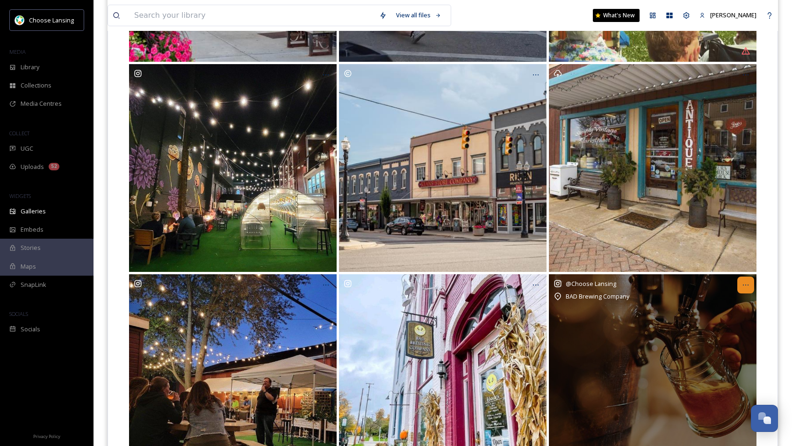
drag, startPoint x: 750, startPoint y: 284, endPoint x: 750, endPoint y: 292, distance: 7.9
click at [738, 284] on div at bounding box center [745, 284] width 17 height 17
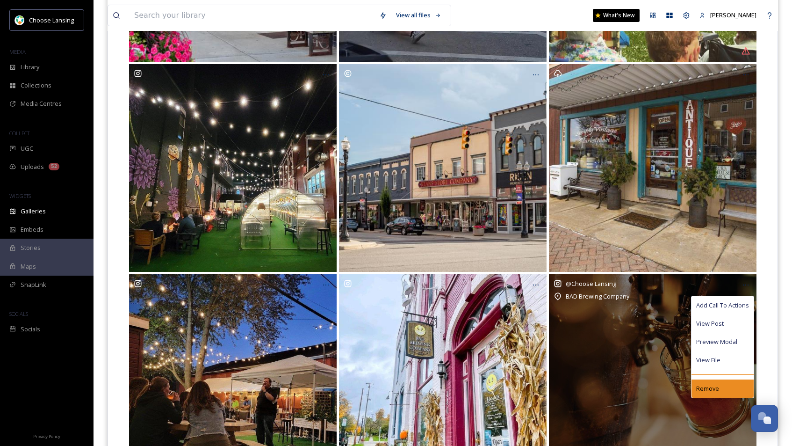
click at [711, 387] on span "Remove" at bounding box center [707, 388] width 23 height 9
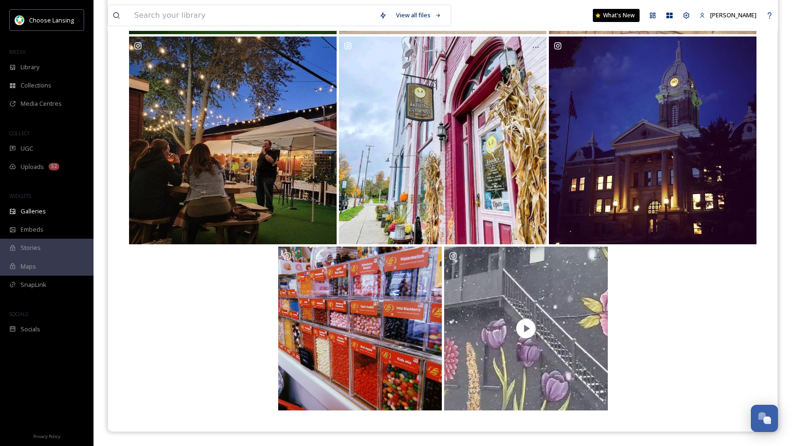
scroll to position [530, 0]
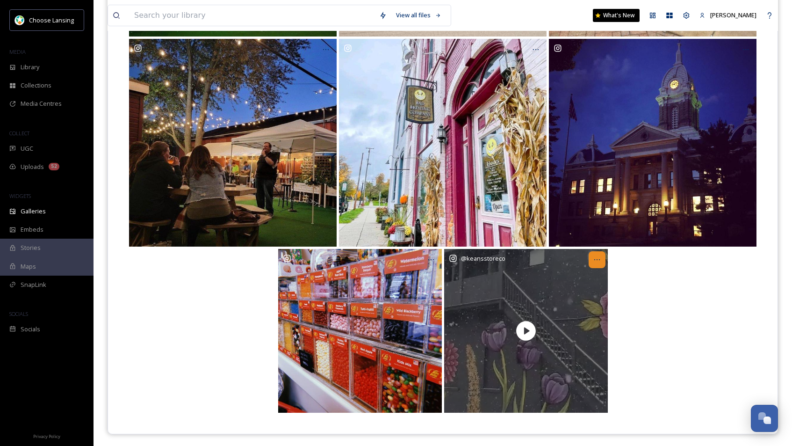
click at [594, 258] on icon at bounding box center [596, 259] width 7 height 7
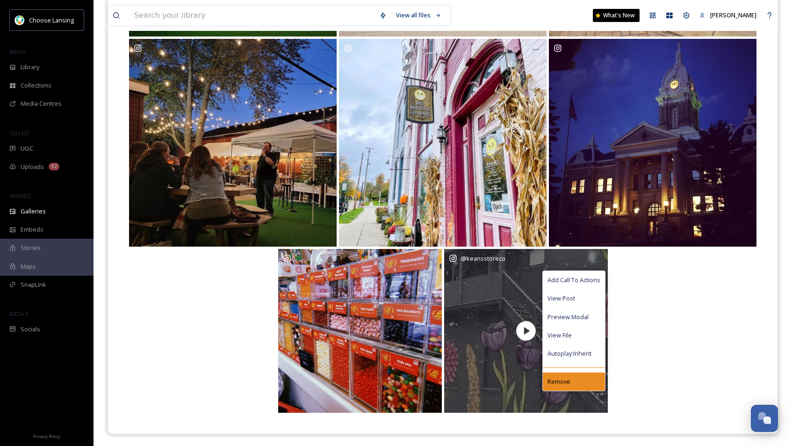
click at [559, 378] on span "Remove" at bounding box center [559, 381] width 23 height 9
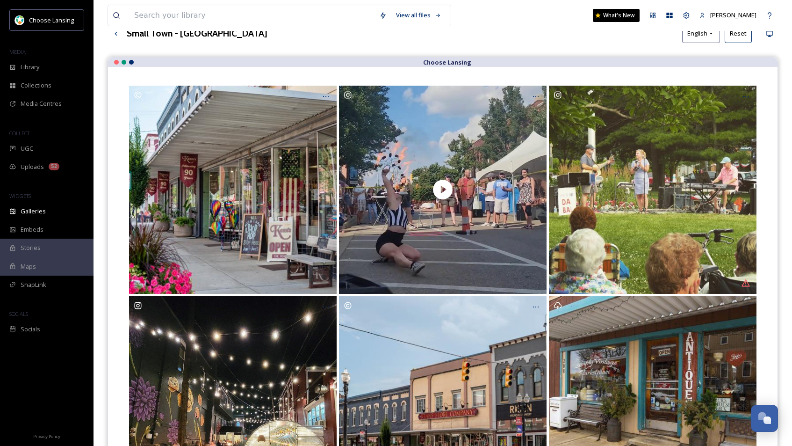
scroll to position [0, 0]
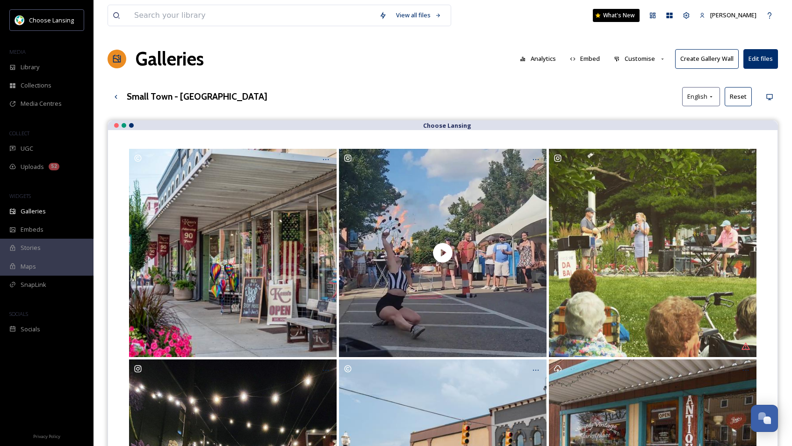
click at [631, 58] on button "Customise" at bounding box center [639, 59] width 61 height 18
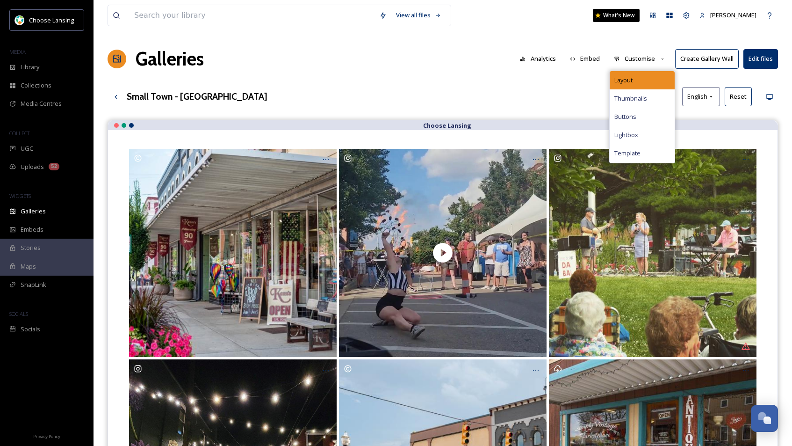
click at [639, 75] on div "Layout" at bounding box center [642, 80] width 65 height 18
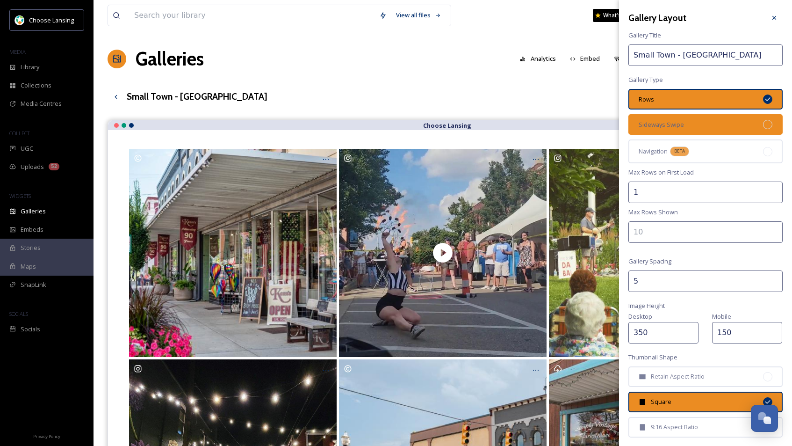
click at [689, 121] on div "Sideways Swipe" at bounding box center [706, 124] width 154 height 21
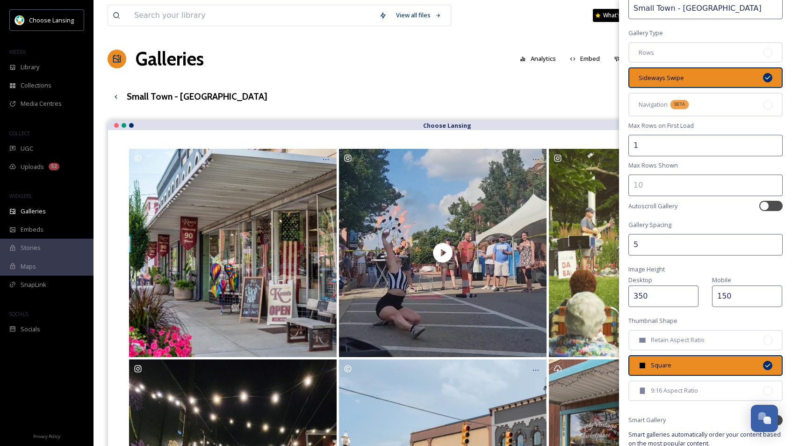
scroll to position [106, 0]
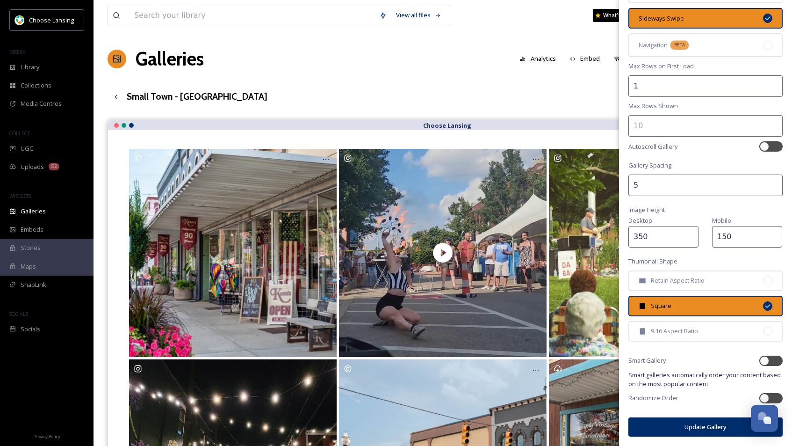
click at [705, 429] on button "Update Gallery" at bounding box center [706, 426] width 154 height 19
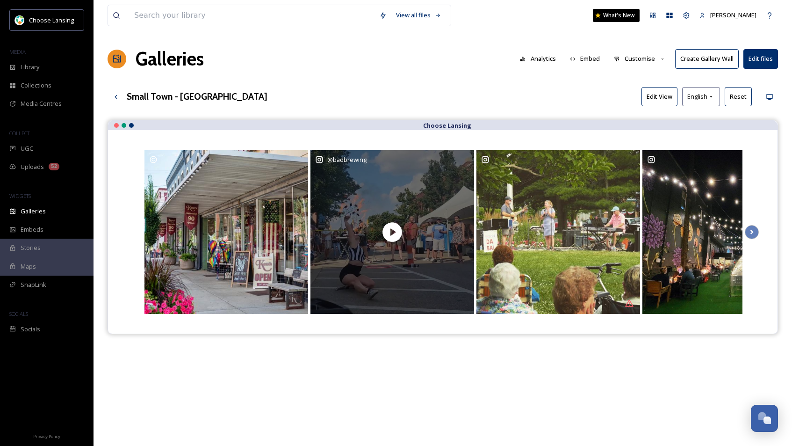
click at [462, 161] on div "@ badbrewing" at bounding box center [392, 159] width 154 height 9
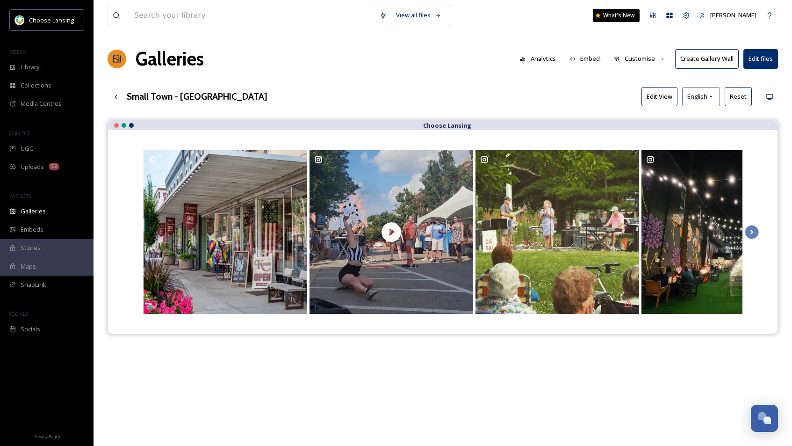
click at [652, 57] on button "Customise" at bounding box center [639, 59] width 61 height 18
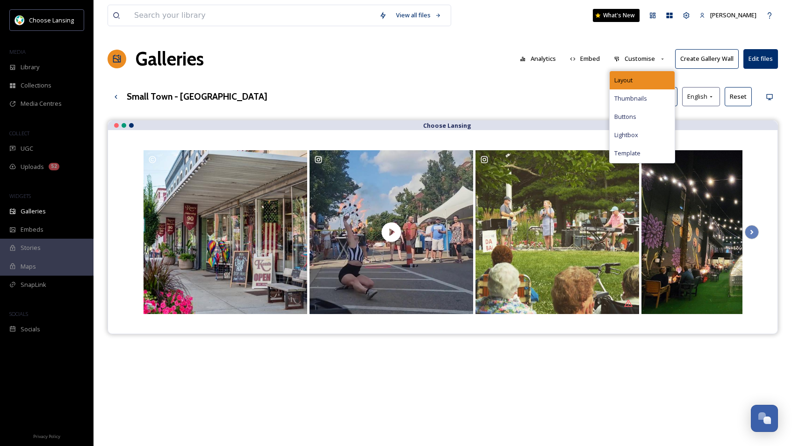
click at [649, 72] on div "Layout" at bounding box center [642, 80] width 65 height 18
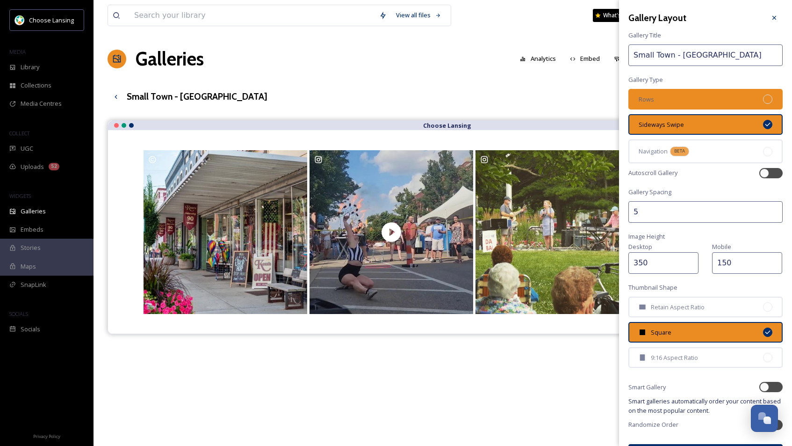
click at [693, 97] on div "Rows" at bounding box center [706, 99] width 154 height 21
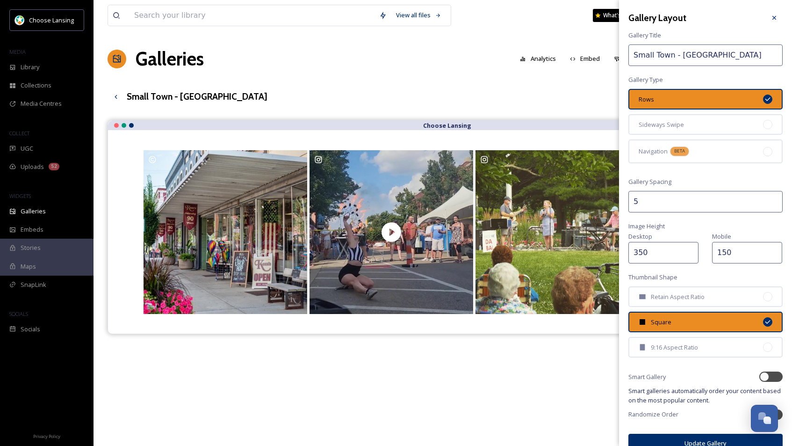
scroll to position [16, 0]
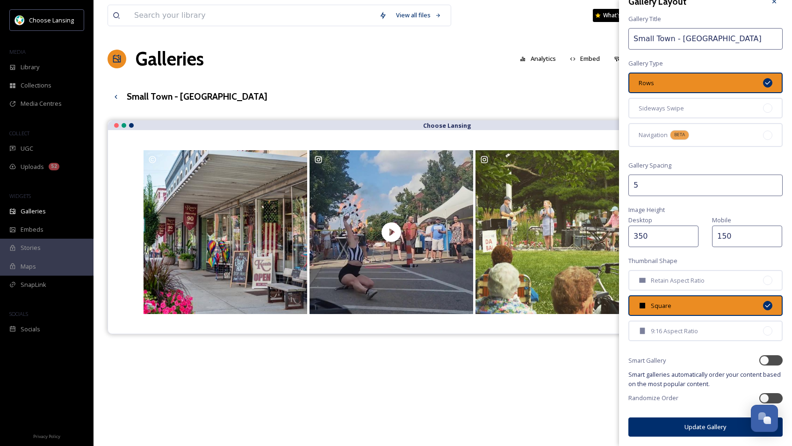
click at [686, 426] on button "Update Gallery" at bounding box center [706, 426] width 154 height 19
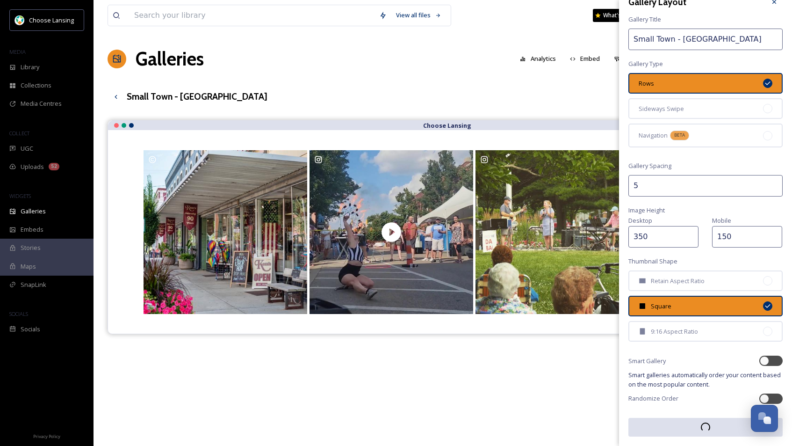
scroll to position [16, 0]
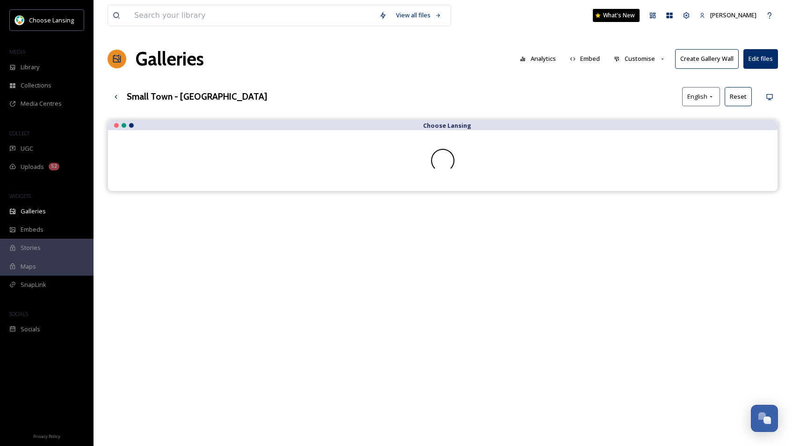
drag, startPoint x: 455, startPoint y: 91, endPoint x: 451, endPoint y: 98, distance: 7.7
click at [454, 92] on div "Small Town - [PERSON_NAME] English Reset" at bounding box center [443, 96] width 671 height 19
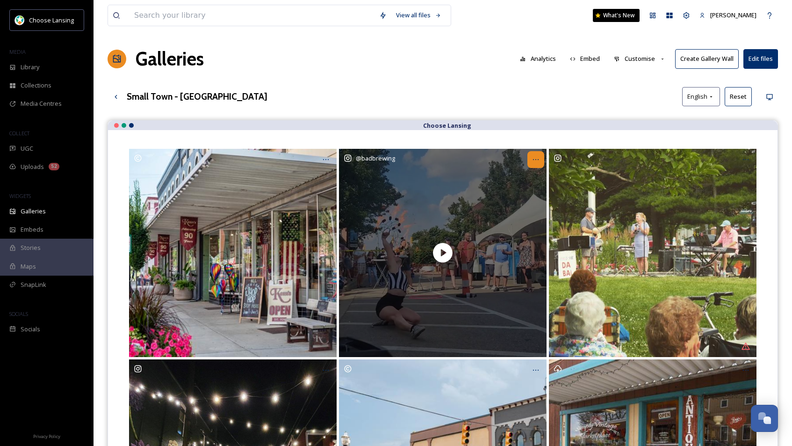
click at [534, 159] on icon at bounding box center [536, 159] width 6 height 1
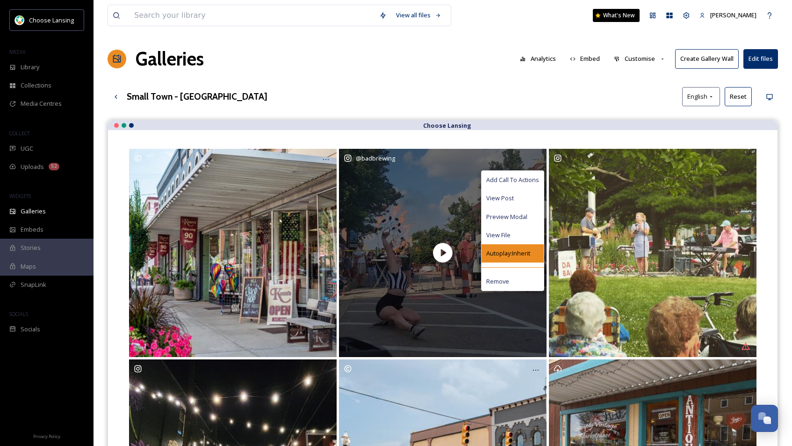
click at [519, 256] on span "Autoplay: Inherit" at bounding box center [508, 253] width 44 height 9
click at [512, 253] on span "Autoplay: Inherit" at bounding box center [508, 253] width 44 height 9
drag, startPoint x: 513, startPoint y: 254, endPoint x: 509, endPoint y: 250, distance: 5.3
click at [513, 254] on span "Autoplay: Inherit" at bounding box center [508, 253] width 44 height 9
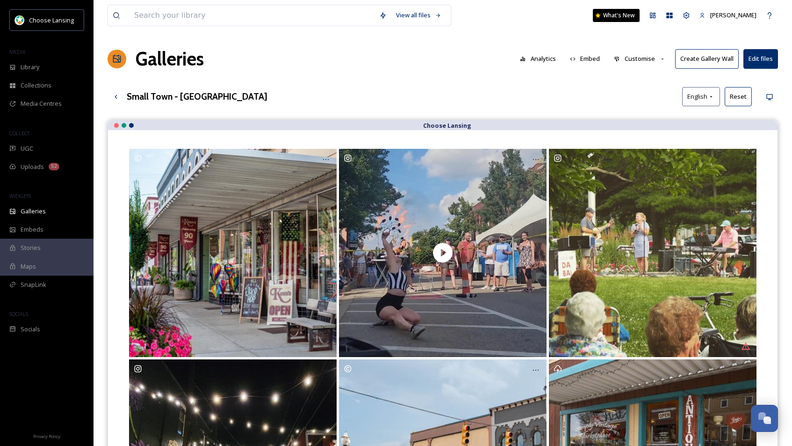
click at [640, 60] on button "Customise" at bounding box center [639, 59] width 61 height 18
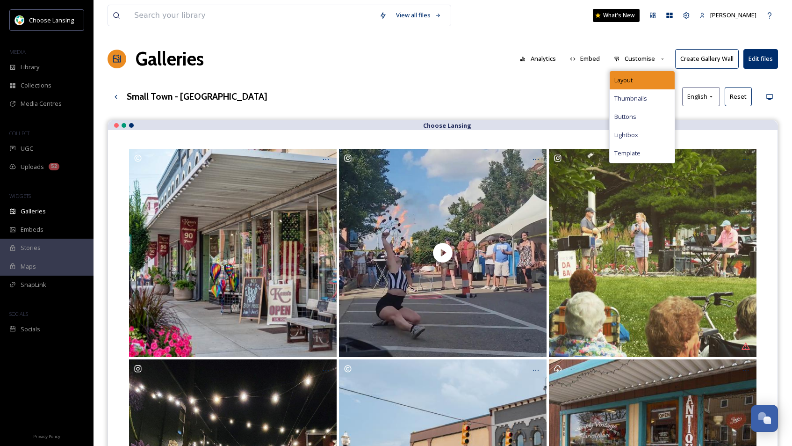
click at [640, 76] on div "Layout" at bounding box center [642, 80] width 65 height 18
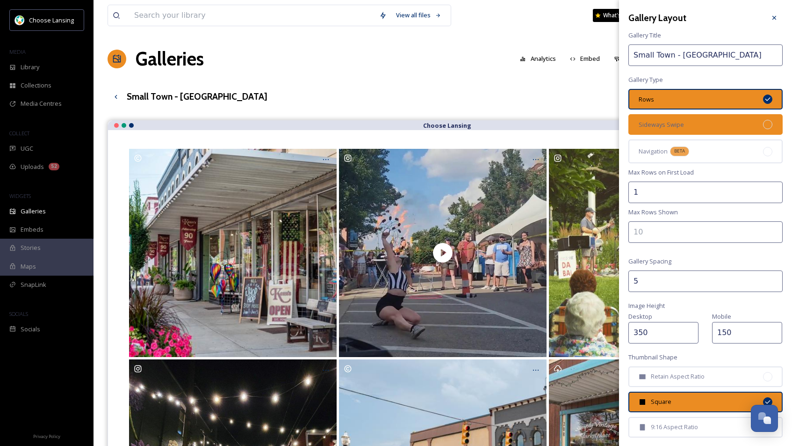
click at [686, 121] on div "Sideways Swipe" at bounding box center [706, 124] width 154 height 21
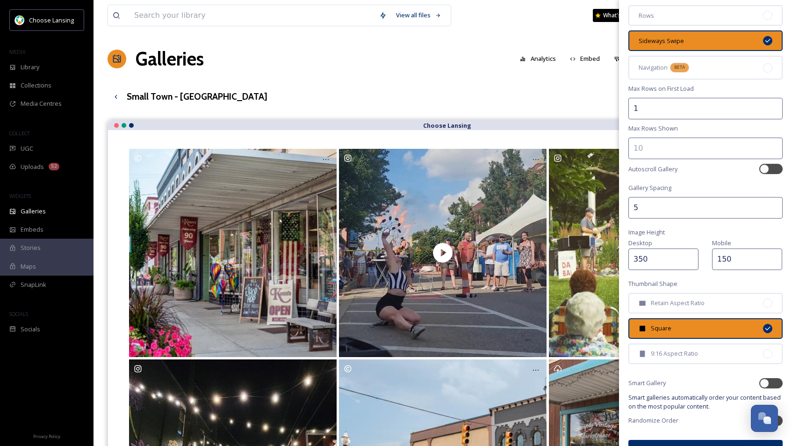
scroll to position [106, 0]
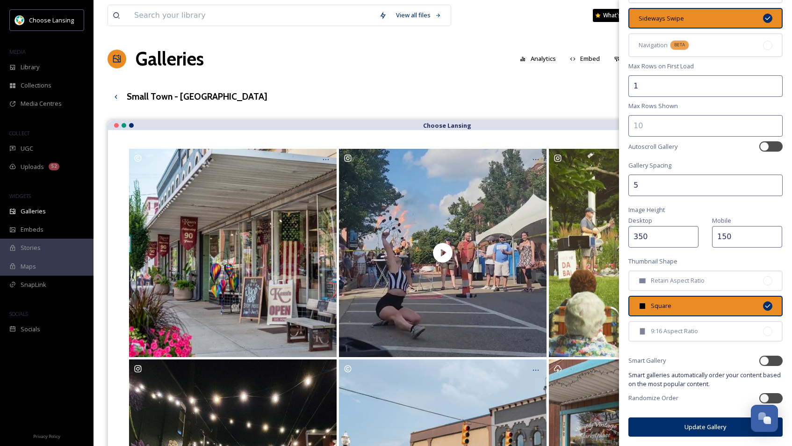
click at [694, 427] on button "Update Gallery" at bounding box center [706, 426] width 154 height 19
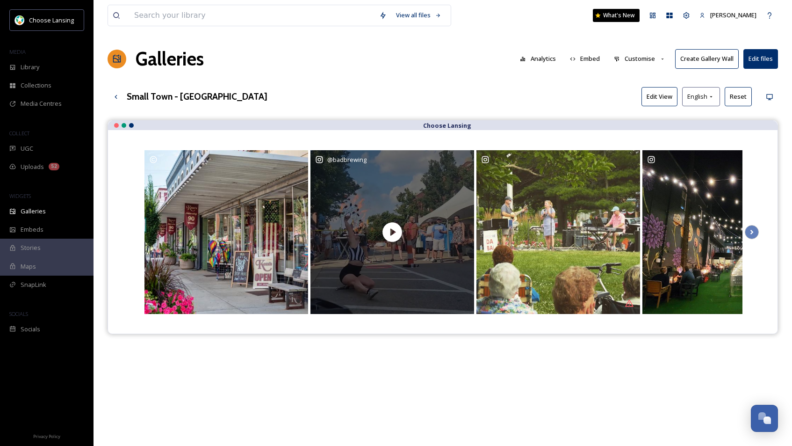
click at [395, 231] on icon at bounding box center [392, 231] width 23 height 23
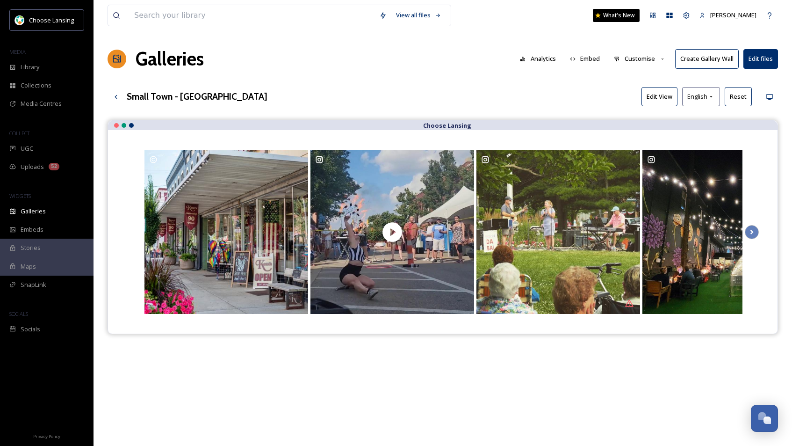
click at [643, 60] on button "Customise" at bounding box center [639, 59] width 61 height 18
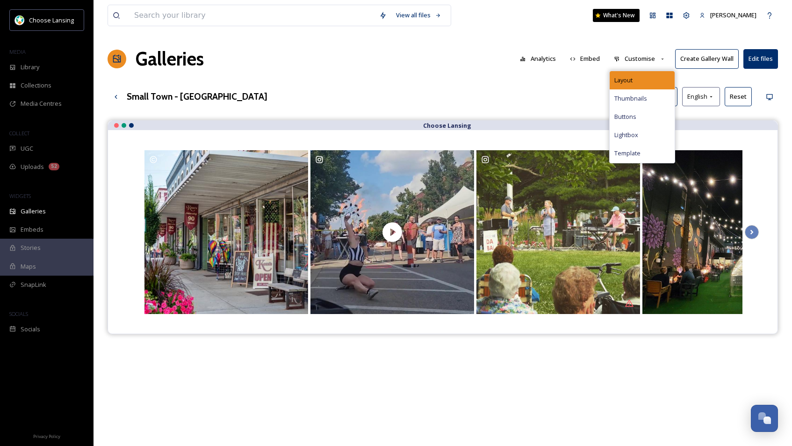
click at [645, 75] on div "Layout" at bounding box center [642, 80] width 65 height 18
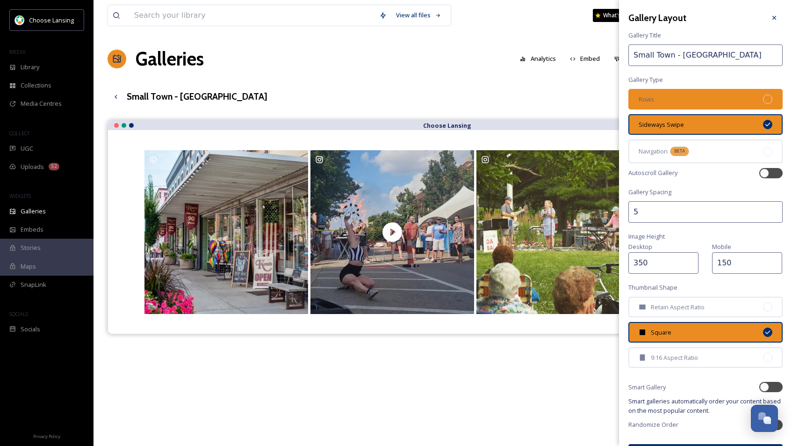
click at [677, 101] on div "Rows" at bounding box center [706, 99] width 154 height 21
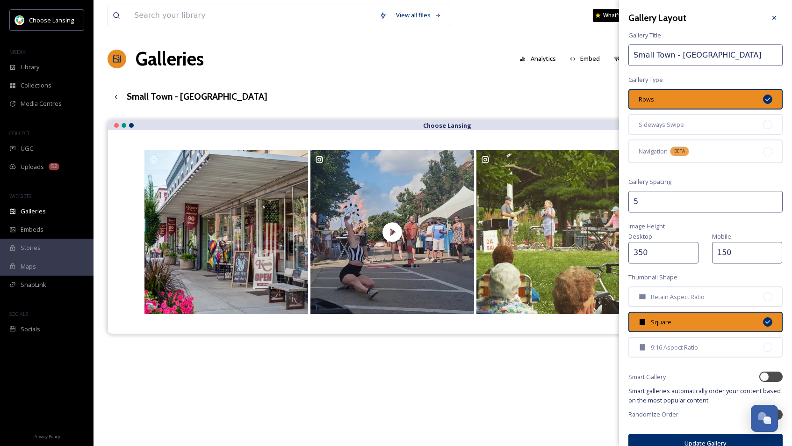
scroll to position [16, 0]
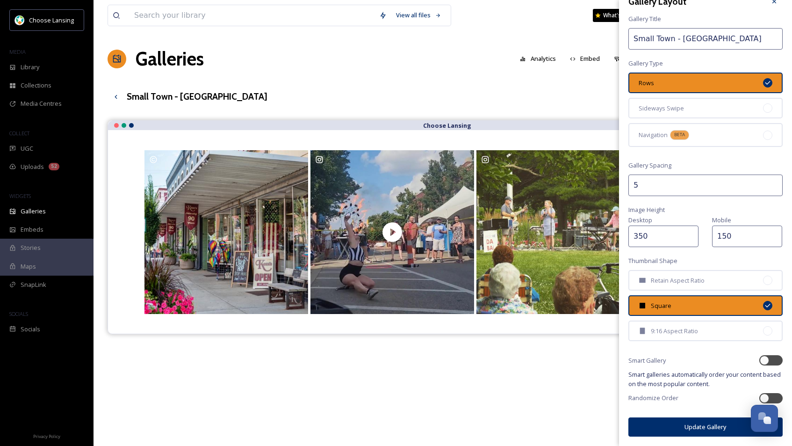
click at [686, 426] on button "Update Gallery" at bounding box center [706, 426] width 154 height 19
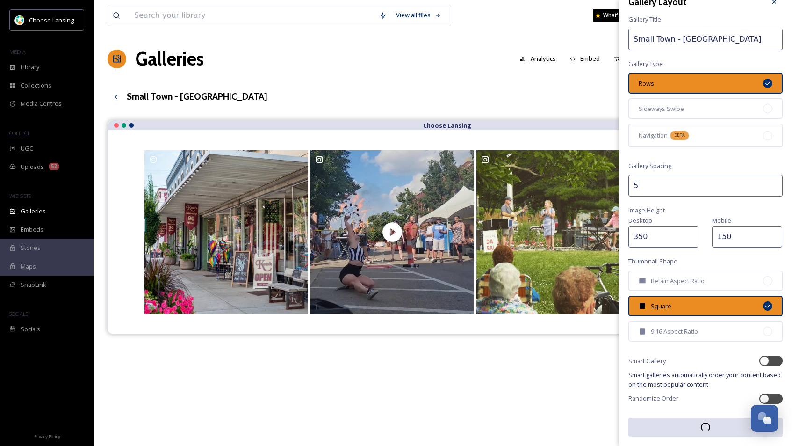
scroll to position [16, 0]
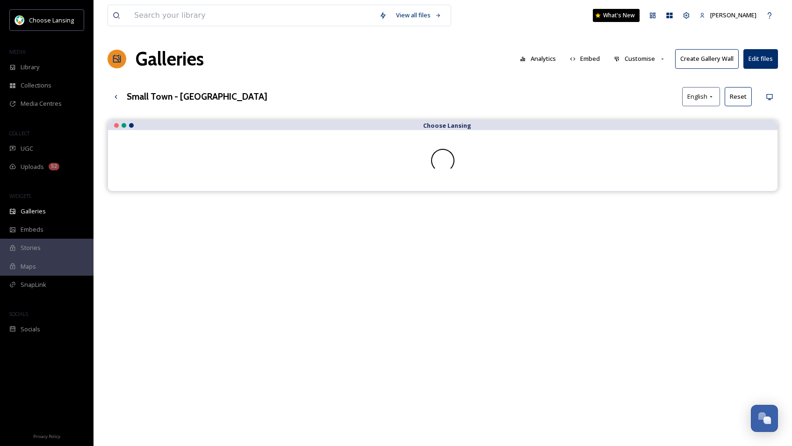
click at [429, 366] on div "Choose Lansing" at bounding box center [443, 343] width 671 height 446
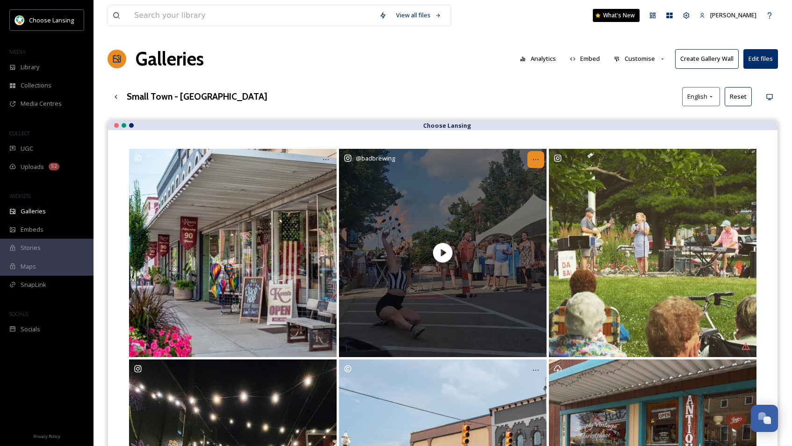
click at [537, 159] on icon at bounding box center [535, 159] width 7 height 7
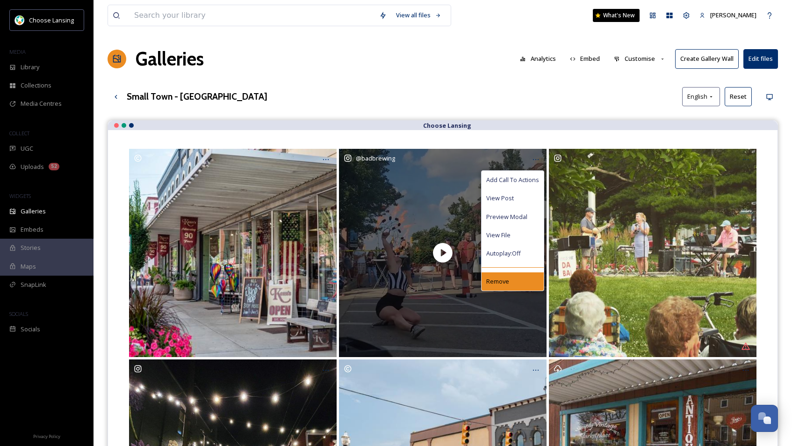
click at [498, 278] on span "Remove" at bounding box center [497, 281] width 23 height 9
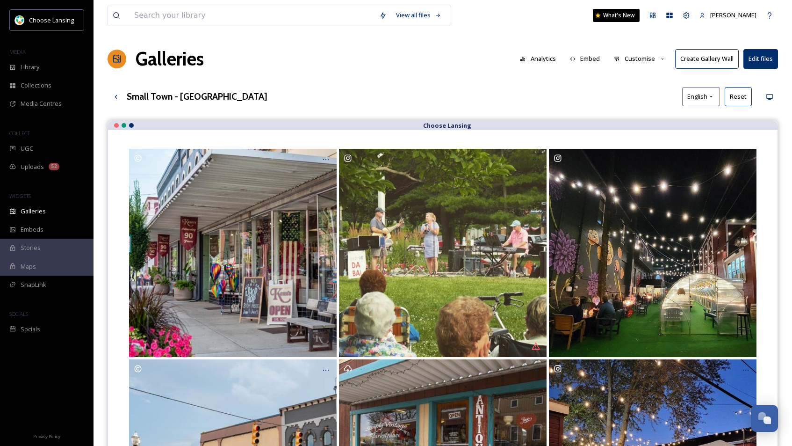
click at [638, 55] on button "Customise" at bounding box center [639, 59] width 61 height 18
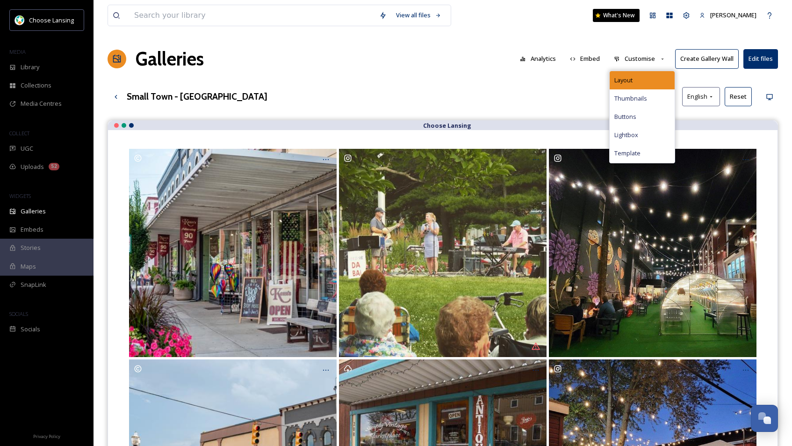
click at [629, 72] on div "Layout" at bounding box center [642, 80] width 65 height 18
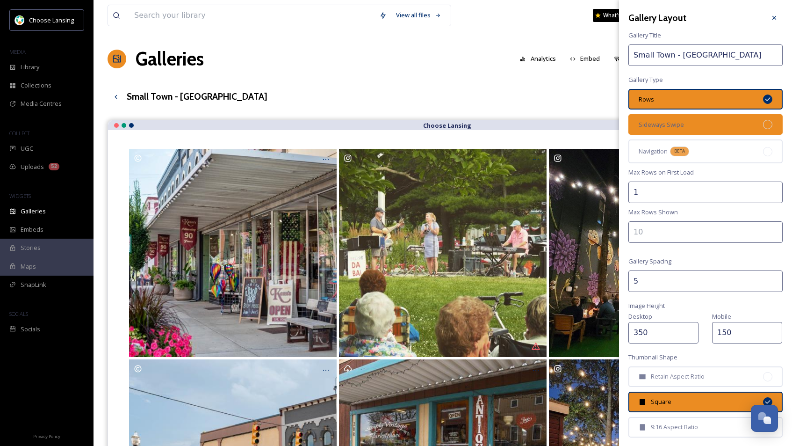
drag, startPoint x: 675, startPoint y: 122, endPoint x: 689, endPoint y: 133, distance: 18.3
click at [675, 122] on span "Sideways Swipe" at bounding box center [661, 124] width 45 height 9
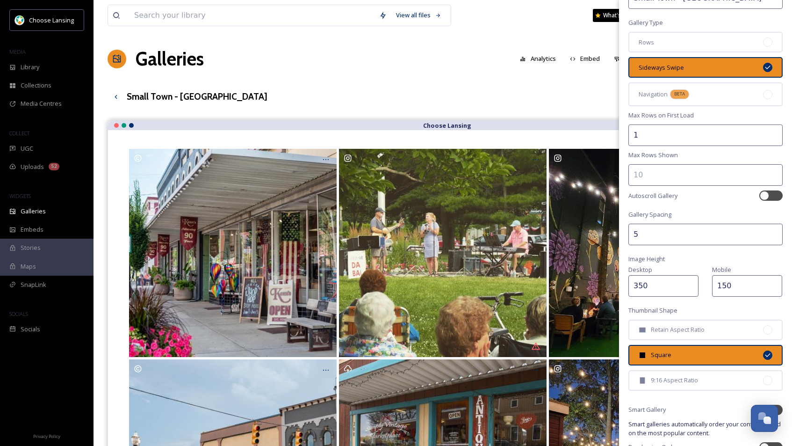
scroll to position [106, 0]
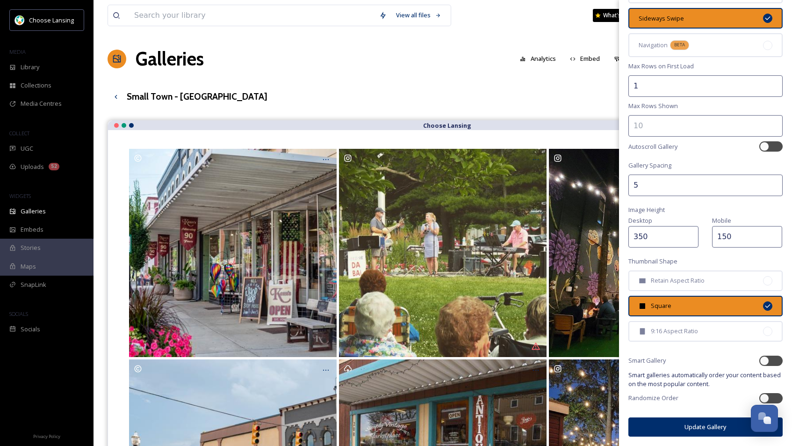
click at [668, 428] on button "Update Gallery" at bounding box center [706, 426] width 154 height 19
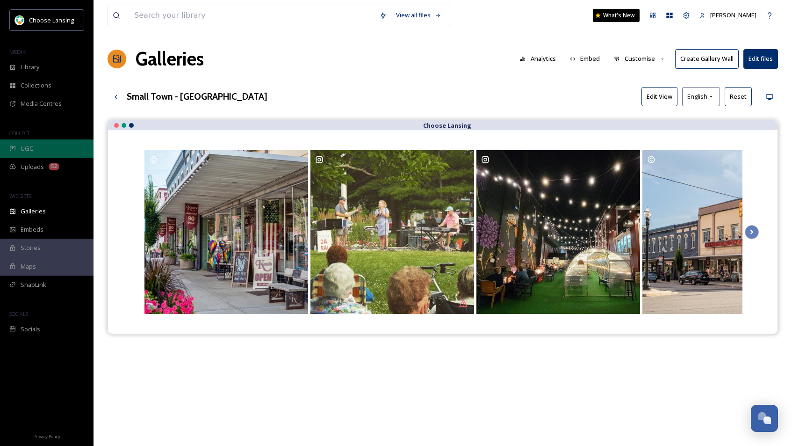
click at [21, 147] on span "UGC" at bounding box center [27, 148] width 13 height 9
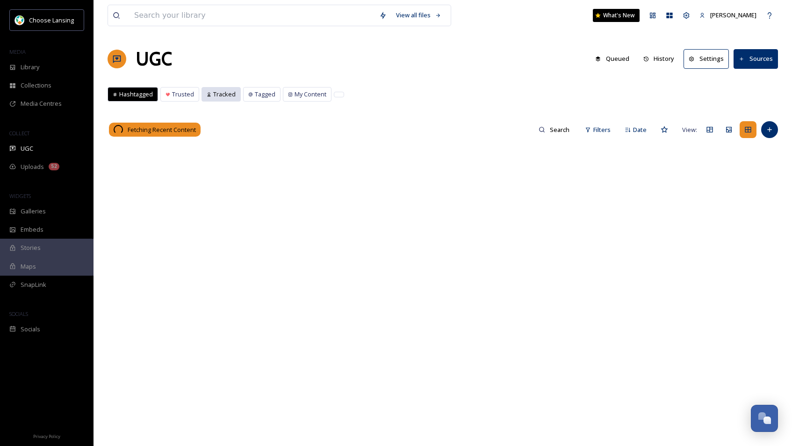
click at [223, 98] on span "Tracked" at bounding box center [224, 94] width 22 height 9
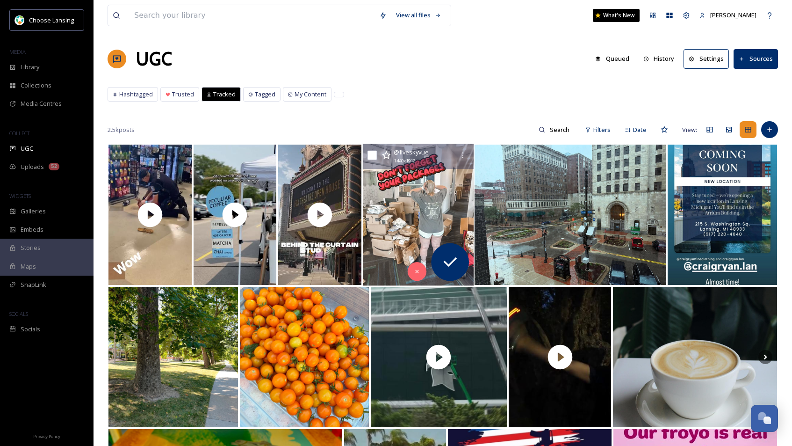
click at [405, 186] on img at bounding box center [417, 215] width 111 height 142
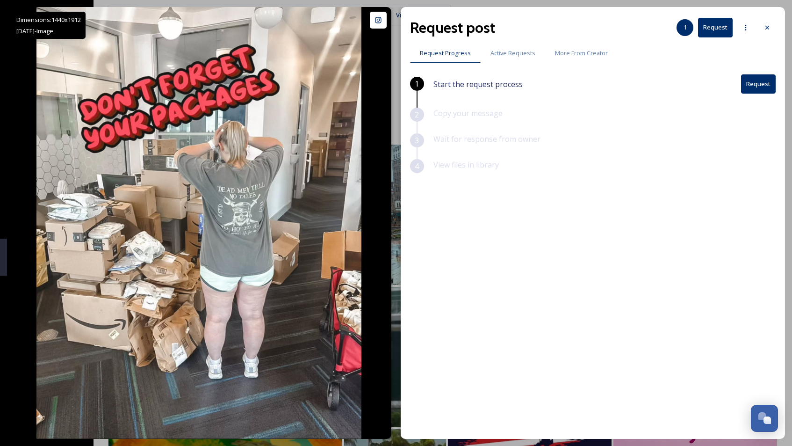
click at [738, 27] on icon at bounding box center [767, 27] width 7 height 7
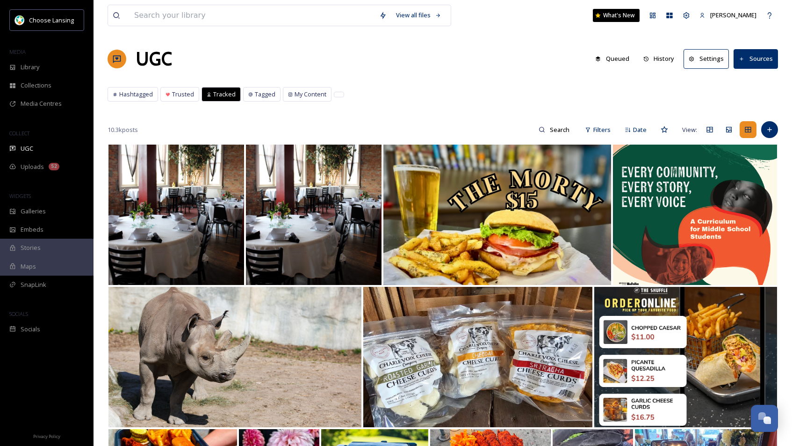
scroll to position [20, 0]
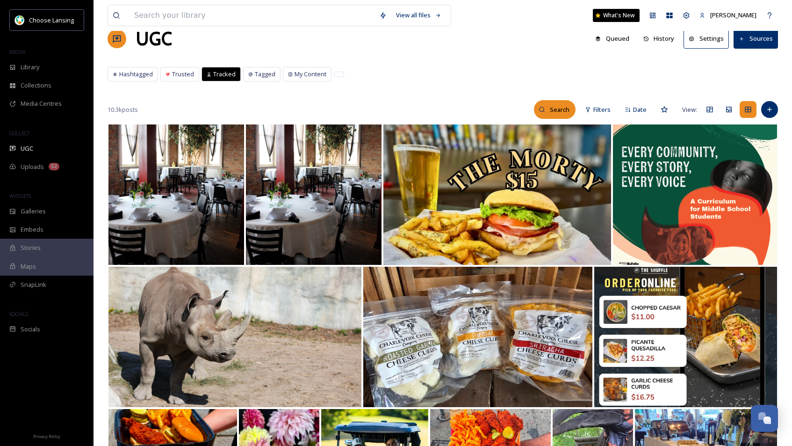
click at [551, 111] on input at bounding box center [560, 109] width 30 height 19
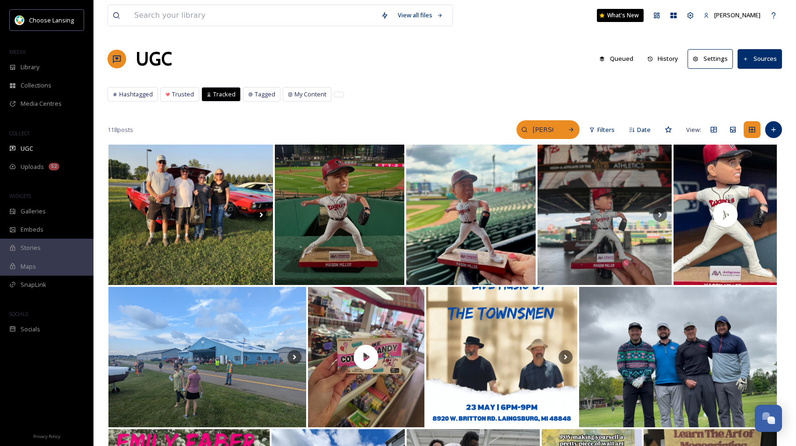
drag, startPoint x: 556, startPoint y: 130, endPoint x: 520, endPoint y: 129, distance: 36.5
click at [520, 129] on div "[PERSON_NAME]" at bounding box center [548, 129] width 63 height 19
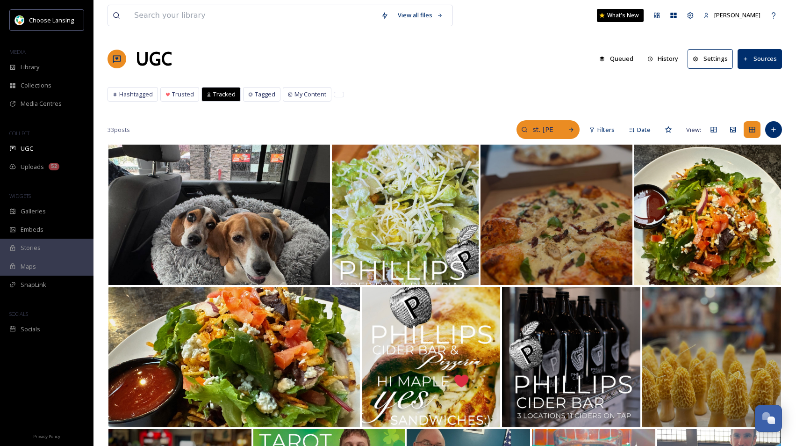
click at [539, 128] on input "st. johns" at bounding box center [543, 129] width 30 height 19
drag, startPoint x: 523, startPoint y: 128, endPoint x: 479, endPoint y: 131, distance: 44.1
click at [469, 130] on div "33 posts st. johns Filters Date View:" at bounding box center [445, 129] width 675 height 19
type input "grand ledge"
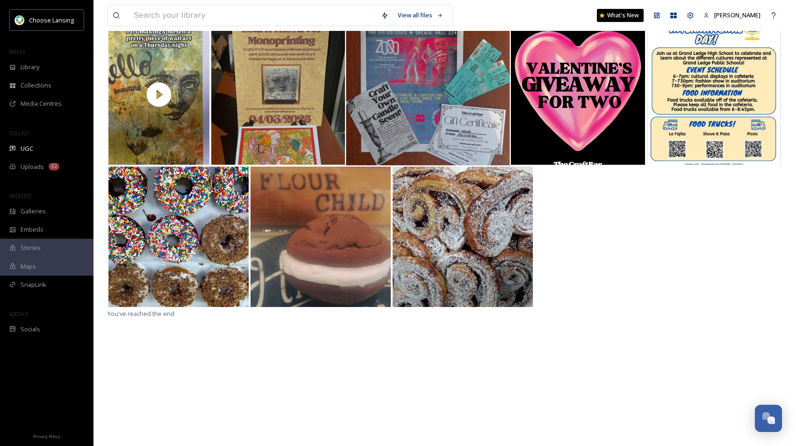
scroll to position [119, 0]
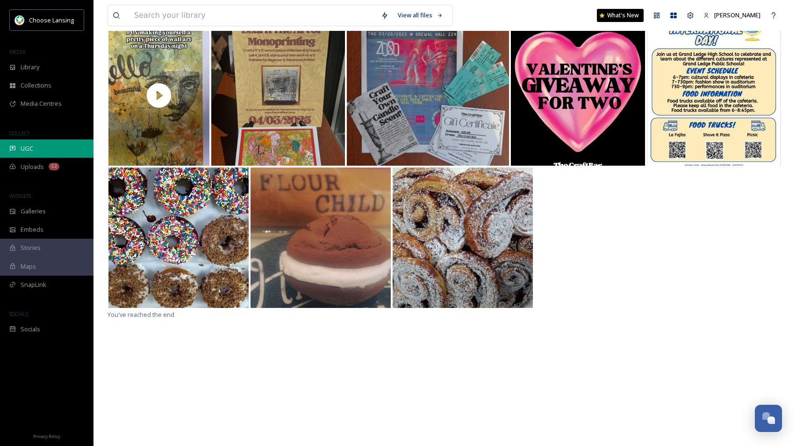
click at [27, 148] on span "UGC" at bounding box center [27, 148] width 13 height 9
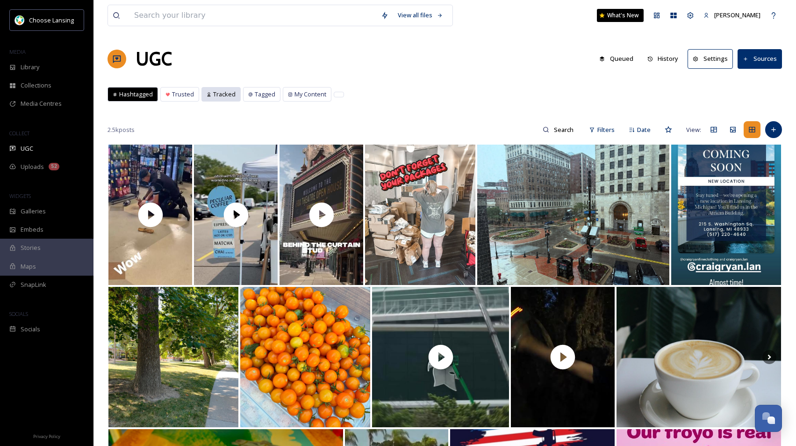
click at [210, 96] on icon at bounding box center [209, 94] width 5 height 5
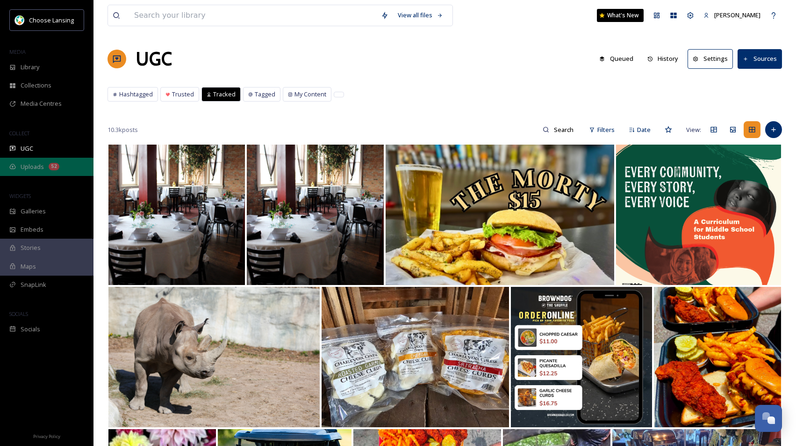
click at [41, 166] on span "Uploads" at bounding box center [32, 166] width 23 height 9
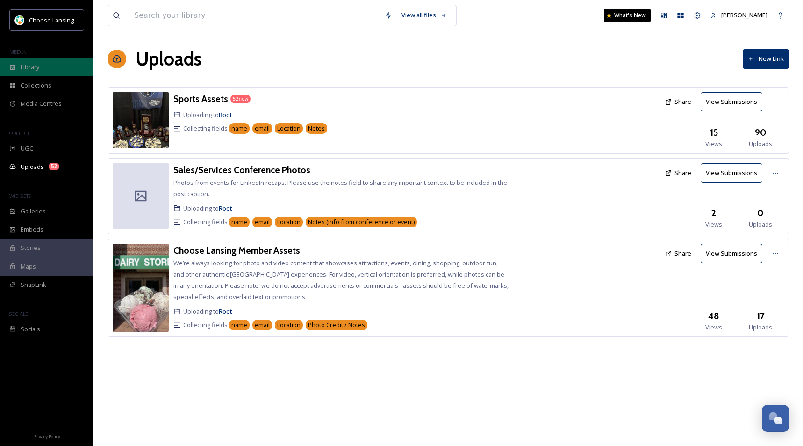
click at [36, 67] on span "Library" at bounding box center [30, 67] width 19 height 9
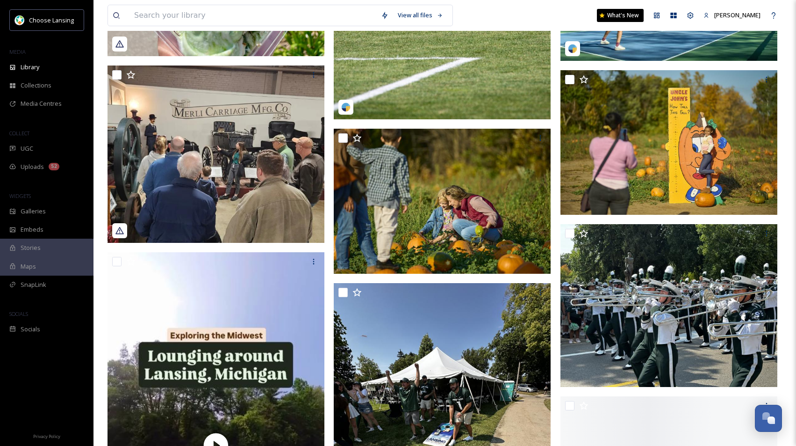
scroll to position [909, 0]
